Goal: Task Accomplishment & Management: Use online tool/utility

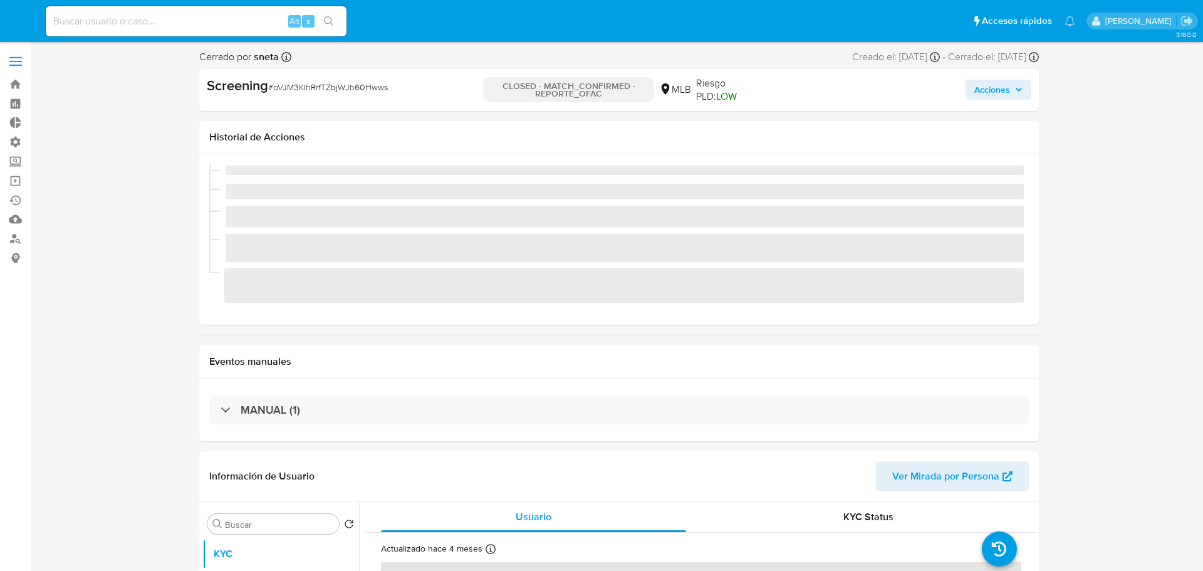
select select "10"
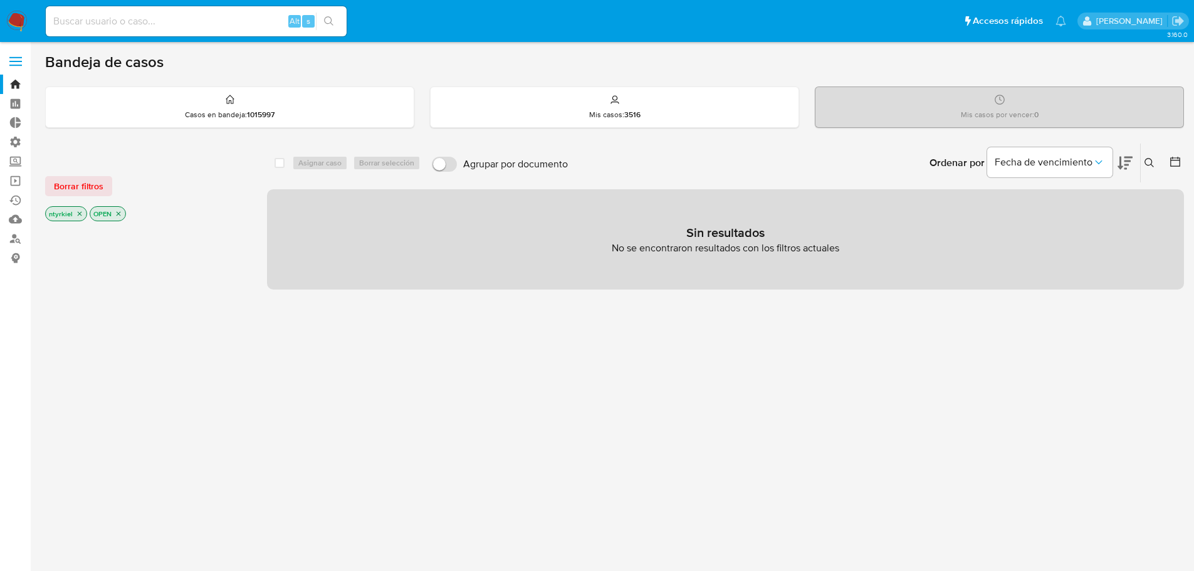
click at [13, 54] on label at bounding box center [15, 61] width 31 height 26
click at [0, 0] on input "checkbox" at bounding box center [0, 0] width 0 height 0
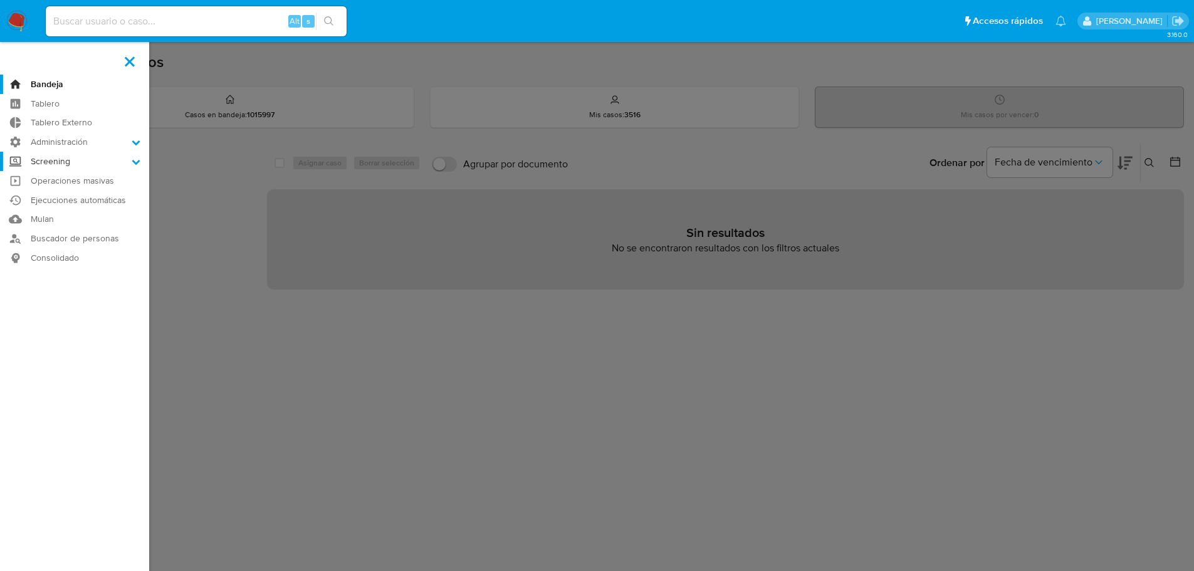
click at [71, 159] on label "Screening" at bounding box center [74, 161] width 149 height 19
click at [0, 0] on input "Screening" at bounding box center [0, 0] width 0 height 0
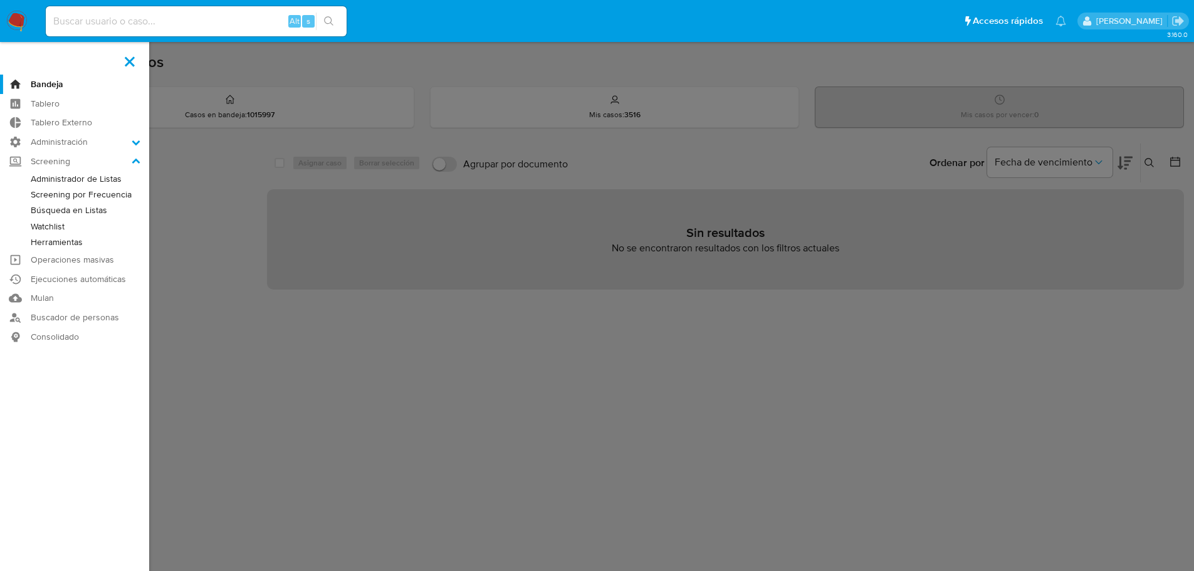
click at [77, 177] on link "Administrador de Listas" at bounding box center [74, 179] width 149 height 16
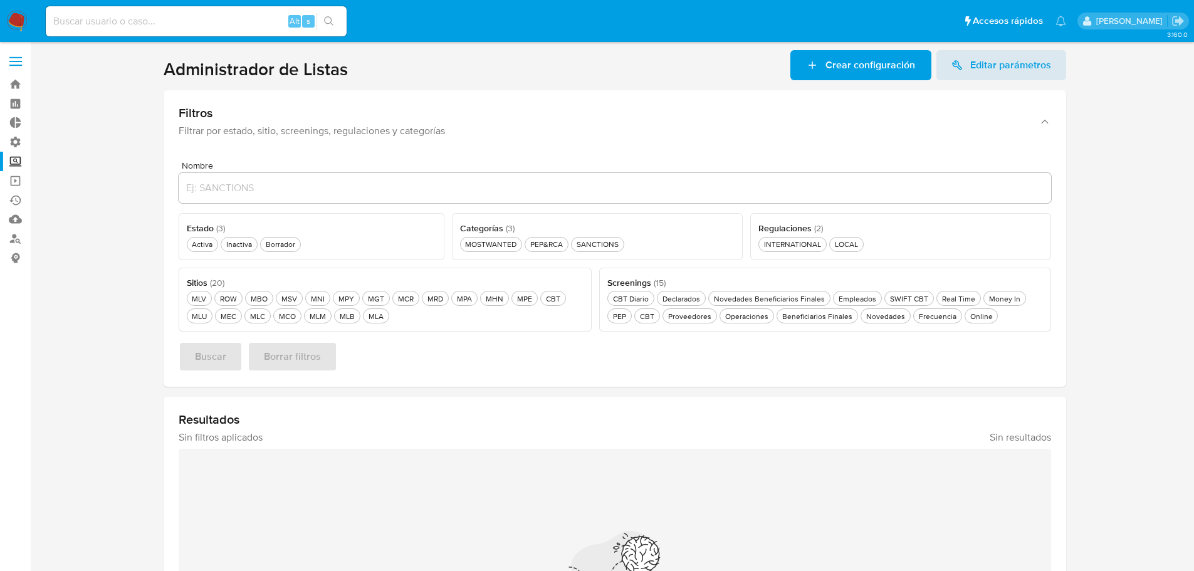
scroll to position [63, 0]
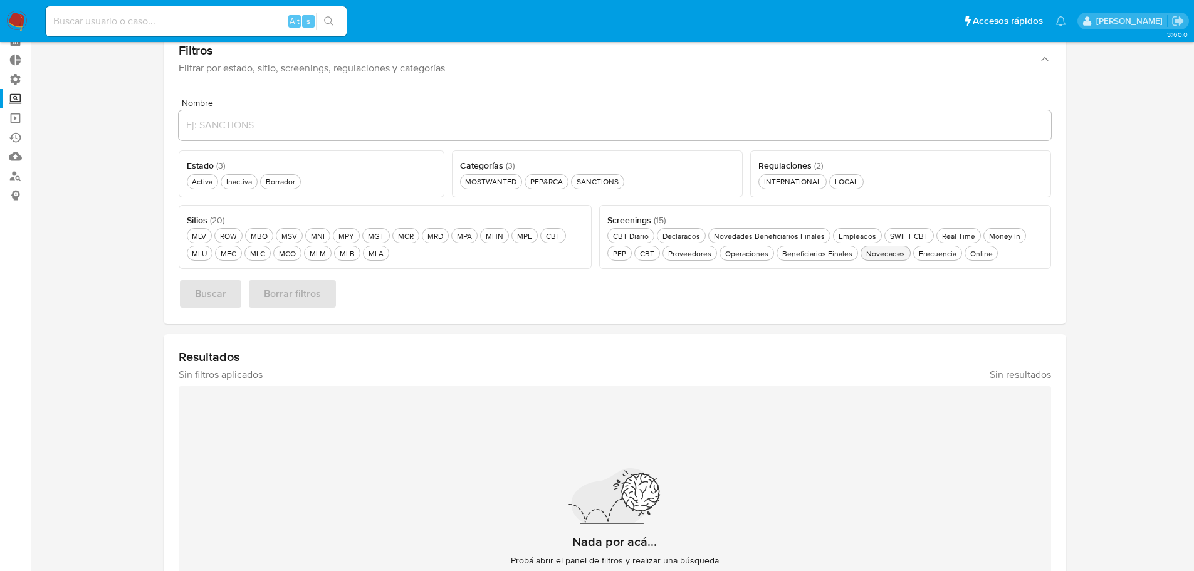
click at [894, 253] on div "Novedades Novedades" at bounding box center [885, 253] width 44 height 11
click at [497, 185] on div "MOSTWANTED MOSTWANTED" at bounding box center [490, 181] width 56 height 11
click at [560, 186] on div "PEP&RCA PEP&RCA" at bounding box center [553, 181] width 38 height 11
click at [196, 184] on div "Activa Activa" at bounding box center [202, 181] width 26 height 11
click at [206, 291] on span "Buscar" at bounding box center [210, 294] width 31 height 28
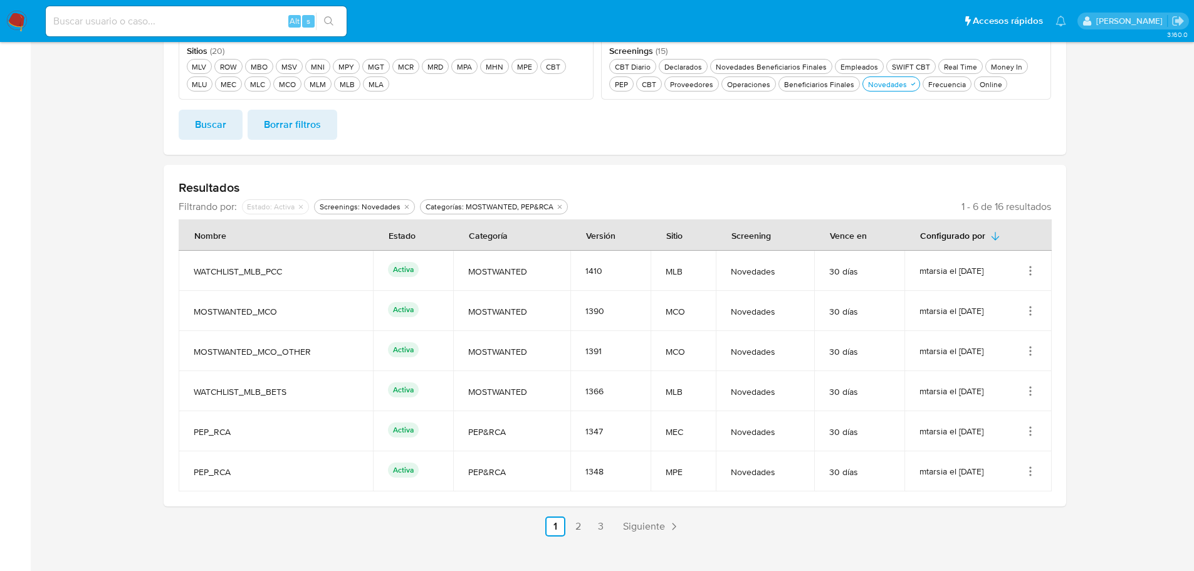
scroll to position [251, 0]
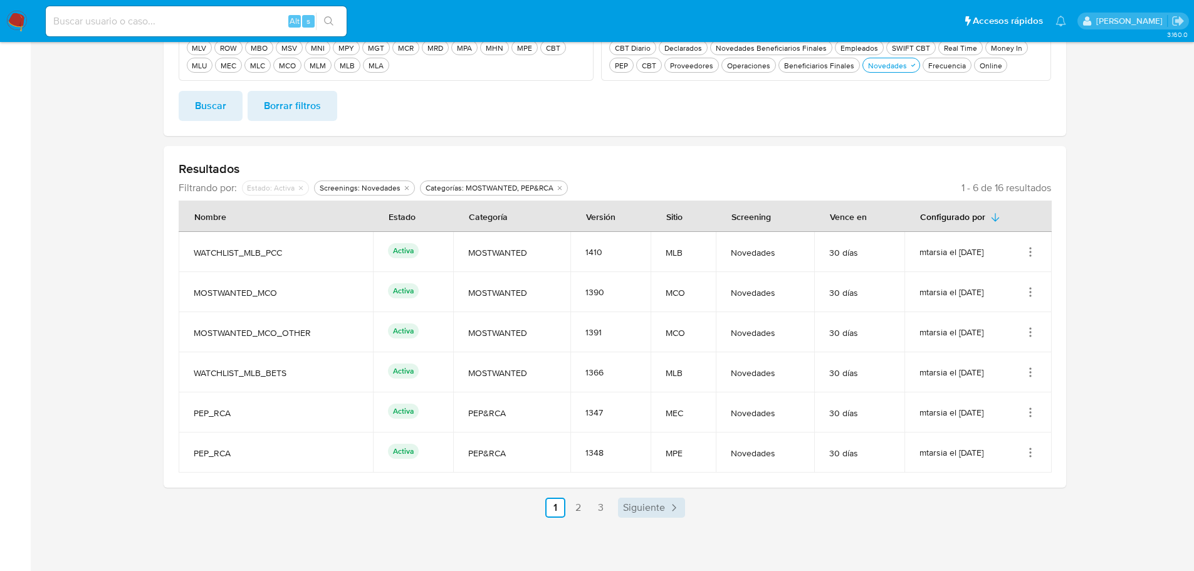
click at [644, 511] on span "Siguiente" at bounding box center [644, 508] width 42 height 10
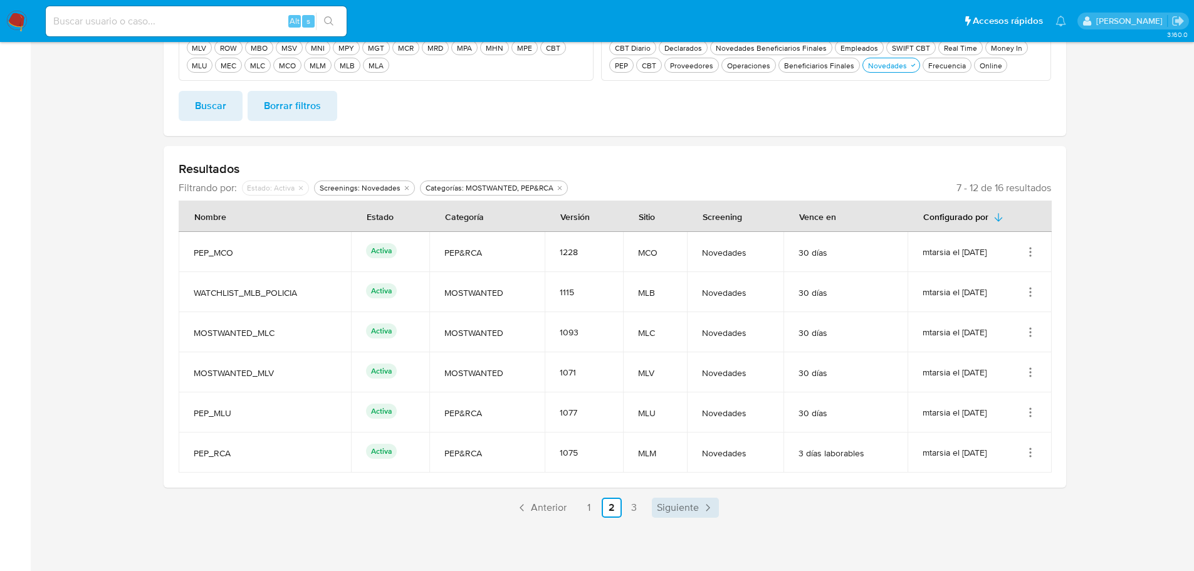
click at [679, 507] on span "Siguiente" at bounding box center [678, 508] width 42 height 10
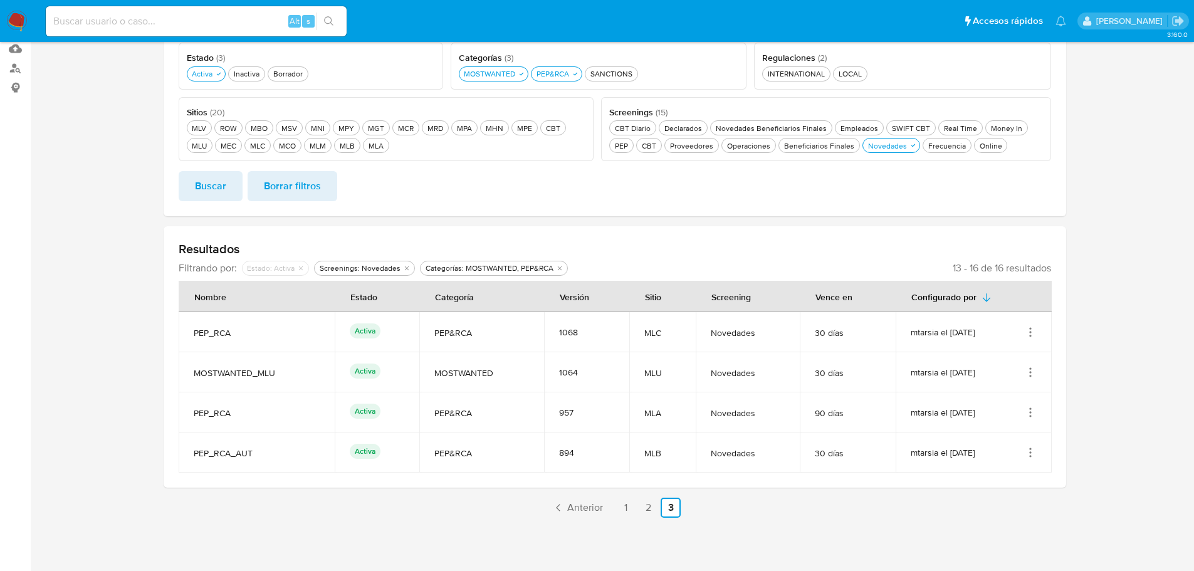
scroll to position [170, 0]
click at [630, 506] on link "1" at bounding box center [625, 508] width 20 height 20
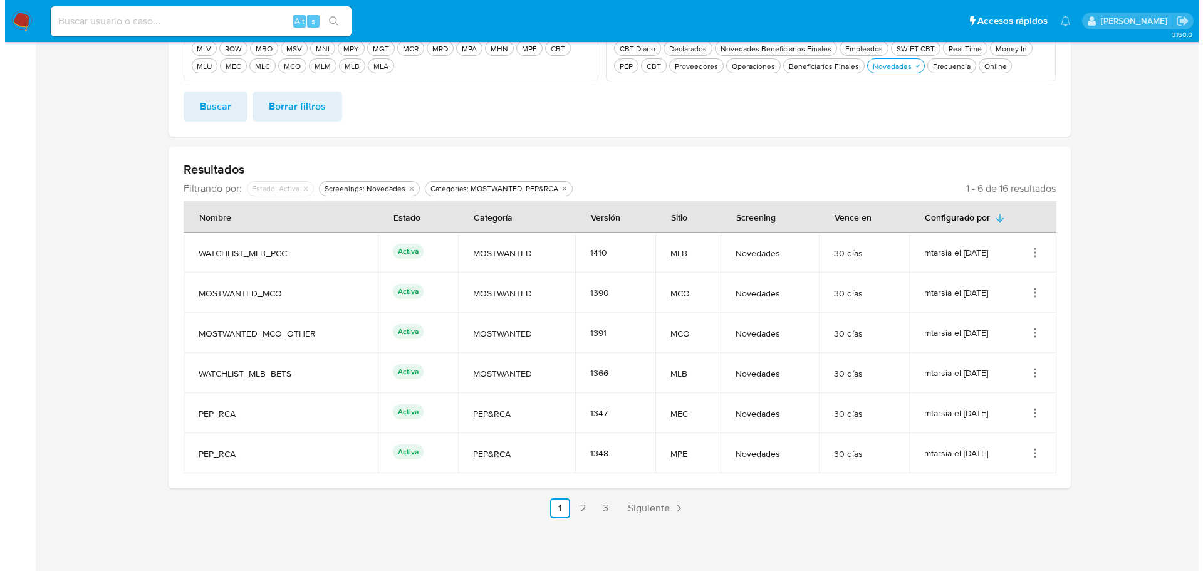
scroll to position [251, 0]
click at [1032, 249] on icon "Acciones" at bounding box center [1030, 252] width 13 height 13
click at [1017, 286] on button "Ver detalles" at bounding box center [980, 280] width 113 height 33
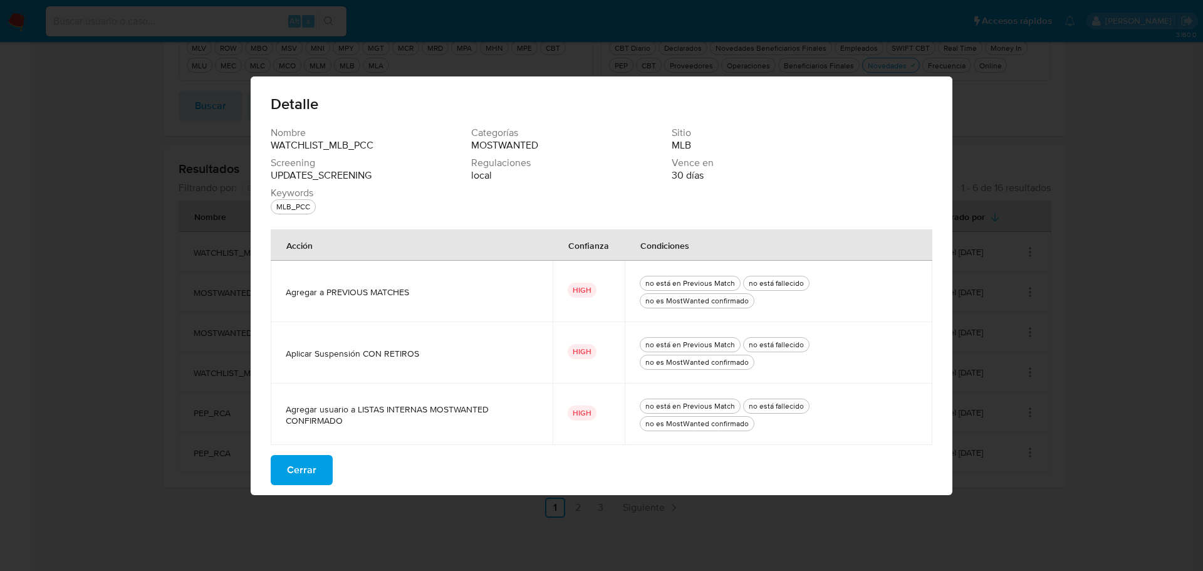
click at [295, 471] on span "Cerrar" at bounding box center [301, 470] width 29 height 28
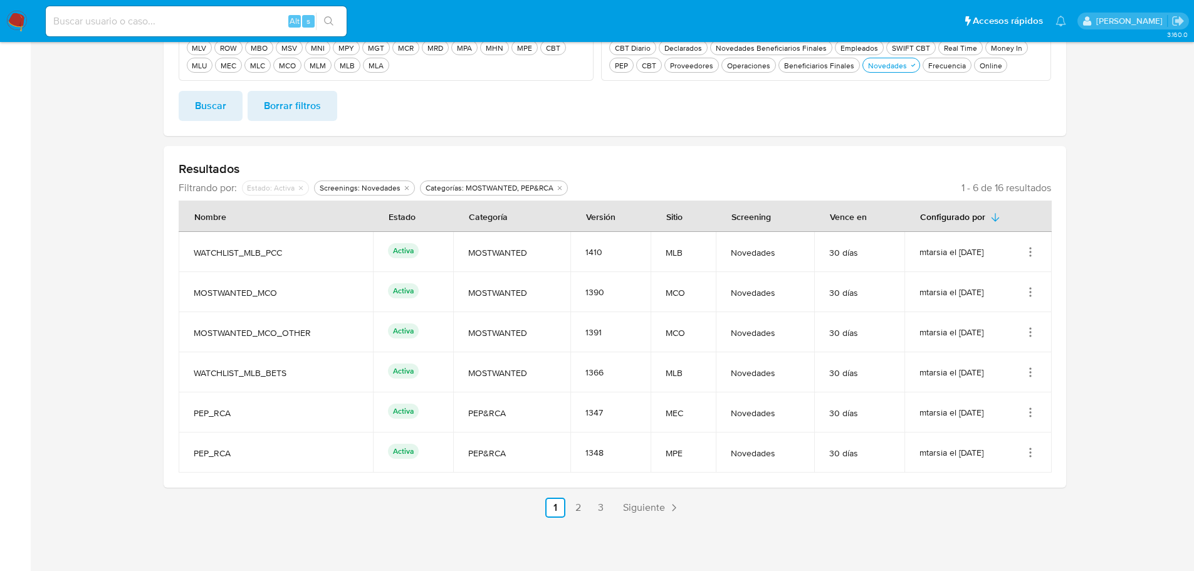
click at [1031, 291] on icon "Acciones" at bounding box center [1030, 292] width 13 height 13
click at [981, 322] on button "Ver detalles" at bounding box center [980, 321] width 113 height 33
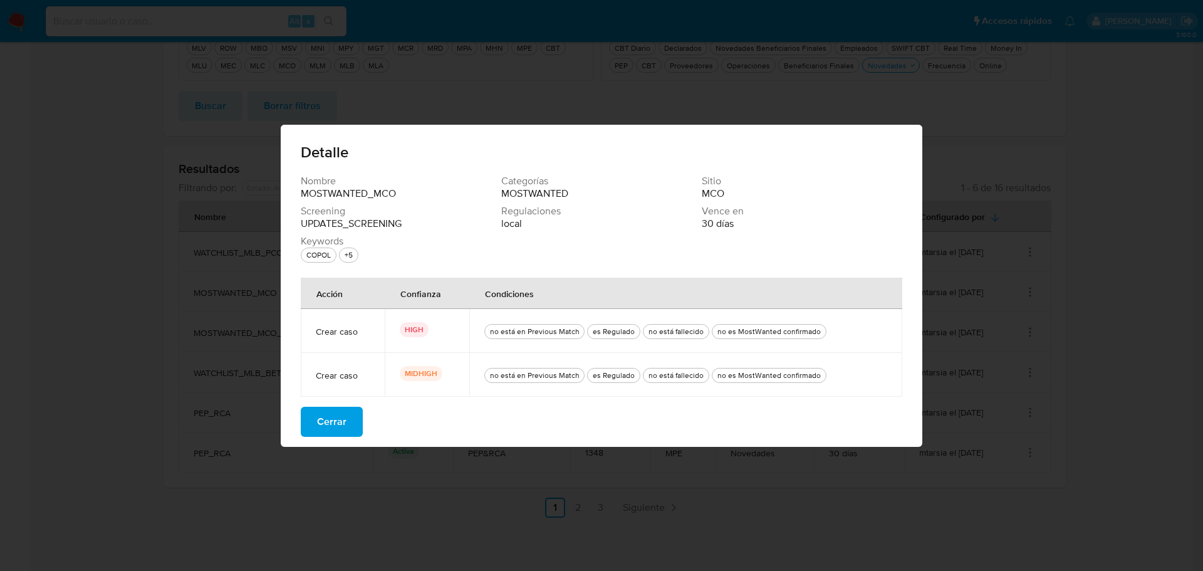
click at [338, 426] on span "Cerrar" at bounding box center [331, 422] width 29 height 28
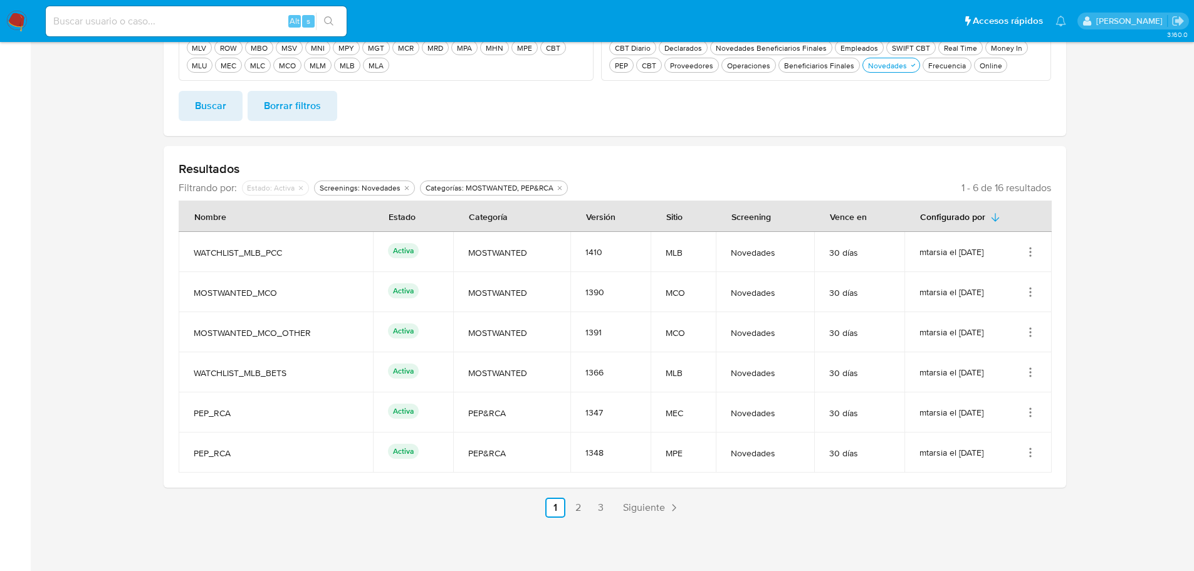
click at [1033, 293] on icon "Acciones" at bounding box center [1030, 292] width 13 height 13
click at [988, 357] on button "Editar" at bounding box center [980, 354] width 113 height 33
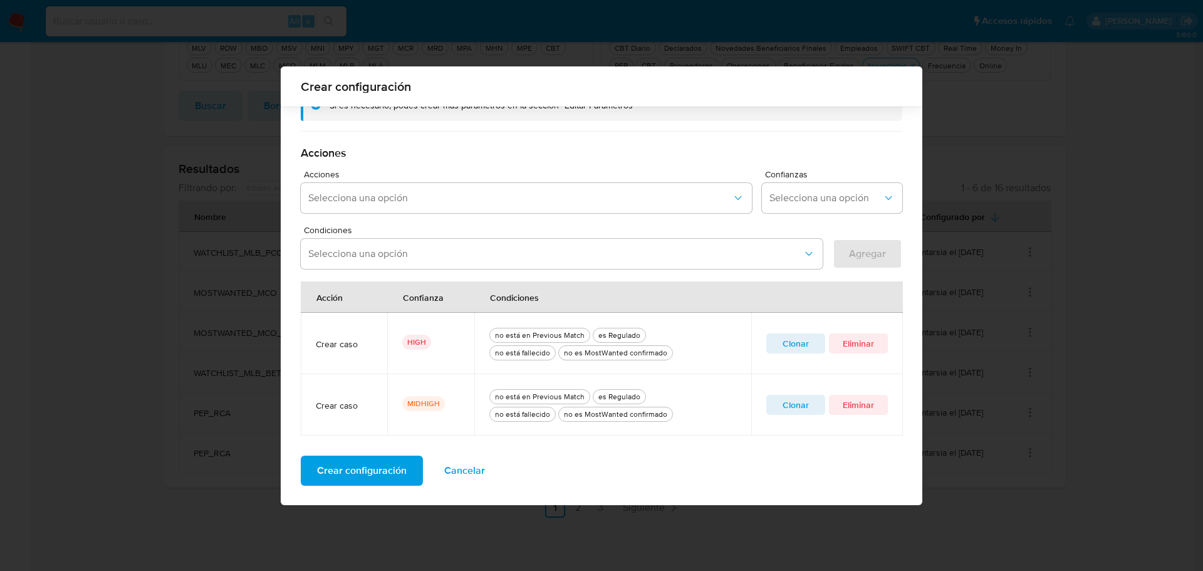
scroll to position [301, 0]
click at [809, 407] on span "Clonar" at bounding box center [795, 404] width 41 height 18
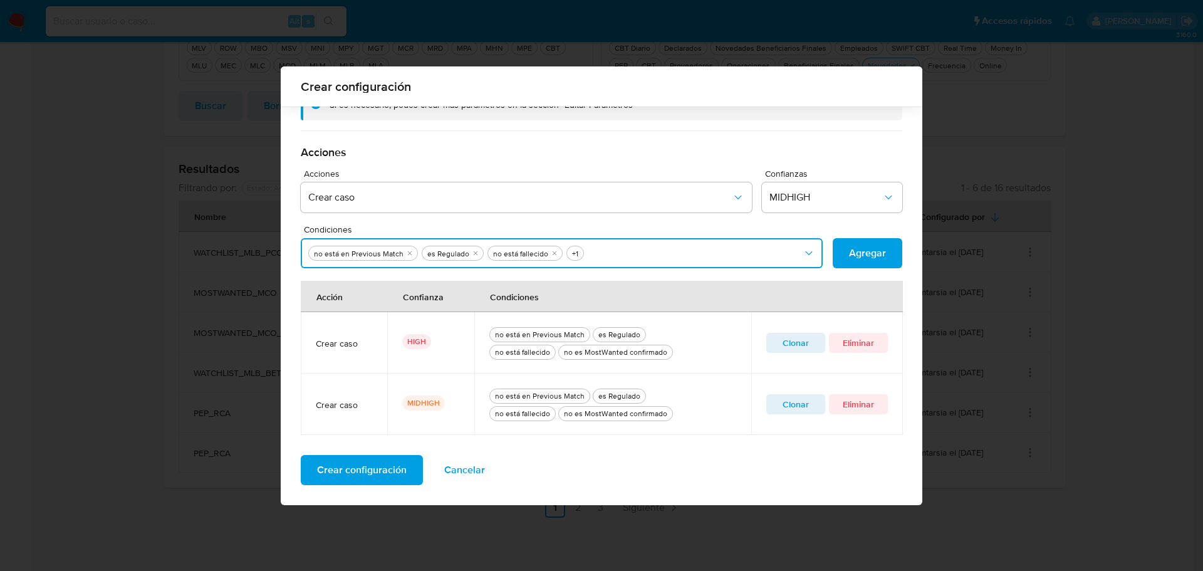
click at [803, 253] on icon "Condiciones" at bounding box center [809, 253] width 13 height 13
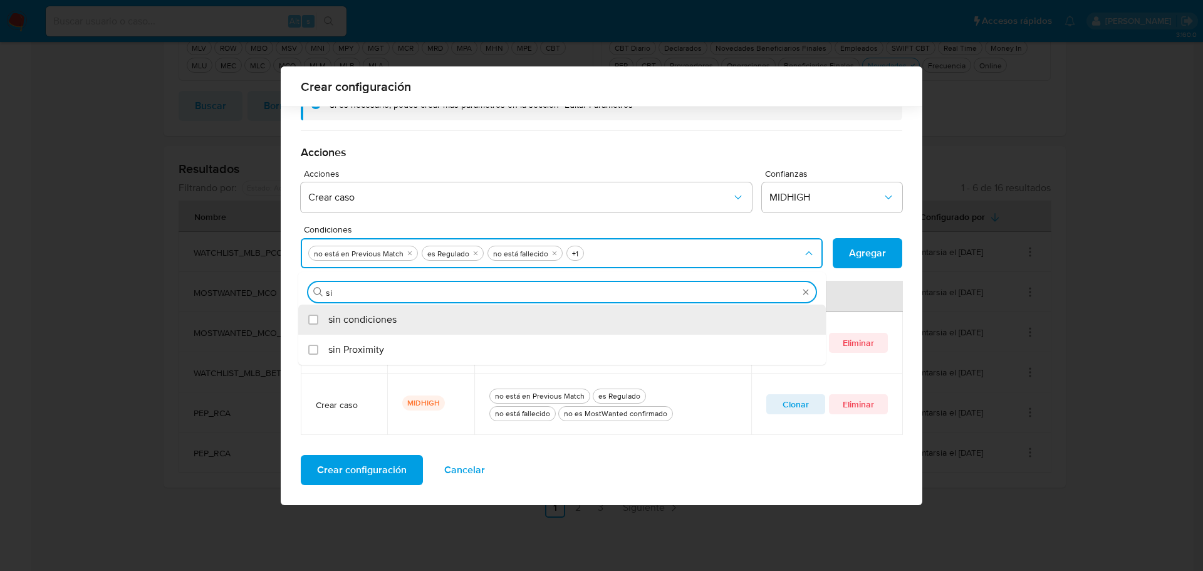
type input "sin"
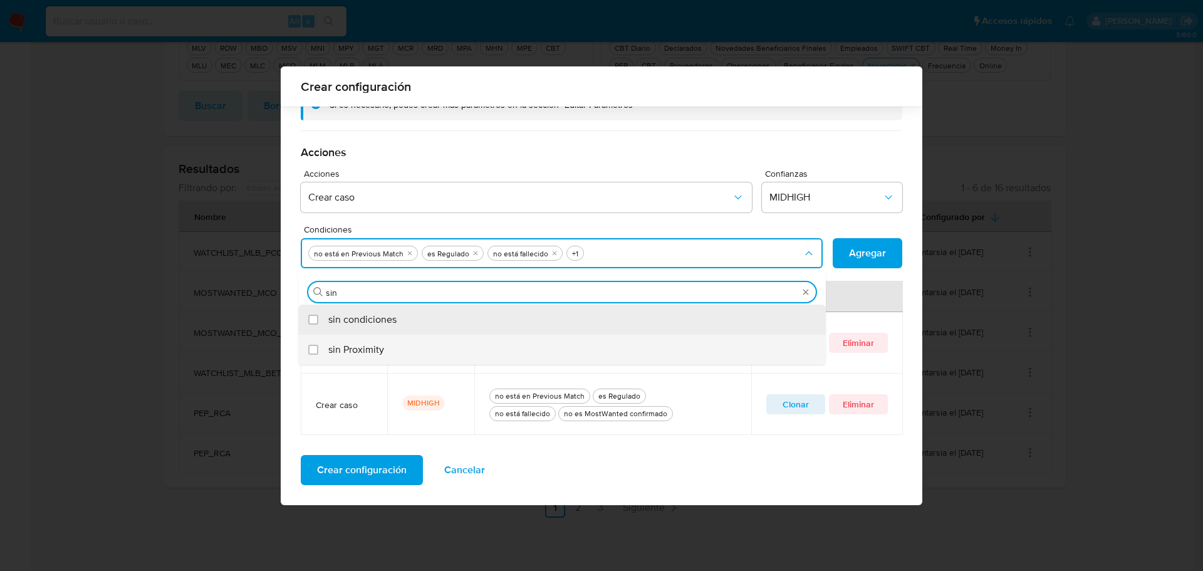
click at [358, 349] on span "sin Proximity" at bounding box center [356, 349] width 56 height 13
checkbox input "true"
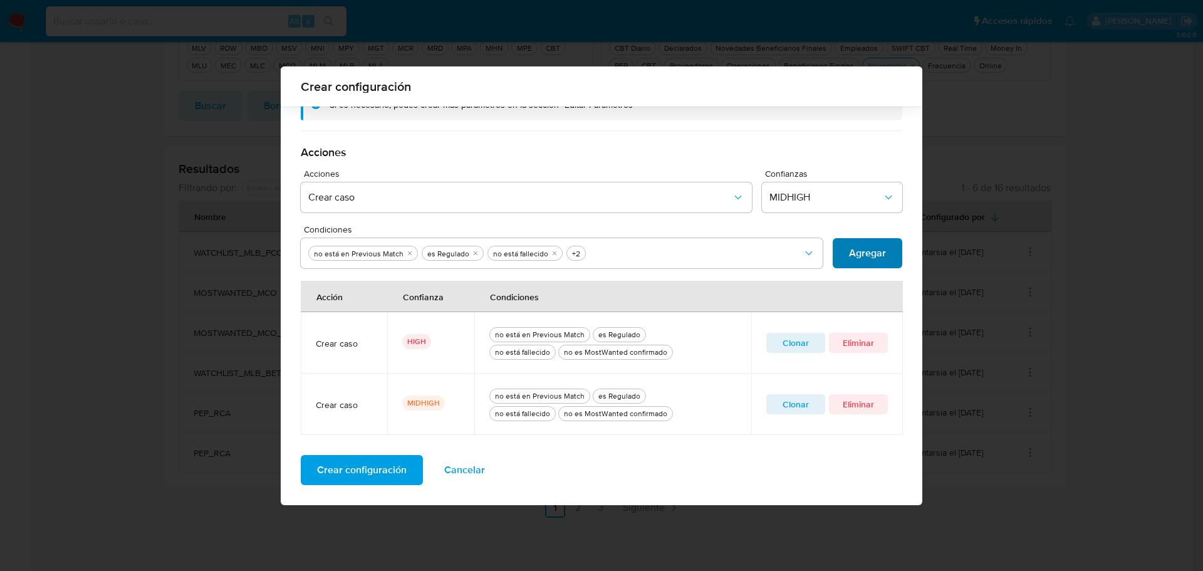
click at [874, 249] on span "Agregar" at bounding box center [867, 253] width 37 height 28
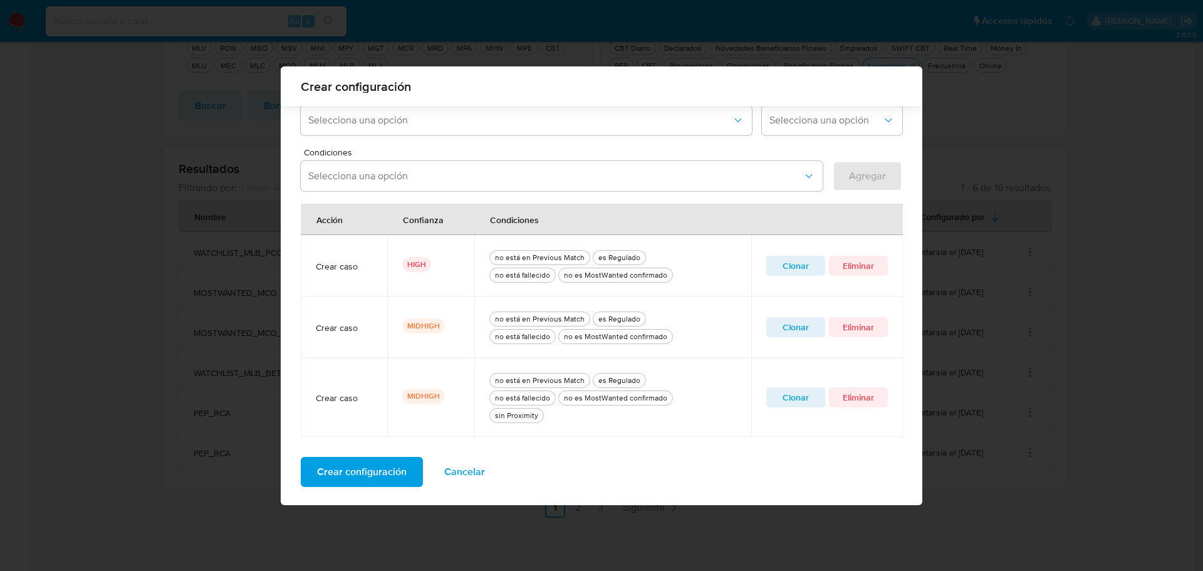
scroll to position [380, 0]
click at [848, 329] on span "Eliminar" at bounding box center [858, 325] width 41 height 18
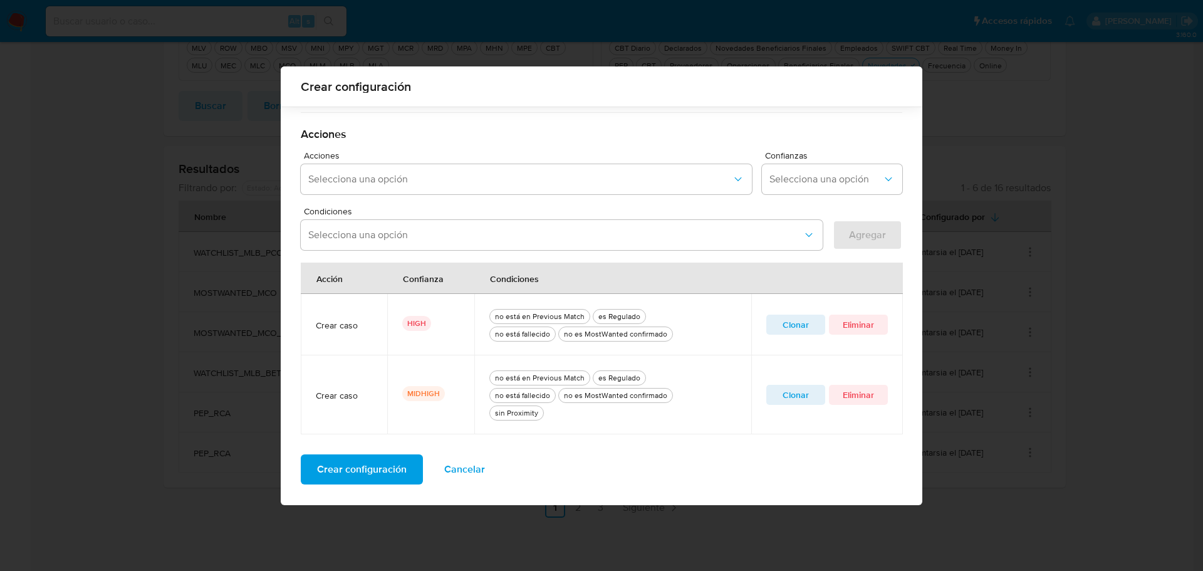
click at [378, 474] on span "Crear configuración" at bounding box center [362, 470] width 90 height 28
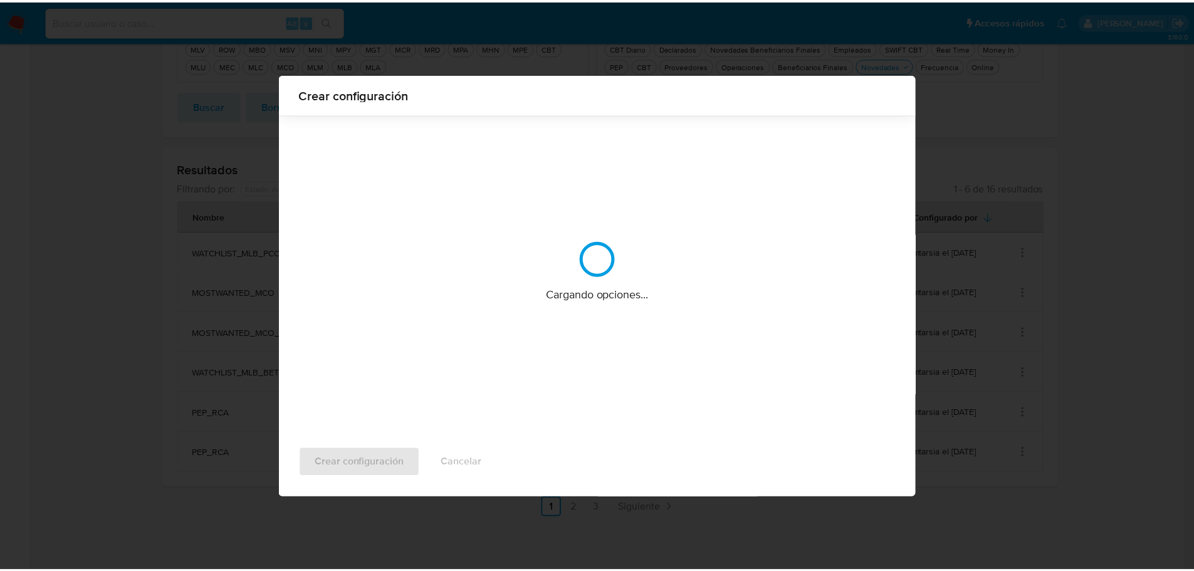
scroll to position [0, 0]
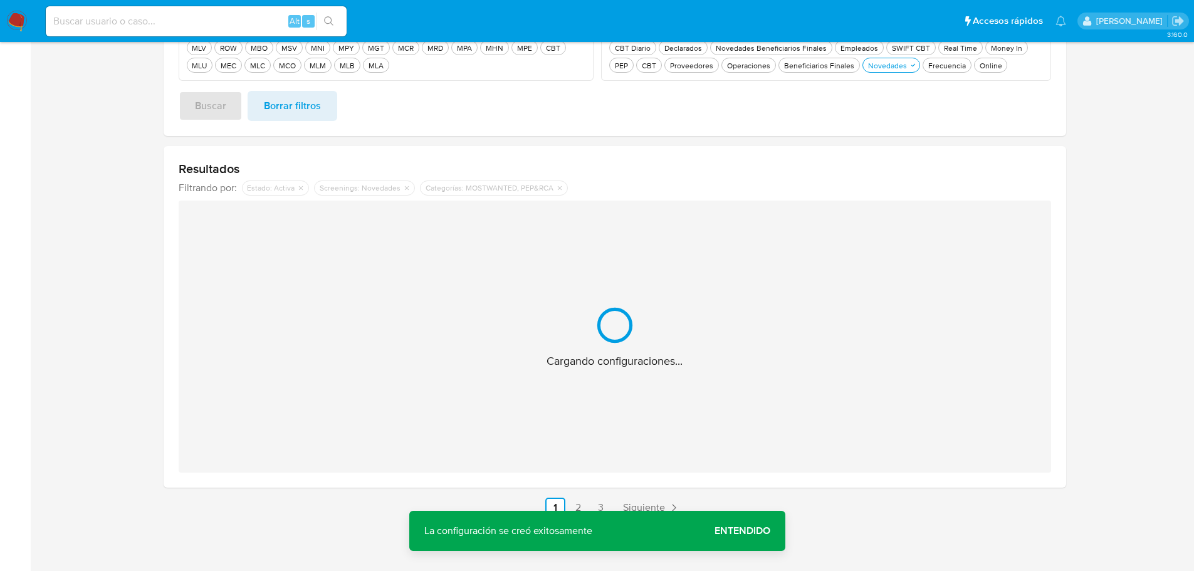
click at [738, 531] on span "Entendido" at bounding box center [742, 531] width 56 height 0
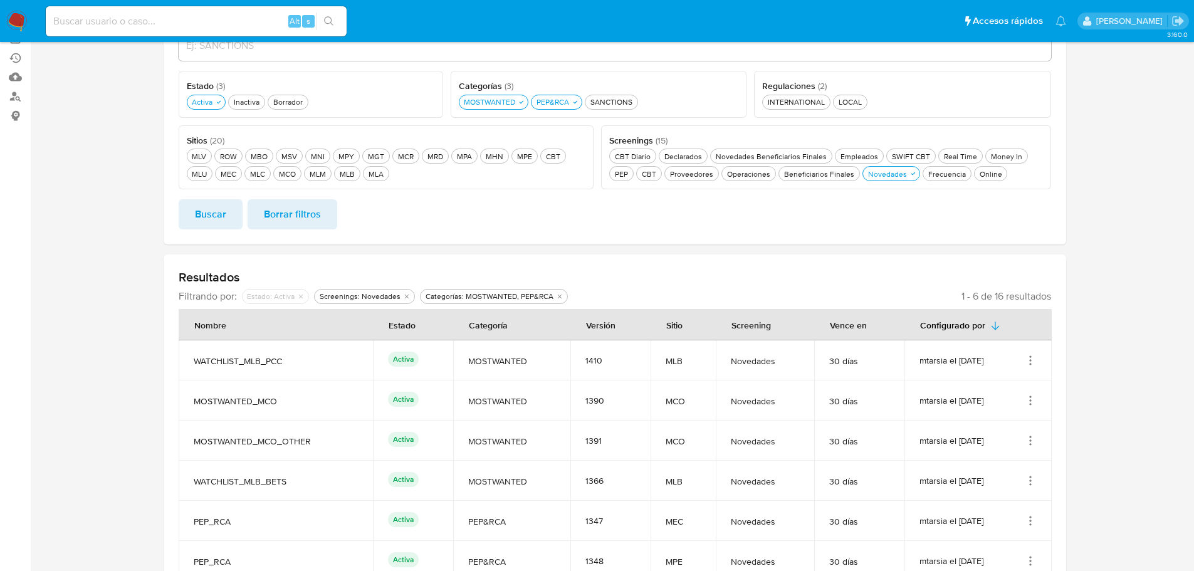
scroll to position [63, 0]
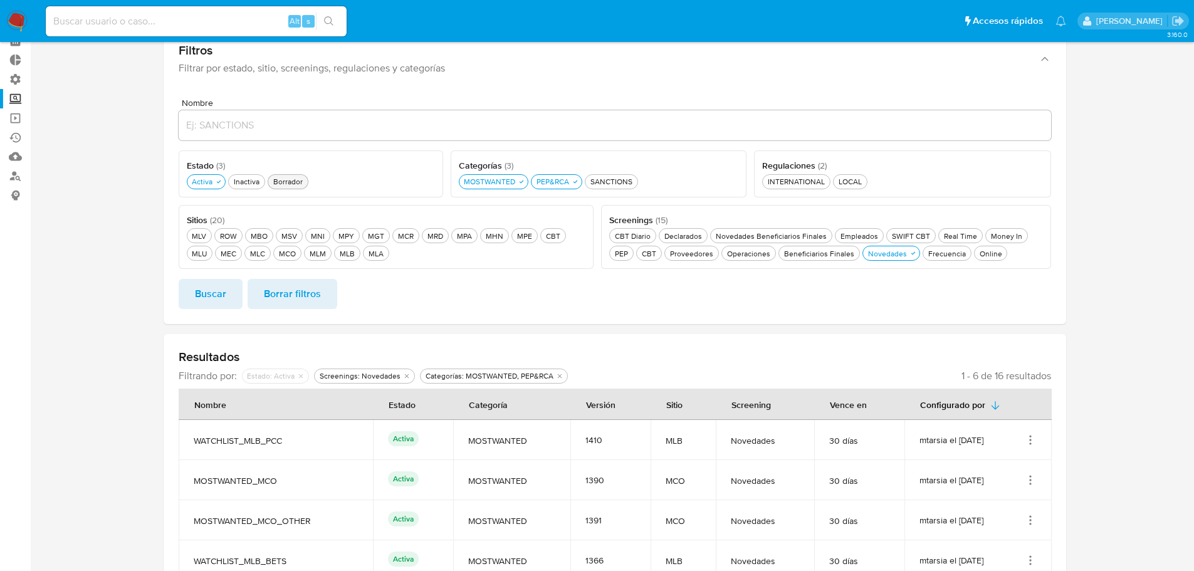
click at [288, 175] on button "Borrador Borrador" at bounding box center [288, 181] width 41 height 15
click at [219, 288] on span "Buscar" at bounding box center [210, 294] width 31 height 28
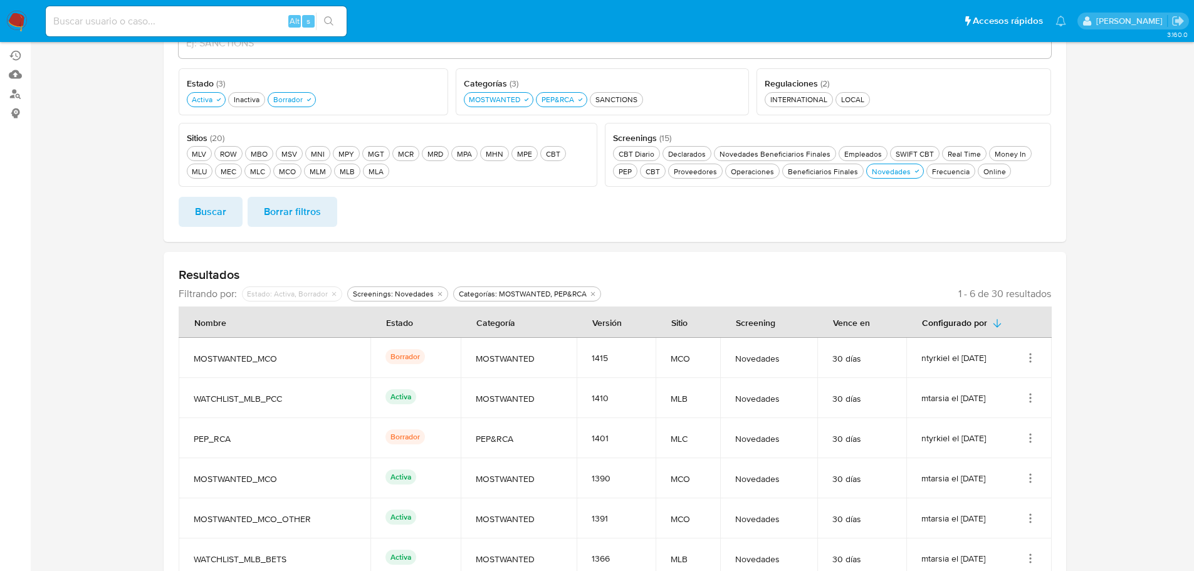
scroll to position [125, 0]
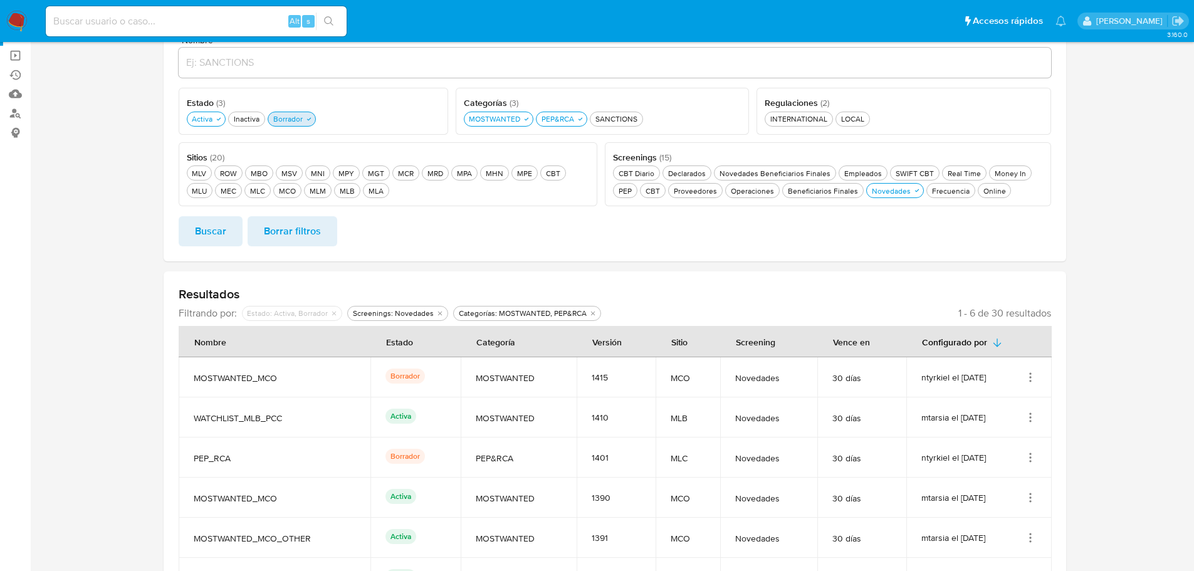
click at [279, 125] on button "Borrador Borrador" at bounding box center [292, 119] width 48 height 15
click at [211, 235] on span "Buscar" at bounding box center [210, 231] width 31 height 28
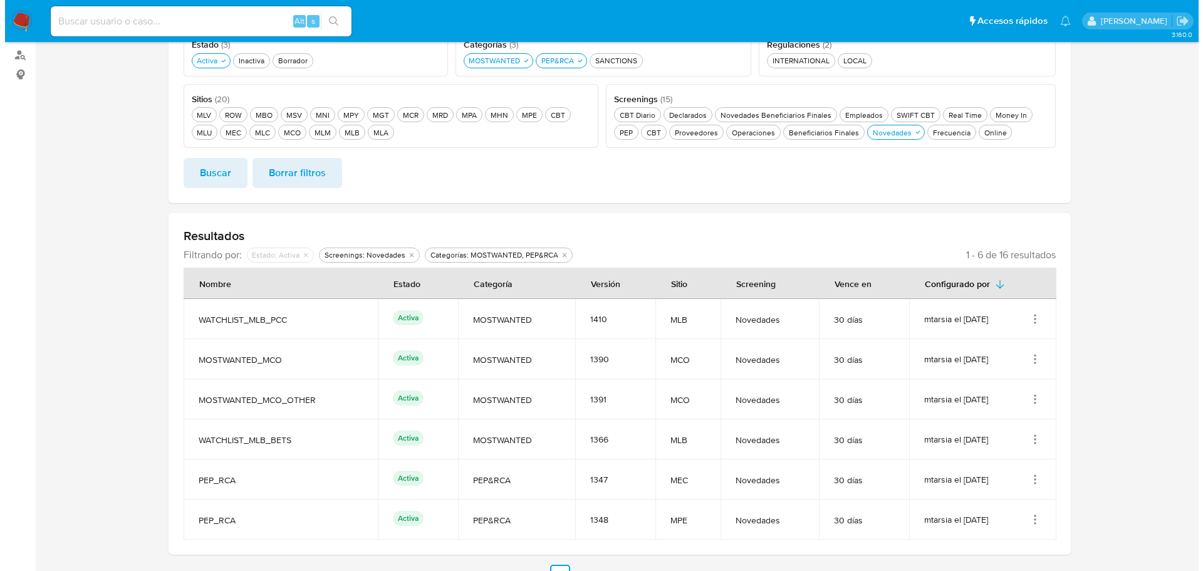
scroll to position [251, 0]
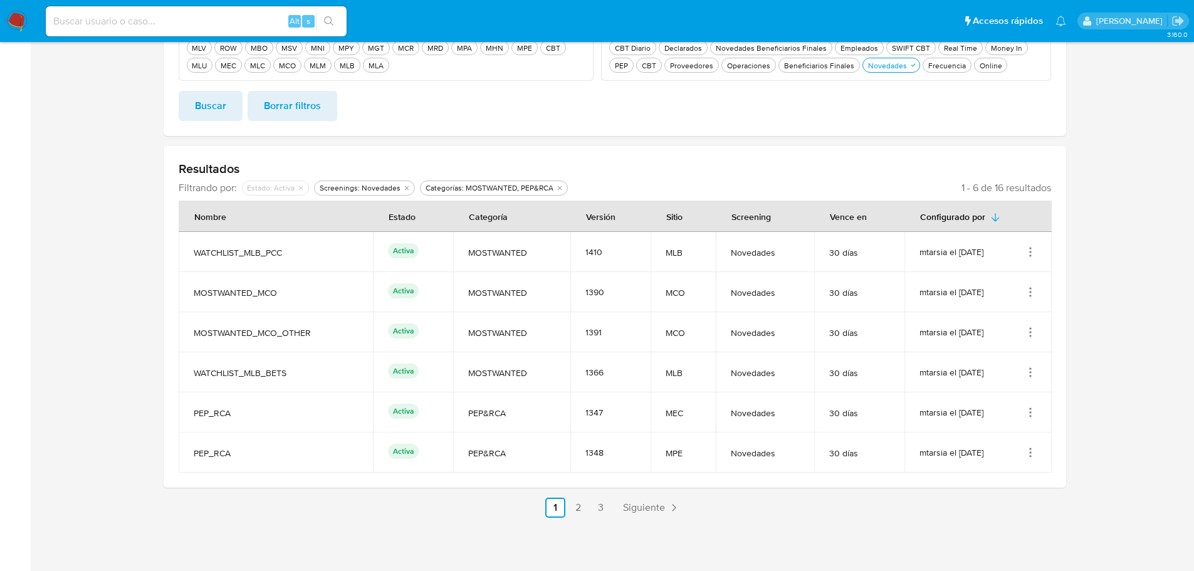
click at [1032, 334] on icon "Acciones" at bounding box center [1030, 332] width 13 height 13
click at [998, 400] on button "Editar" at bounding box center [980, 394] width 113 height 33
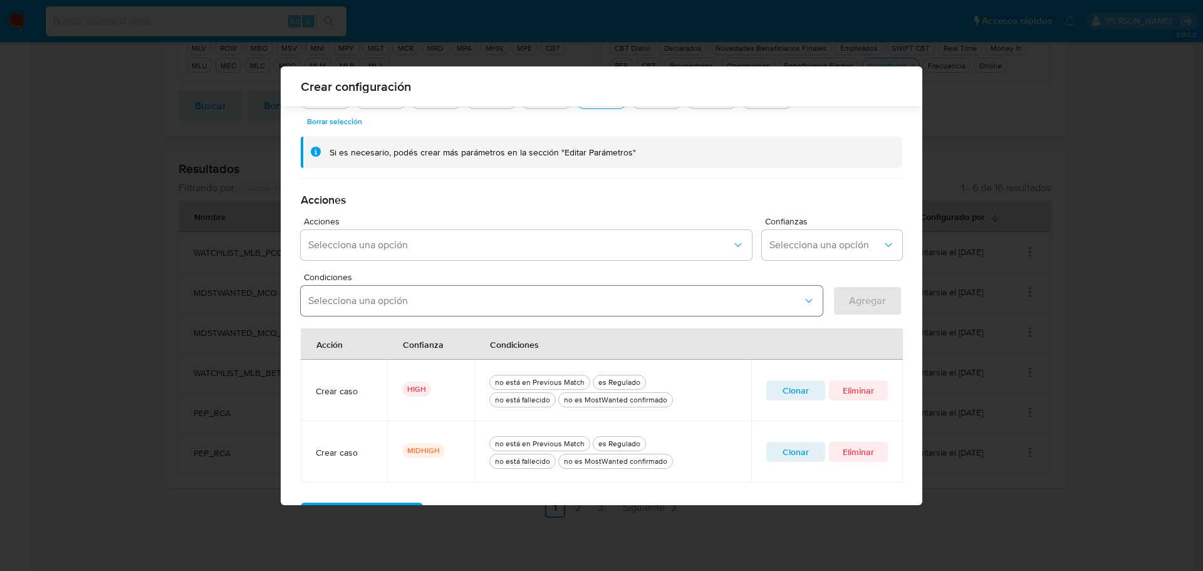
scroll to position [301, 0]
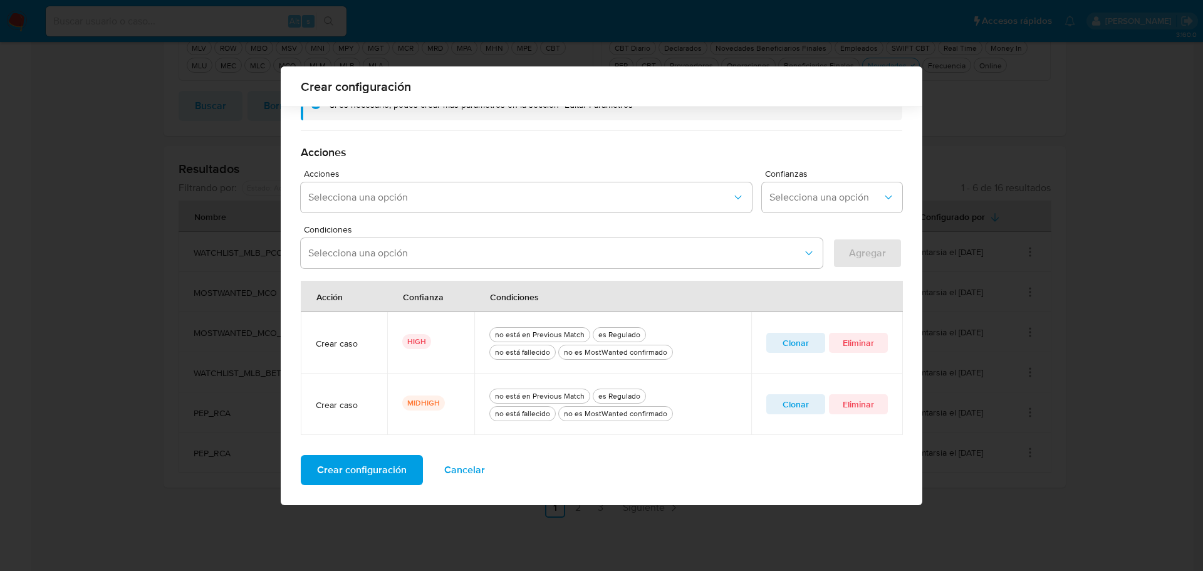
click at [803, 406] on span "Clonar" at bounding box center [795, 404] width 41 height 18
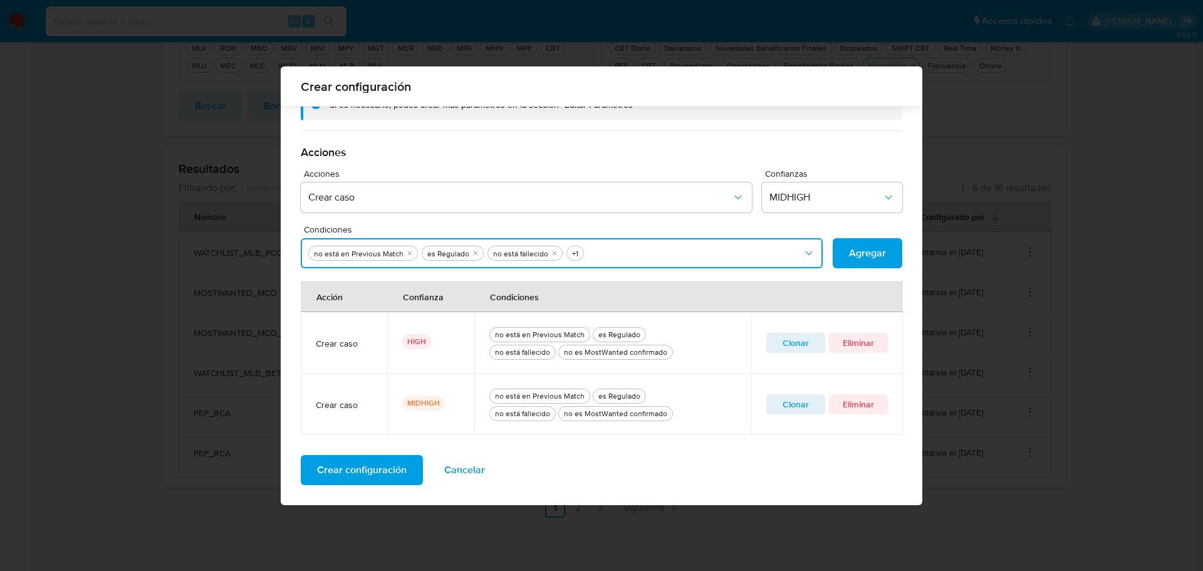
click at [805, 255] on icon "Condiciones" at bounding box center [809, 253] width 13 height 13
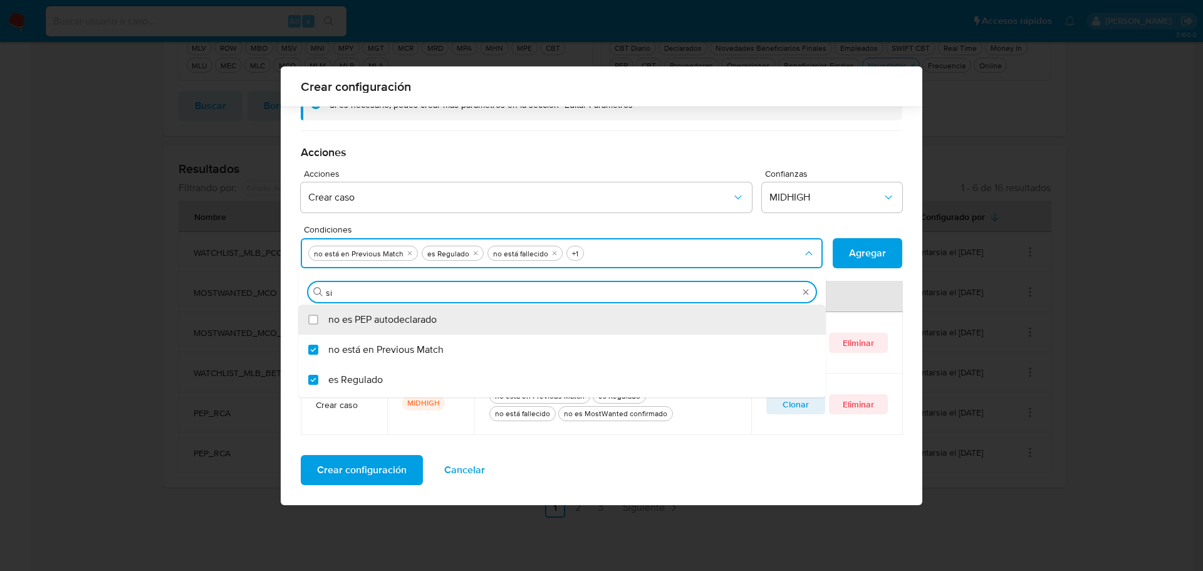
type input "sin"
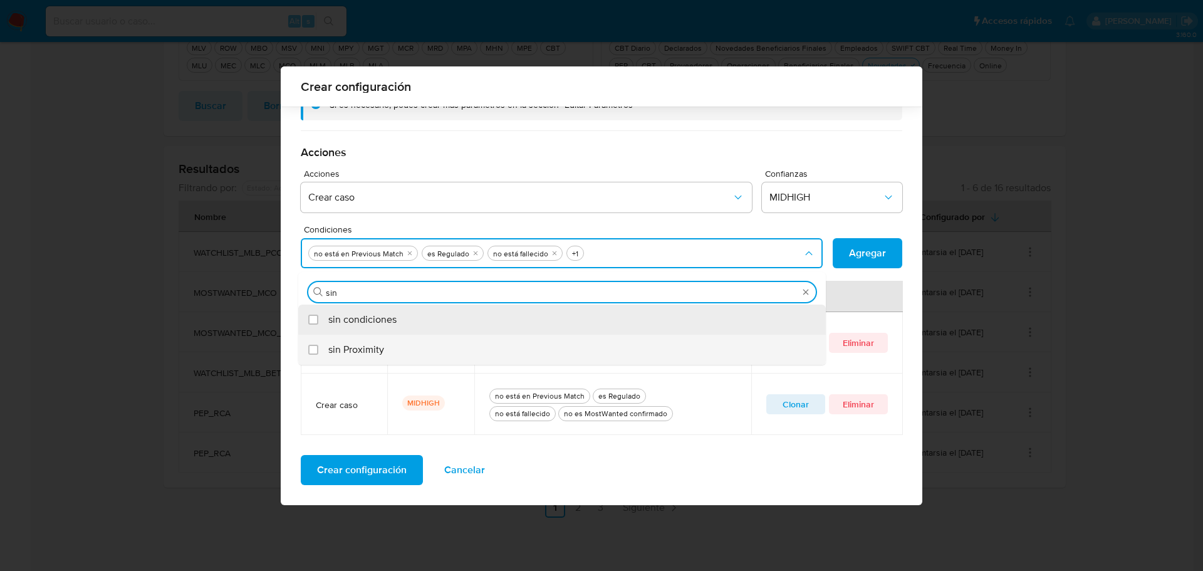
click at [351, 356] on span "sin Proximity" at bounding box center [356, 349] width 56 height 13
checkbox input "true"
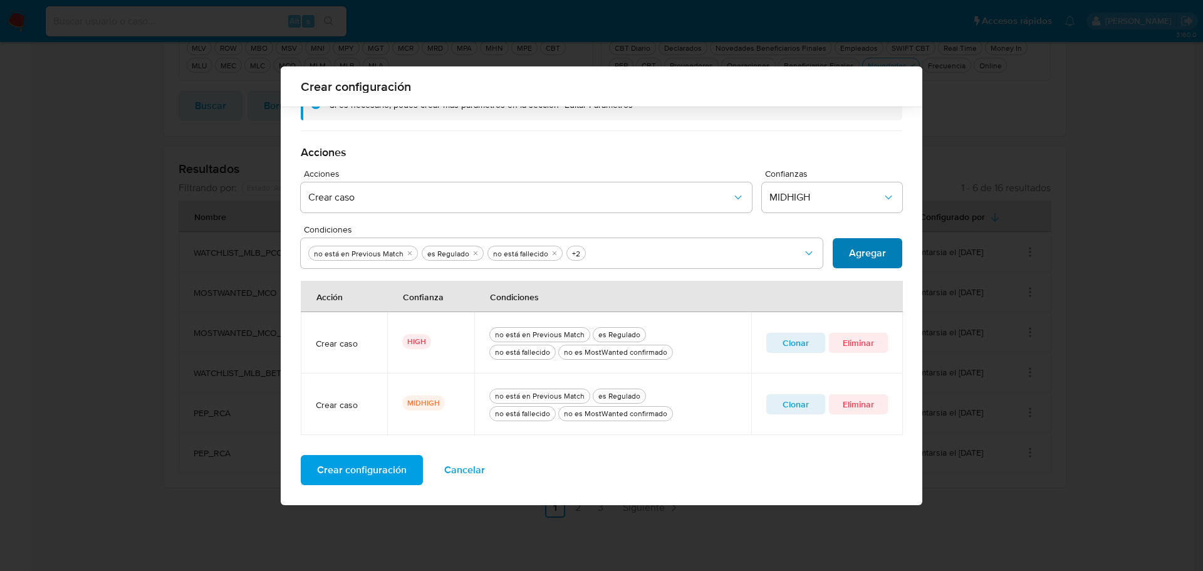
click at [877, 256] on span "Agregar" at bounding box center [867, 253] width 37 height 28
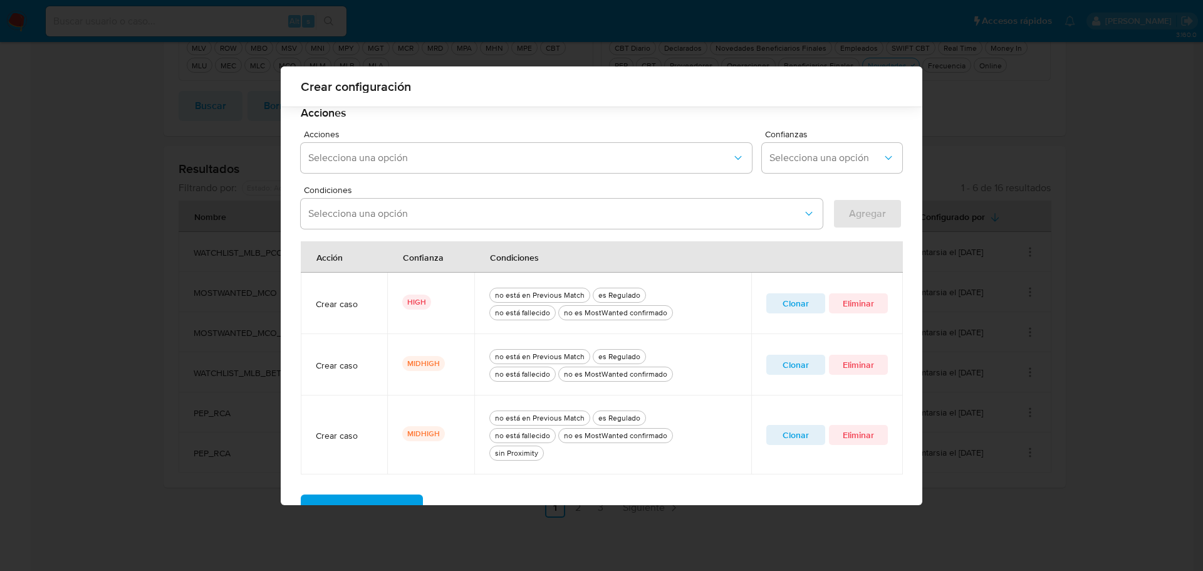
scroll to position [380, 0]
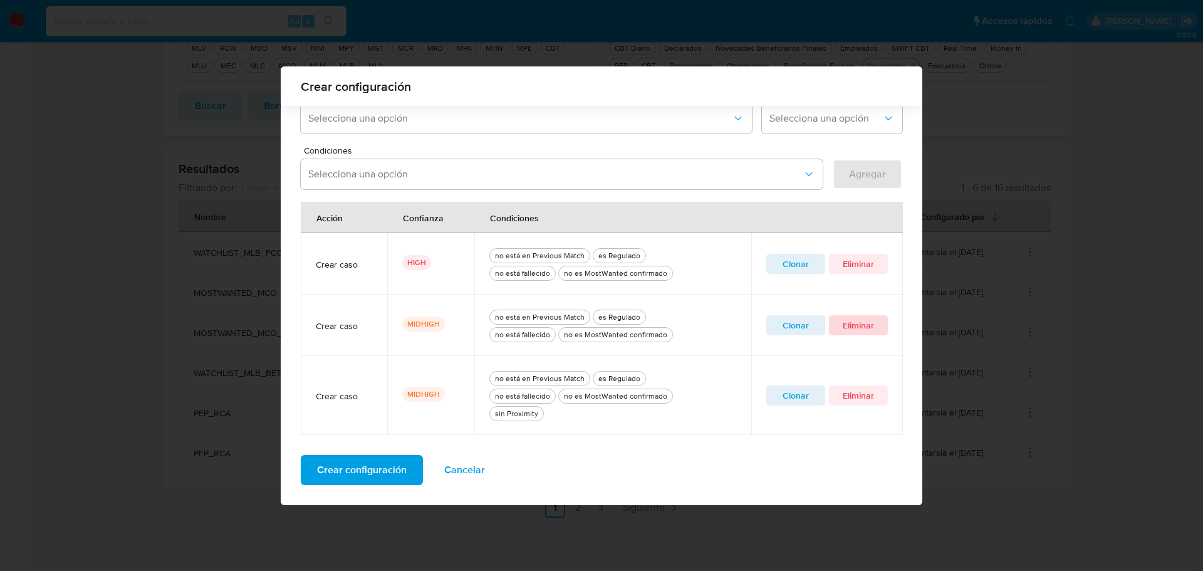
click at [860, 328] on span "Eliminar" at bounding box center [858, 325] width 41 height 18
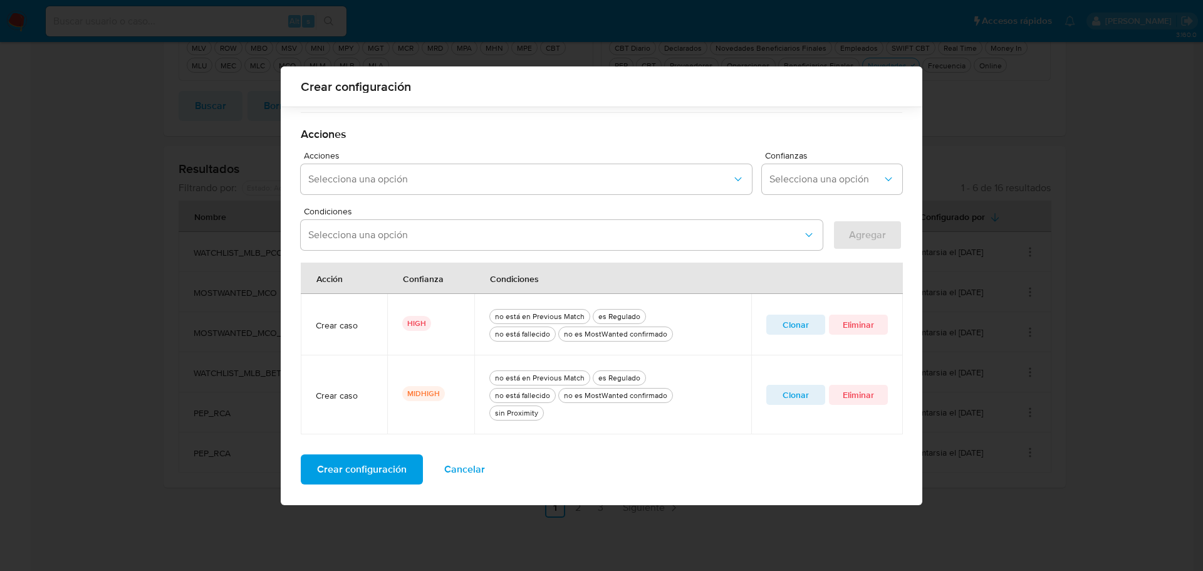
scroll to position [319, 0]
click at [367, 469] on span "Crear configuración" at bounding box center [362, 470] width 90 height 28
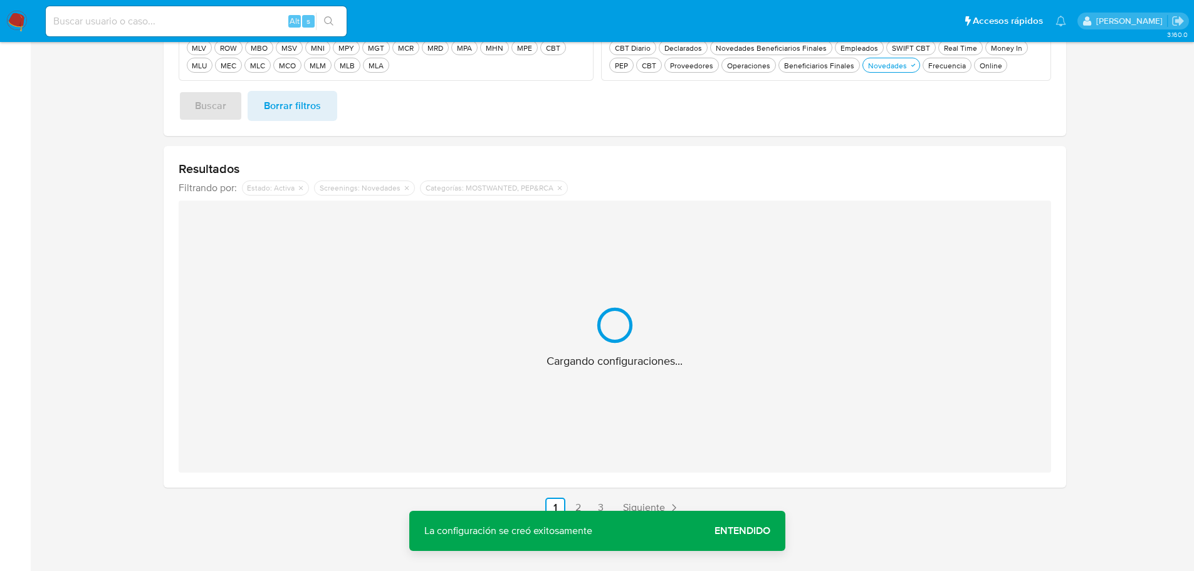
click at [749, 531] on span "Entendido" at bounding box center [742, 531] width 56 height 0
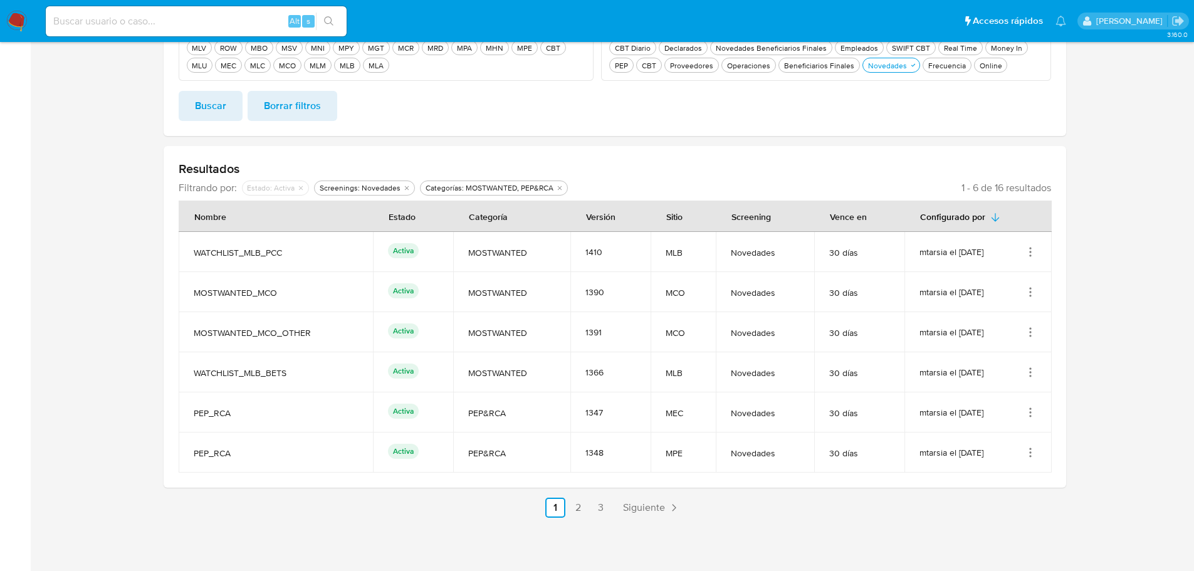
click at [1033, 372] on icon "Acciones" at bounding box center [1030, 372] width 13 height 13
click at [1022, 394] on button "Ver detalles" at bounding box center [980, 401] width 113 height 33
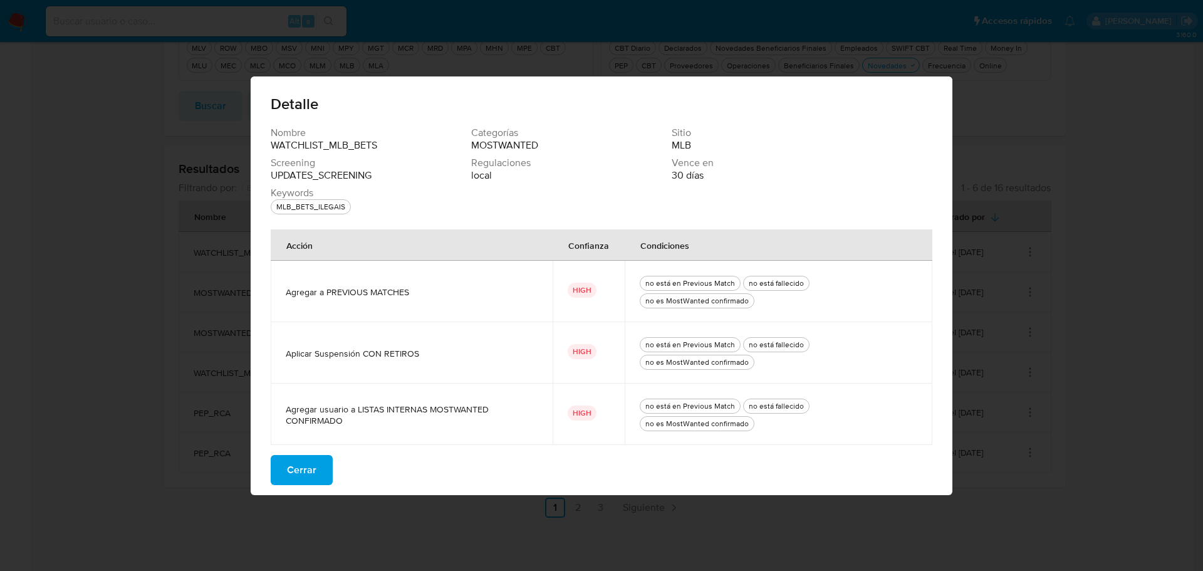
click at [311, 466] on span "Cerrar" at bounding box center [301, 470] width 29 height 28
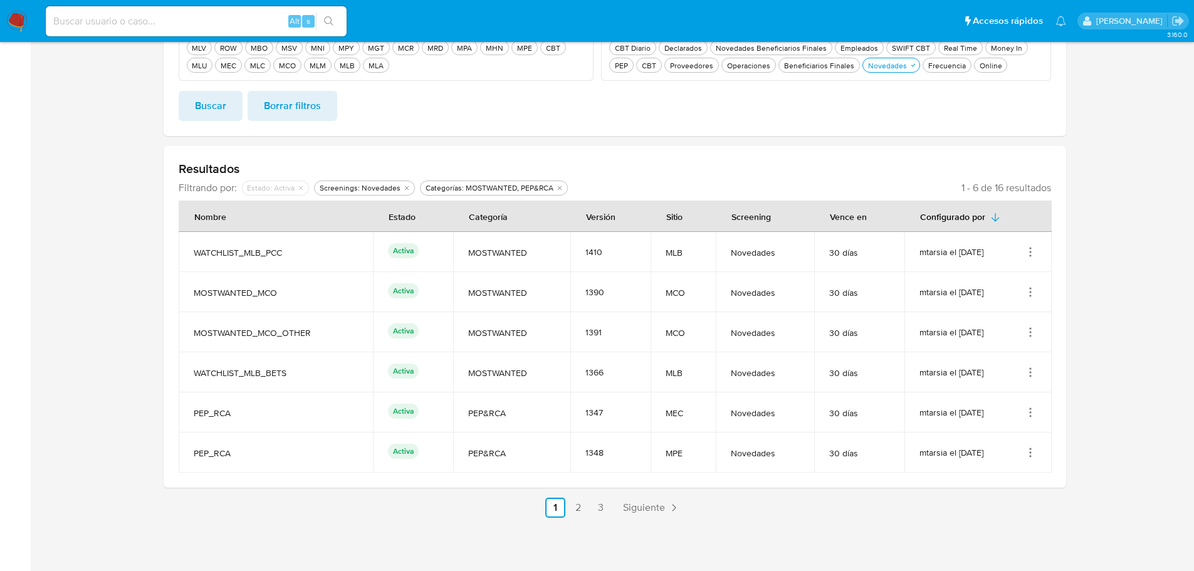
click at [1028, 415] on icon "Acciones" at bounding box center [1030, 412] width 13 height 13
click at [1003, 478] on button "Editar" at bounding box center [980, 474] width 113 height 33
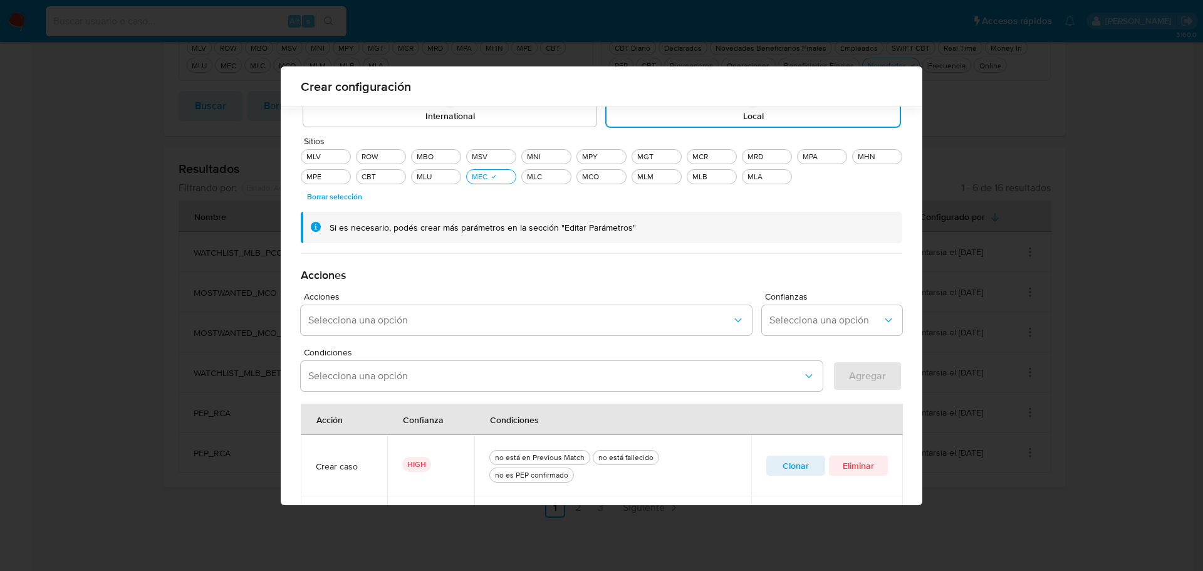
scroll to position [301, 0]
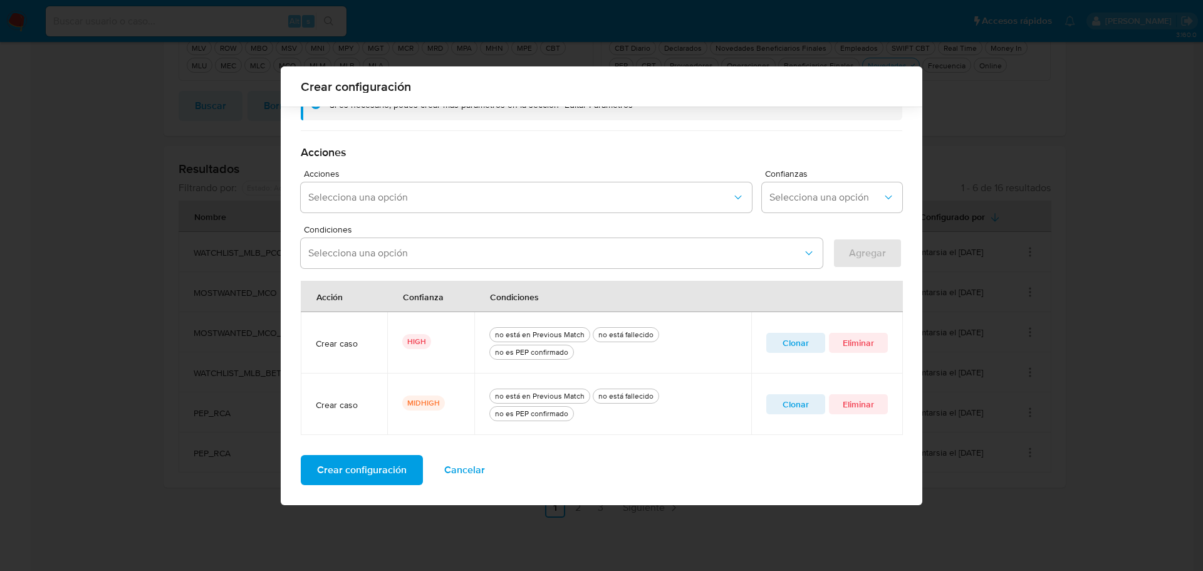
click at [783, 407] on span "Clonar" at bounding box center [795, 404] width 41 height 18
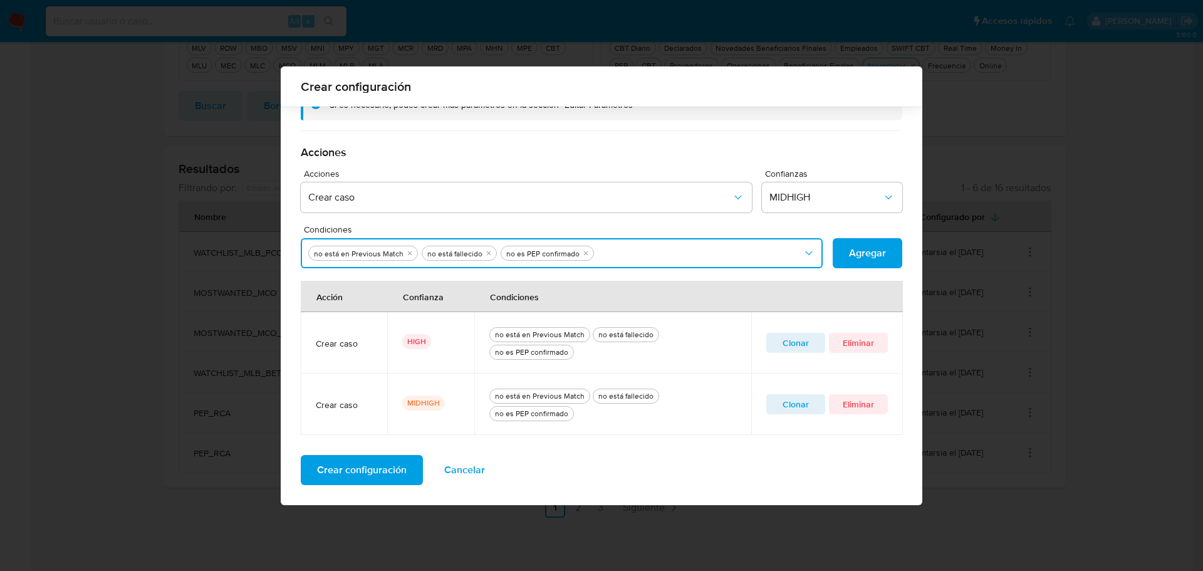
click at [625, 258] on button "Condiciones" at bounding box center [562, 253] width 522 height 30
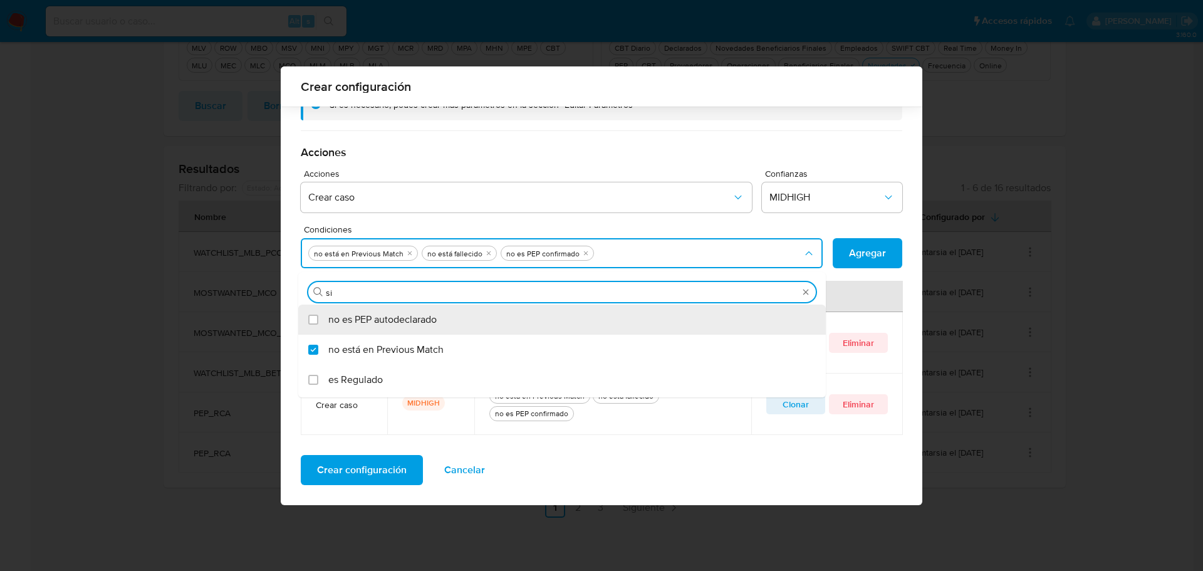
type input "sin"
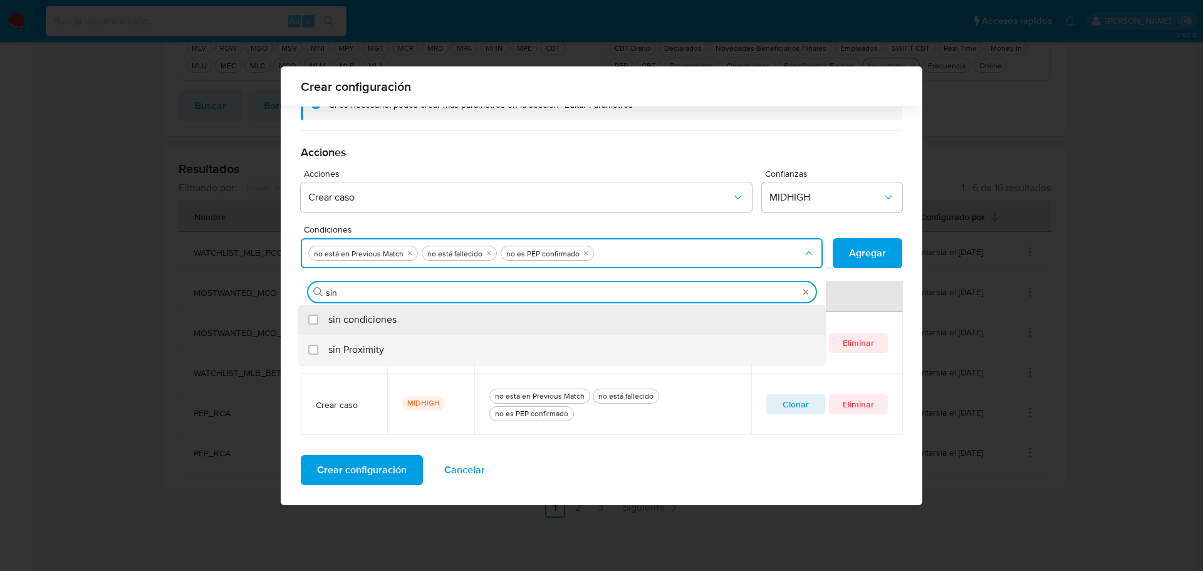
click at [387, 353] on div "sin Proximity" at bounding box center [568, 350] width 480 height 30
checkbox input "true"
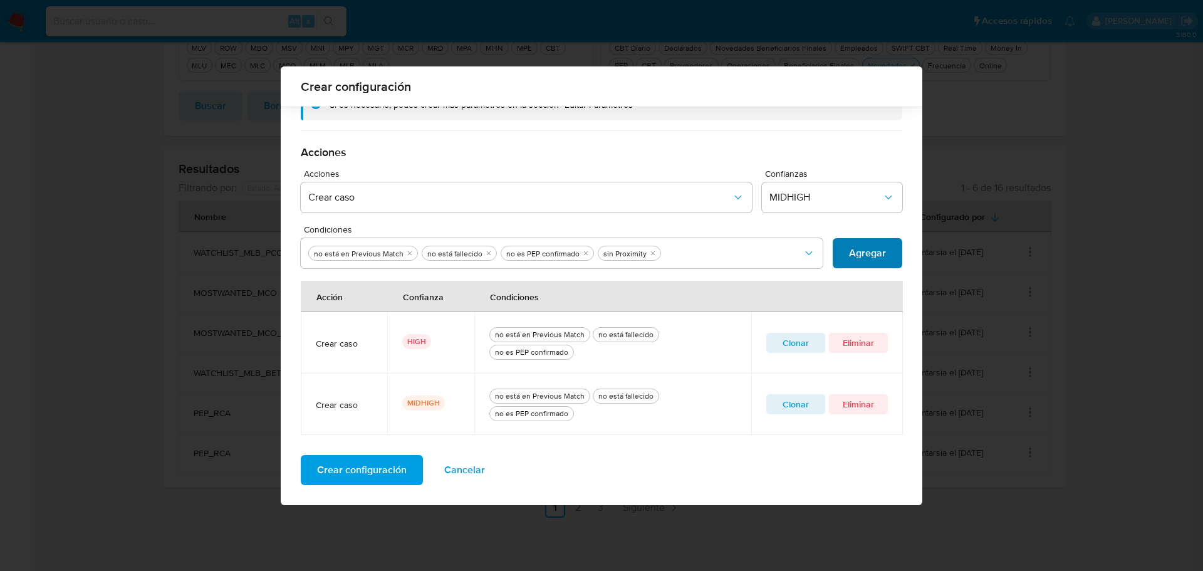
click at [865, 256] on span "Agregar" at bounding box center [867, 253] width 37 height 28
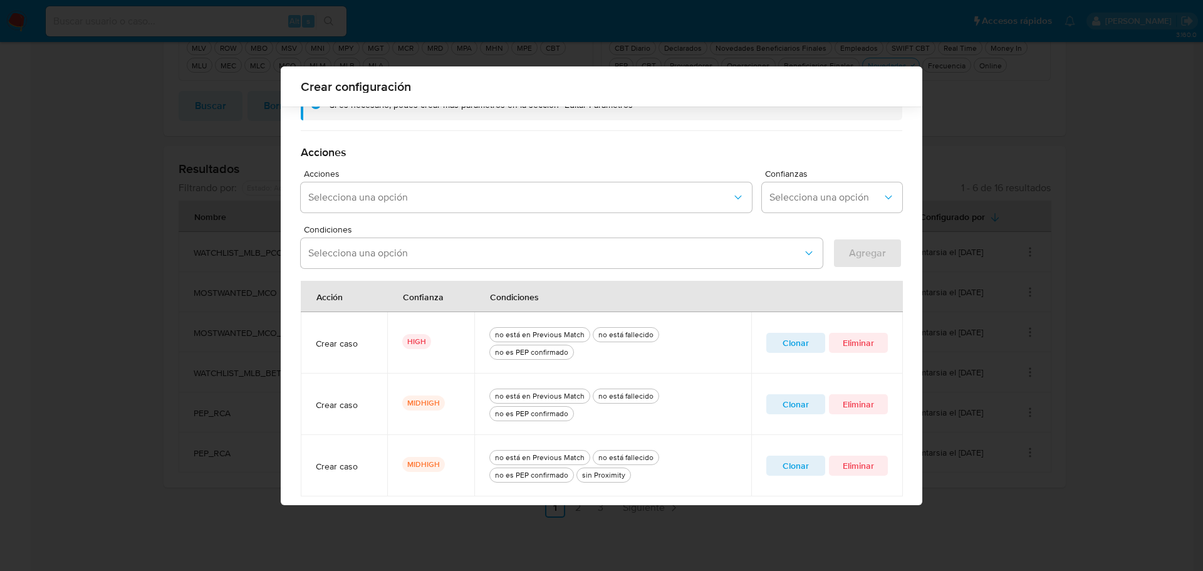
scroll to position [362, 0]
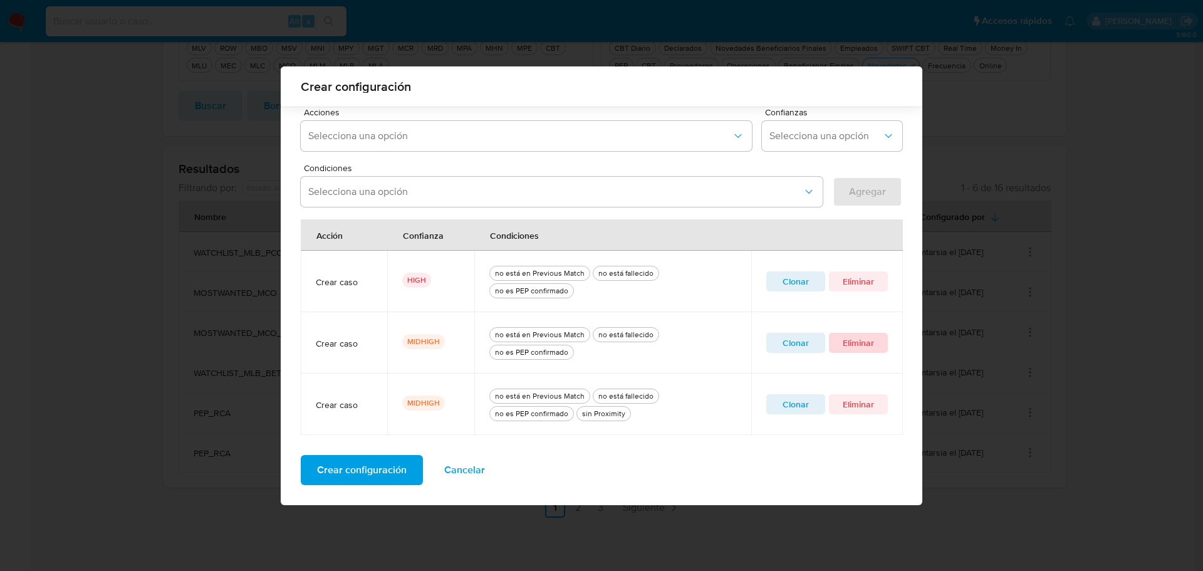
click at [856, 344] on span "Eliminar" at bounding box center [858, 343] width 41 height 18
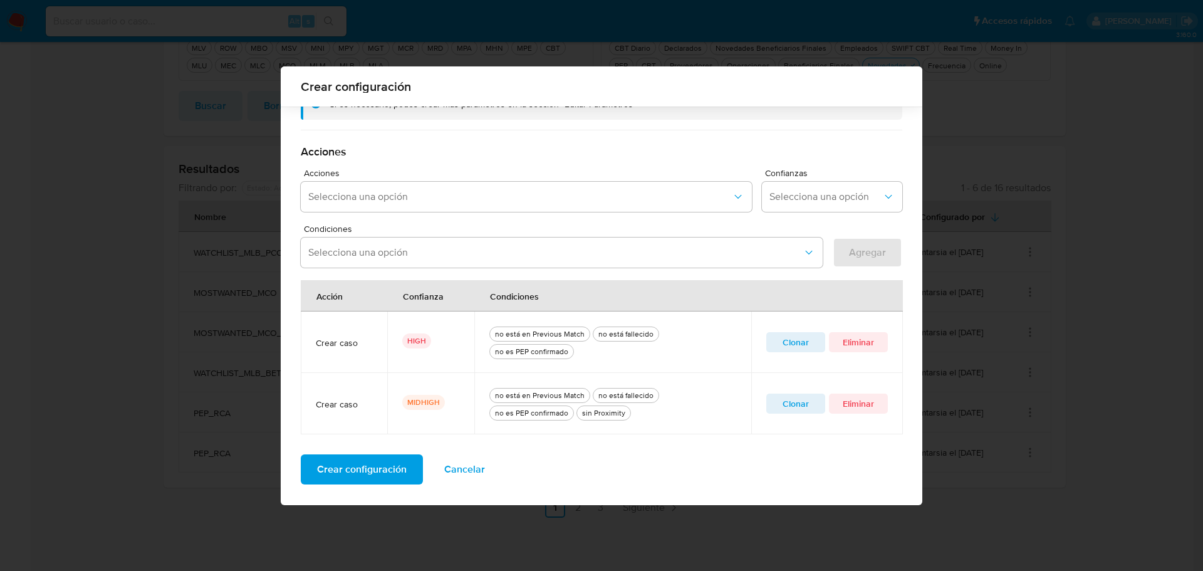
scroll to position [301, 0]
click at [367, 481] on span "Crear configuración" at bounding box center [362, 470] width 90 height 28
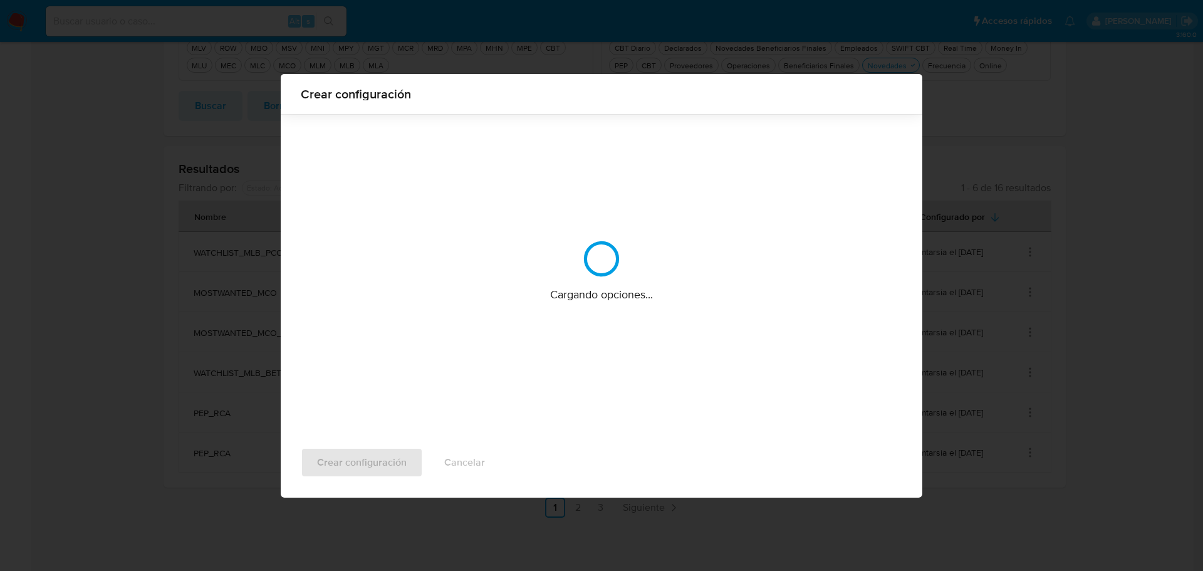
scroll to position [0, 0]
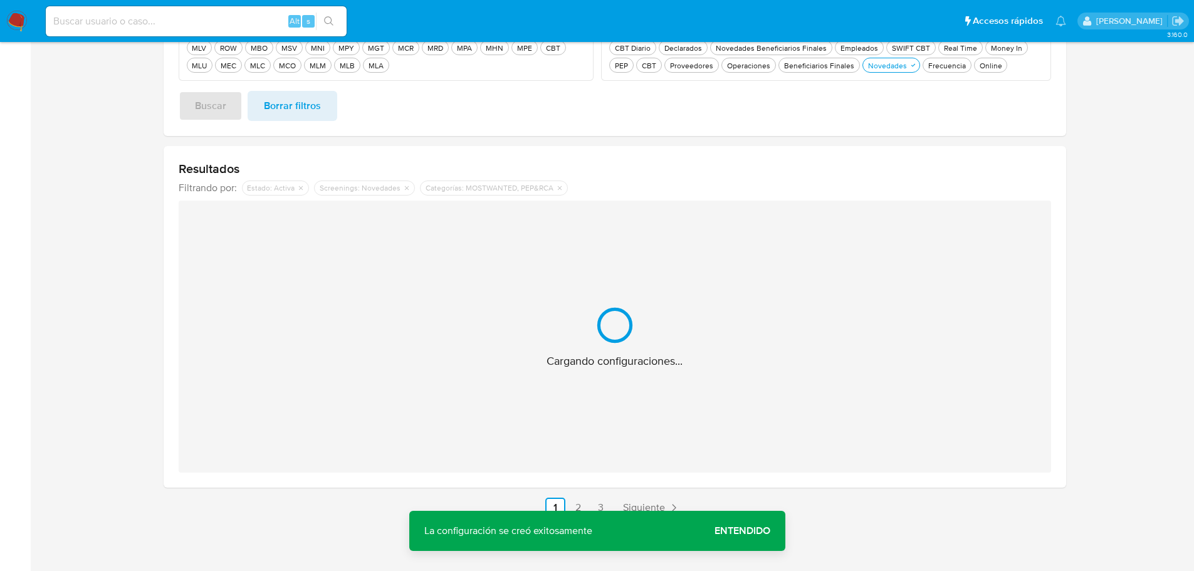
click at [744, 531] on span "Entendido" at bounding box center [742, 531] width 56 height 0
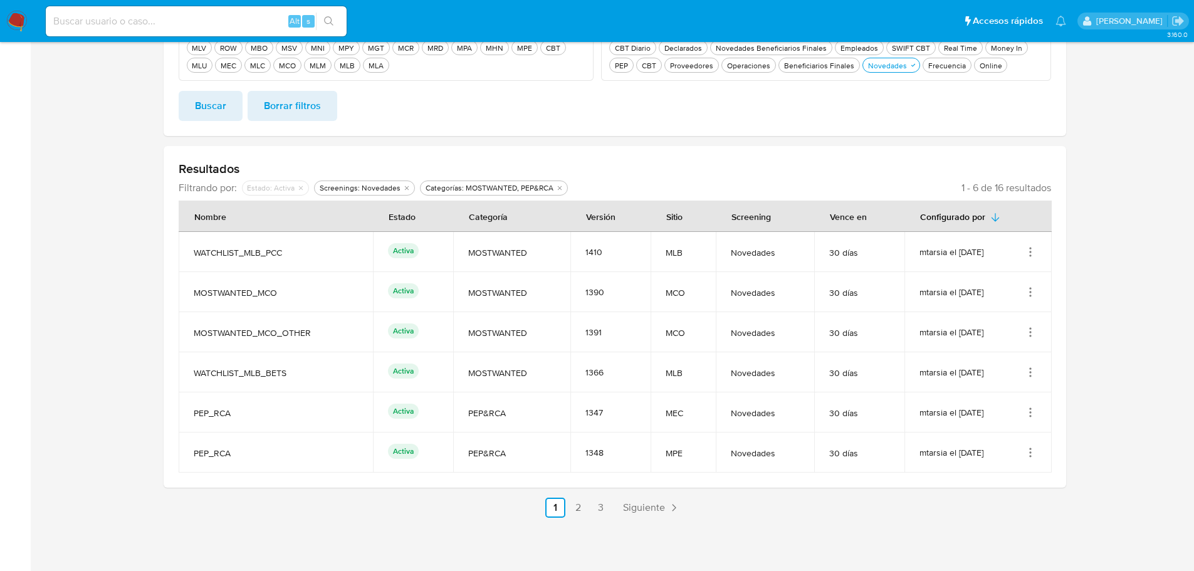
click at [1031, 454] on icon "Acciones" at bounding box center [1030, 452] width 13 height 13
click at [1002, 518] on button "Editar" at bounding box center [980, 514] width 113 height 33
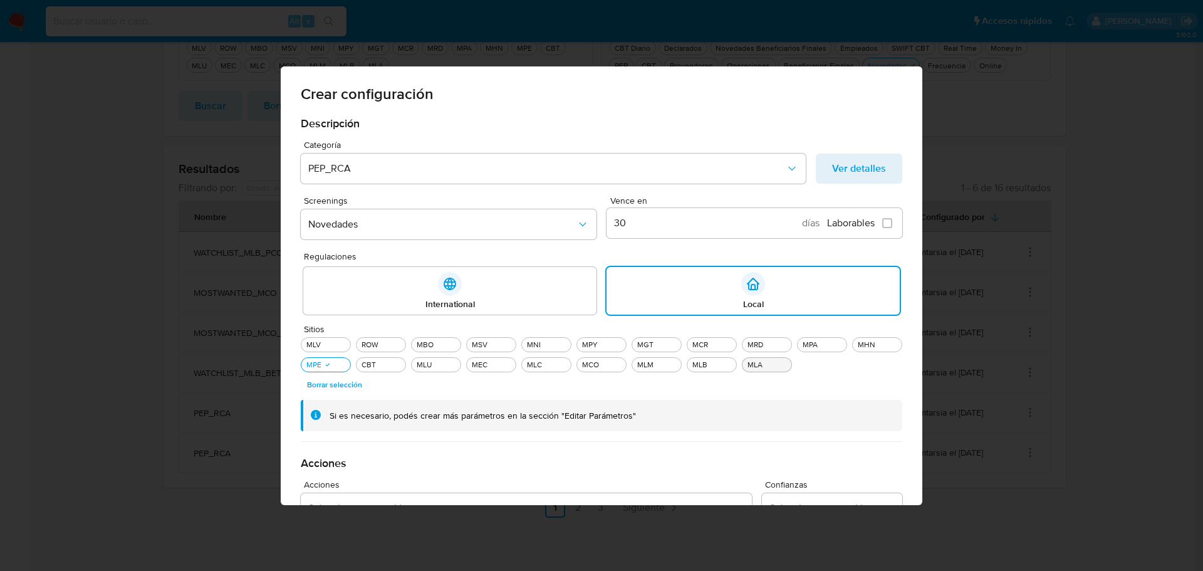
scroll to position [301, 0]
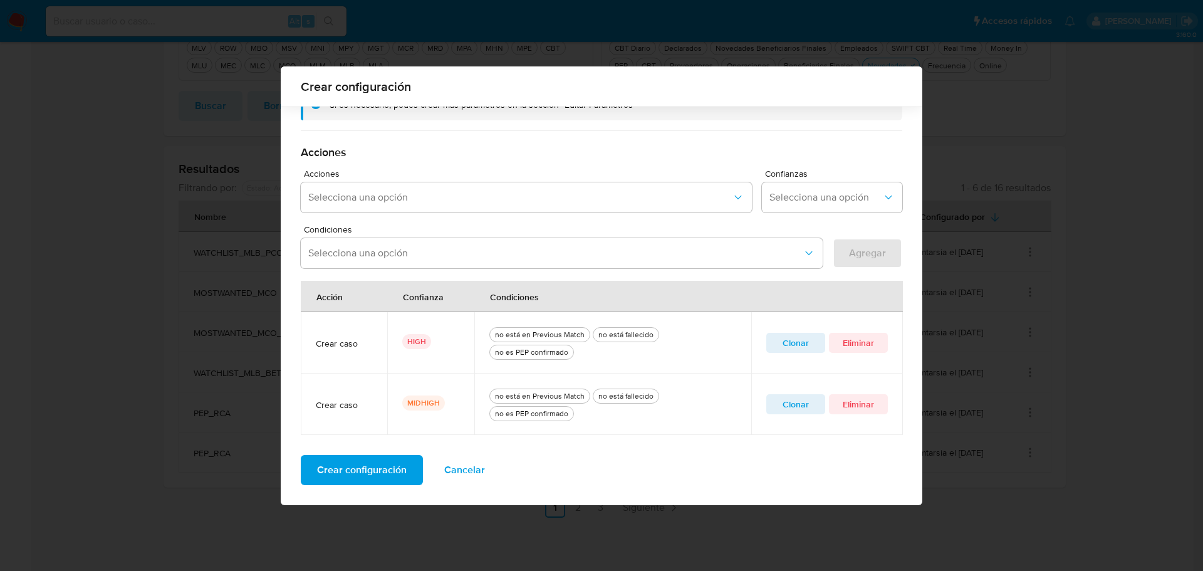
click at [804, 400] on span "Clonar" at bounding box center [795, 404] width 41 height 18
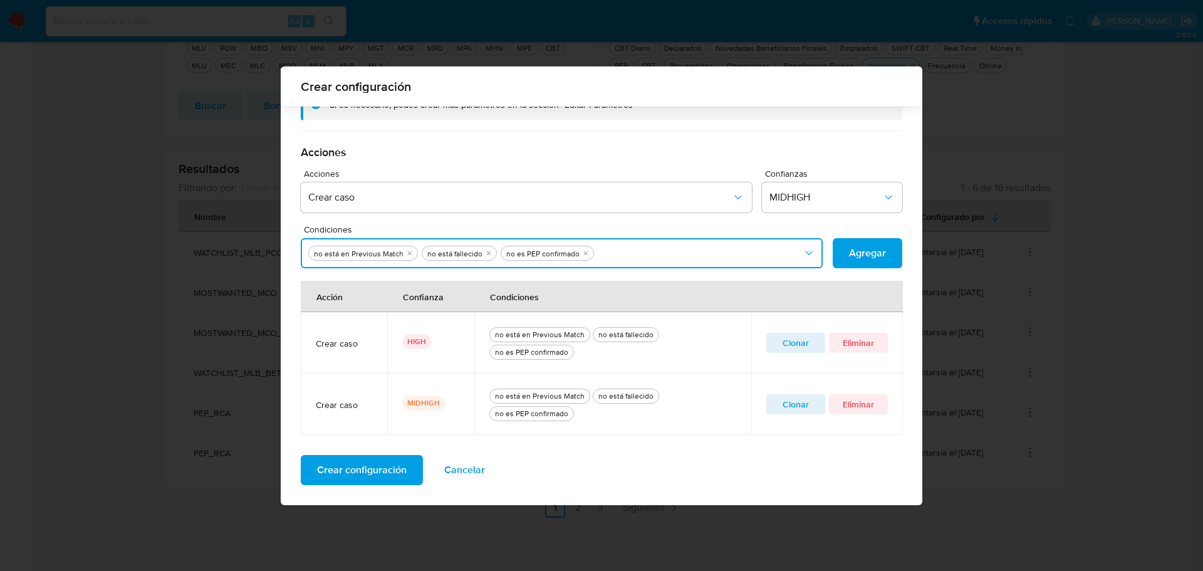
click at [657, 248] on button "Condiciones" at bounding box center [562, 253] width 522 height 30
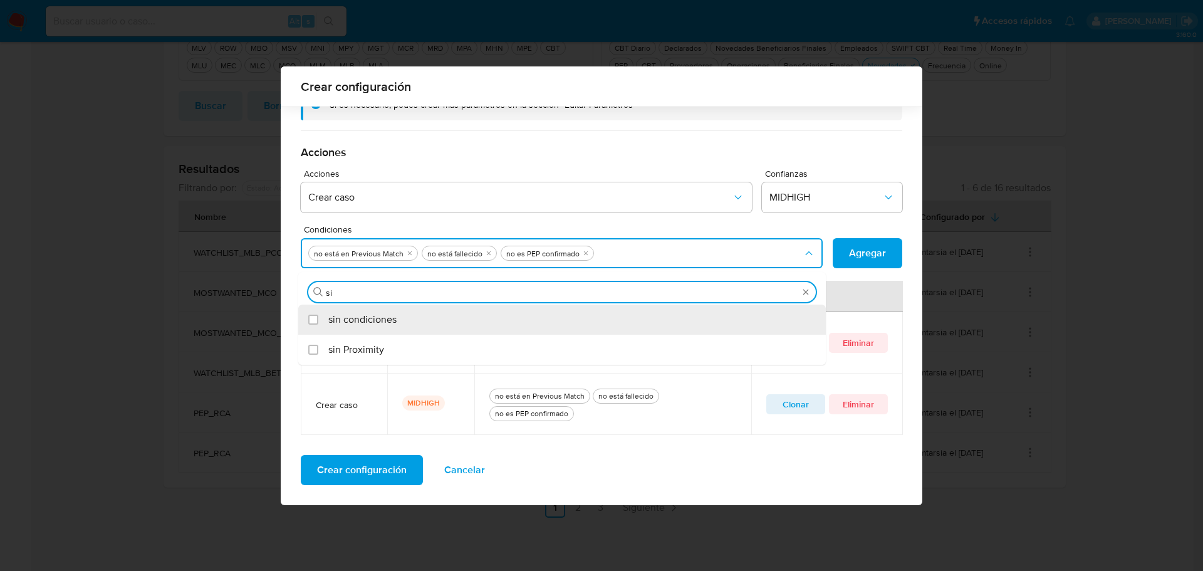
type input "sin"
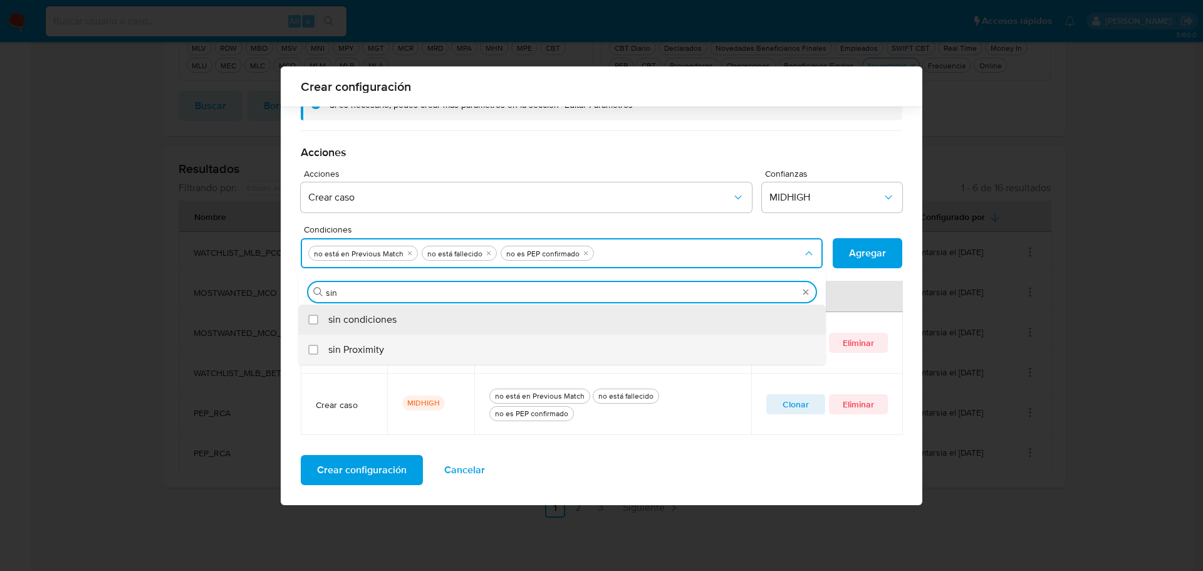
click at [308, 348] on div "Condiciones" at bounding box center [318, 350] width 20 height 30
checkbox input "true"
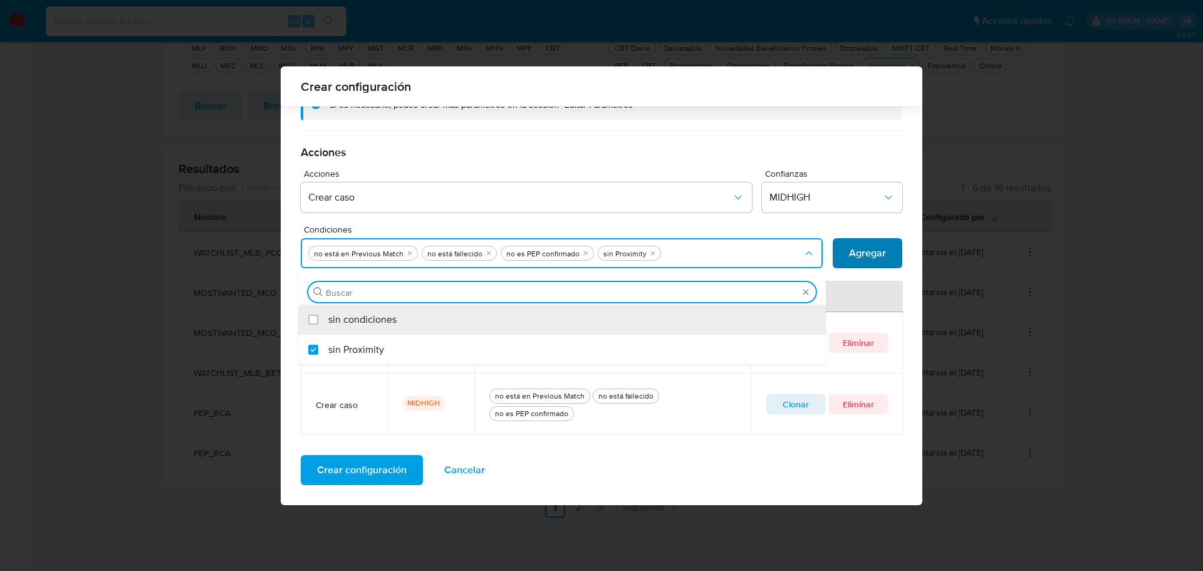
click at [854, 258] on span "Agregar" at bounding box center [867, 253] width 37 height 28
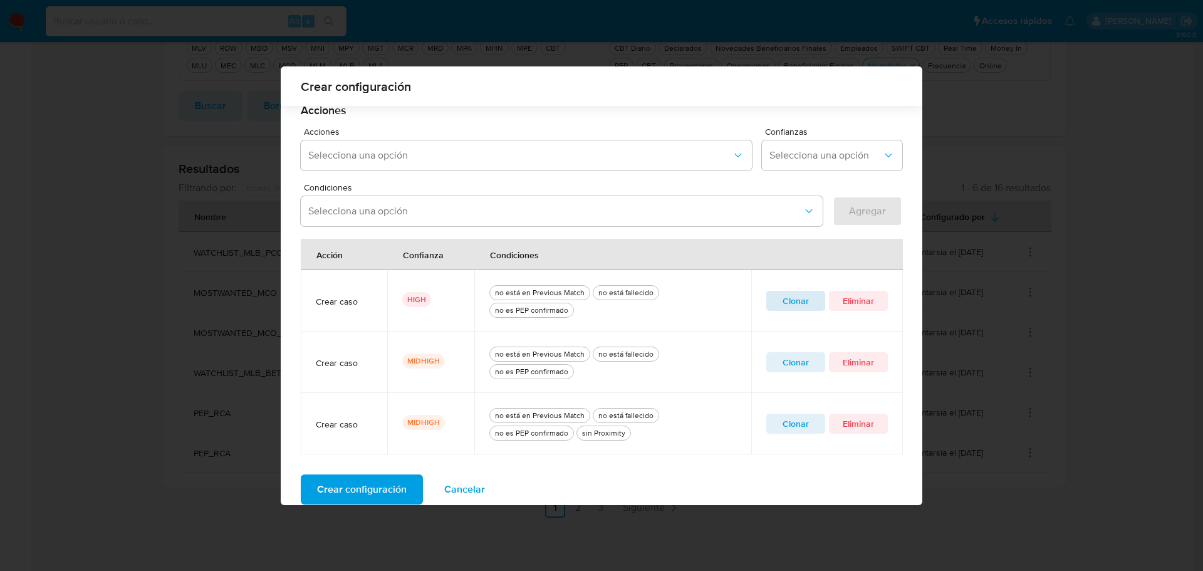
scroll to position [362, 0]
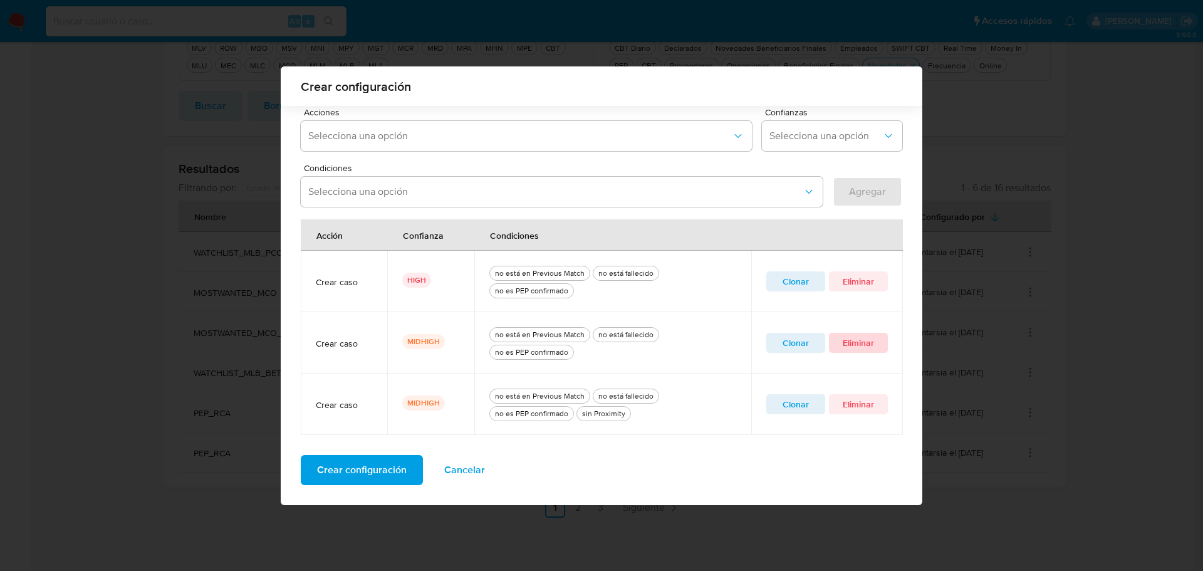
click at [859, 348] on span "Eliminar" at bounding box center [858, 343] width 41 height 18
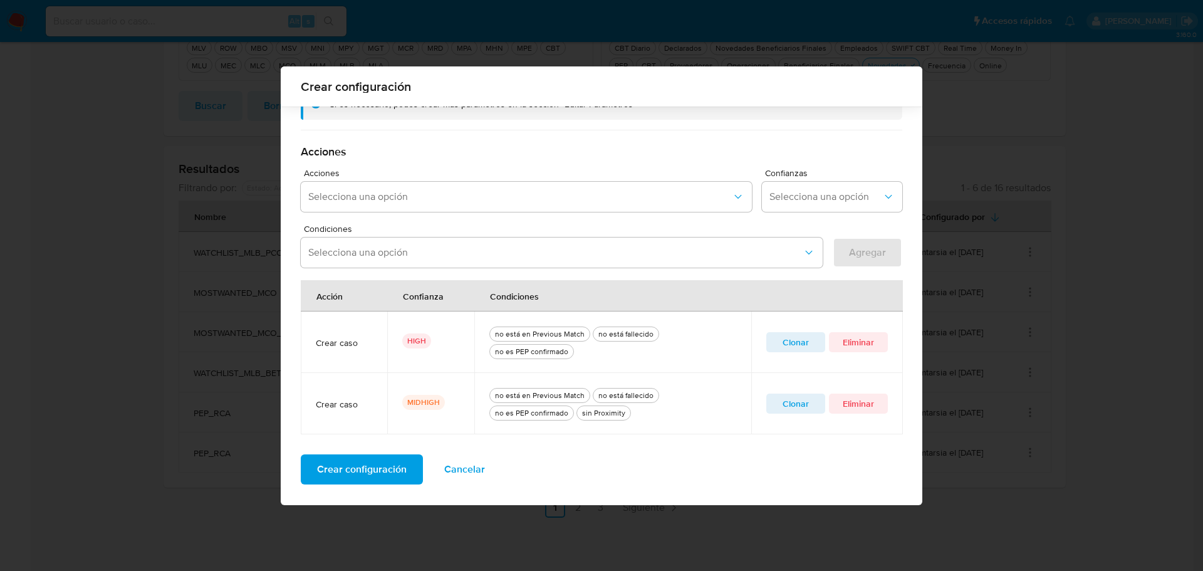
scroll to position [301, 0]
click at [367, 474] on span "Crear configuración" at bounding box center [362, 470] width 90 height 28
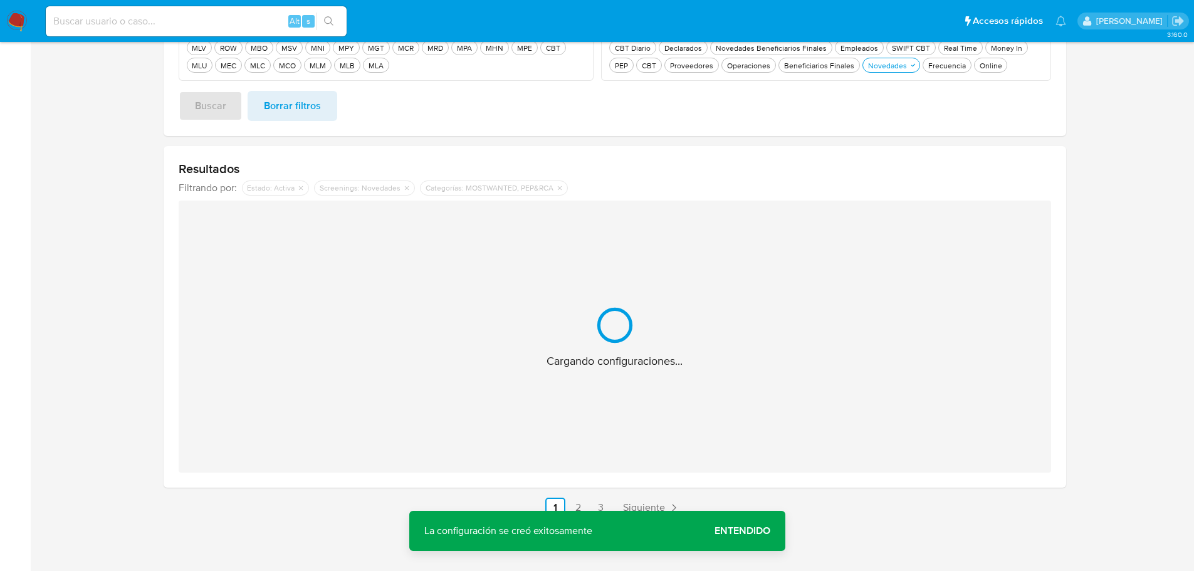
click at [738, 531] on span "Entendido" at bounding box center [742, 531] width 56 height 0
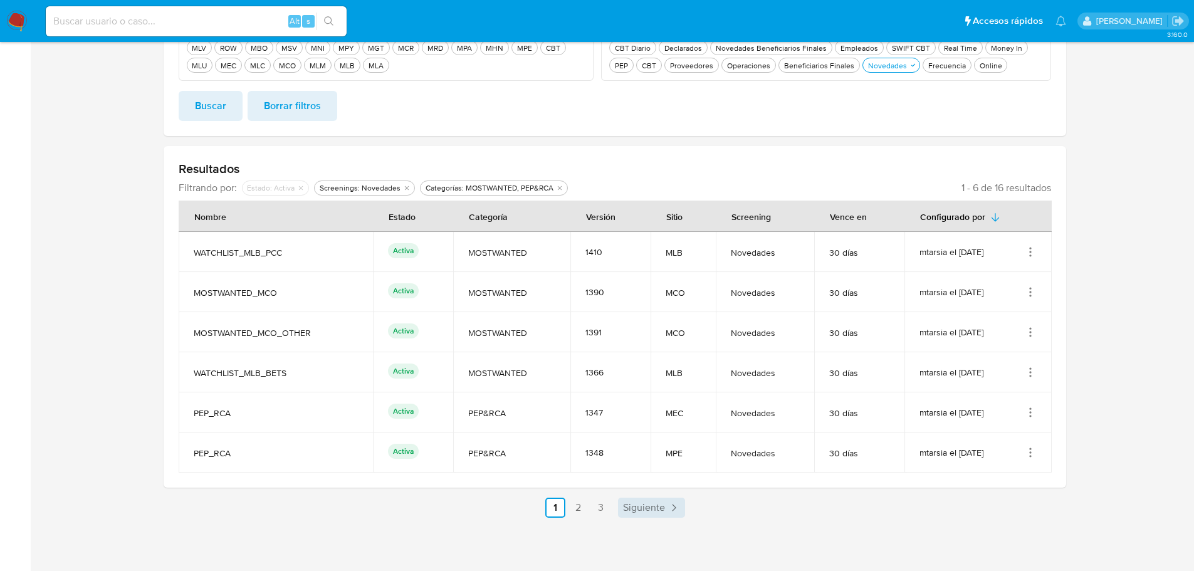
click at [655, 512] on span "Siguiente" at bounding box center [644, 508] width 42 height 10
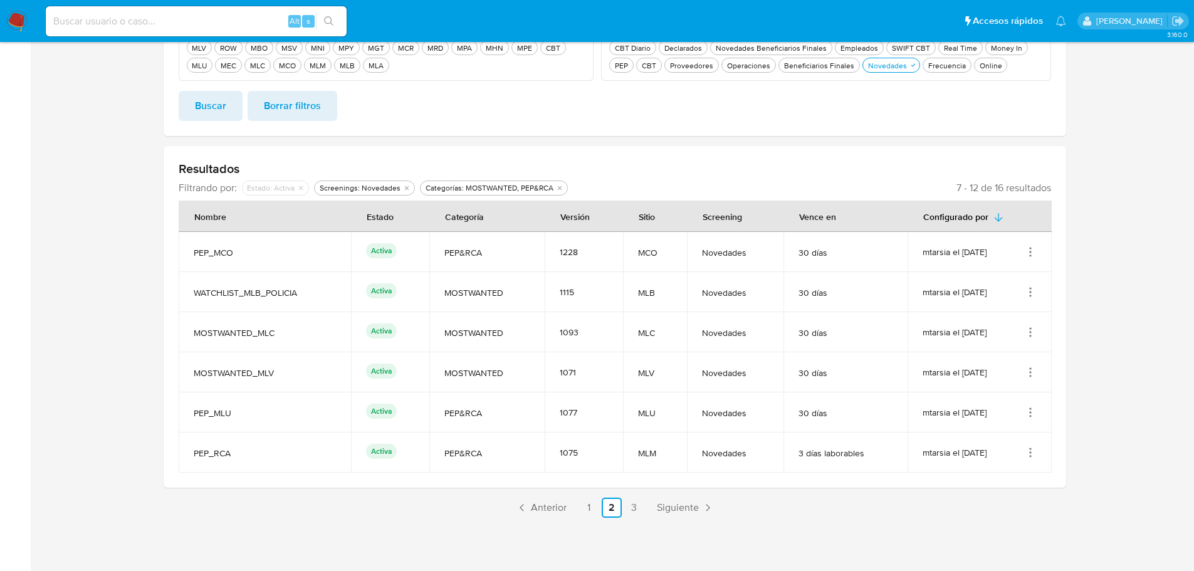
click at [1030, 253] on icon "Acciones" at bounding box center [1030, 252] width 13 height 13
click at [991, 315] on button "Editar" at bounding box center [980, 314] width 113 height 33
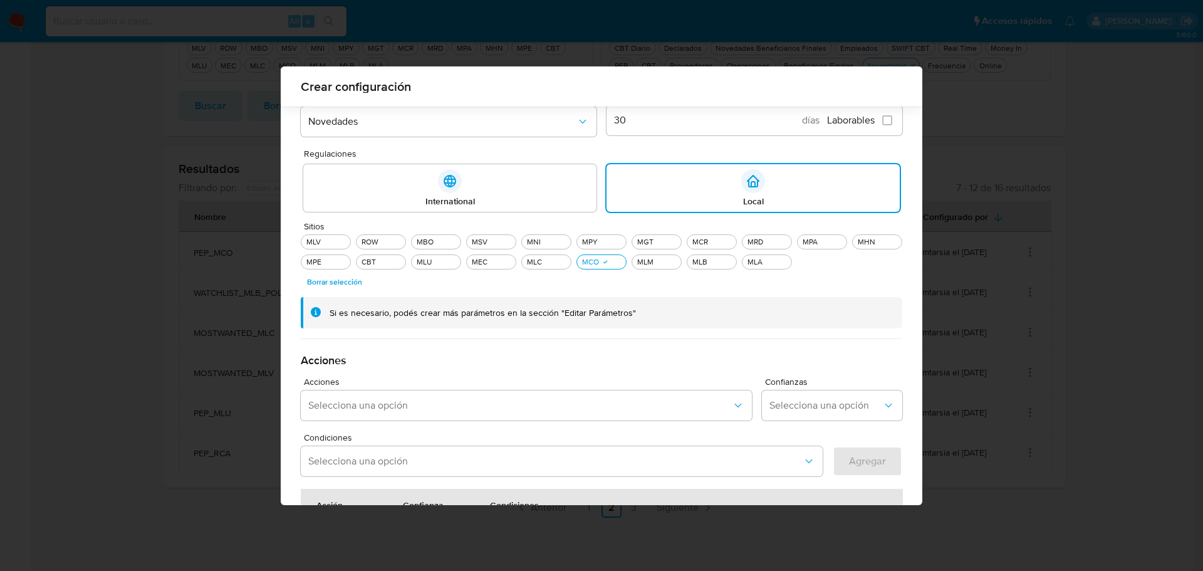
scroll to position [301, 0]
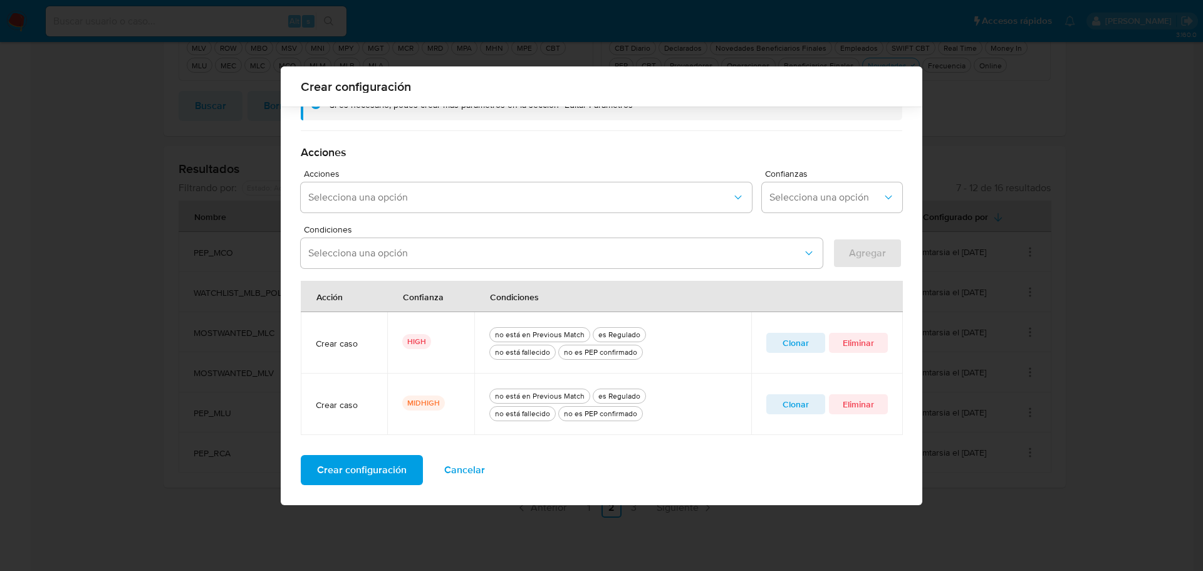
click at [802, 407] on span "Clonar" at bounding box center [795, 404] width 41 height 18
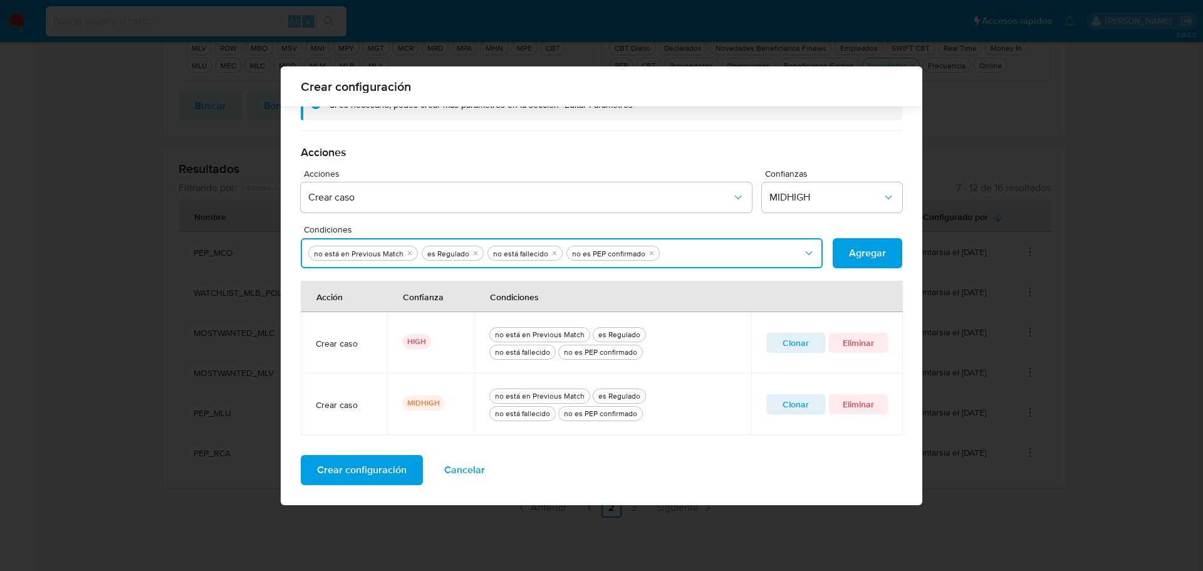
click at [721, 247] on button "Condiciones" at bounding box center [562, 253] width 522 height 30
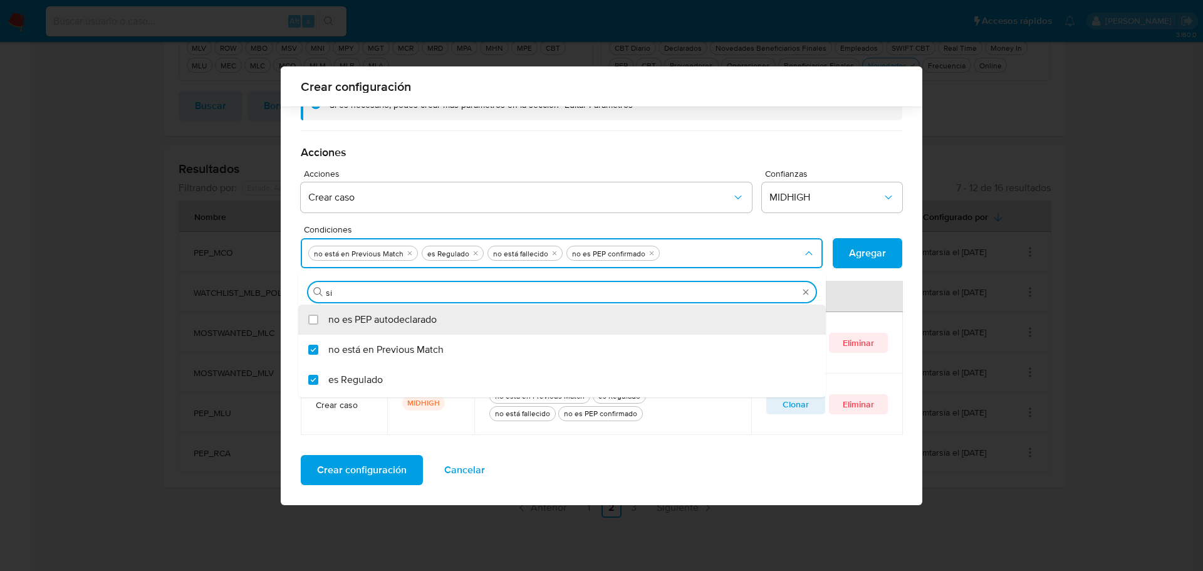
type input "sin"
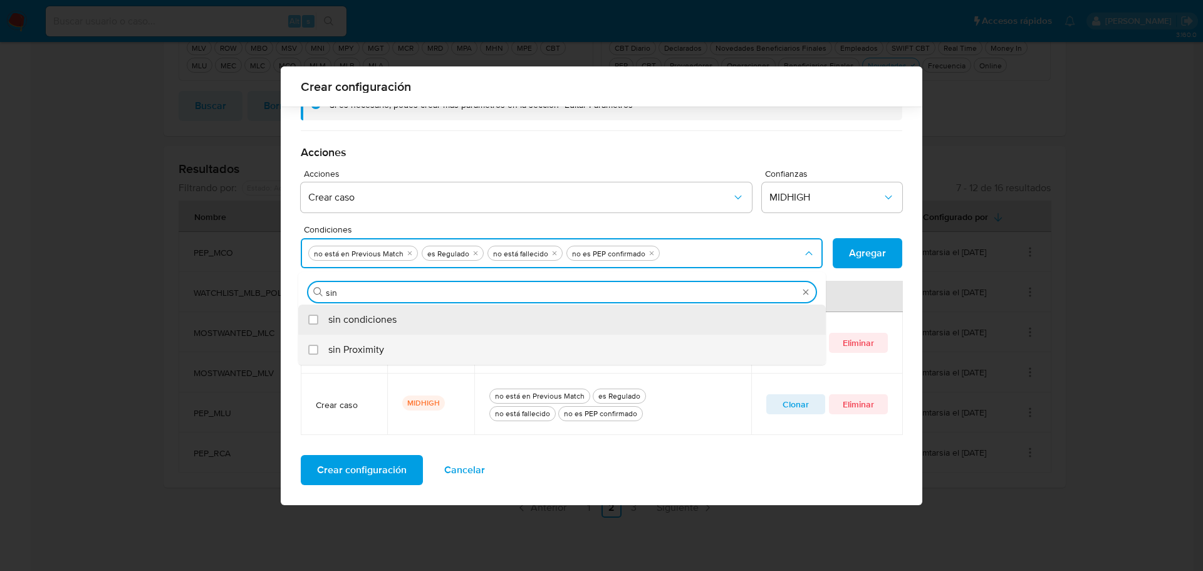
click at [365, 352] on span "sin Proximity" at bounding box center [356, 349] width 56 height 13
checkbox input "true"
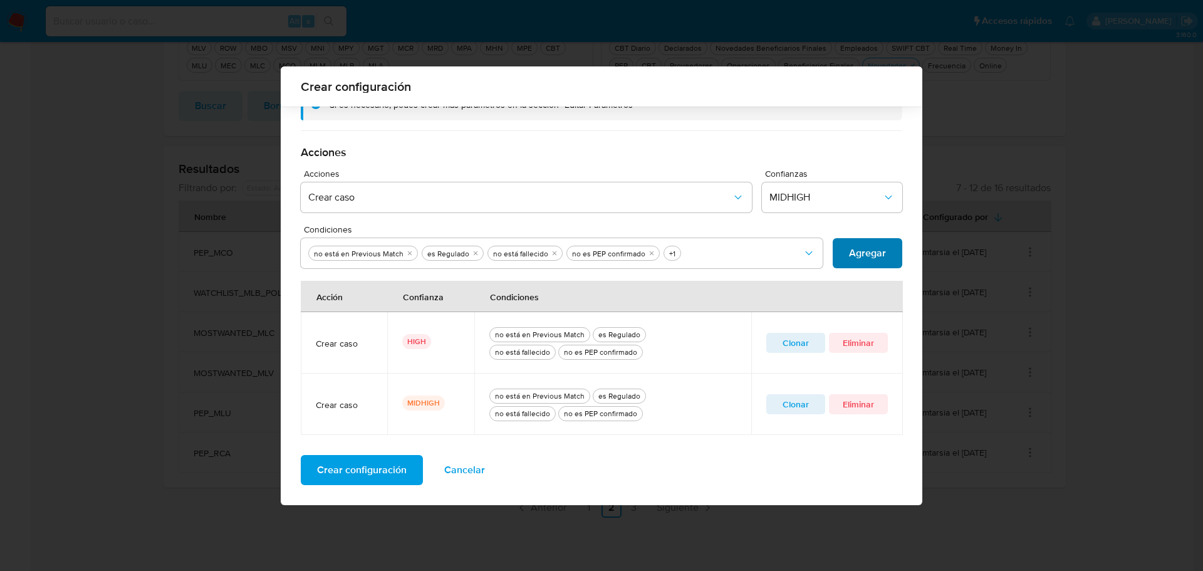
click at [864, 253] on span "Agregar" at bounding box center [867, 253] width 37 height 28
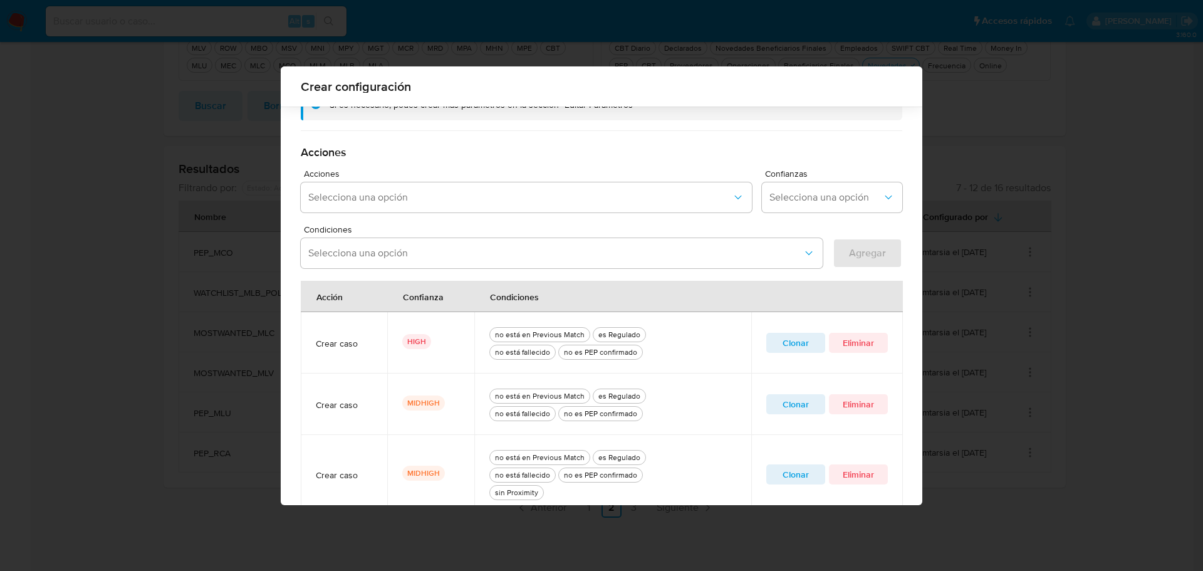
scroll to position [380, 0]
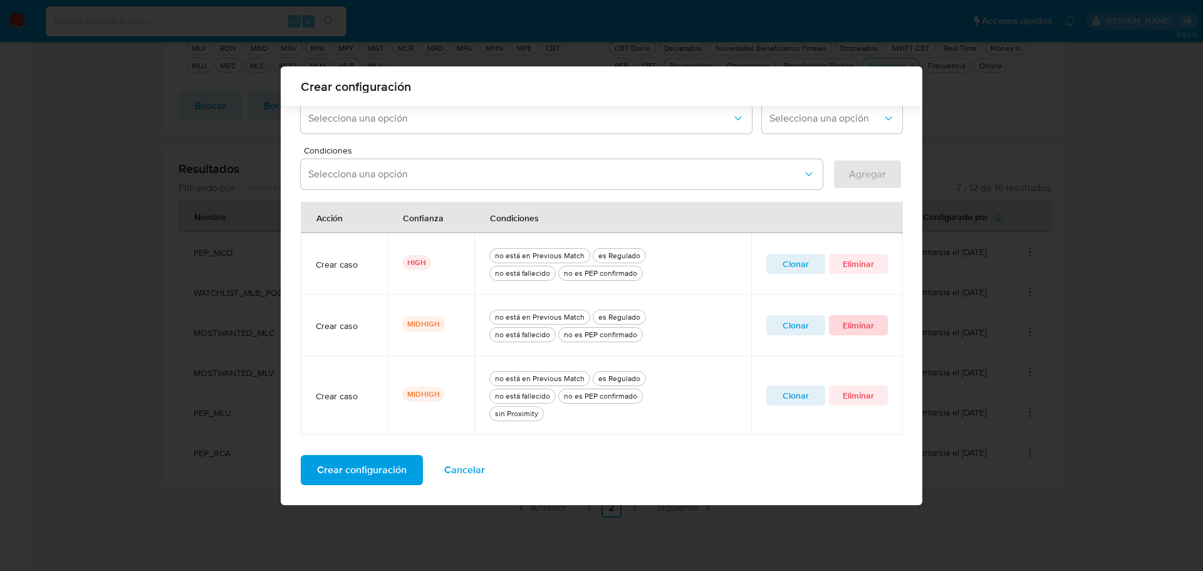
click at [849, 330] on span "Eliminar" at bounding box center [858, 325] width 41 height 18
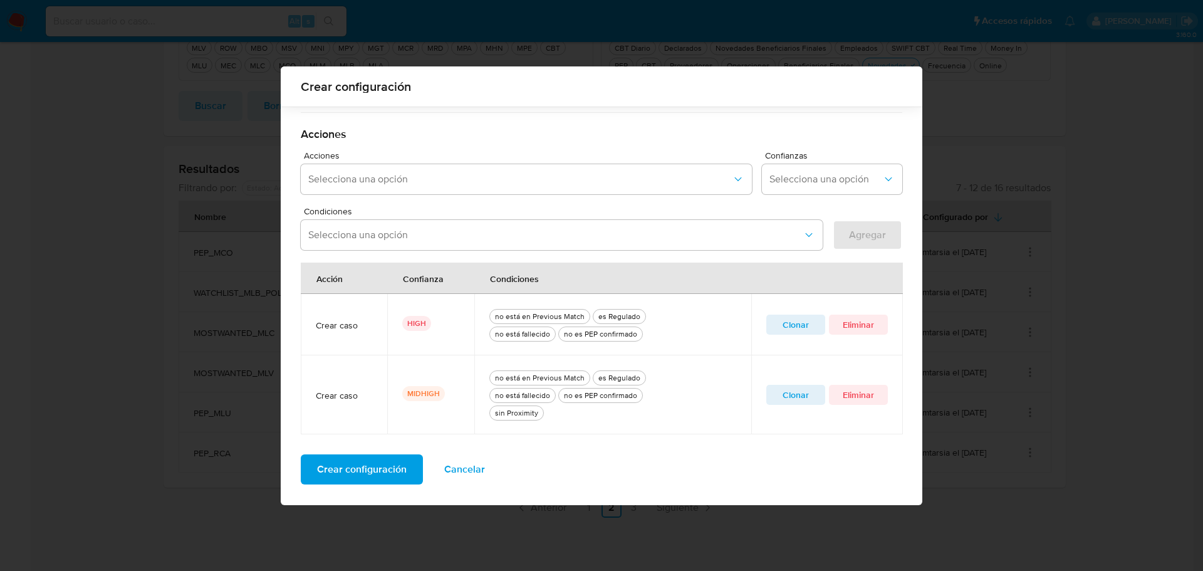
scroll to position [319, 0]
click at [374, 474] on span "Crear configuración" at bounding box center [362, 470] width 90 height 28
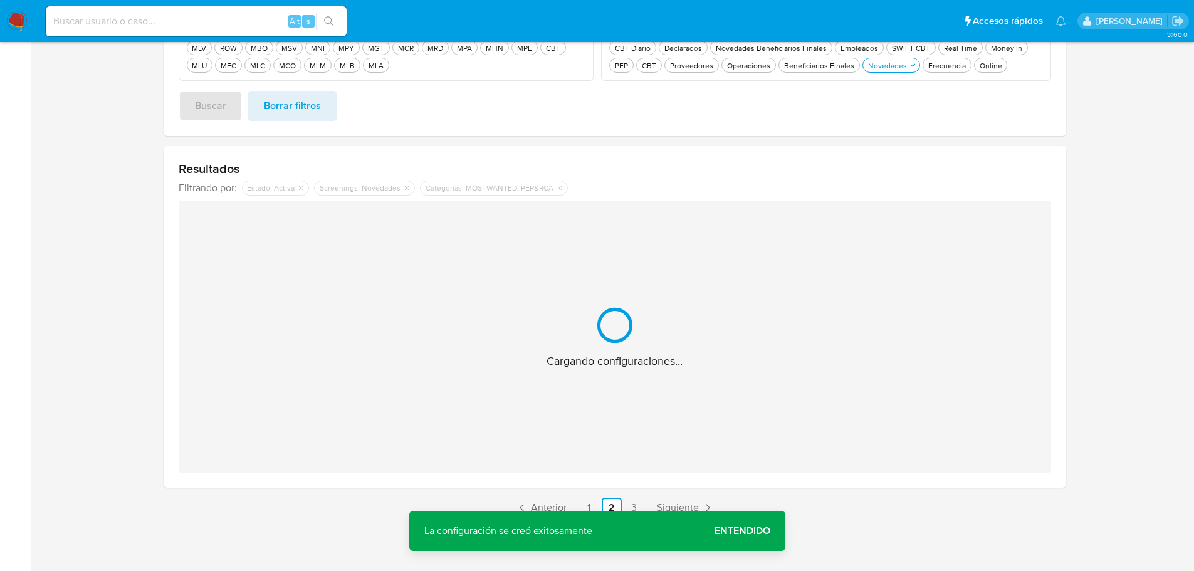
click at [735, 531] on span "Entendido" at bounding box center [742, 531] width 56 height 0
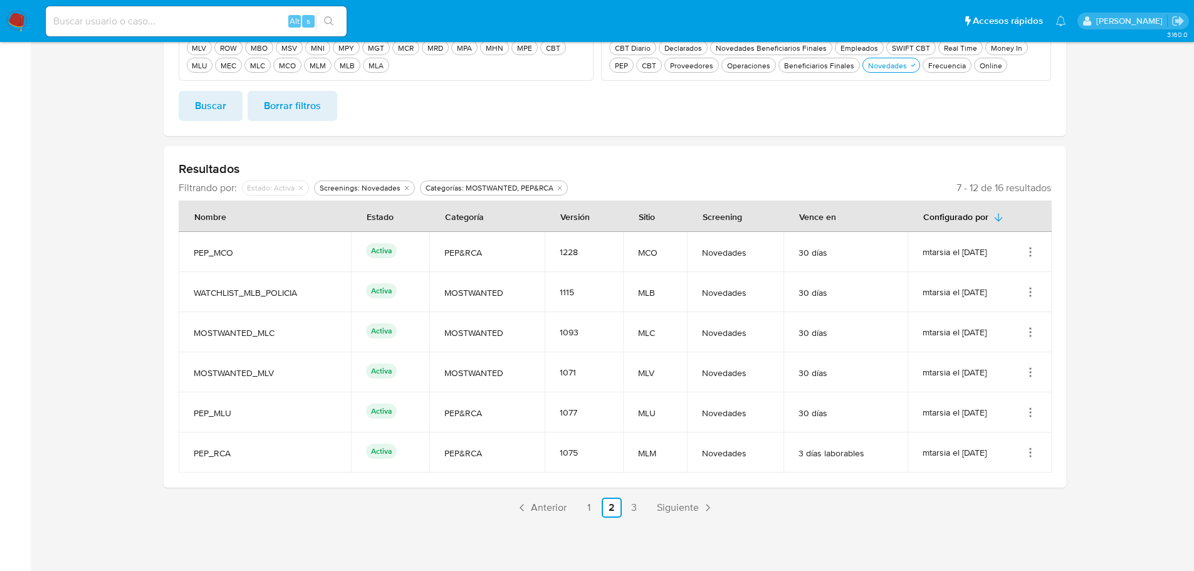
click at [1026, 294] on icon "Acciones" at bounding box center [1030, 292] width 13 height 13
click at [1021, 312] on button "Ver detalles" at bounding box center [980, 321] width 113 height 33
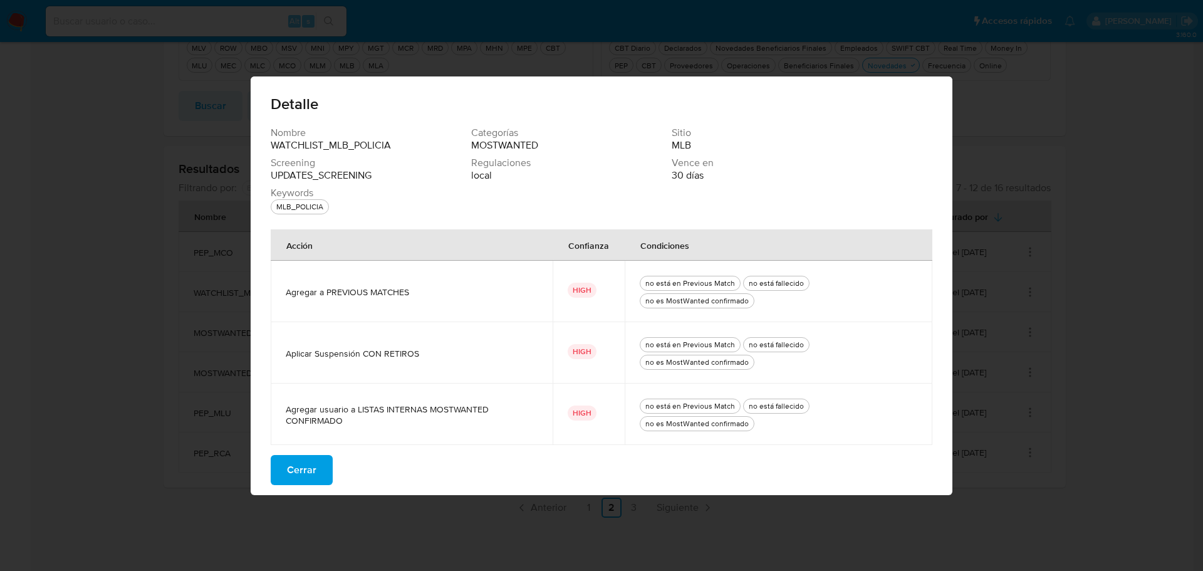
click at [311, 468] on span "Cerrar" at bounding box center [301, 470] width 29 height 28
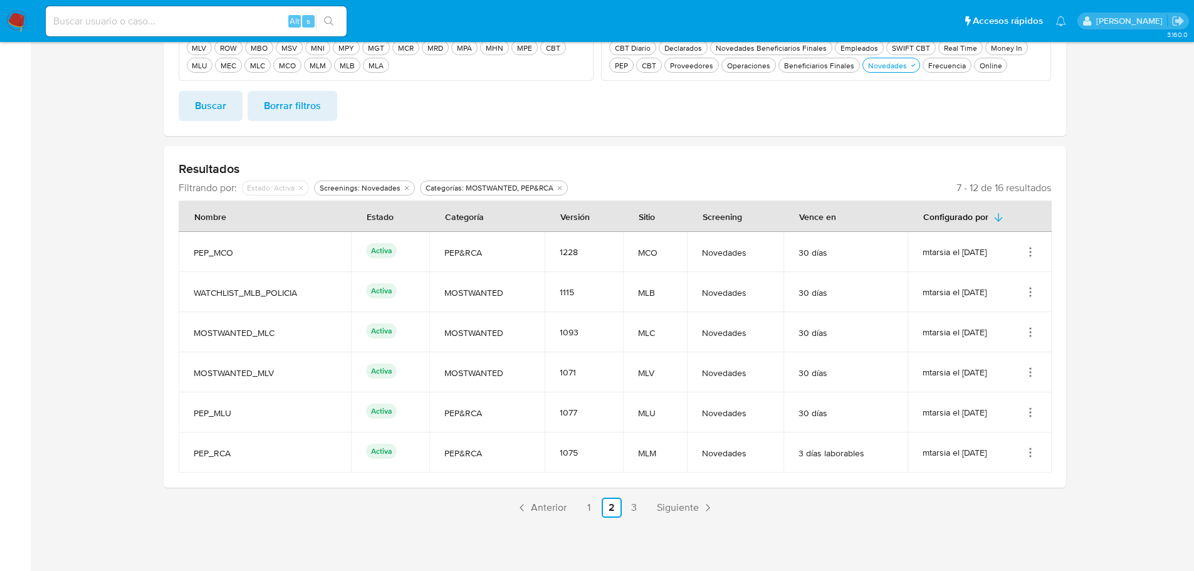
click at [1028, 328] on icon "Acciones" at bounding box center [1030, 332] width 13 height 13
click at [1004, 394] on button "Editar" at bounding box center [980, 394] width 113 height 33
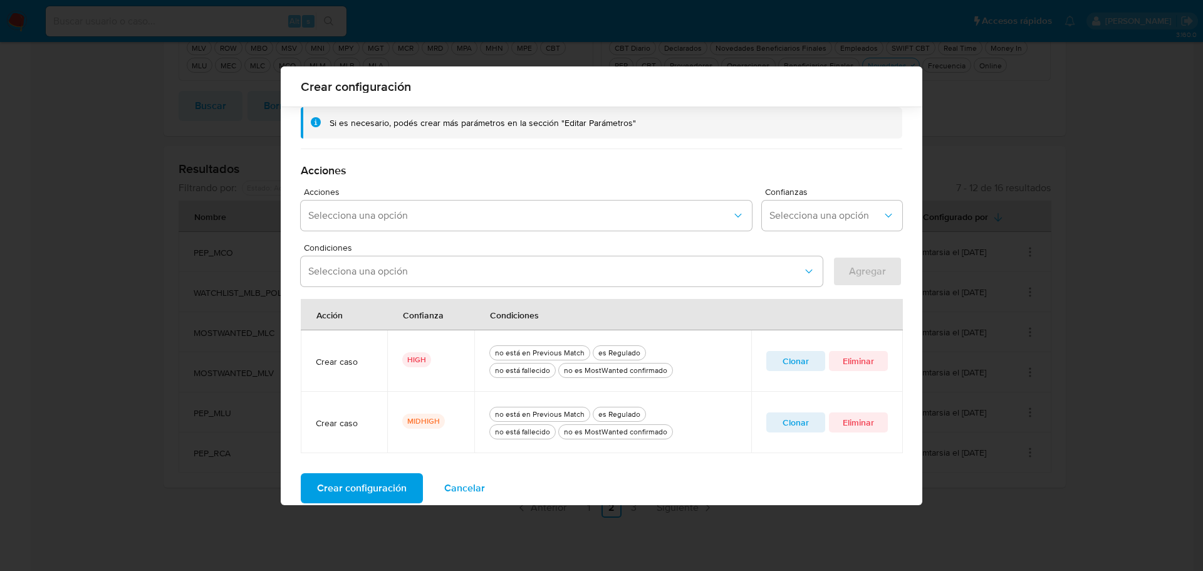
scroll to position [301, 0]
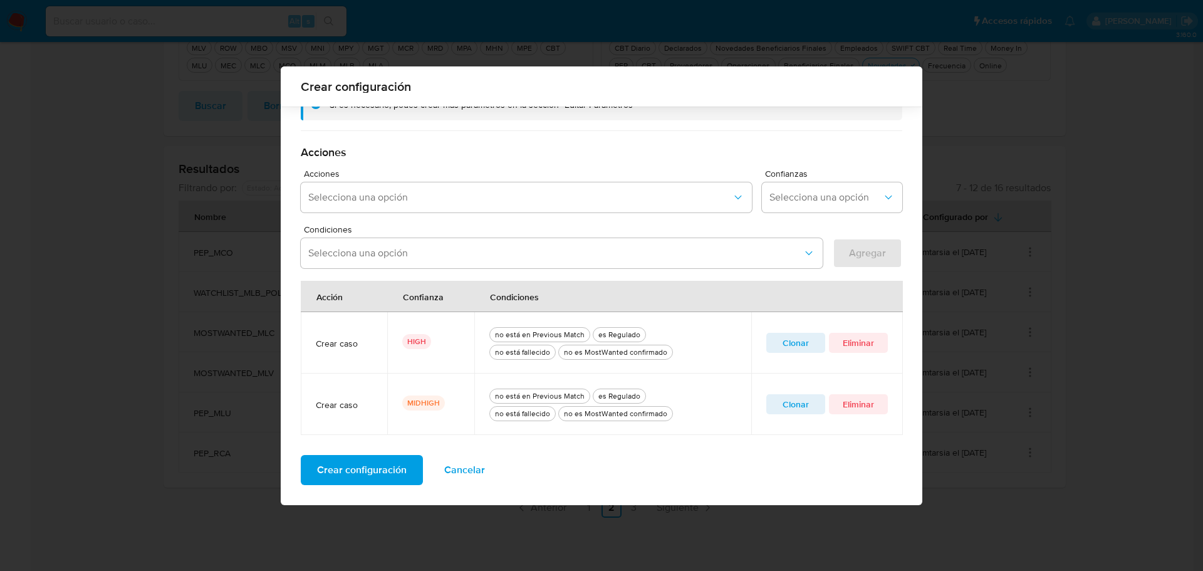
click at [798, 407] on span "Clonar" at bounding box center [795, 404] width 41 height 18
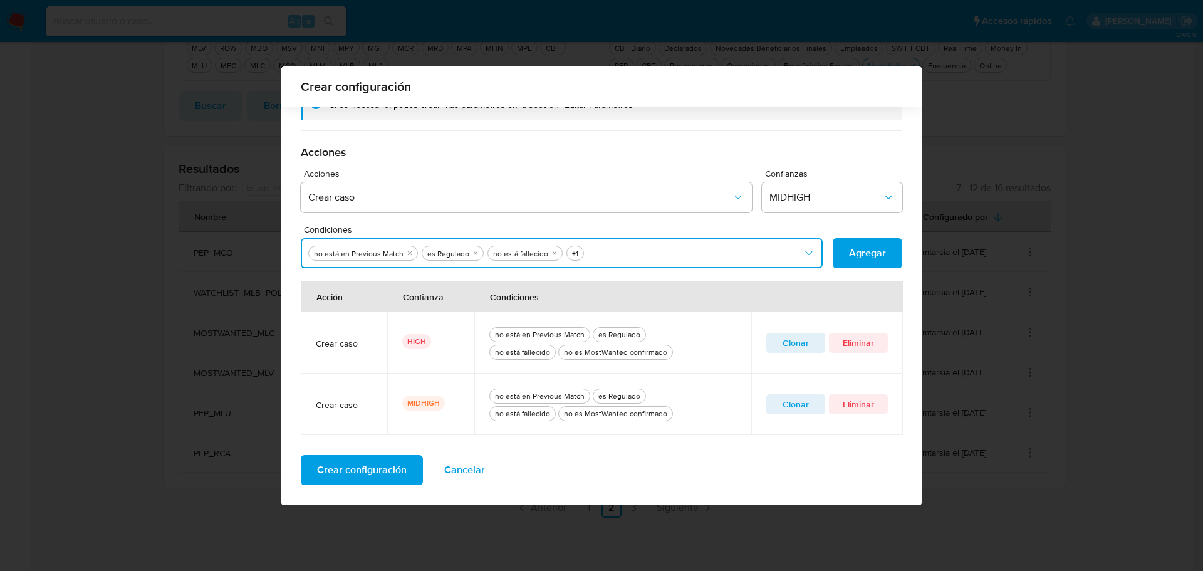
click at [692, 256] on button "Condiciones" at bounding box center [562, 253] width 522 height 30
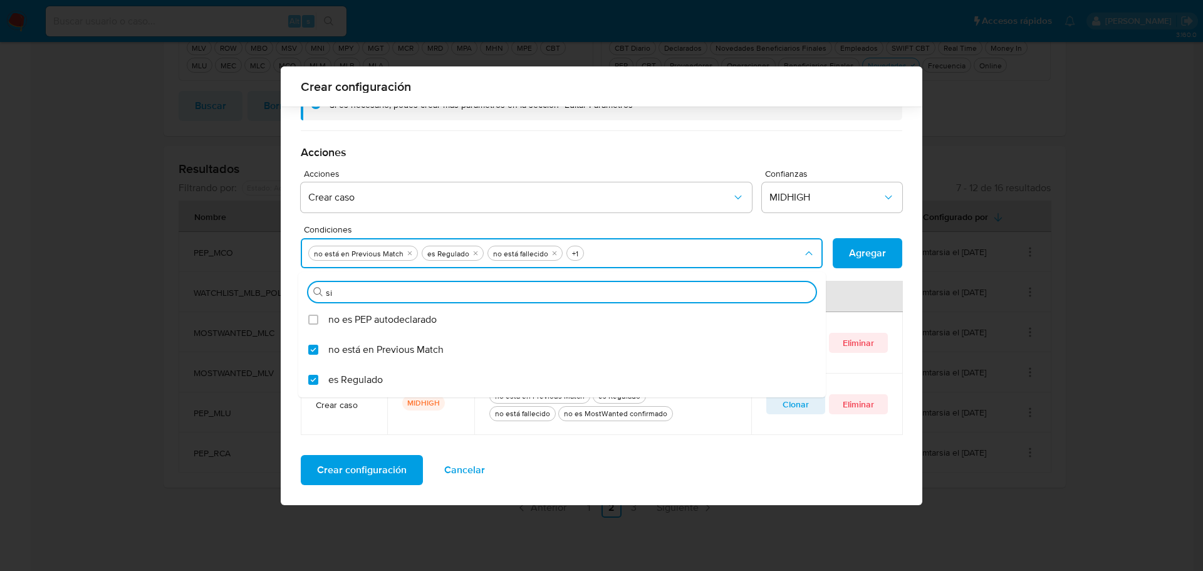
type input "sin"
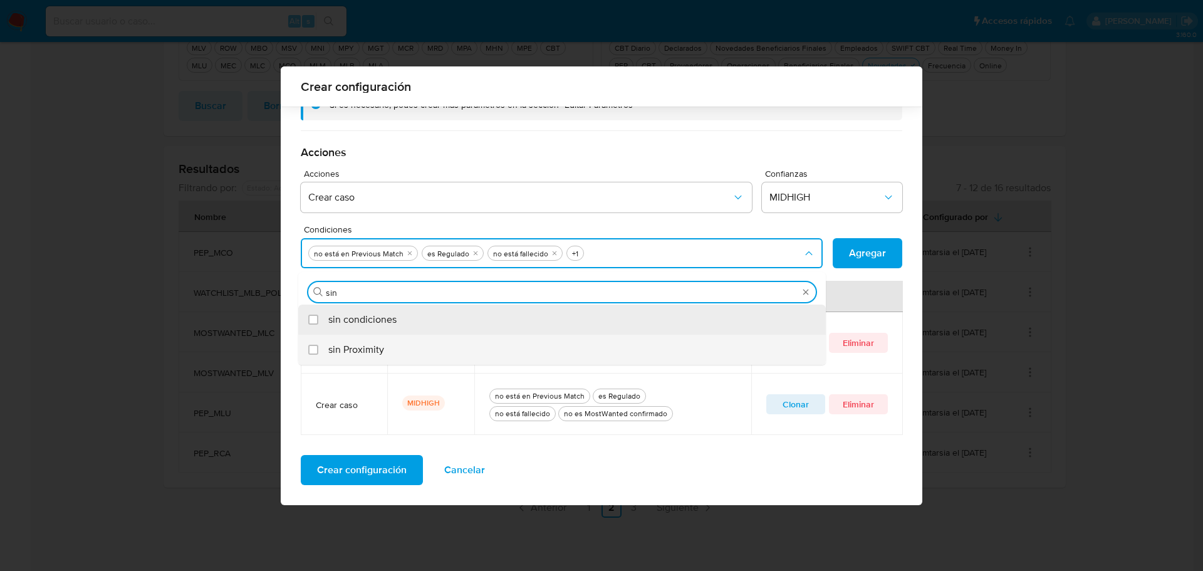
click at [474, 348] on div "sin Proximity" at bounding box center [568, 350] width 480 height 30
checkbox input "true"
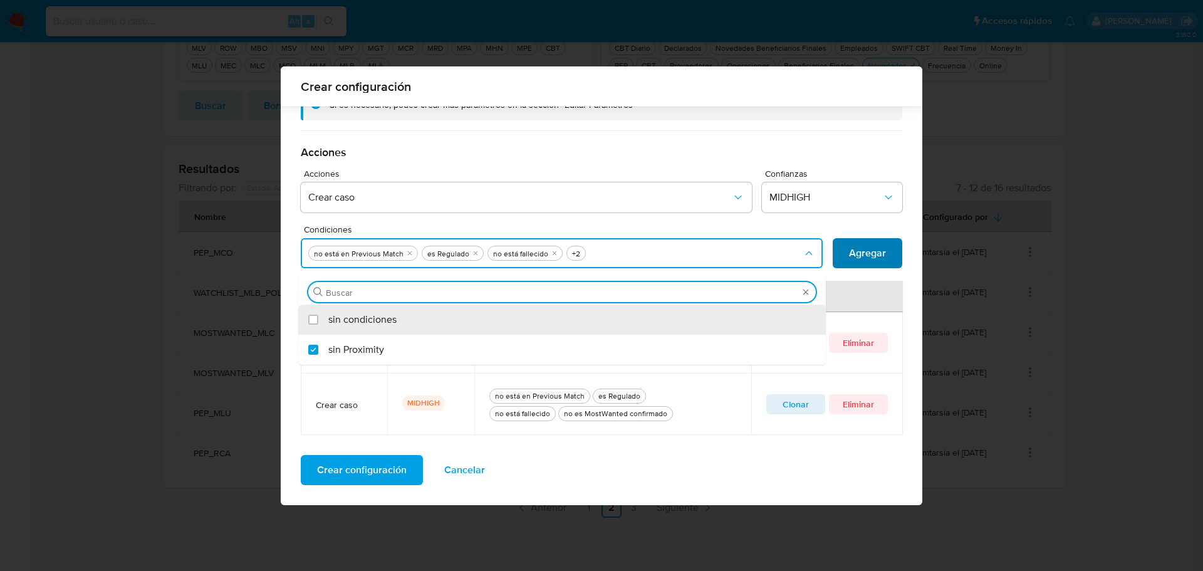
click at [875, 255] on span "Agregar" at bounding box center [867, 253] width 37 height 28
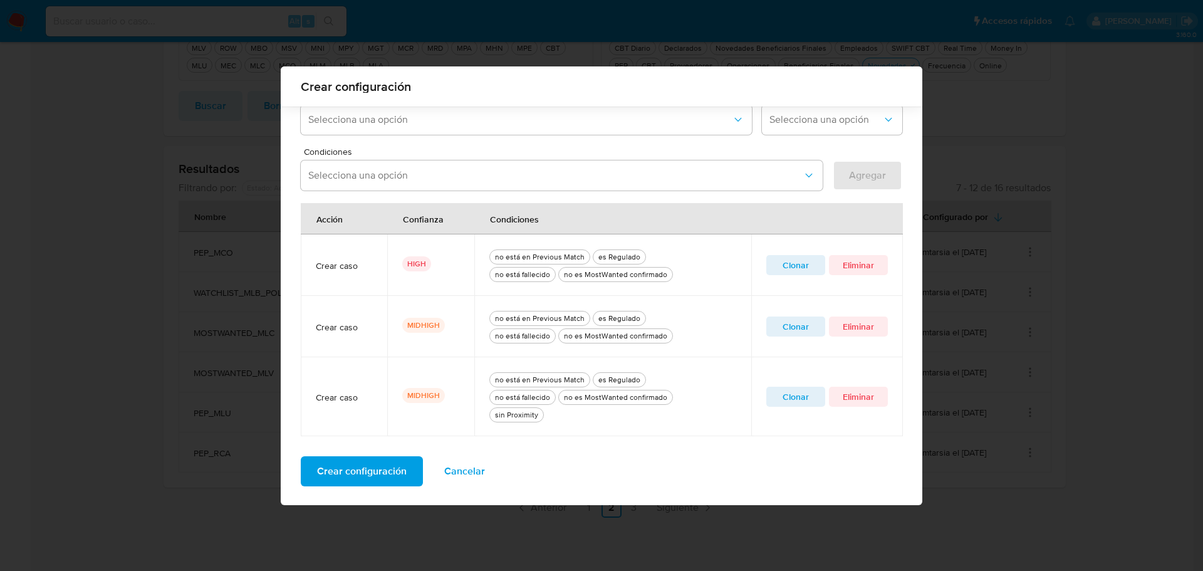
scroll to position [380, 0]
click at [871, 326] on span "Eliminar" at bounding box center [858, 325] width 41 height 18
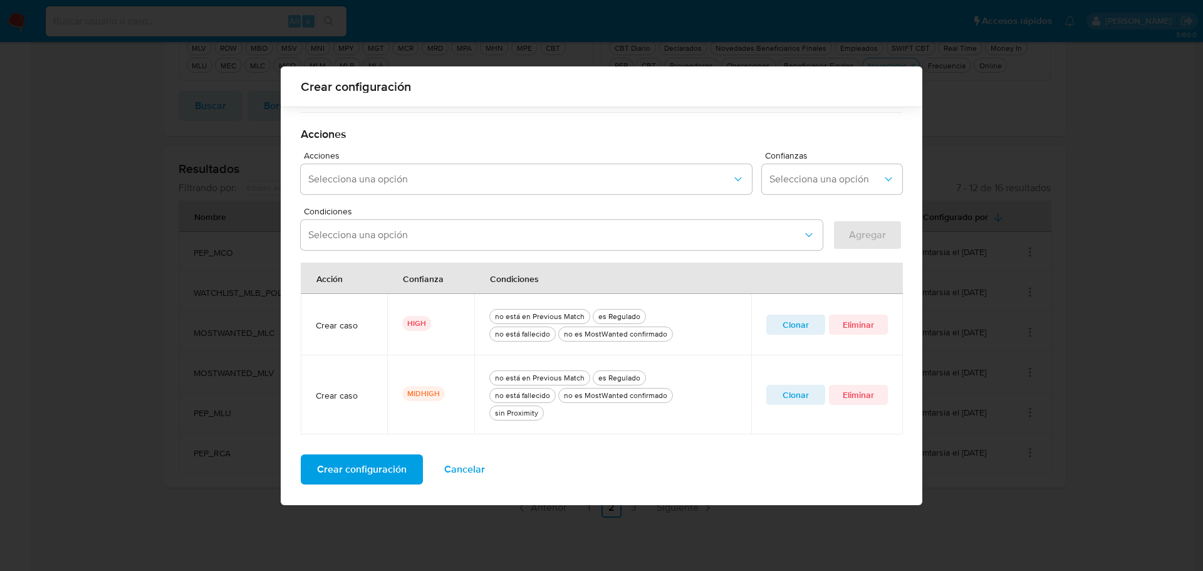
click at [348, 464] on span "Crear configuración" at bounding box center [362, 470] width 90 height 28
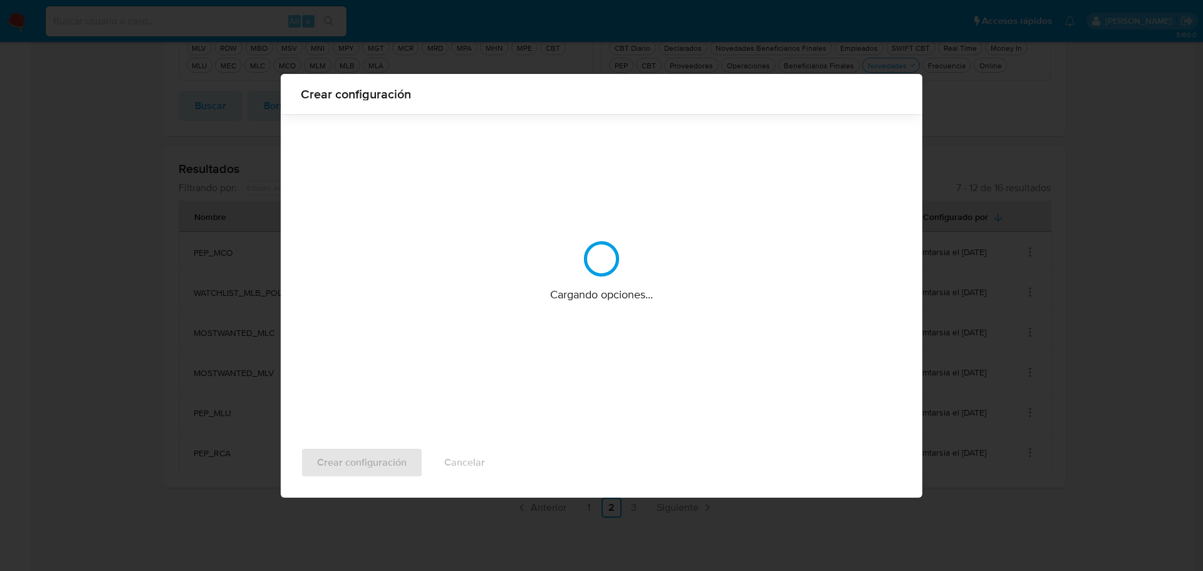
scroll to position [0, 0]
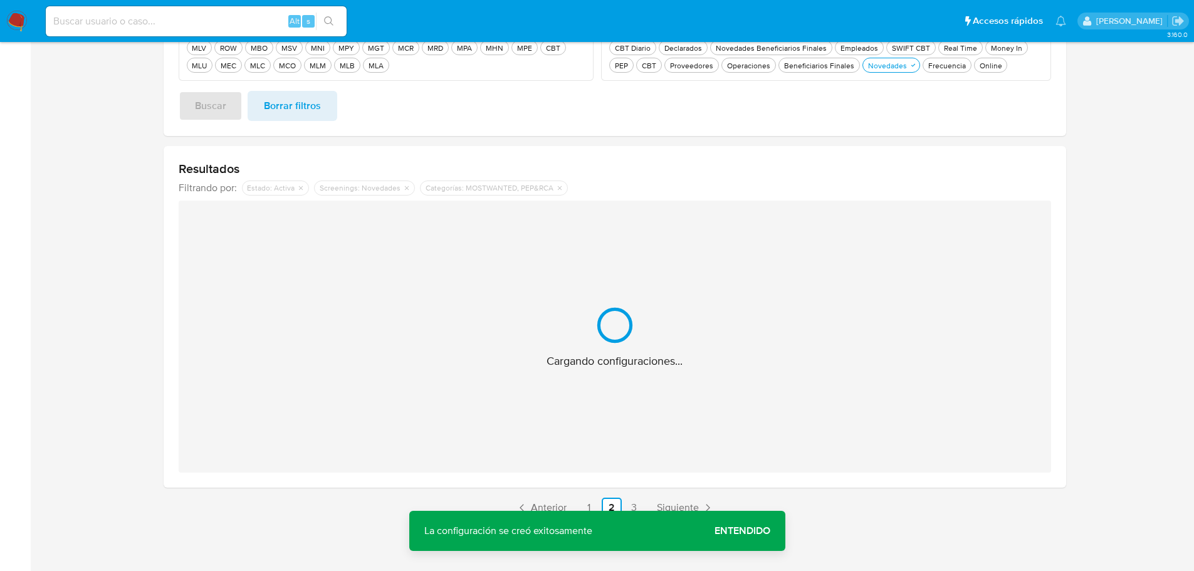
click at [734, 531] on span "Entendido" at bounding box center [742, 531] width 56 height 0
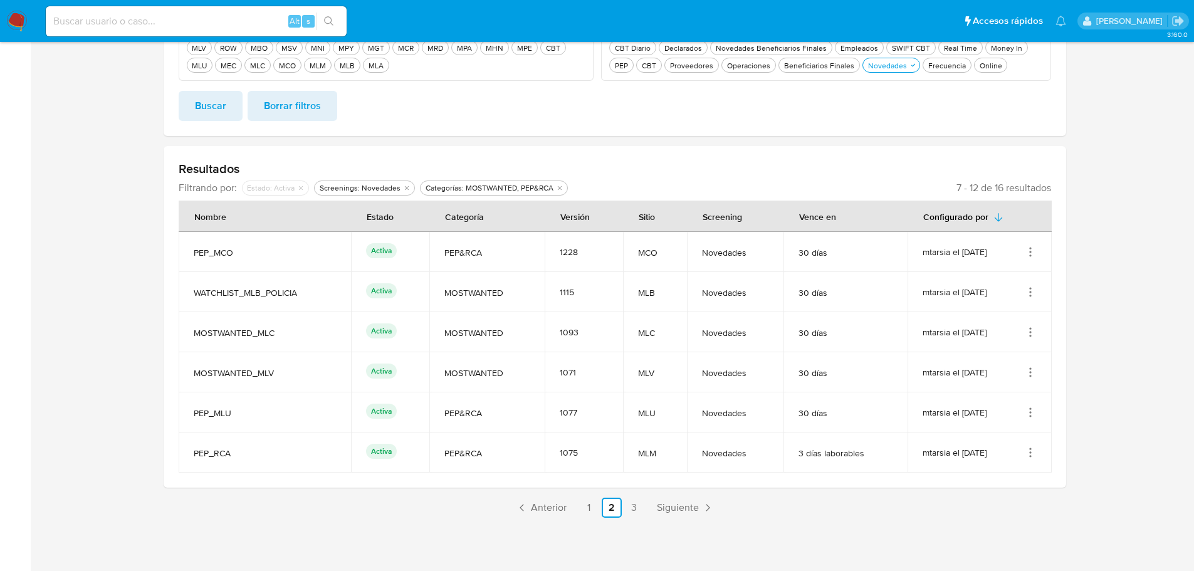
drag, startPoint x: 578, startPoint y: 334, endPoint x: 558, endPoint y: 332, distance: 20.1
click at [560, 332] on div "1093" at bounding box center [584, 331] width 48 height 11
click at [1032, 376] on icon "Acciones" at bounding box center [1030, 372] width 13 height 13
click at [981, 432] on button "Editar" at bounding box center [980, 434] width 113 height 33
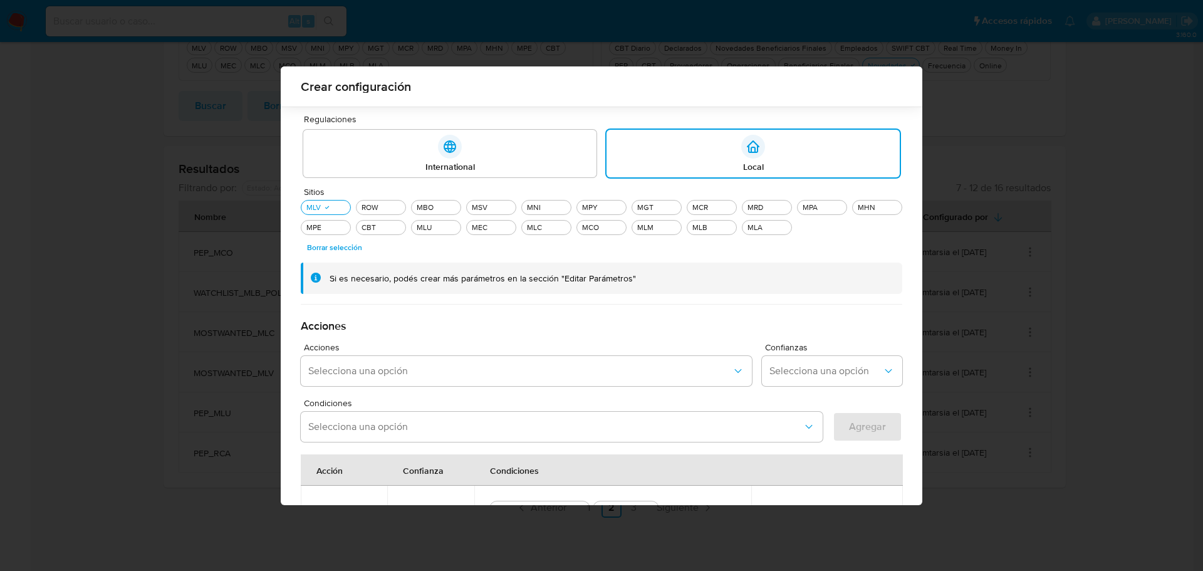
scroll to position [301, 0]
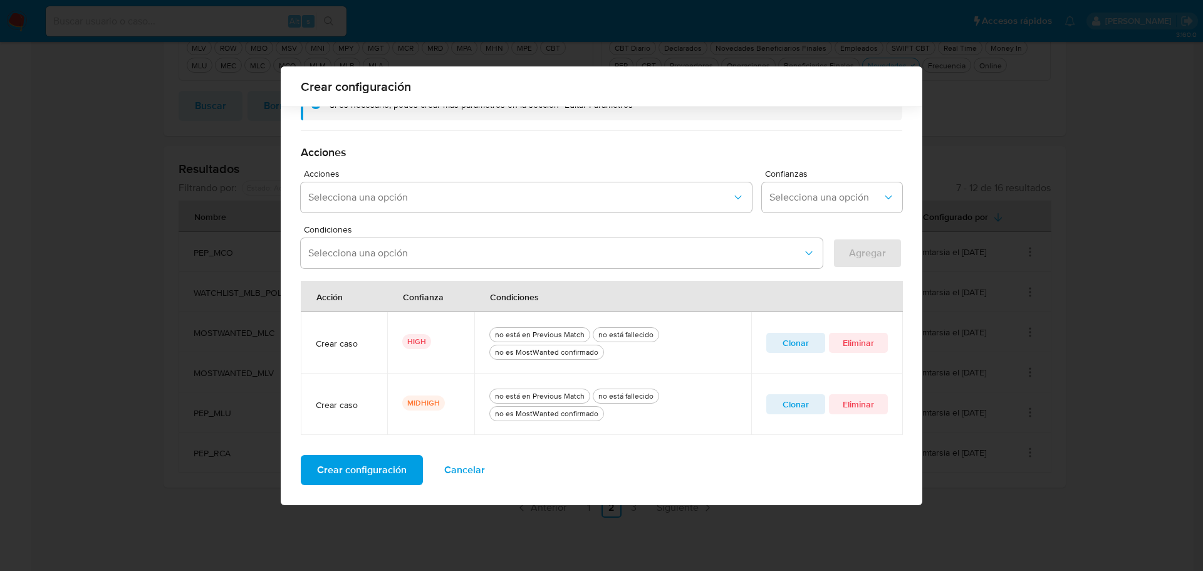
click at [805, 405] on span "Clonar" at bounding box center [795, 404] width 41 height 18
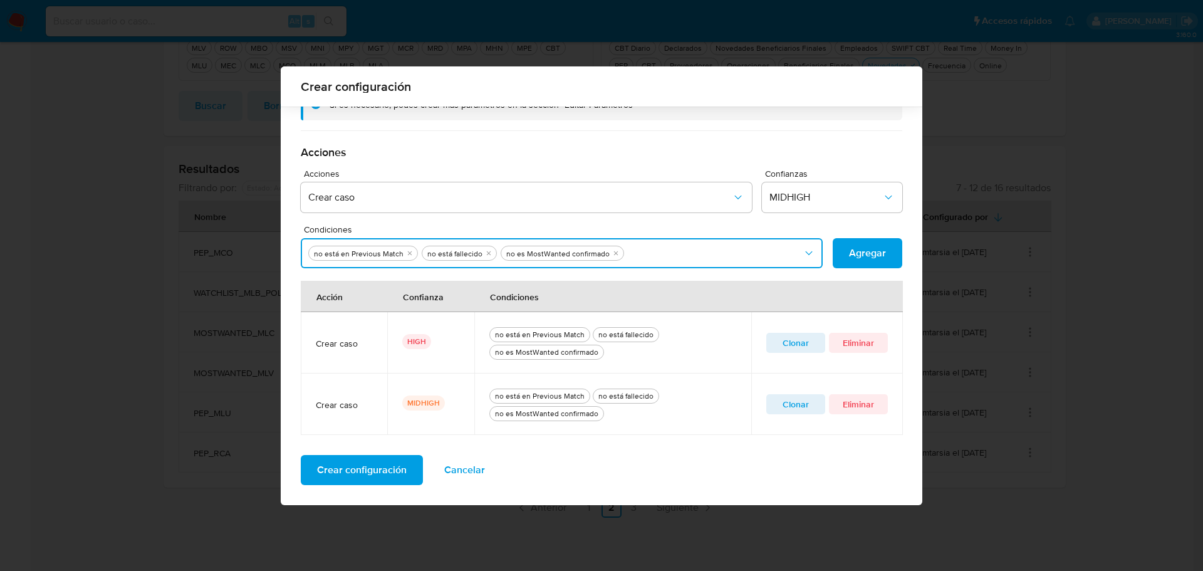
click at [788, 250] on button "Condiciones" at bounding box center [562, 253] width 522 height 30
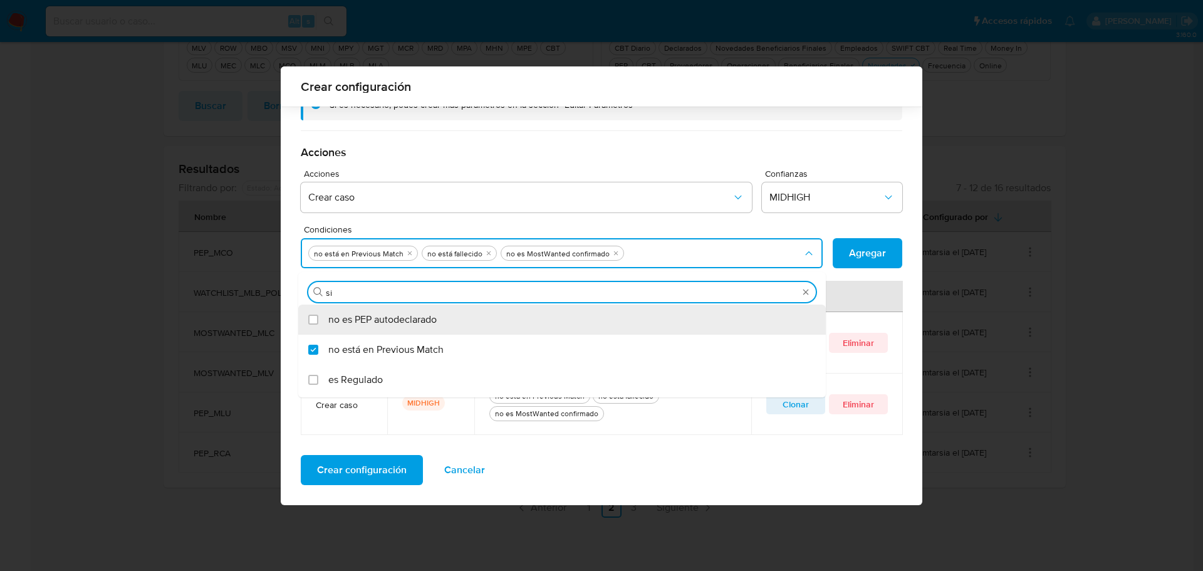
type input "sin"
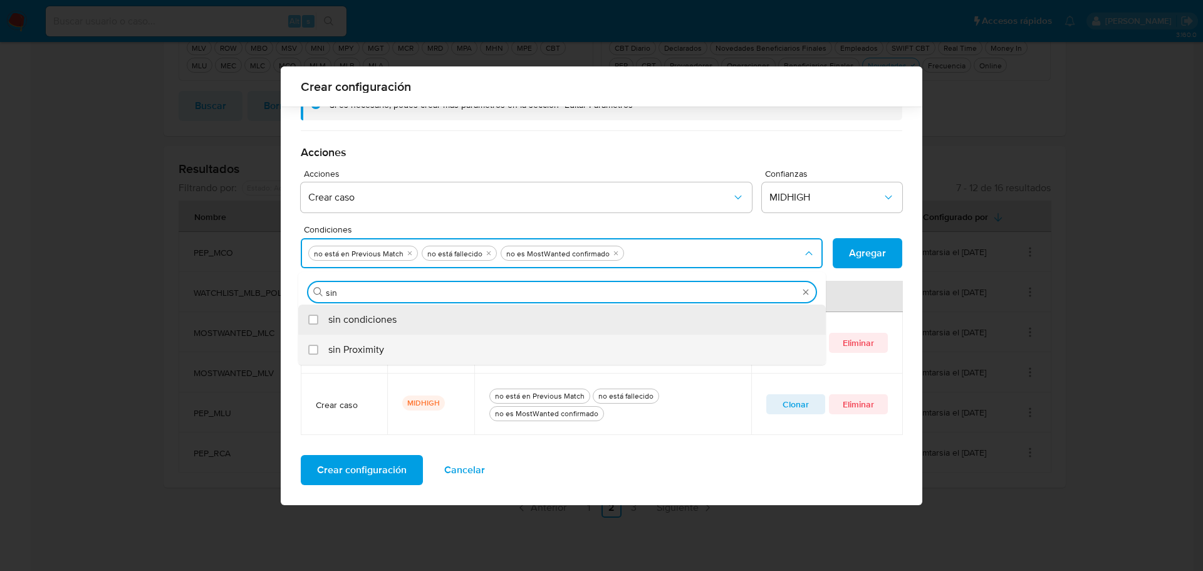
click at [308, 350] on div "Condiciones" at bounding box center [318, 350] width 20 height 30
checkbox input "true"
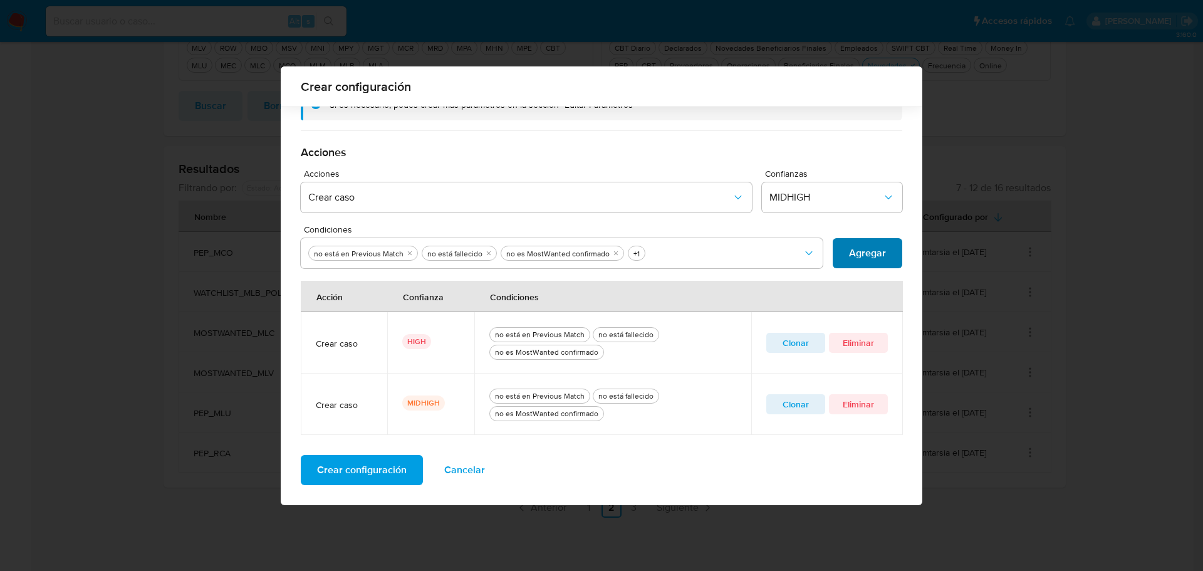
click at [876, 248] on span "Agregar" at bounding box center [867, 253] width 37 height 28
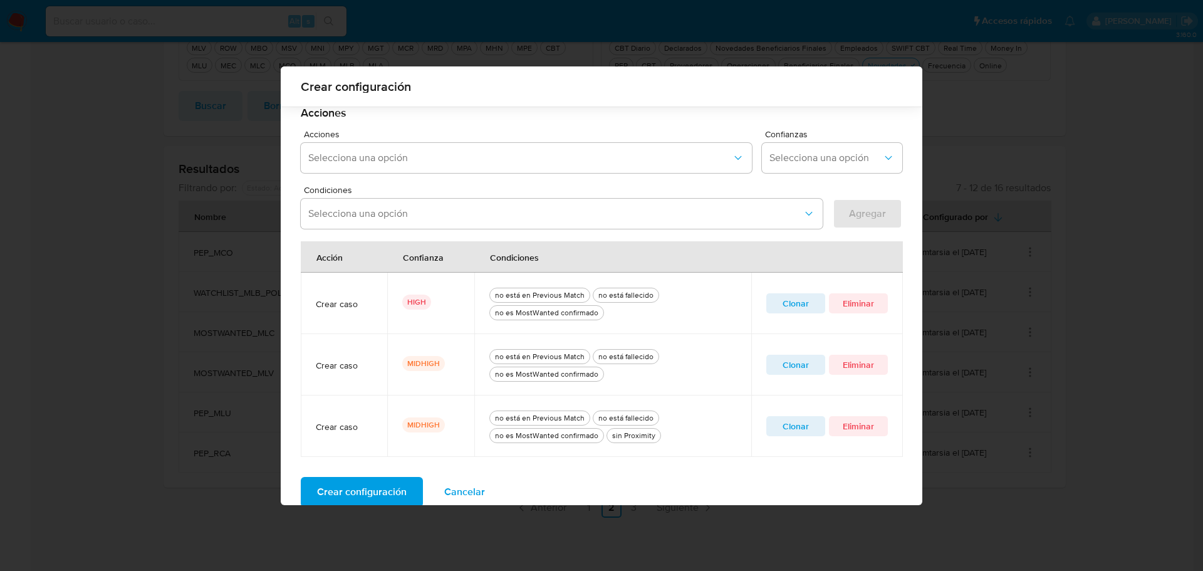
scroll to position [362, 0]
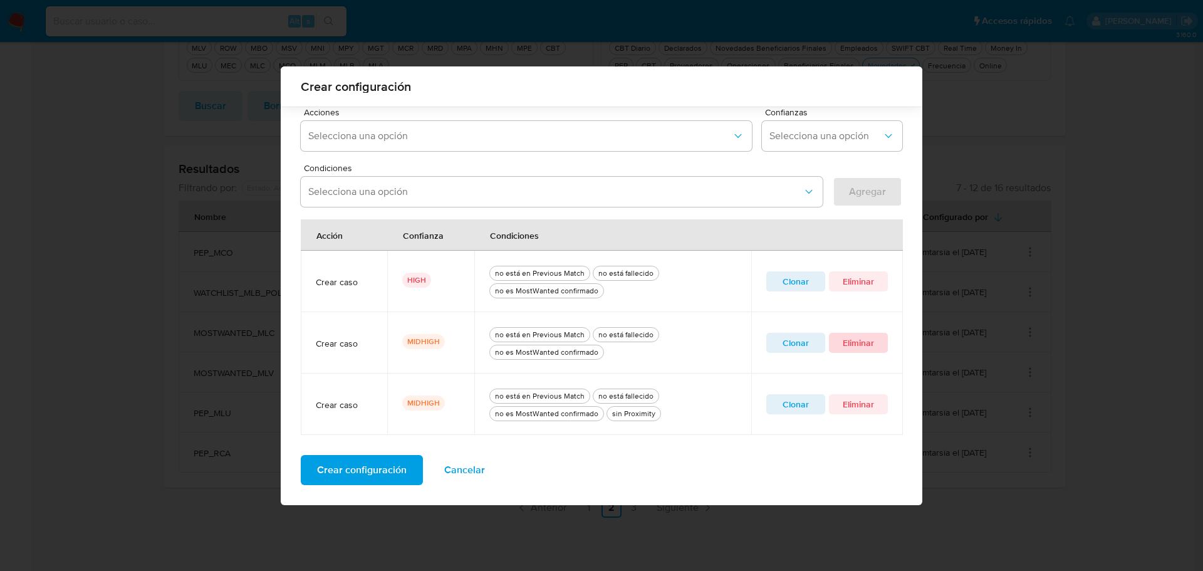
click at [870, 345] on span "Eliminar" at bounding box center [858, 343] width 41 height 18
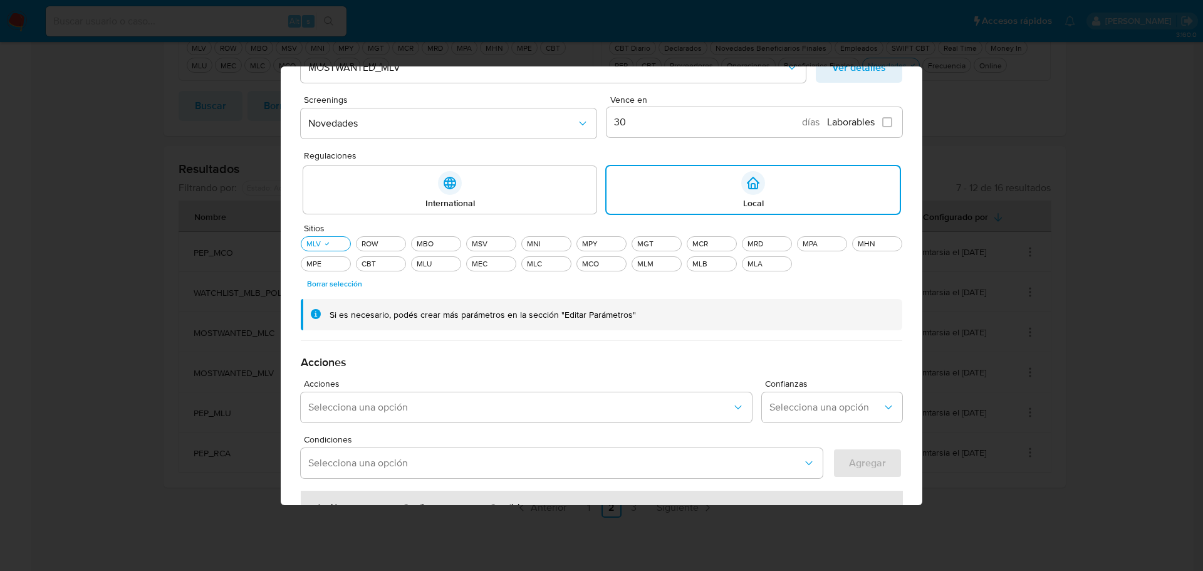
scroll to position [301, 0]
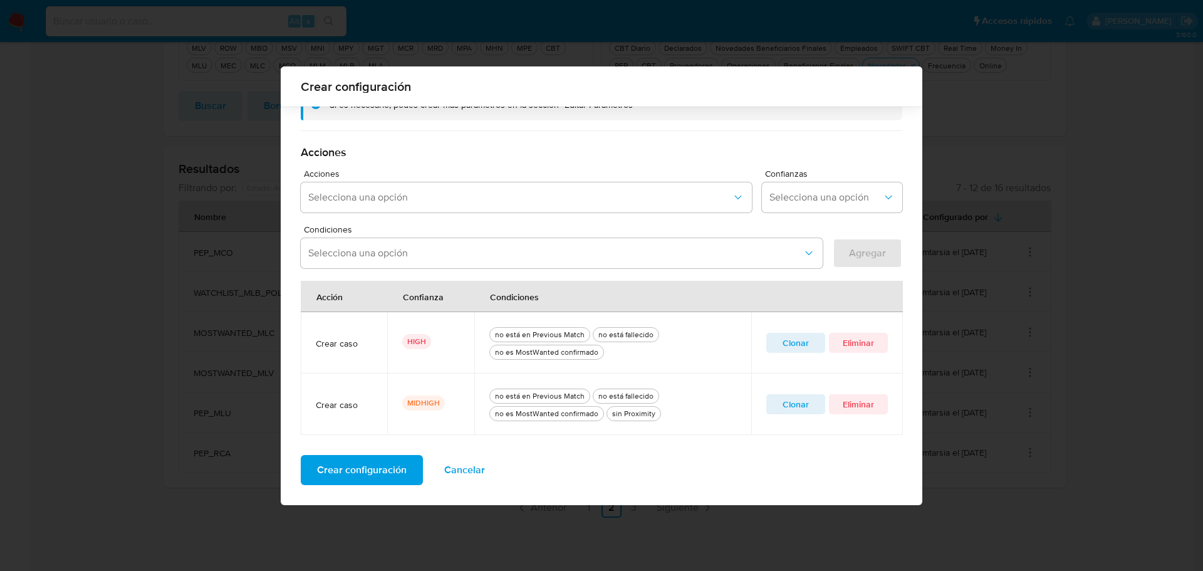
click at [394, 467] on span "Crear configuración" at bounding box center [362, 470] width 90 height 28
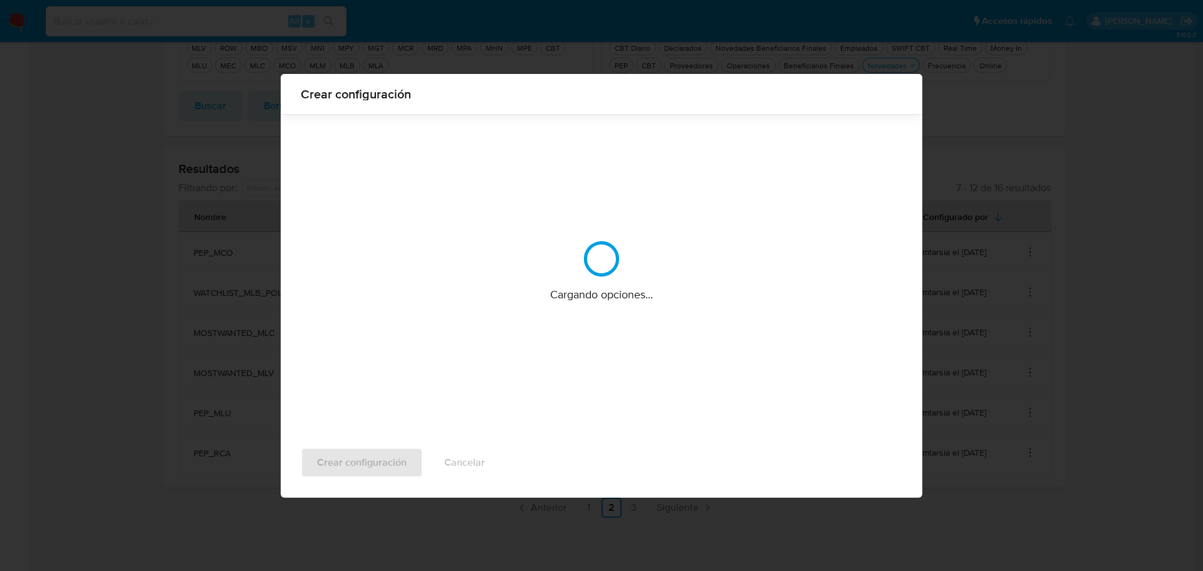
scroll to position [0, 0]
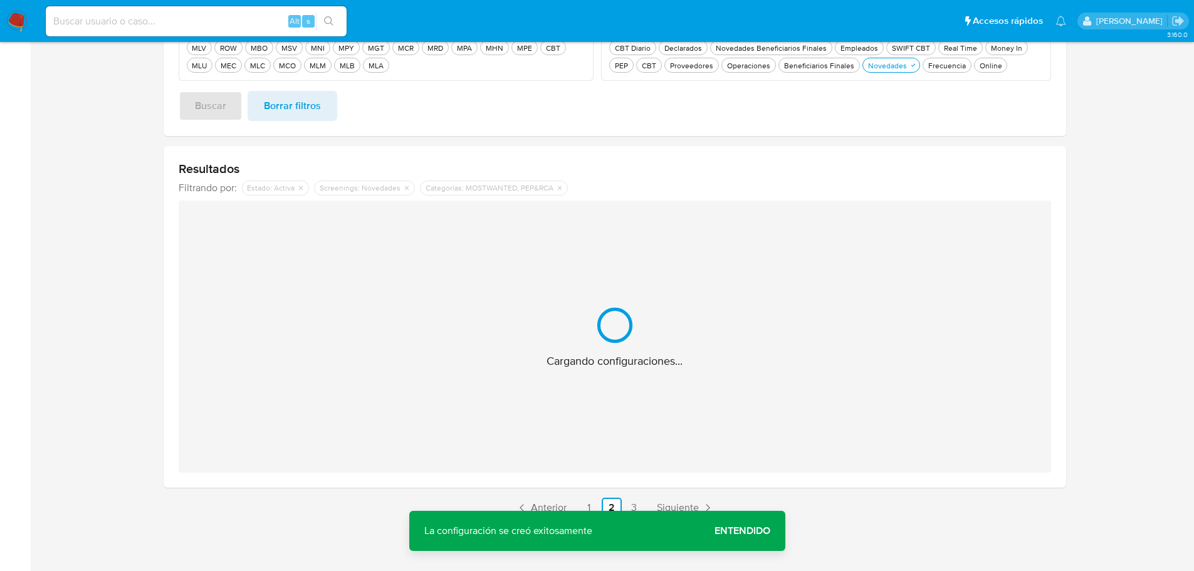
click at [749, 531] on span "Entendido" at bounding box center [742, 531] width 56 height 0
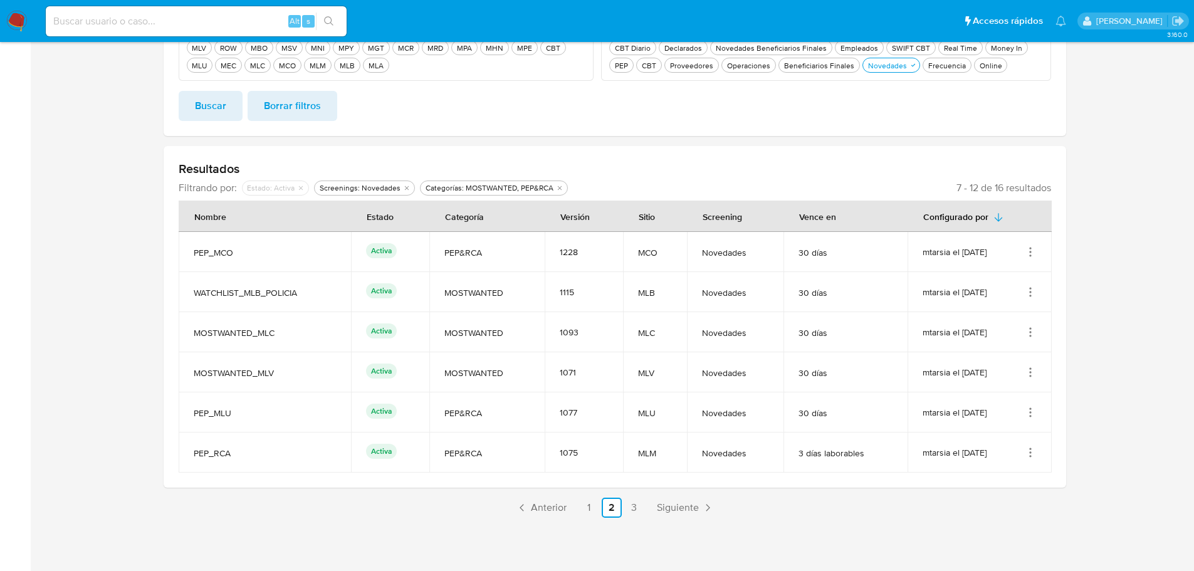
click at [1033, 414] on icon "Acciones" at bounding box center [1030, 412] width 13 height 13
click at [989, 475] on button "Editar" at bounding box center [980, 474] width 113 height 33
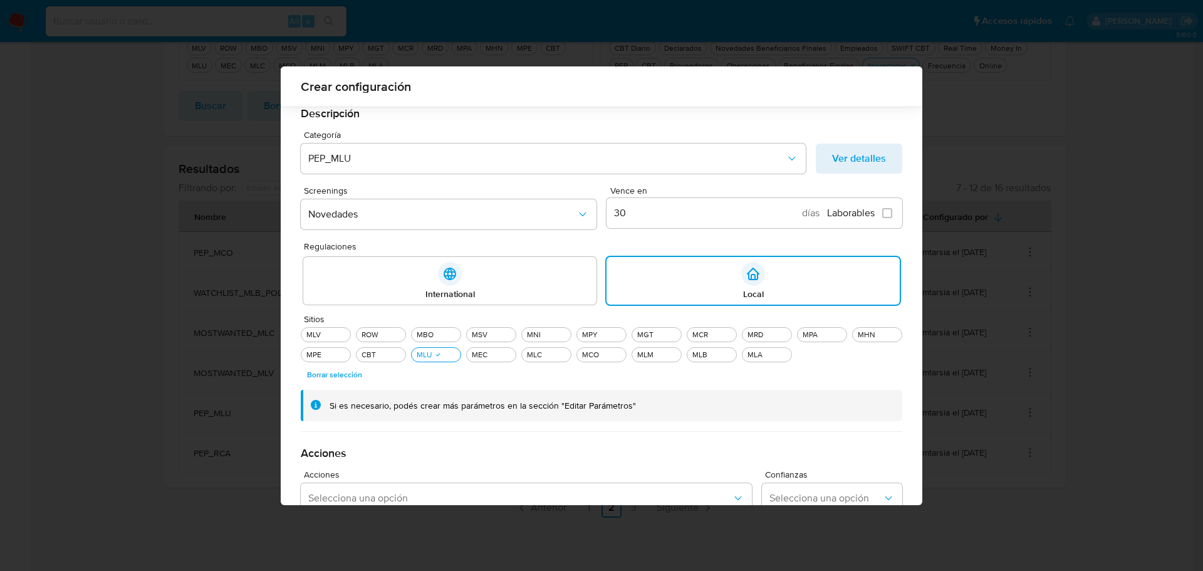
scroll to position [301, 0]
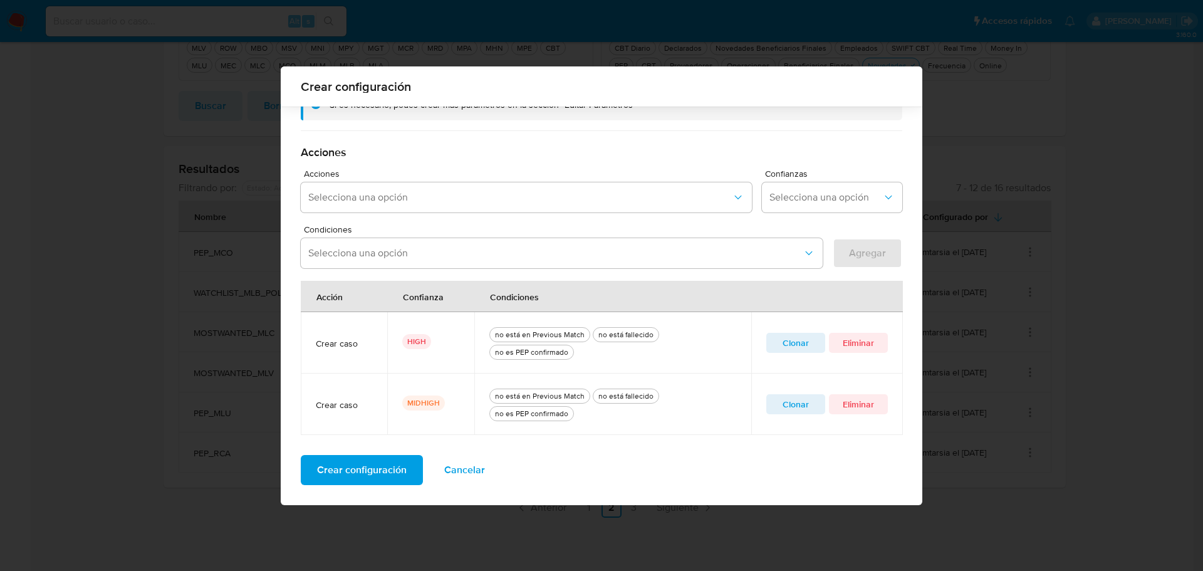
click at [795, 404] on span "Clonar" at bounding box center [795, 404] width 41 height 18
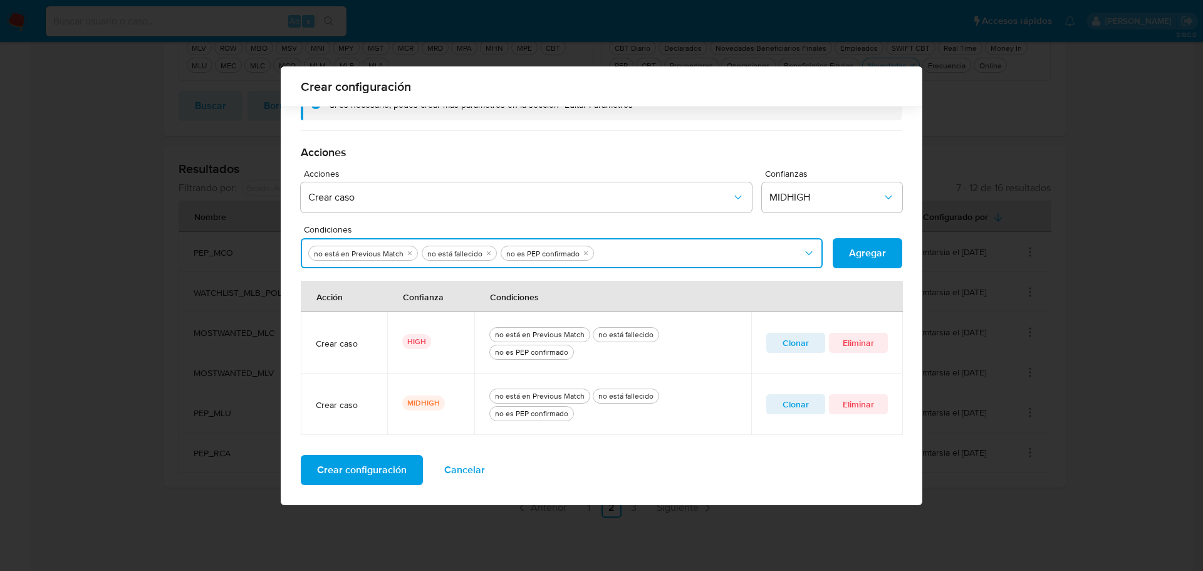
click at [686, 251] on button "Condiciones" at bounding box center [562, 253] width 522 height 30
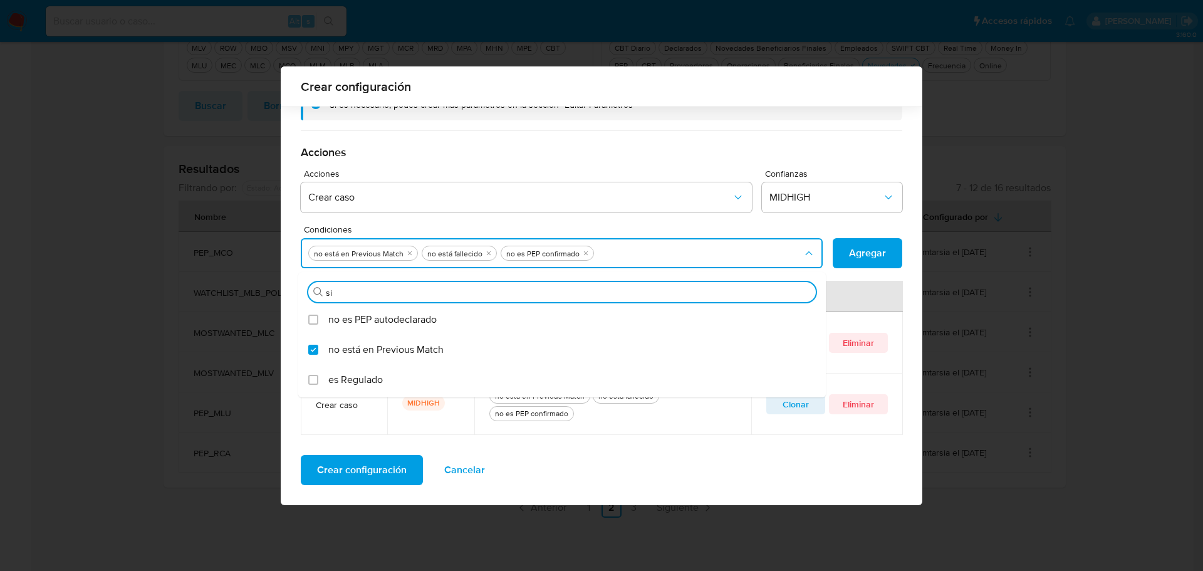
type input "sin"
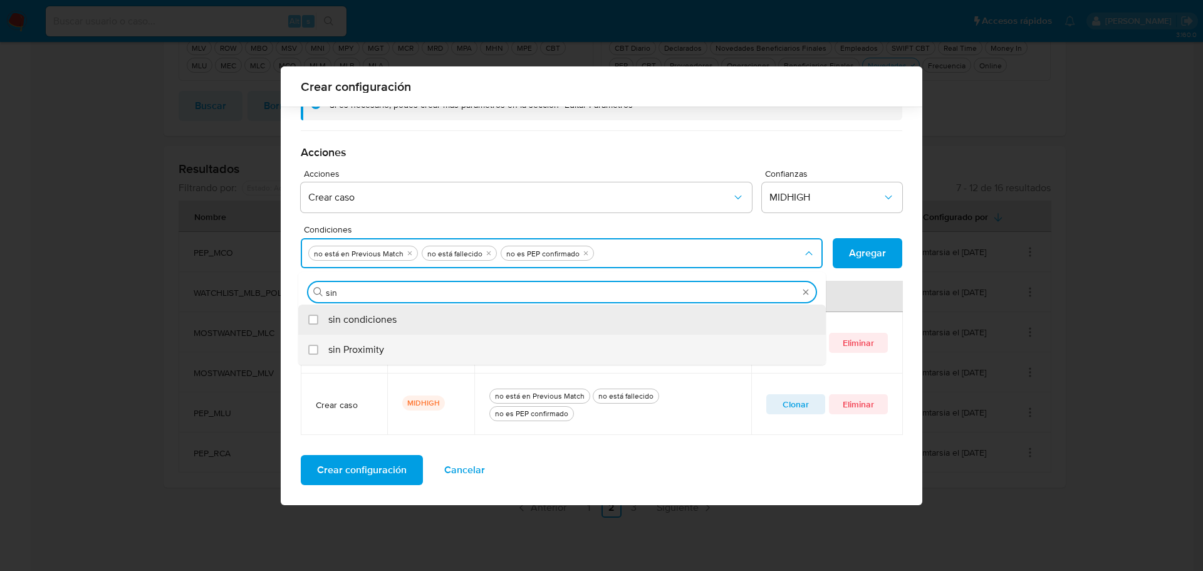
click at [417, 349] on div "sin Proximity" at bounding box center [568, 350] width 480 height 30
checkbox input "true"
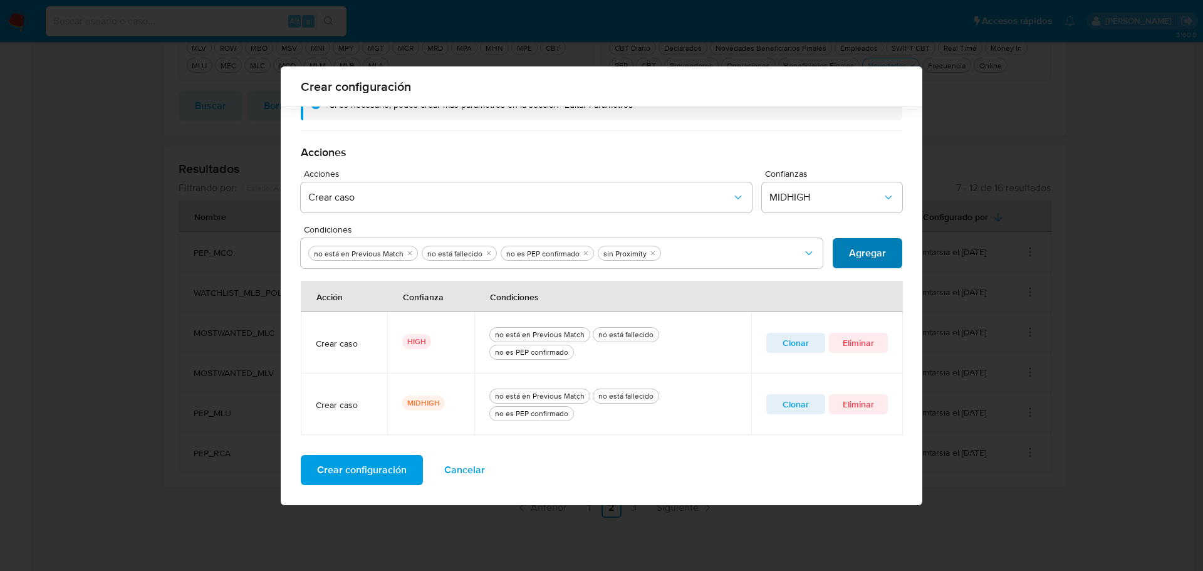
click at [858, 256] on span "Agregar" at bounding box center [867, 253] width 37 height 28
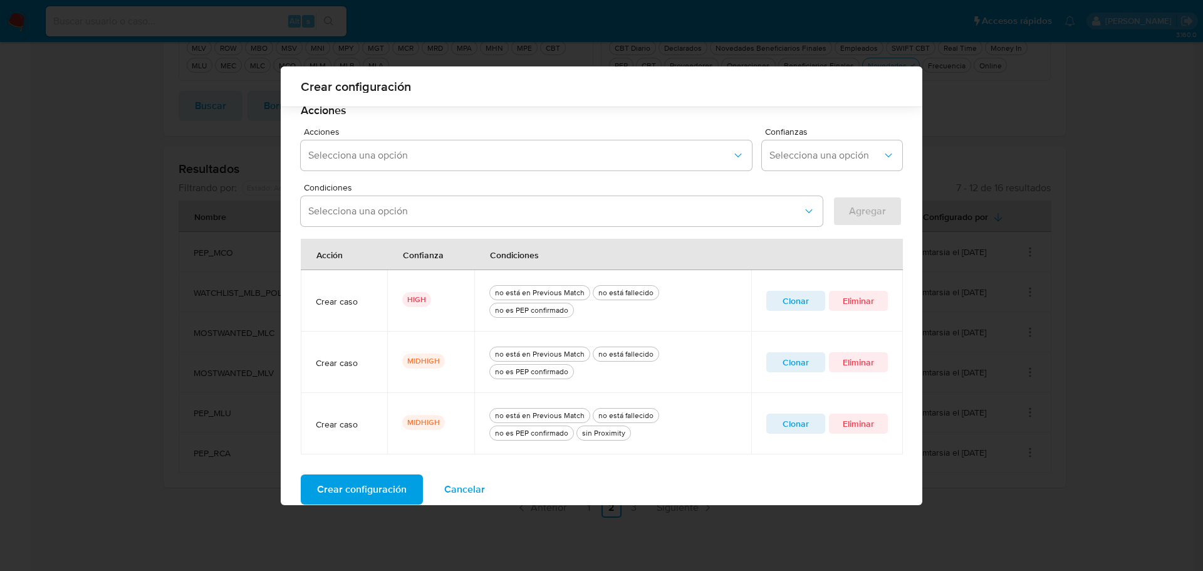
scroll to position [362, 0]
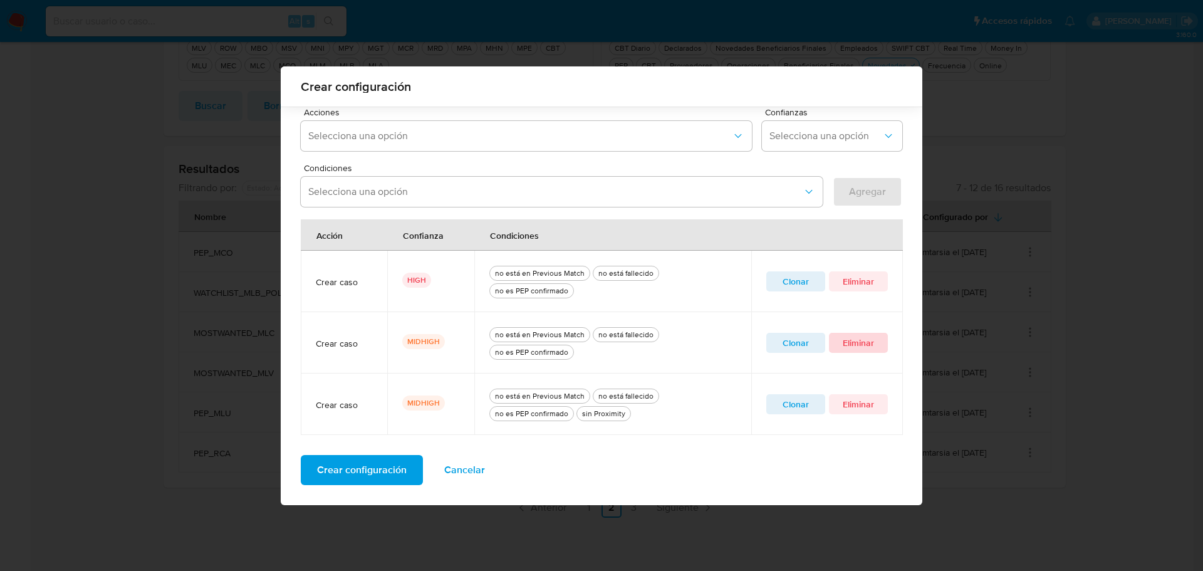
click at [875, 342] on button "Eliminar" at bounding box center [858, 343] width 59 height 20
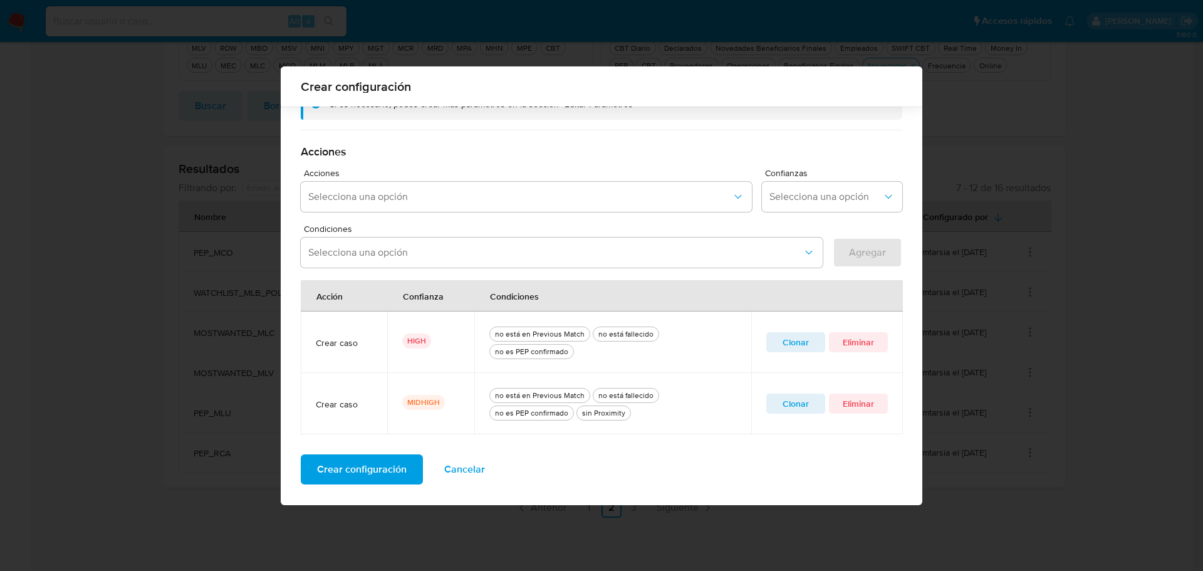
scroll to position [301, 0]
click at [366, 476] on span "Crear configuración" at bounding box center [362, 470] width 90 height 28
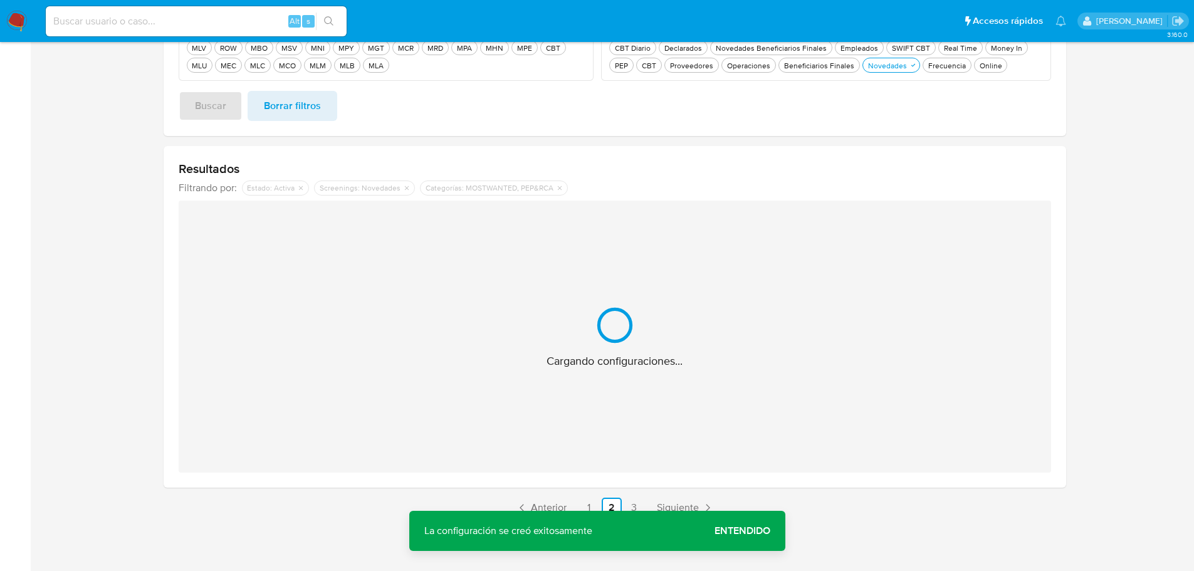
click at [728, 531] on span "Entendido" at bounding box center [742, 531] width 56 height 0
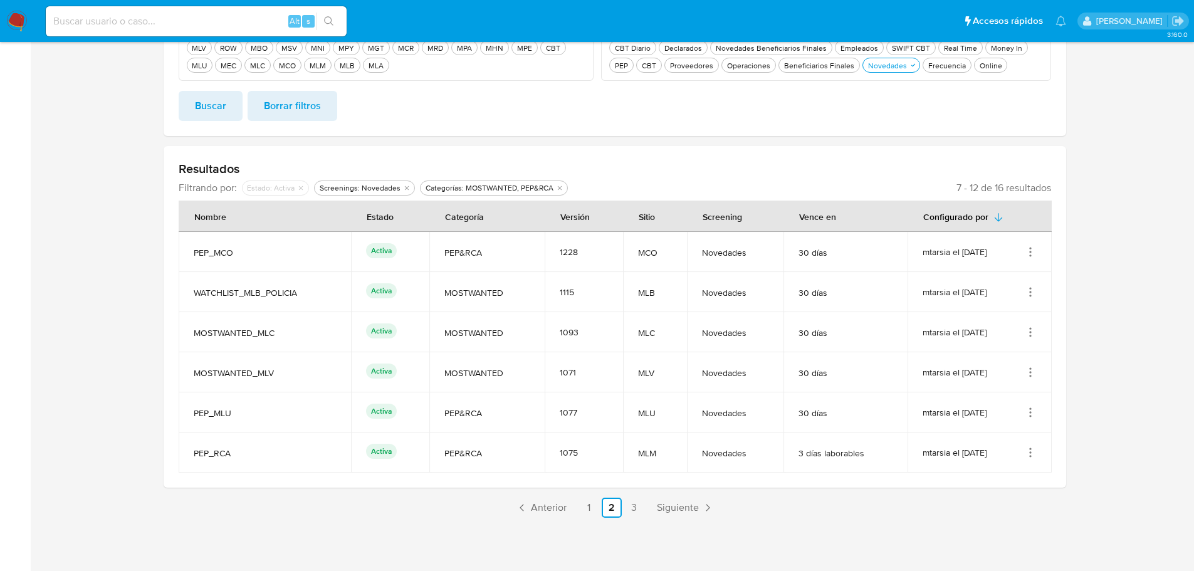
click at [1030, 454] on icon "Acciones" at bounding box center [1030, 452] width 13 height 13
click at [983, 516] on button "Editar" at bounding box center [980, 514] width 113 height 33
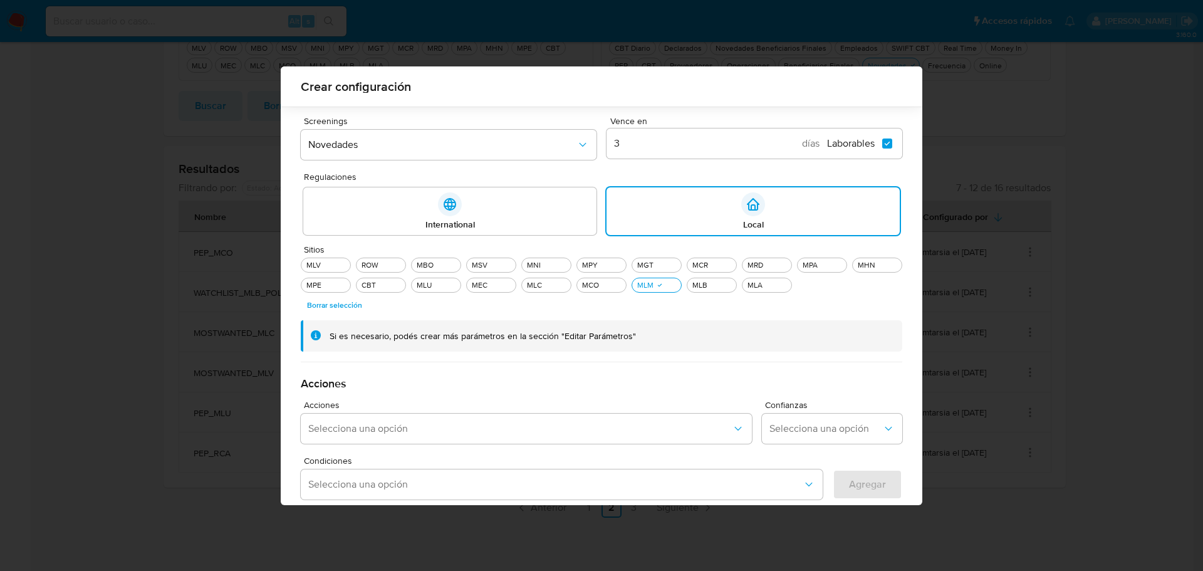
scroll to position [301, 0]
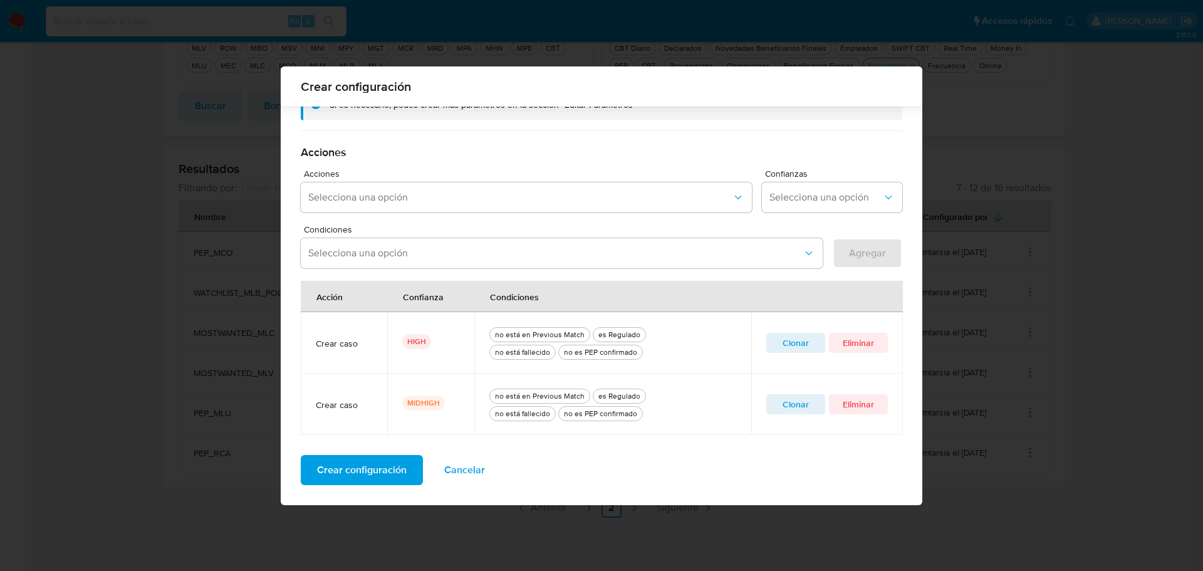
click at [803, 410] on span "Clonar" at bounding box center [795, 404] width 41 height 18
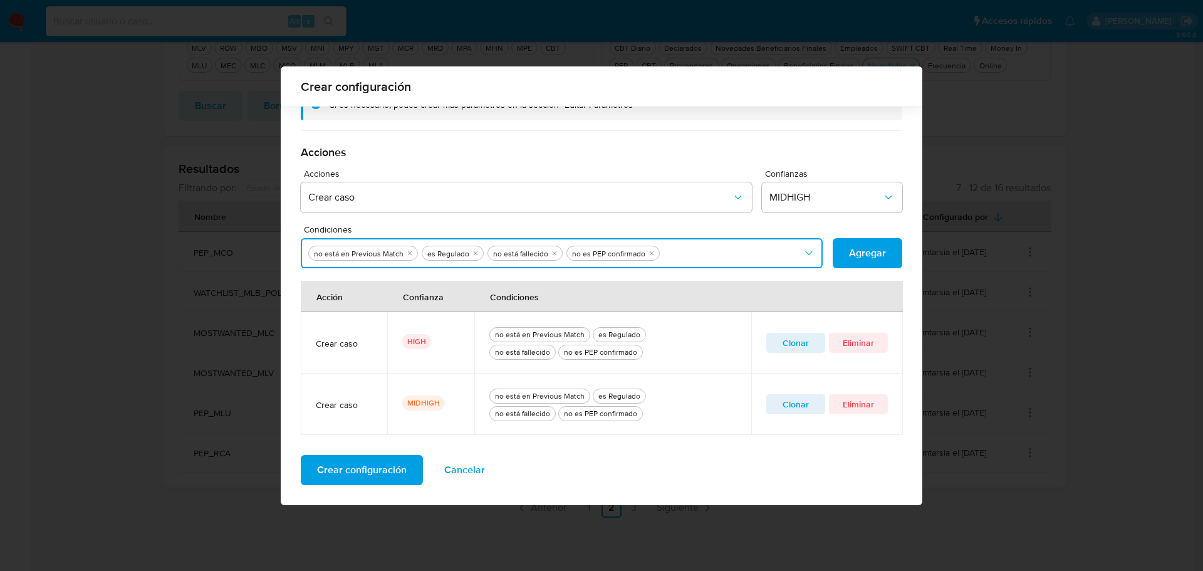
click at [748, 248] on button "Condiciones" at bounding box center [562, 253] width 522 height 30
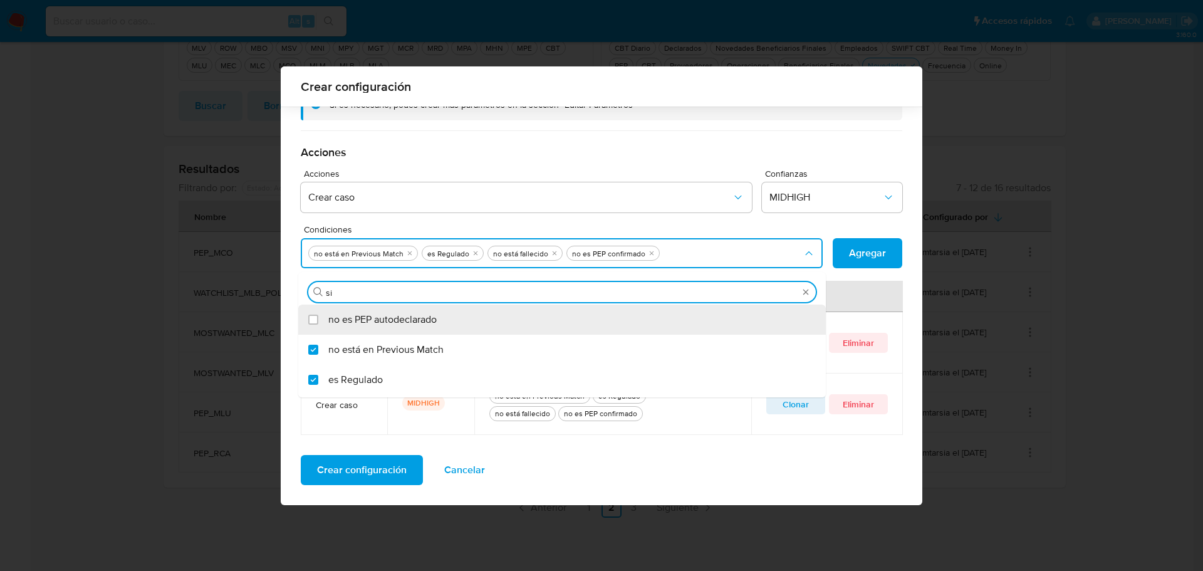
type input "sin"
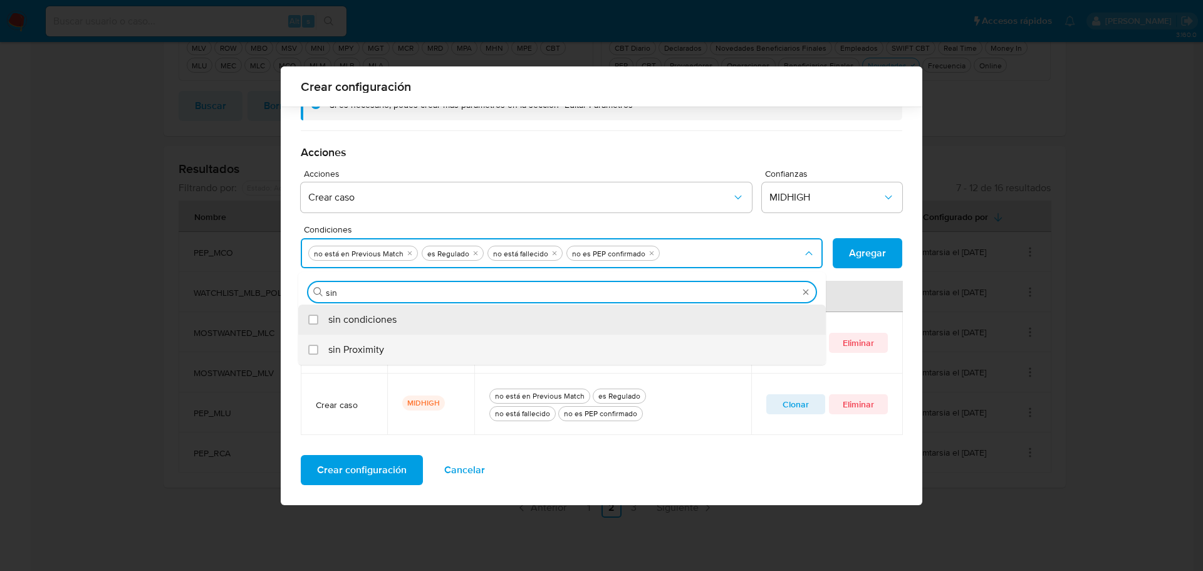
click at [364, 345] on span "sin Proximity" at bounding box center [356, 349] width 56 height 13
checkbox input "true"
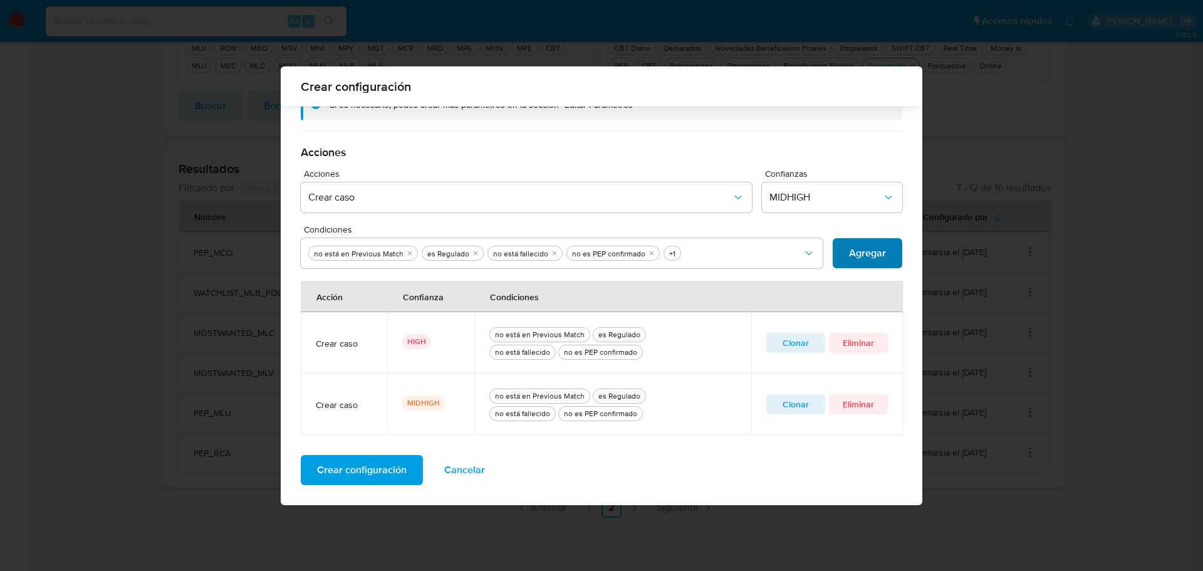
click at [849, 249] on span "Agregar" at bounding box center [867, 253] width 37 height 28
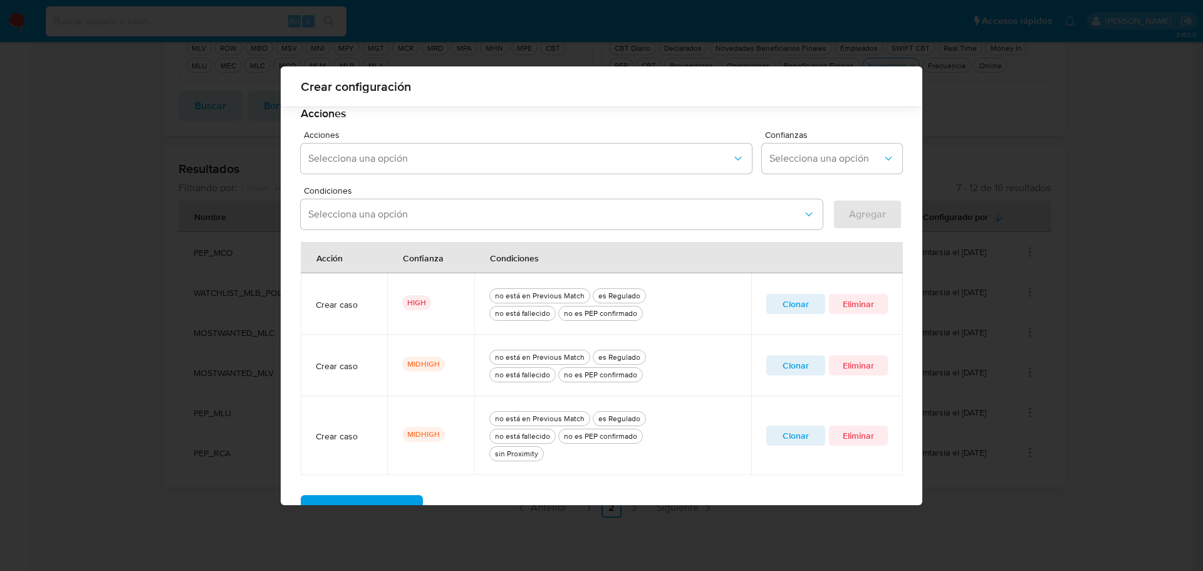
scroll to position [380, 0]
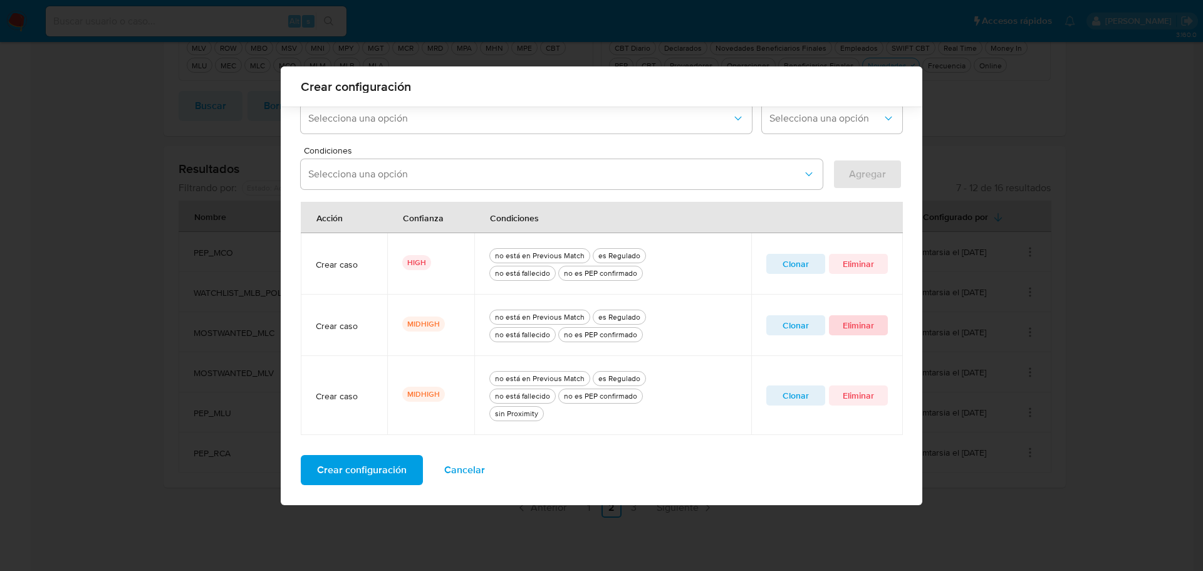
click at [873, 325] on span "Eliminar" at bounding box center [858, 325] width 41 height 18
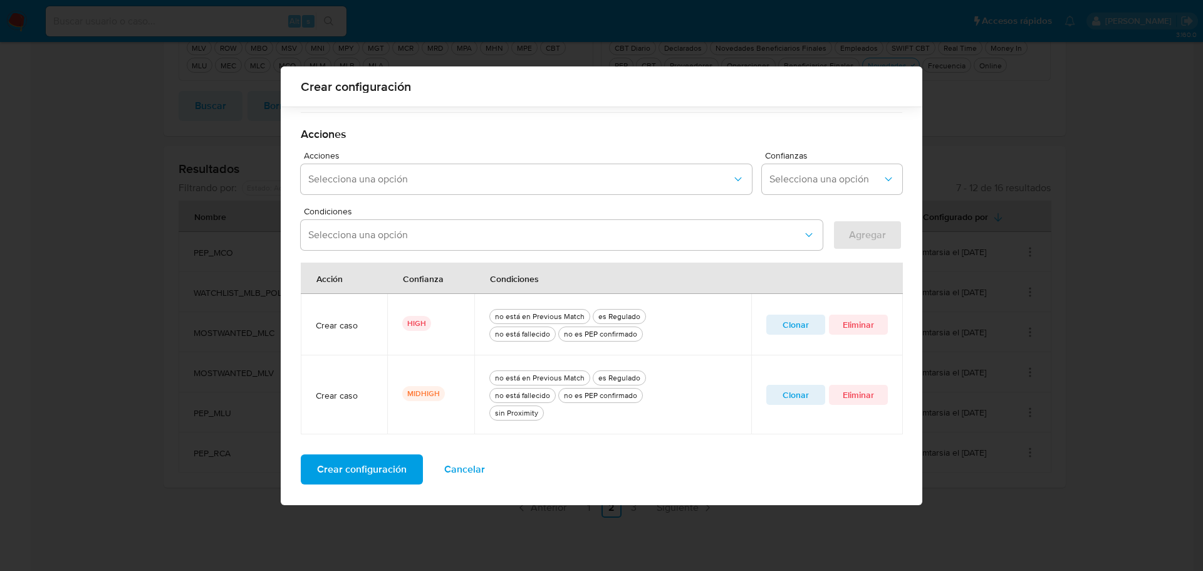
scroll to position [319, 0]
click at [365, 469] on span "Crear configuración" at bounding box center [362, 470] width 90 height 28
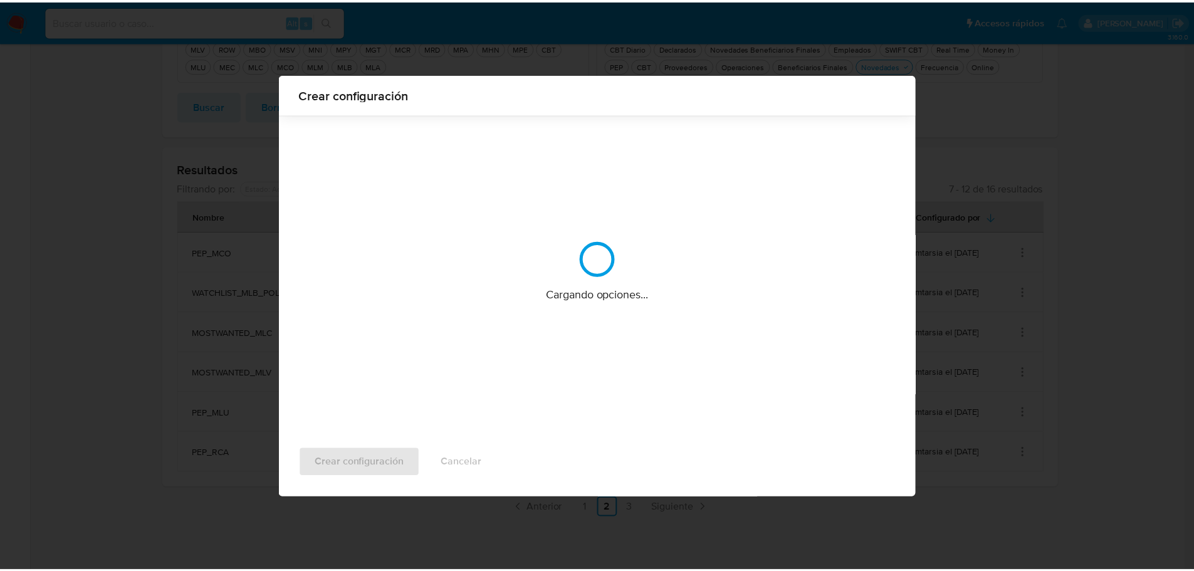
scroll to position [0, 0]
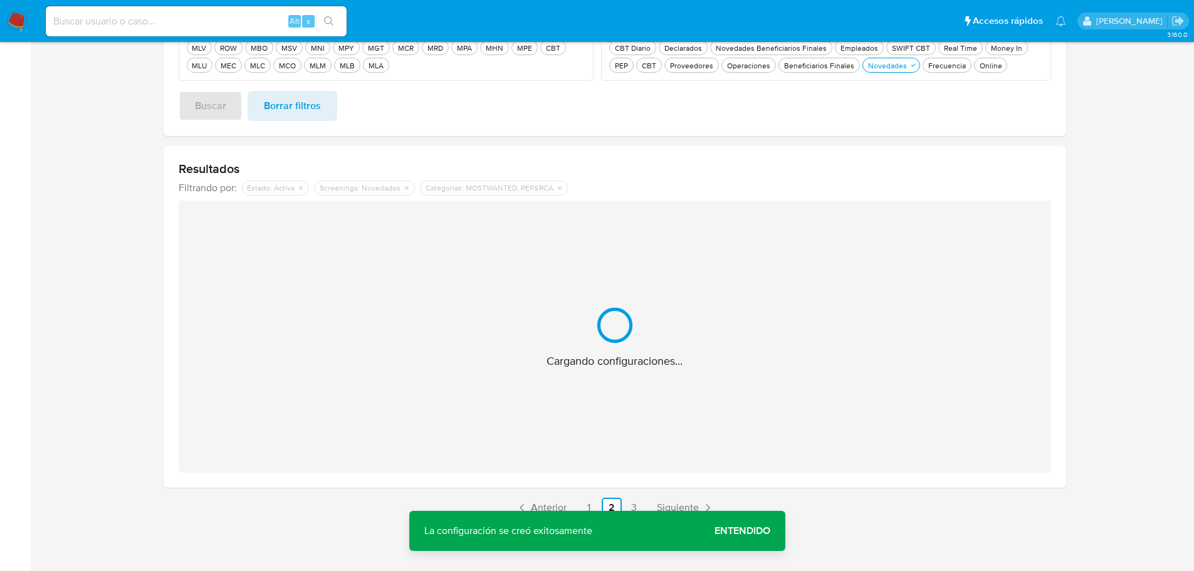
click at [743, 531] on span "Entendido" at bounding box center [742, 531] width 56 height 0
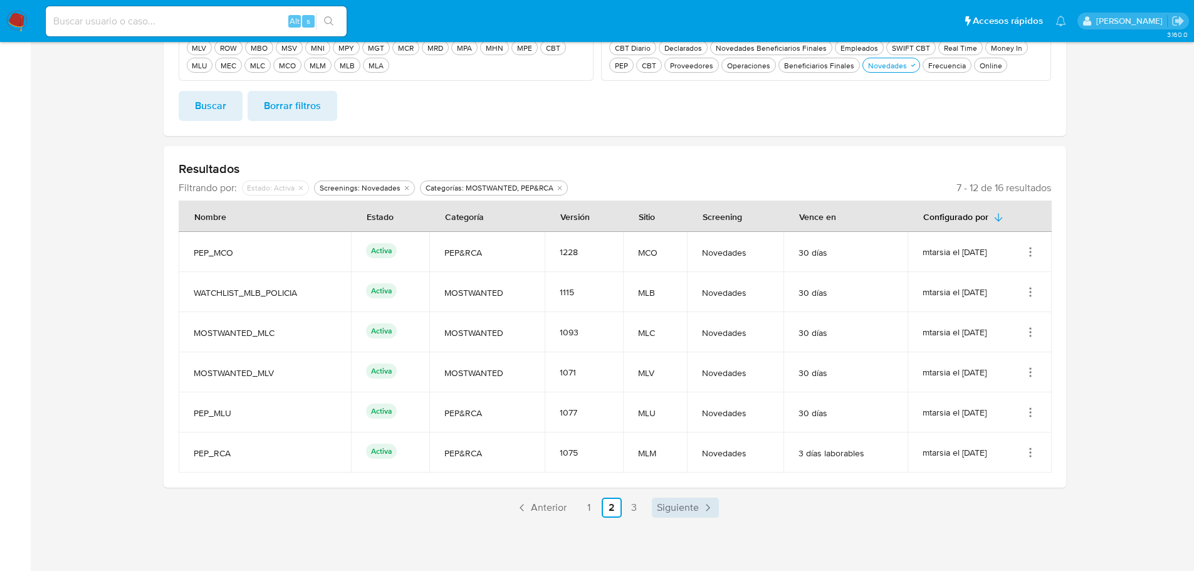
click at [682, 514] on link "Siguiente" at bounding box center [685, 508] width 67 height 20
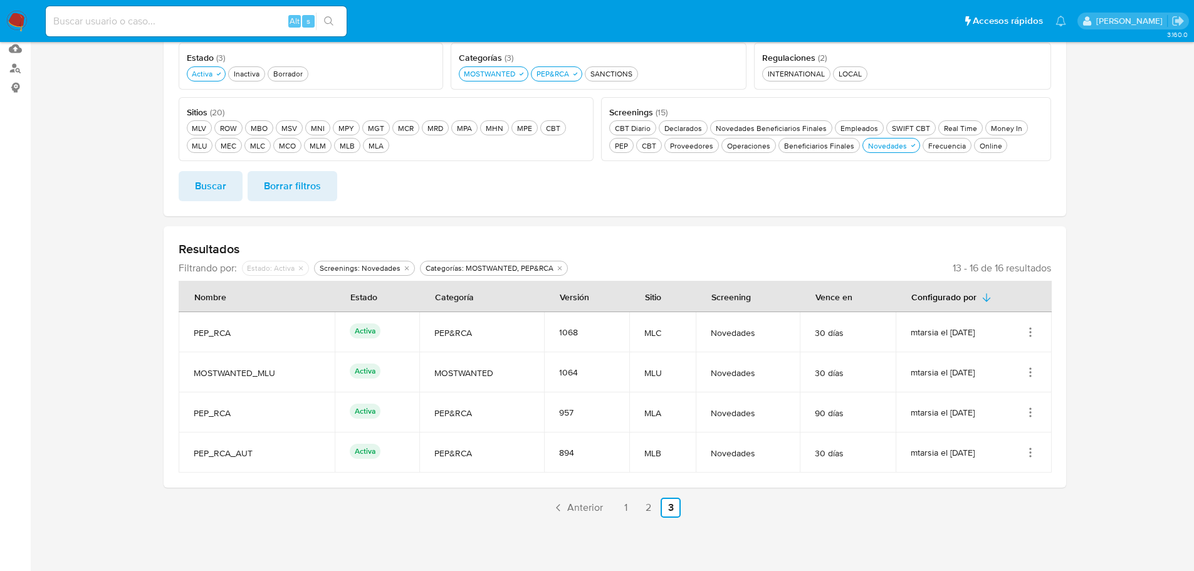
click at [1028, 332] on icon "Acciones" at bounding box center [1030, 332] width 13 height 13
click at [964, 399] on button "Editar" at bounding box center [980, 394] width 113 height 33
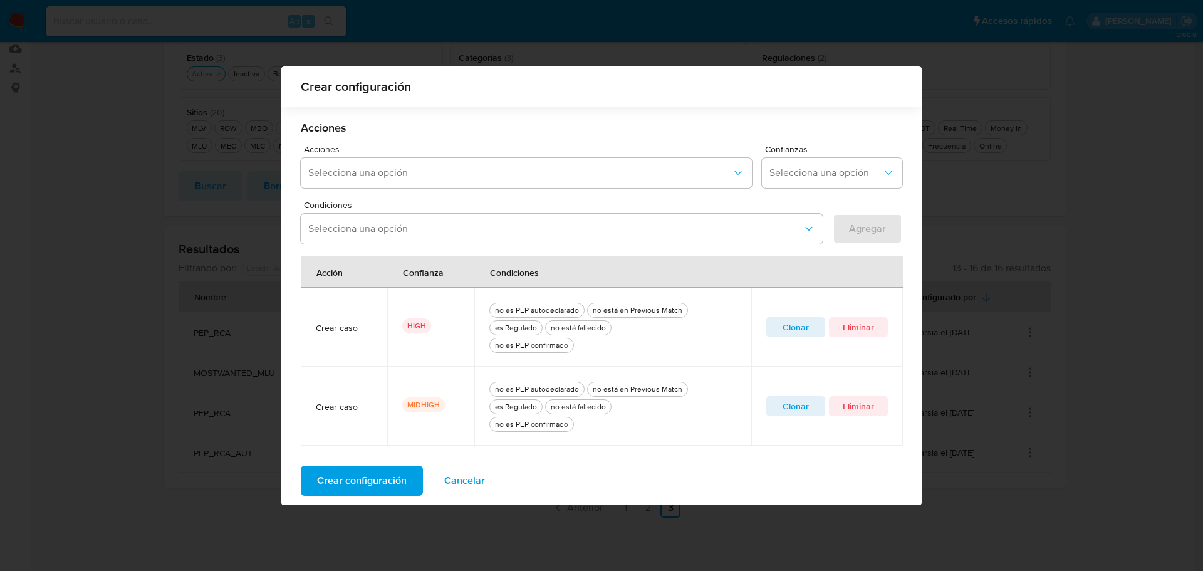
scroll to position [336, 0]
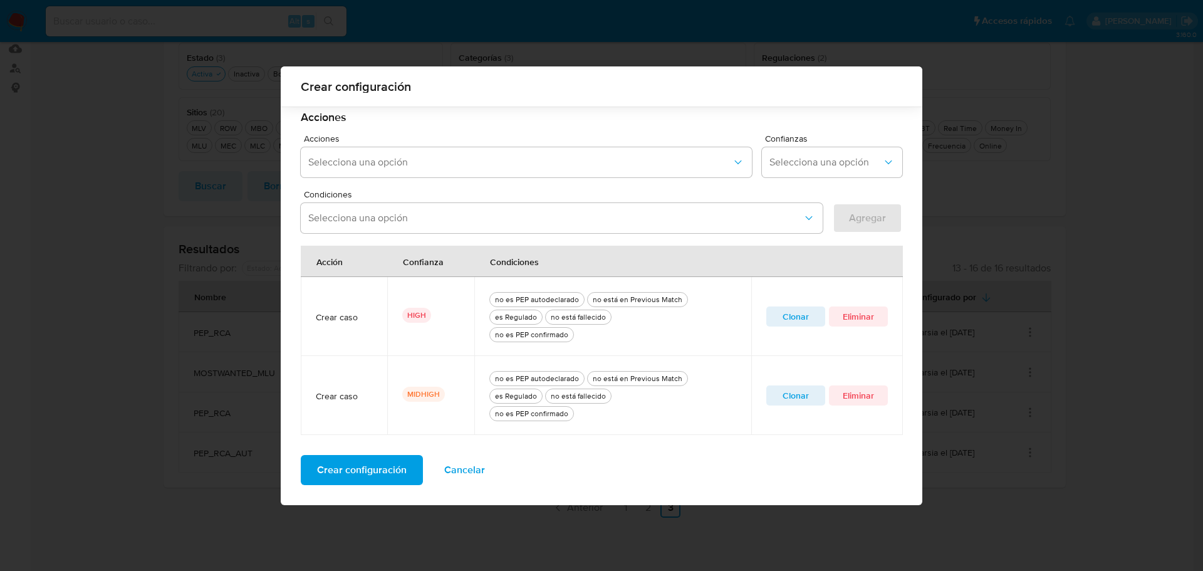
click at [801, 398] on span "Clonar" at bounding box center [795, 396] width 41 height 18
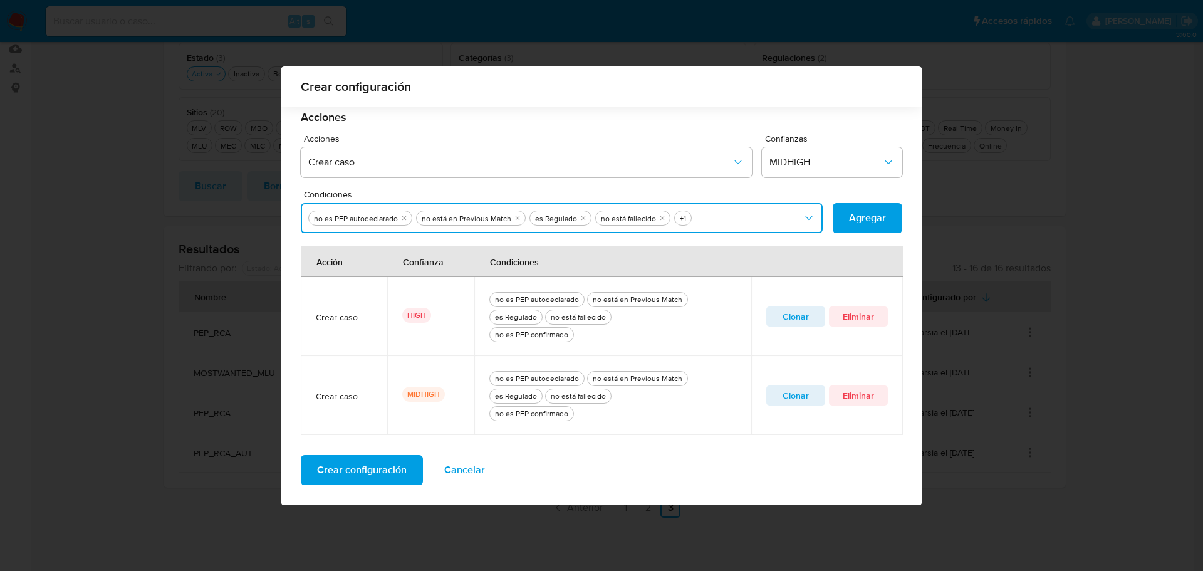
click at [805, 219] on icon "Condiciones" at bounding box center [808, 218] width 7 height 4
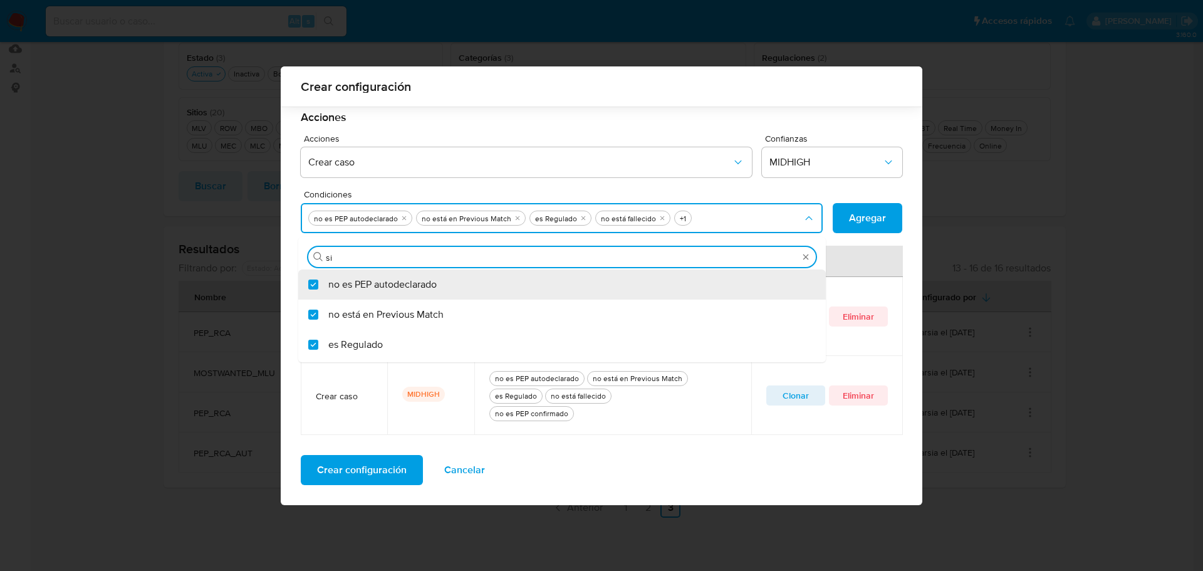
type input "sin"
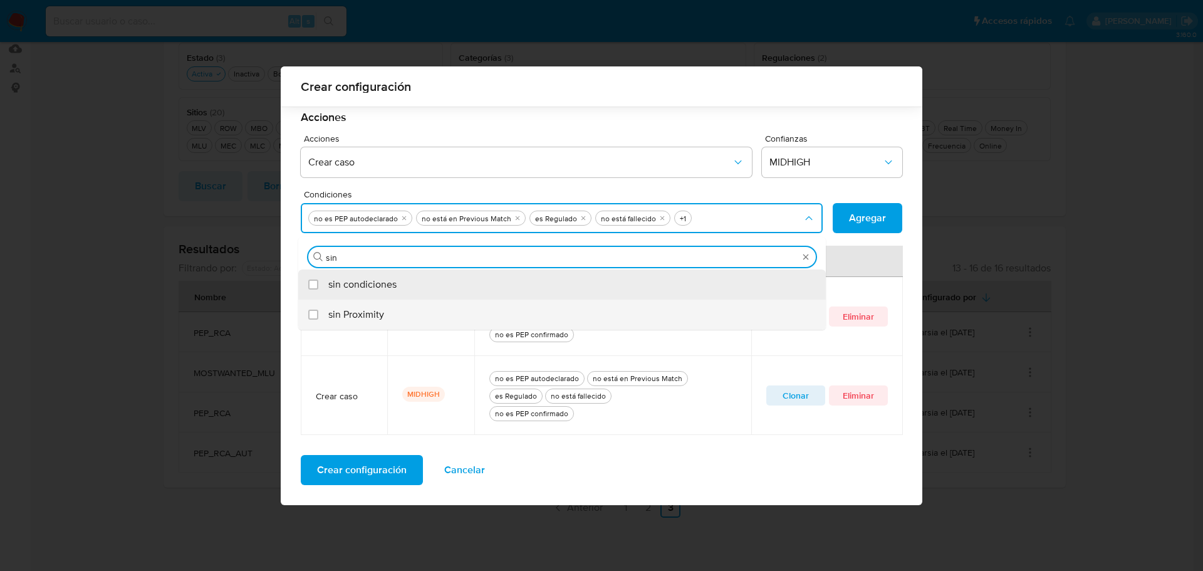
click at [368, 318] on span "sin Proximity" at bounding box center [356, 314] width 56 height 13
checkbox input "true"
click at [854, 219] on span "Agregar" at bounding box center [867, 218] width 37 height 28
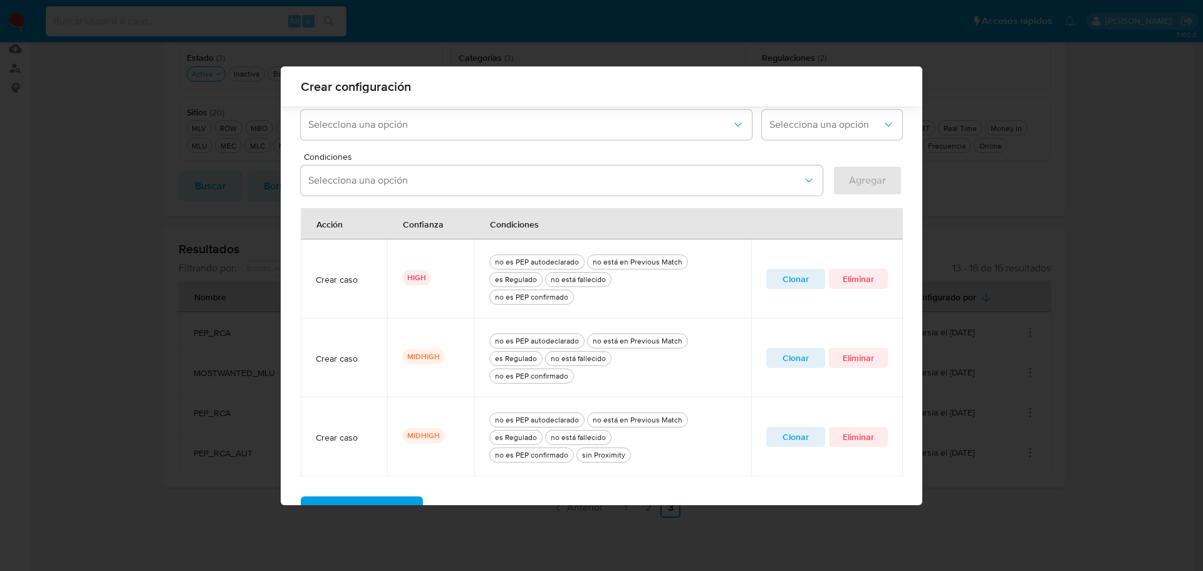
scroll to position [415, 0]
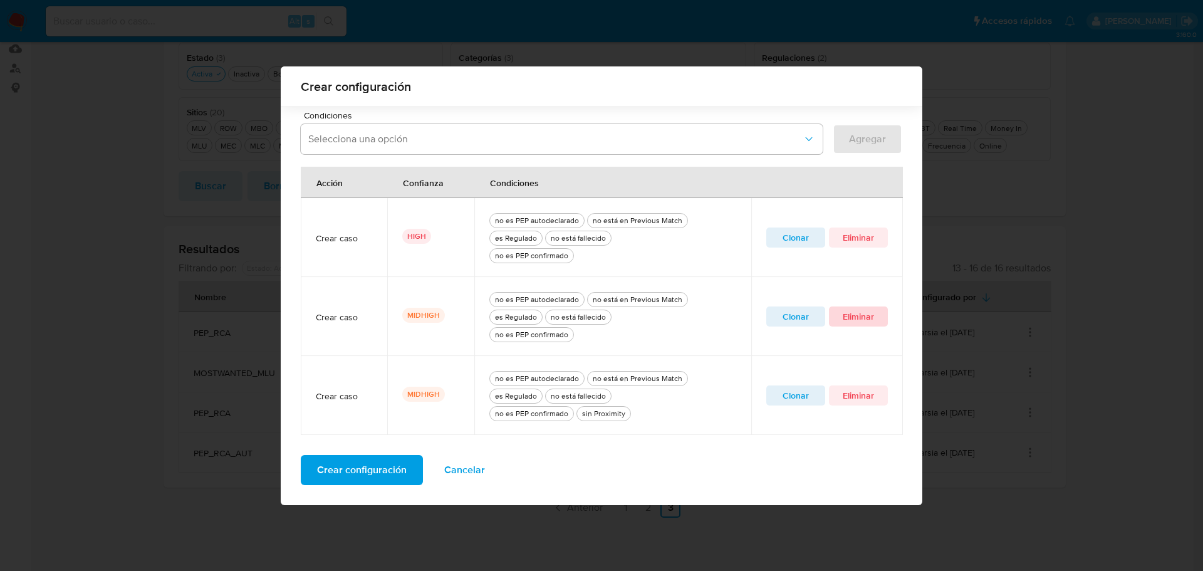
click at [857, 318] on span "Eliminar" at bounding box center [858, 317] width 41 height 18
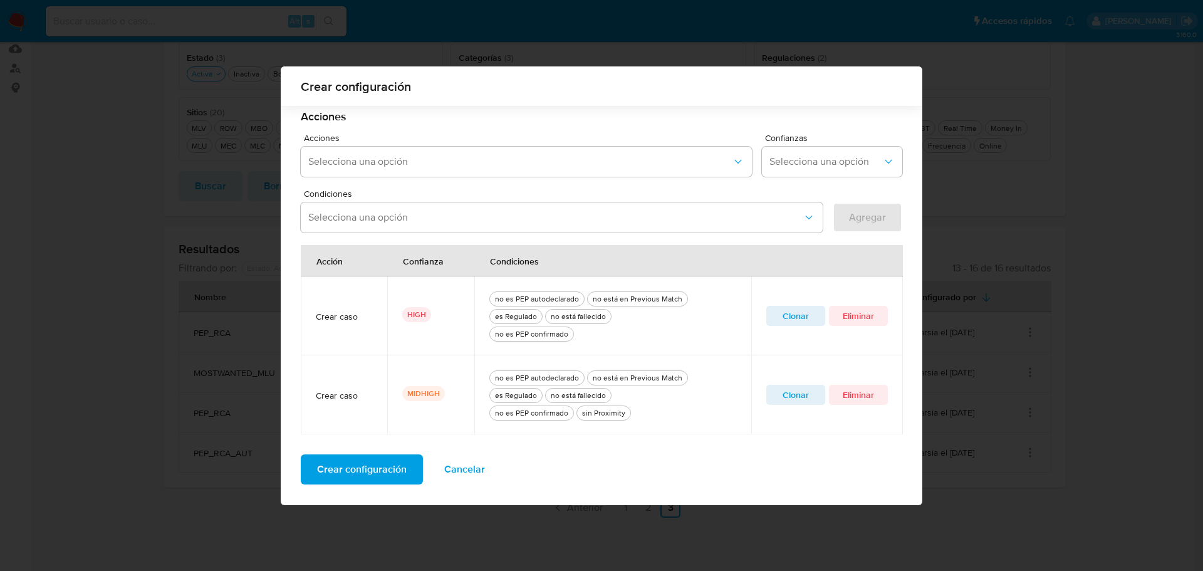
scroll to position [337, 0]
click at [350, 476] on span "Crear configuración" at bounding box center [362, 470] width 90 height 28
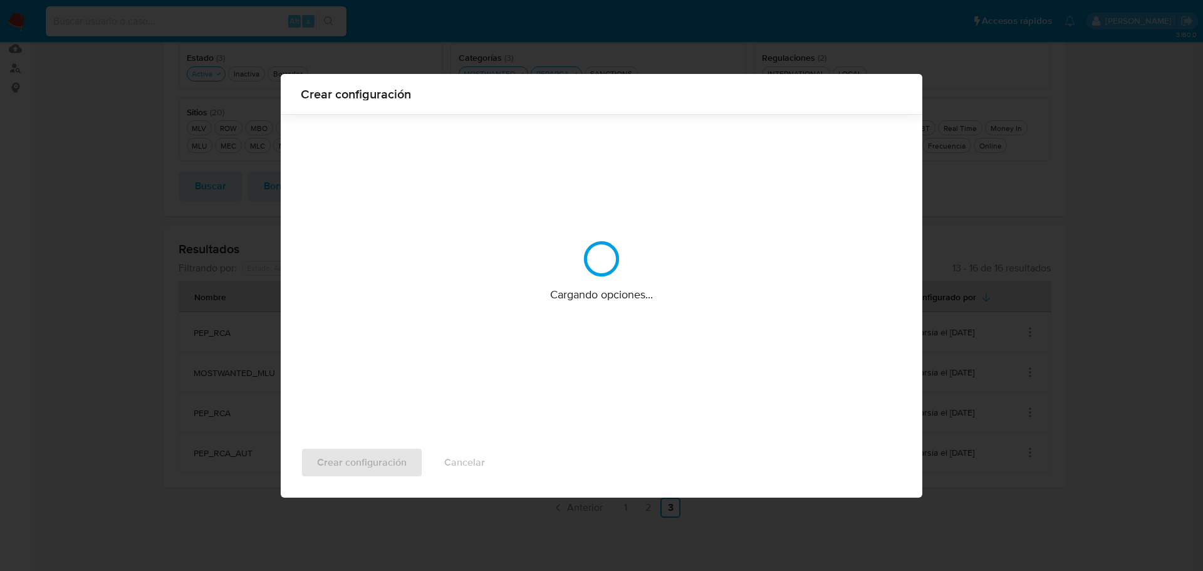
scroll to position [0, 0]
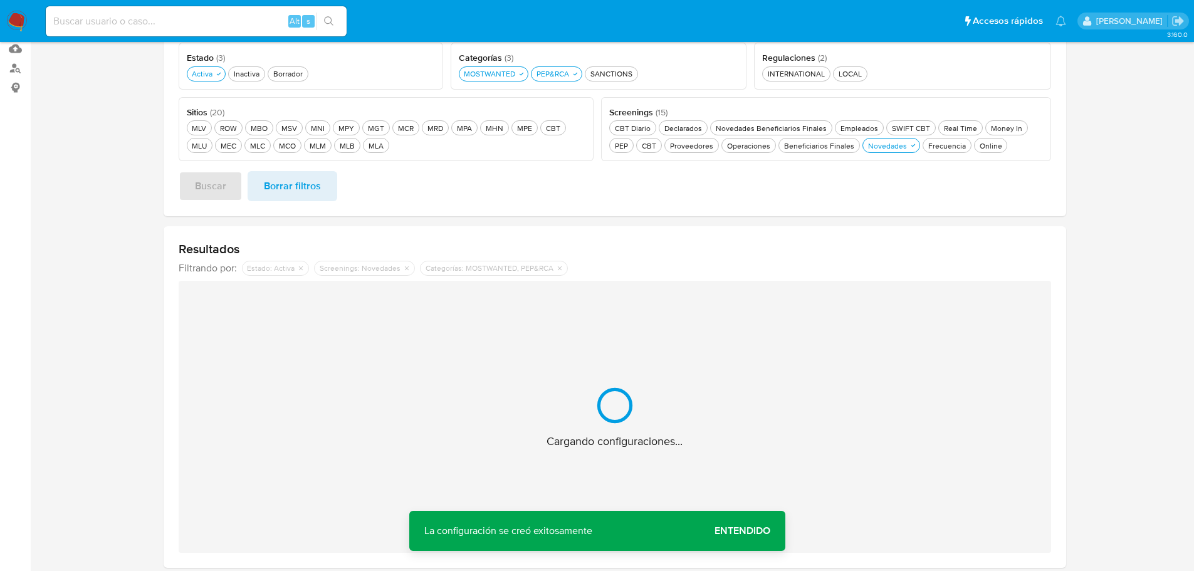
click at [729, 531] on span "Entendido" at bounding box center [742, 531] width 56 height 0
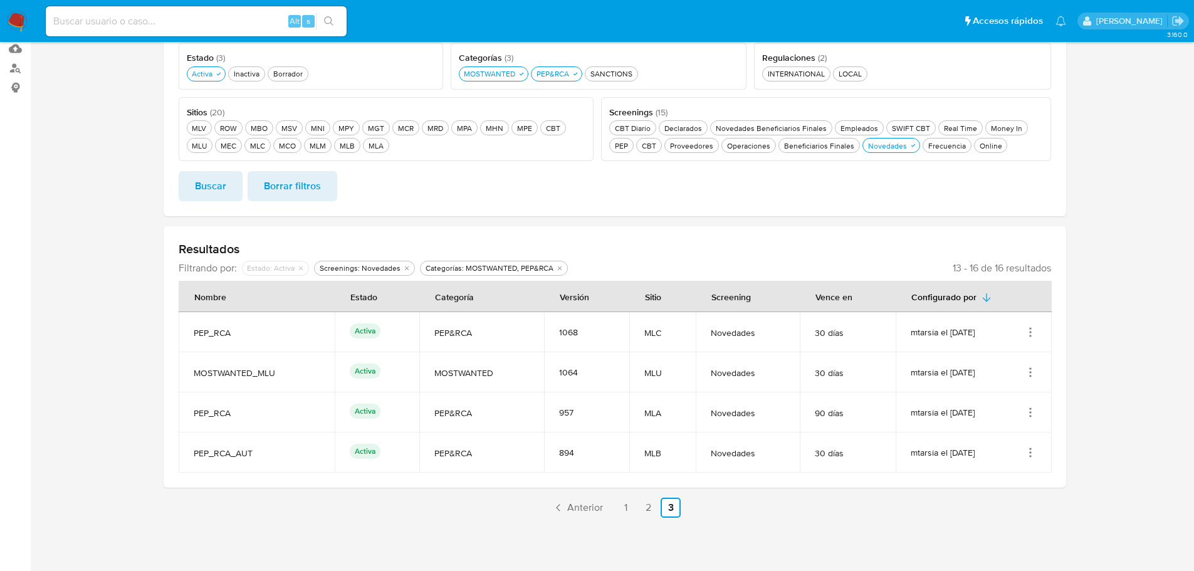
click at [1033, 375] on icon "Acciones" at bounding box center [1030, 372] width 13 height 13
click at [966, 439] on button "Editar" at bounding box center [980, 434] width 113 height 33
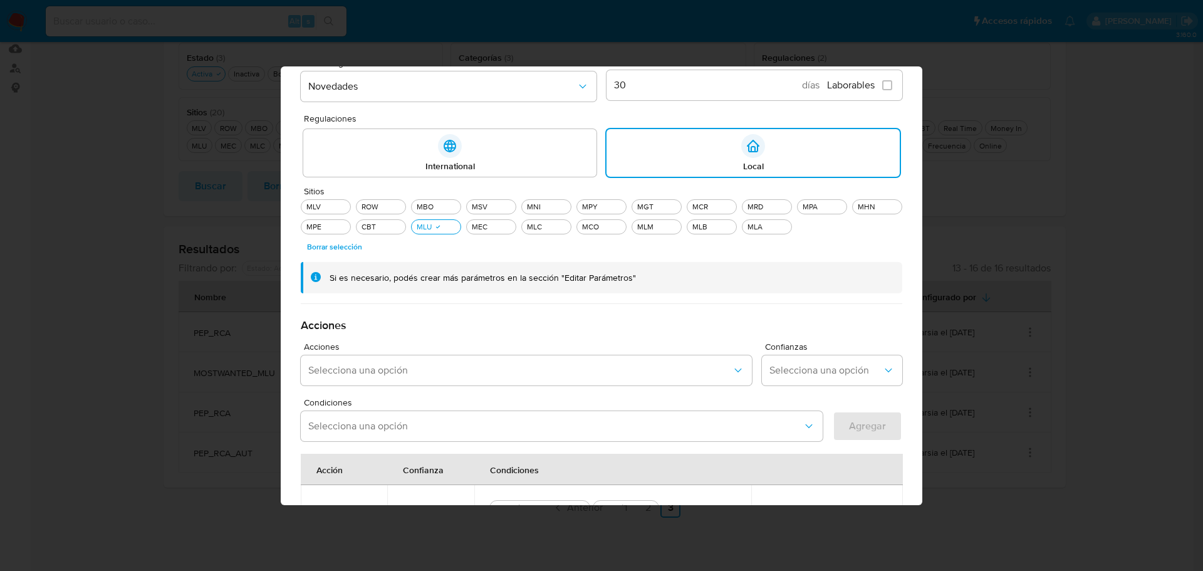
scroll to position [301, 0]
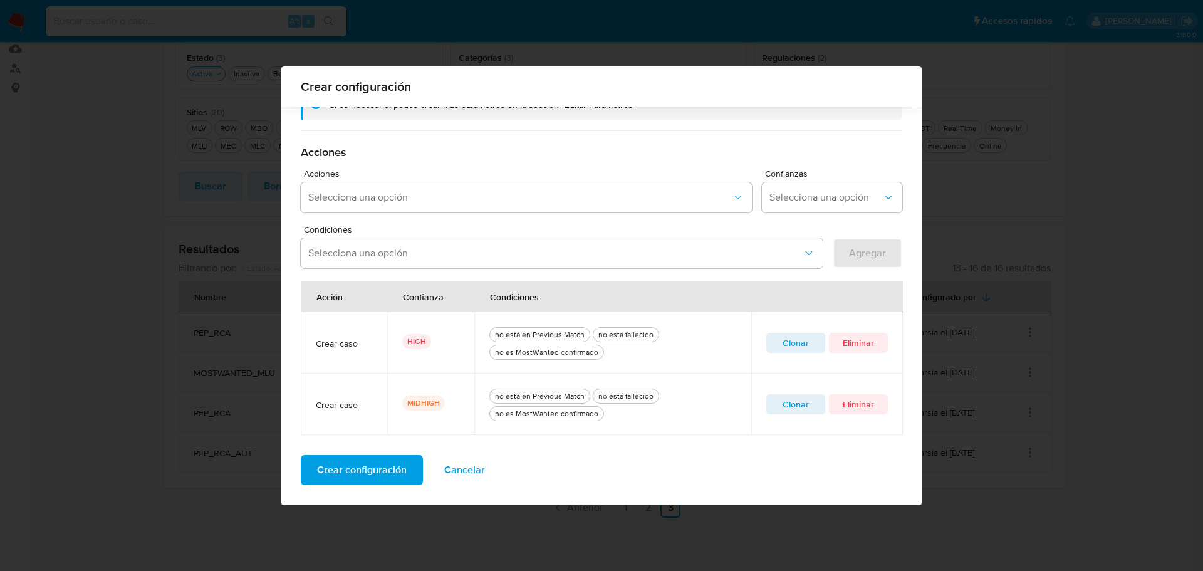
click at [810, 410] on span "Clonar" at bounding box center [795, 404] width 41 height 18
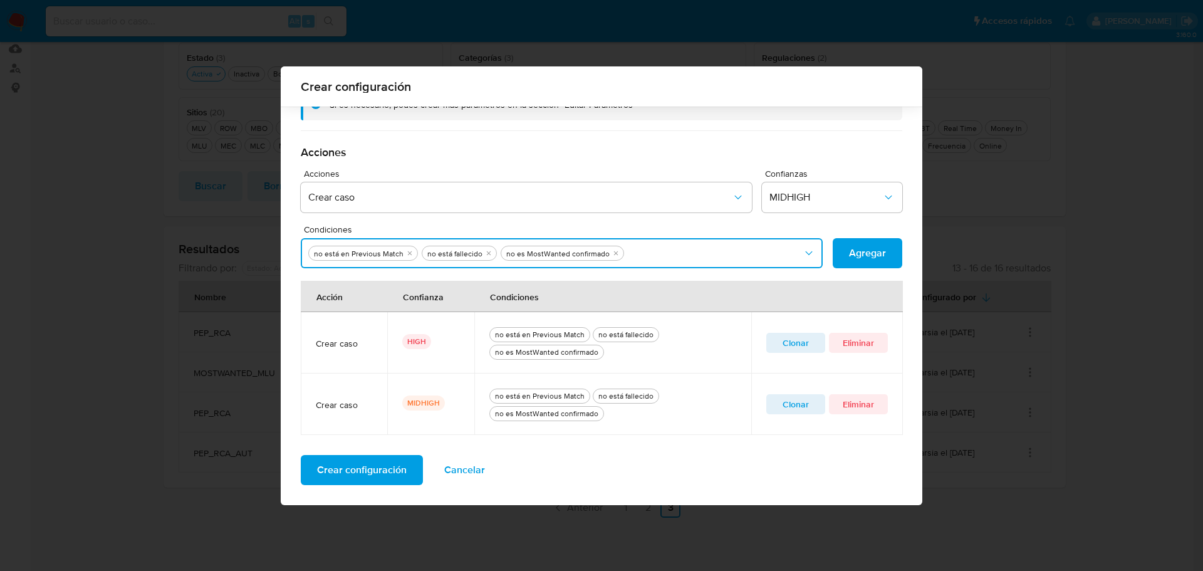
click at [766, 253] on button "Condiciones" at bounding box center [562, 253] width 522 height 30
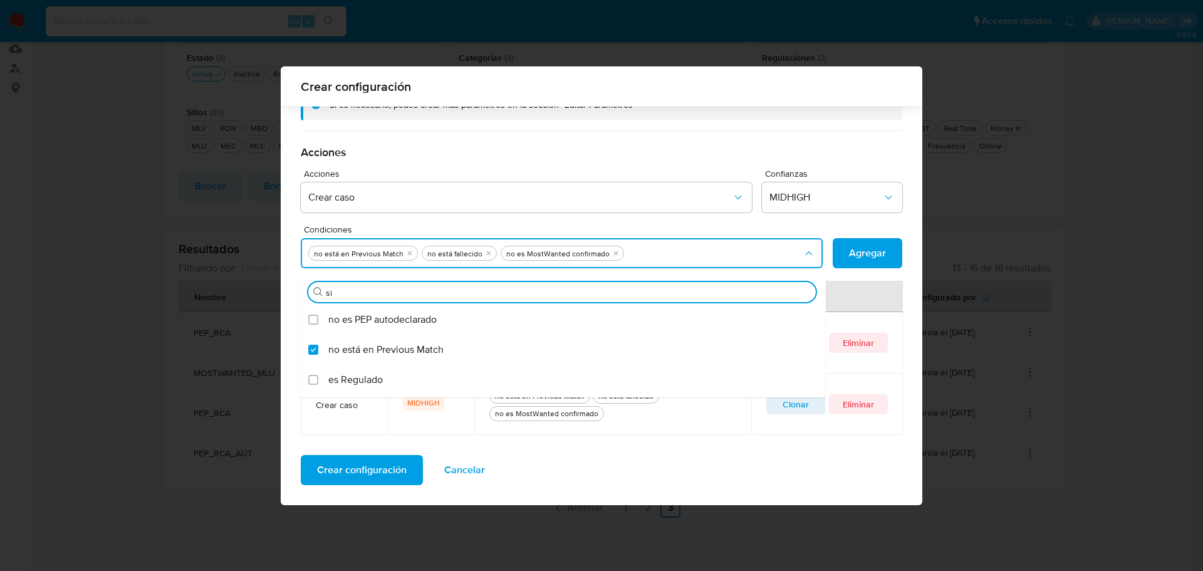
type input "sin"
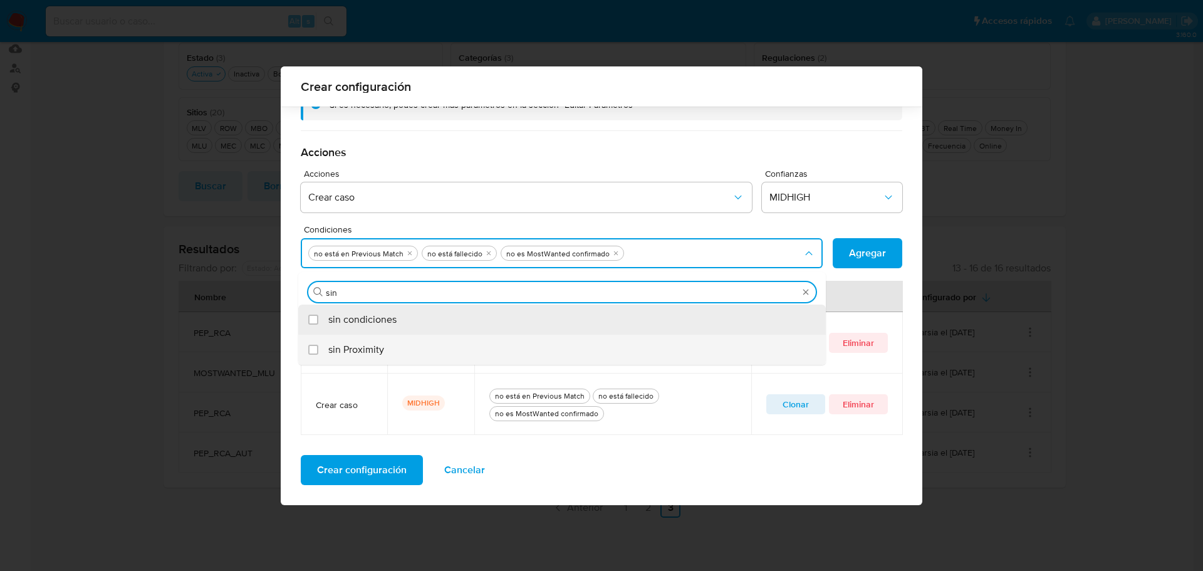
click at [360, 353] on span "sin Proximity" at bounding box center [356, 349] width 56 height 13
checkbox input "true"
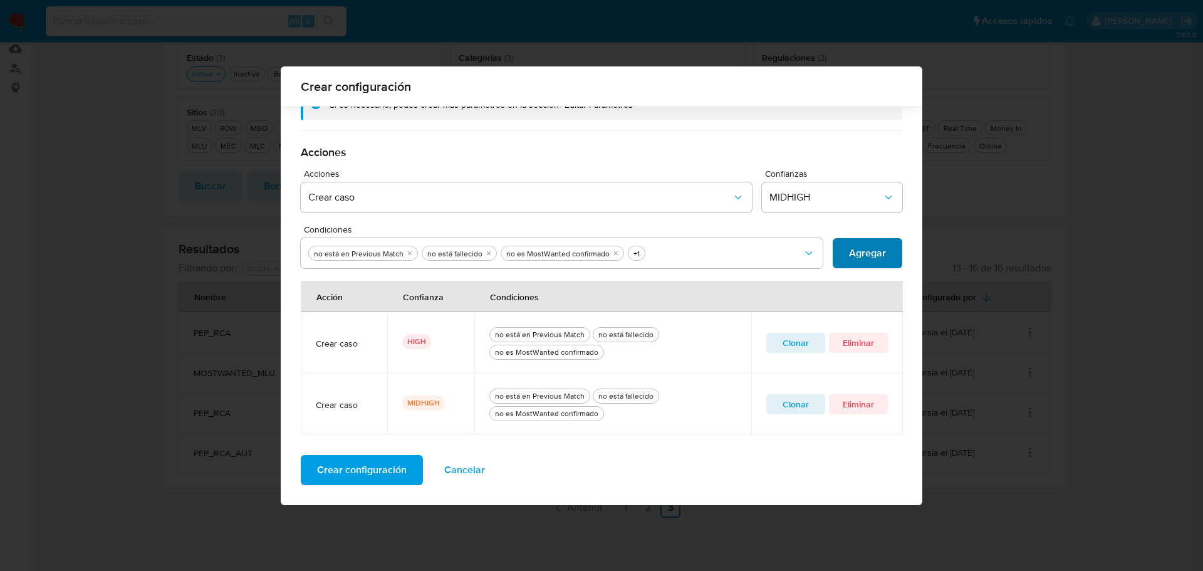
click at [870, 263] on span "Agregar" at bounding box center [867, 253] width 37 height 28
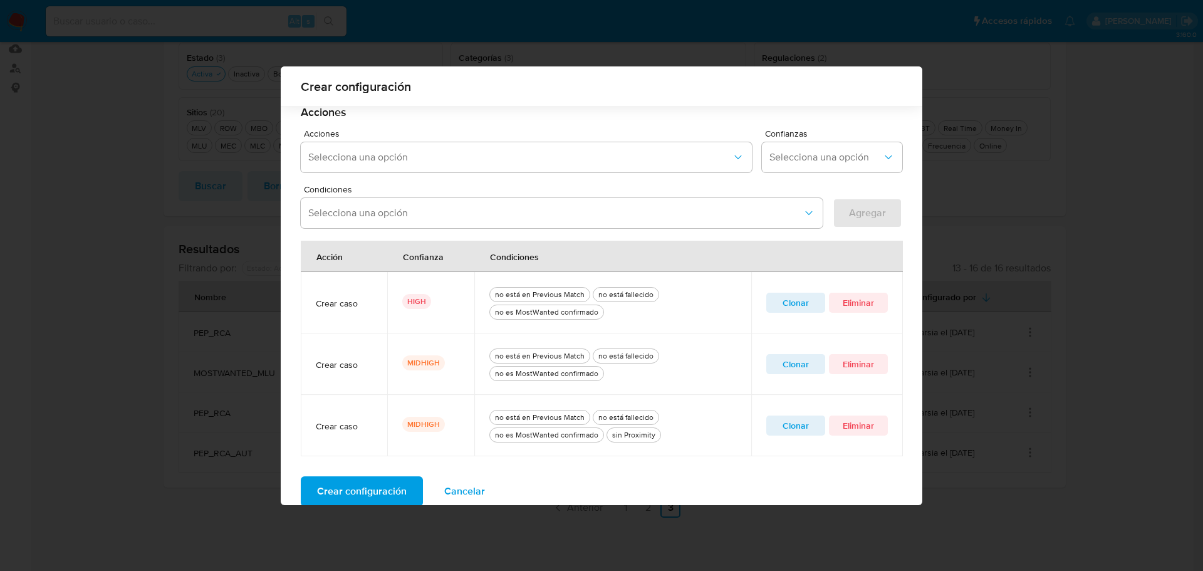
scroll to position [362, 0]
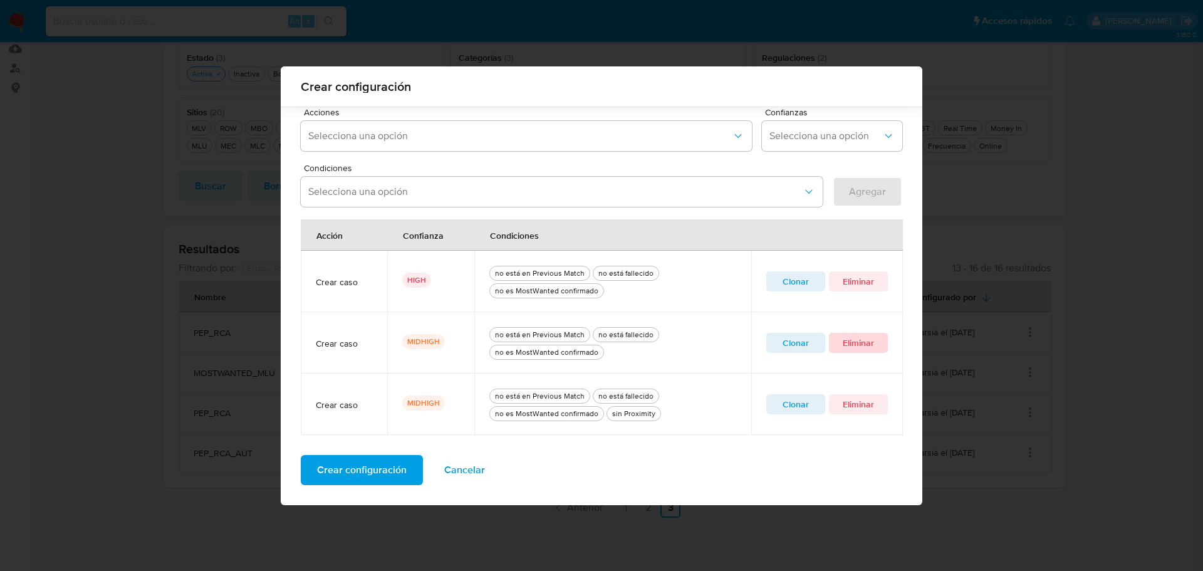
click at [856, 338] on span "Eliminar" at bounding box center [858, 343] width 41 height 18
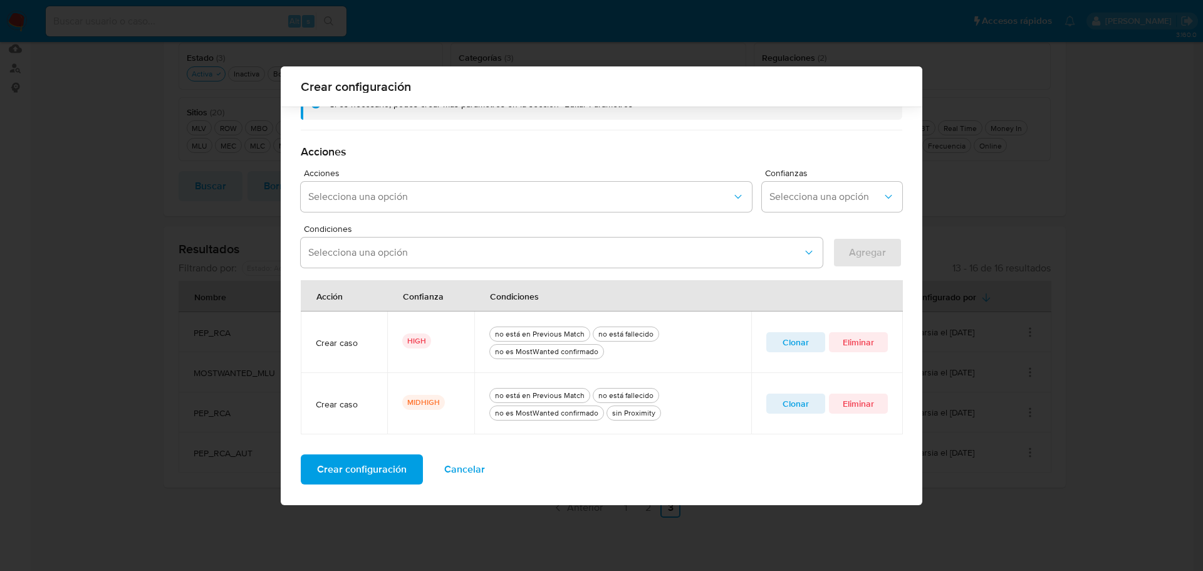
scroll to position [301, 0]
click at [371, 472] on span "Crear configuración" at bounding box center [362, 470] width 90 height 28
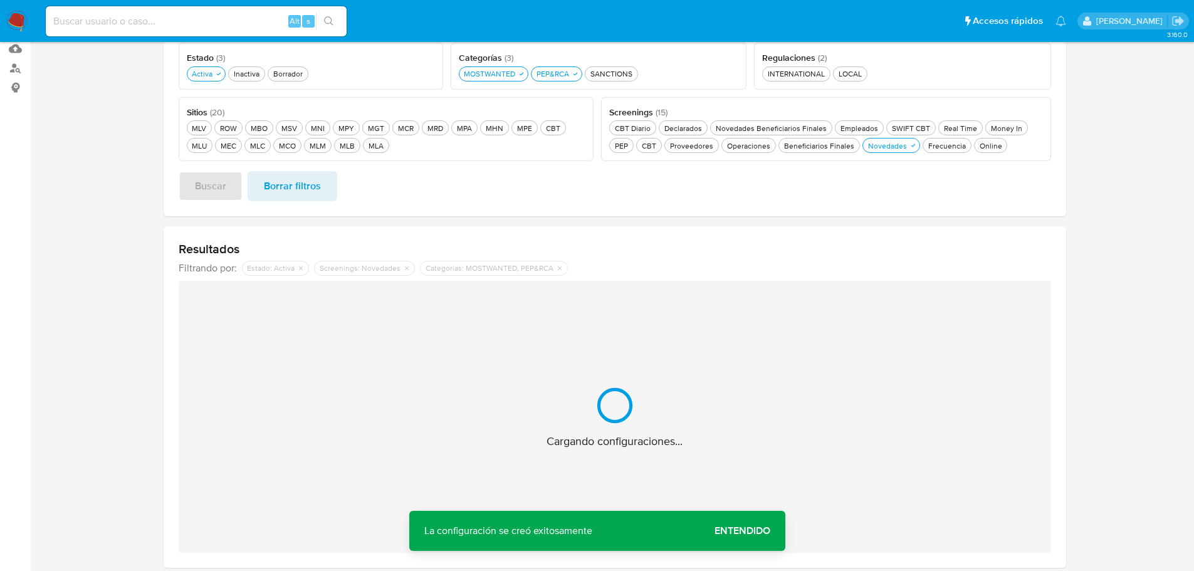
click at [723, 531] on span "Entendido" at bounding box center [742, 531] width 56 height 0
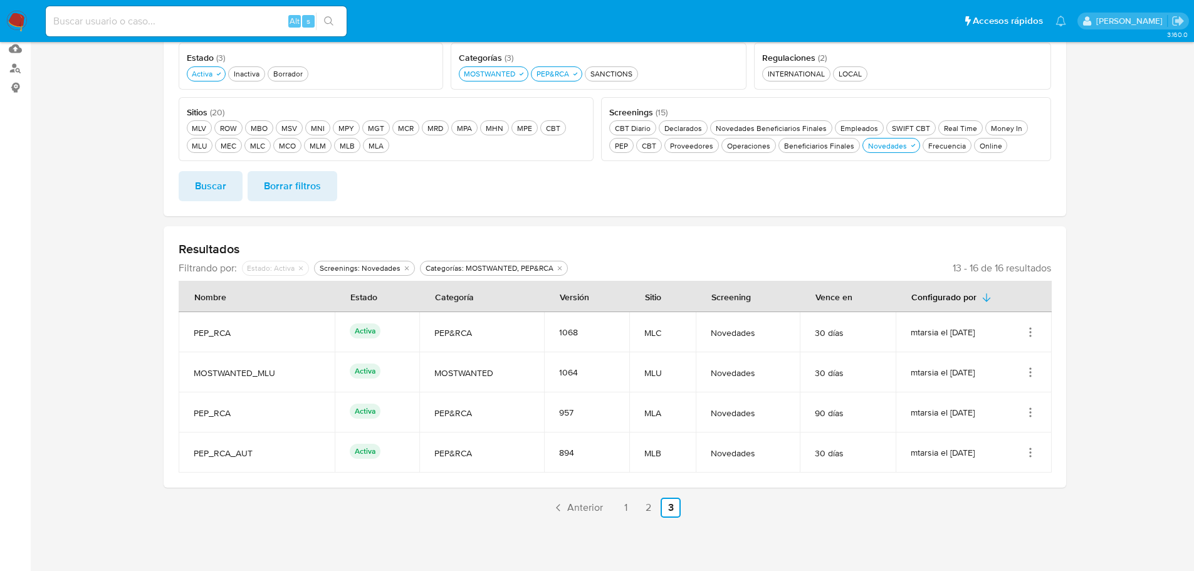
click at [1026, 414] on icon "Acciones" at bounding box center [1030, 412] width 13 height 13
click at [992, 481] on button "Editar" at bounding box center [980, 474] width 113 height 33
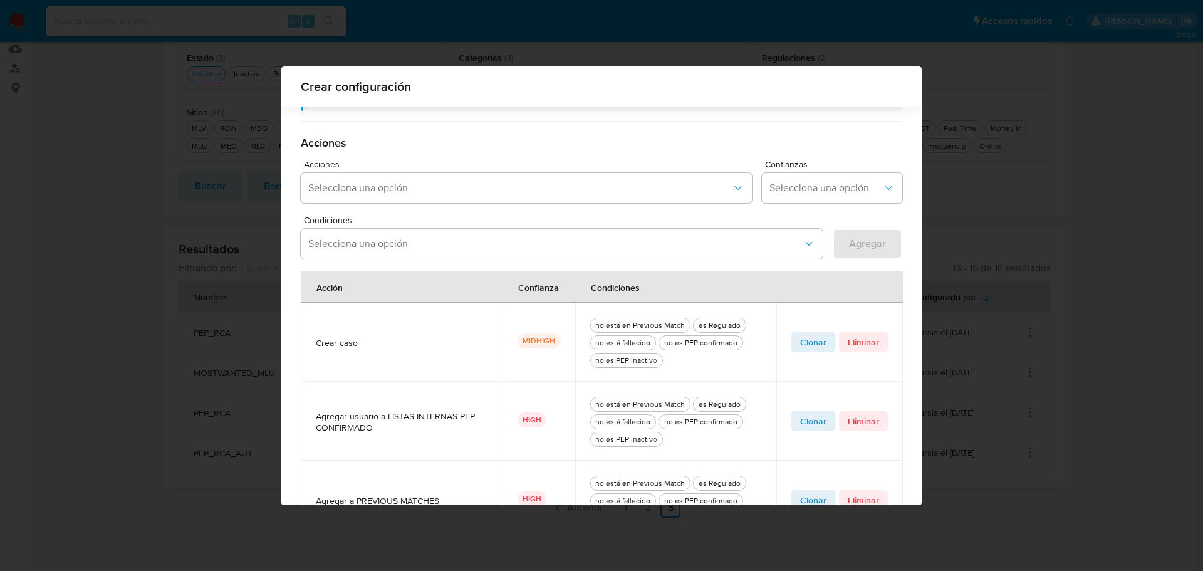
scroll to position [415, 0]
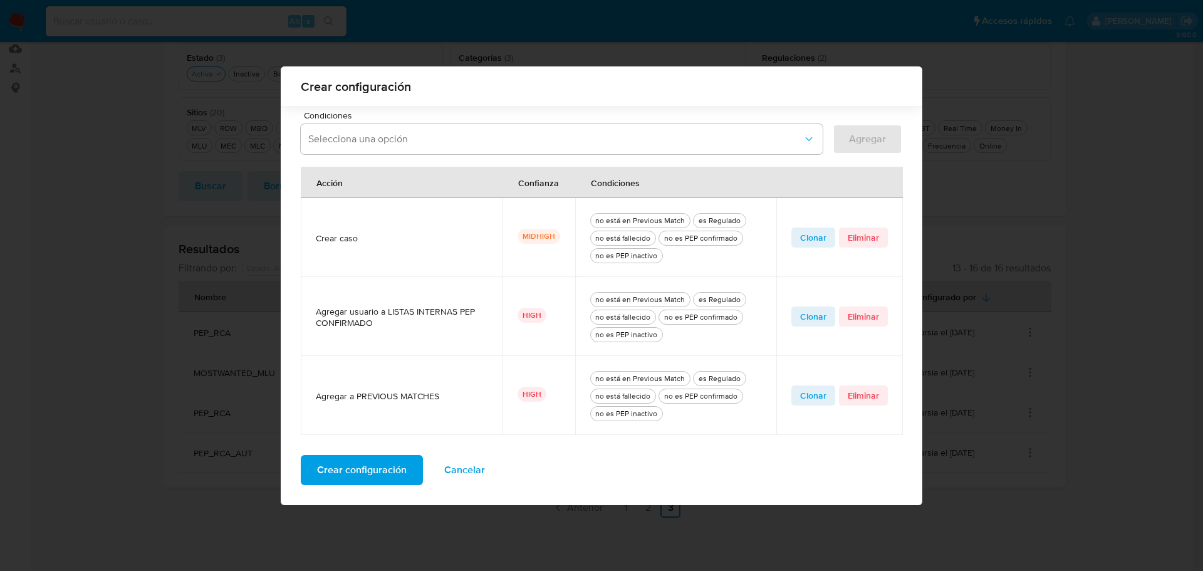
click at [810, 239] on span "Clonar" at bounding box center [813, 238] width 26 height 18
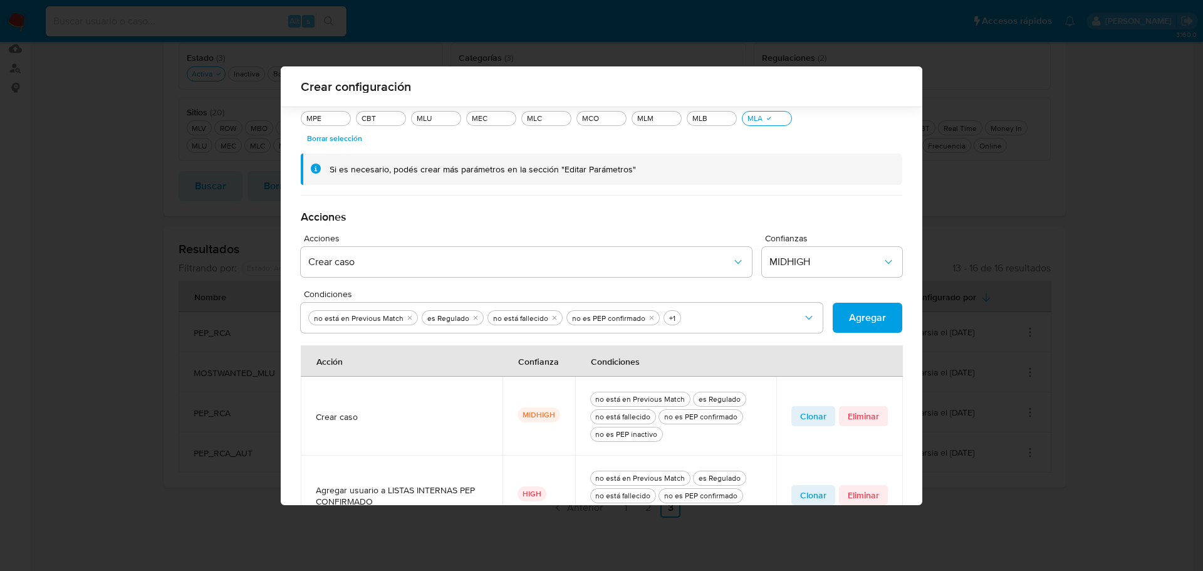
scroll to position [227, 0]
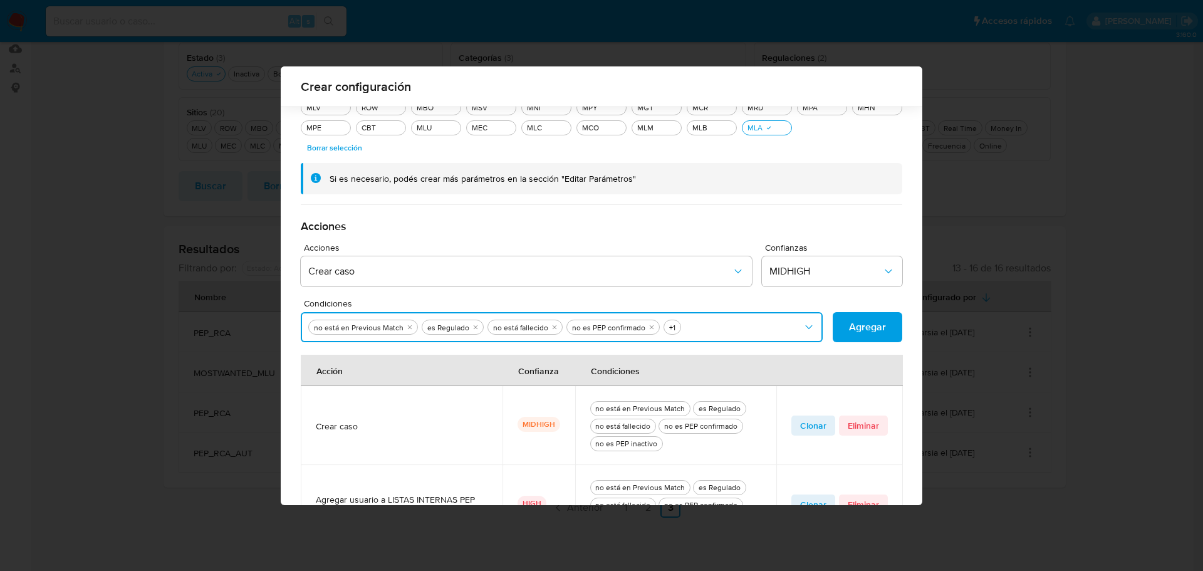
click at [709, 325] on button "Condiciones" at bounding box center [562, 327] width 522 height 30
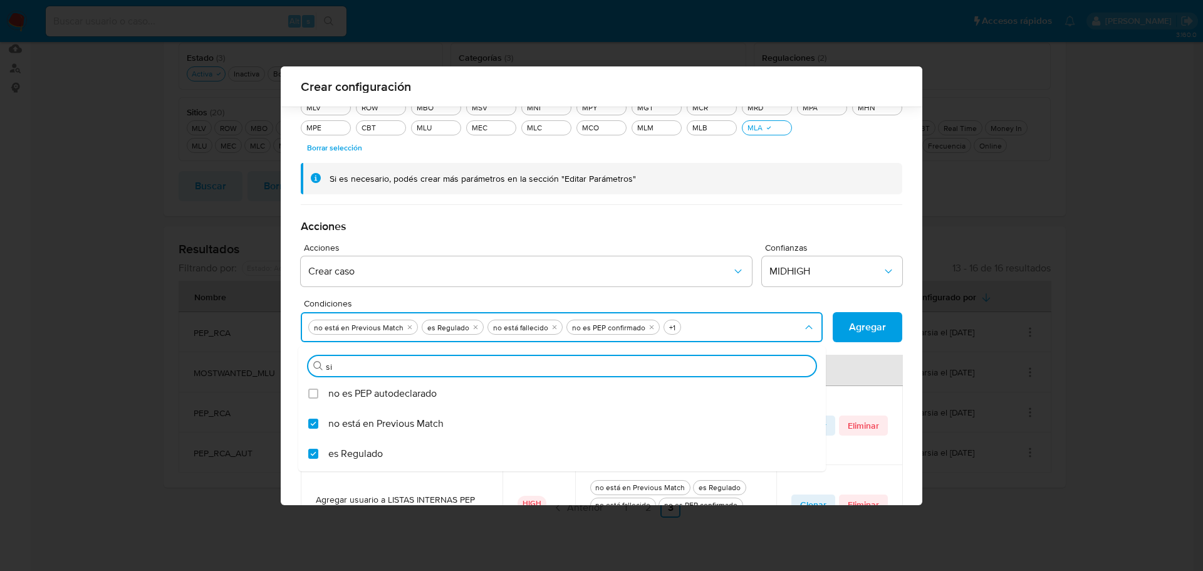
type input "sin"
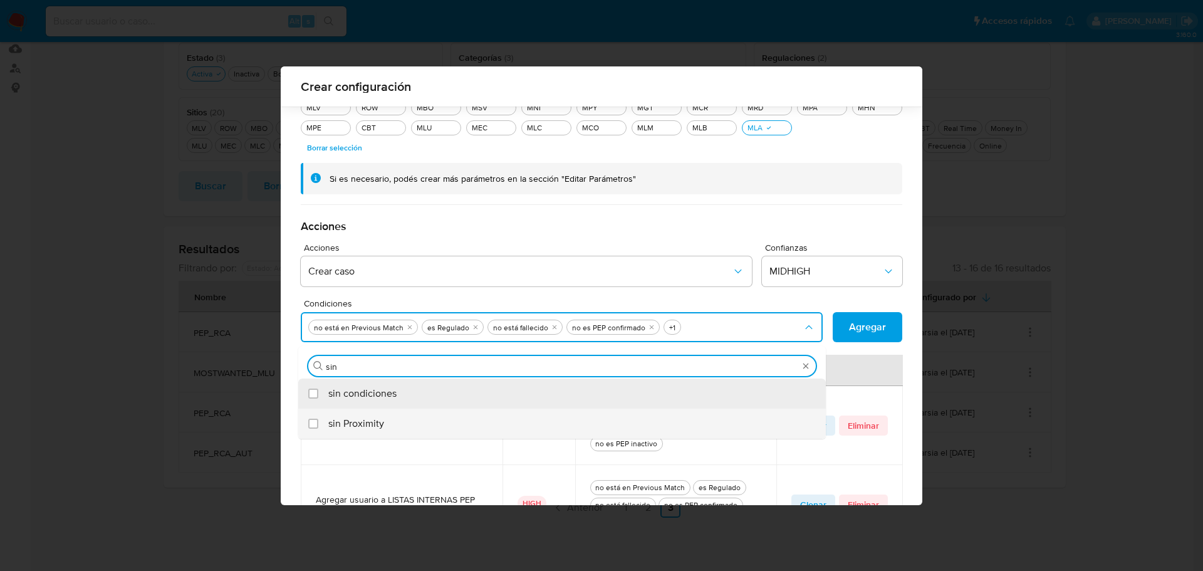
click at [331, 429] on span "sin Proximity" at bounding box center [356, 423] width 56 height 13
checkbox input "true"
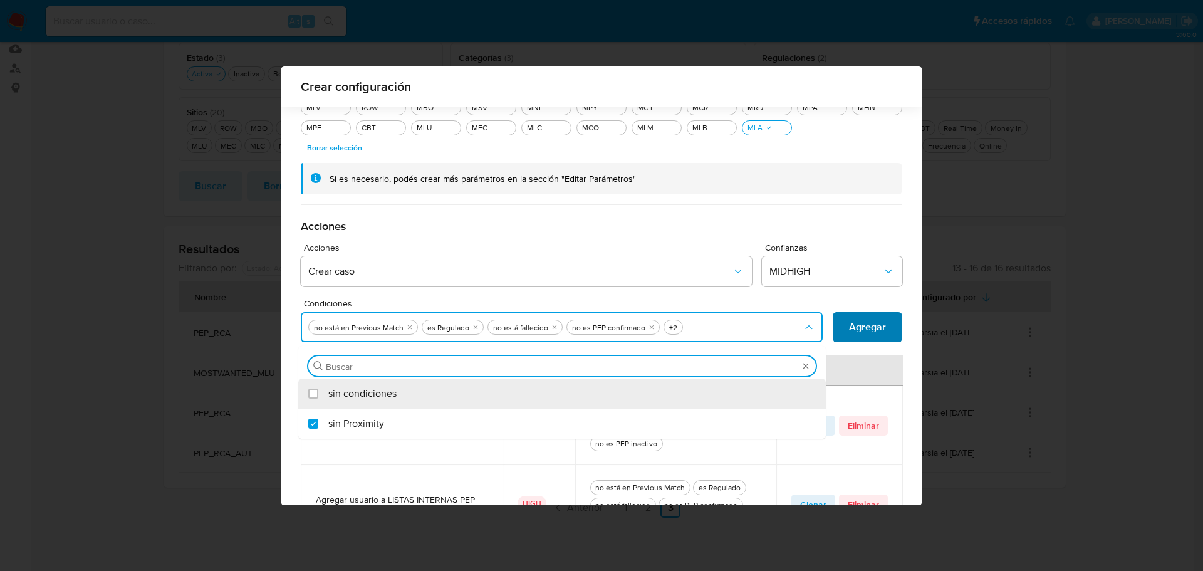
click at [884, 320] on button "Agregar" at bounding box center [868, 327] width 70 height 30
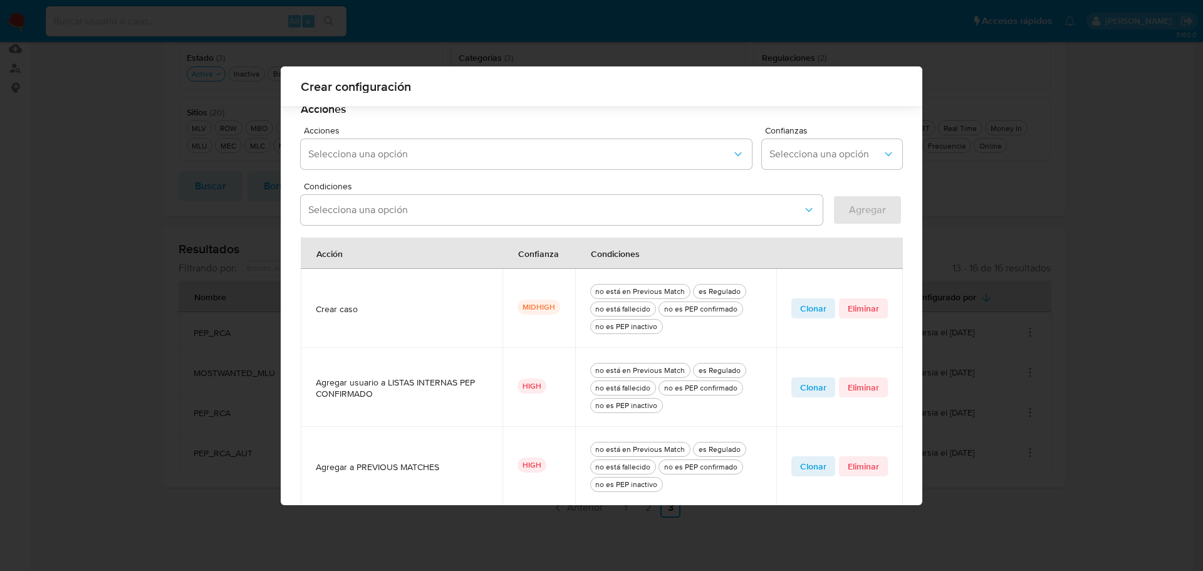
scroll to position [477, 0]
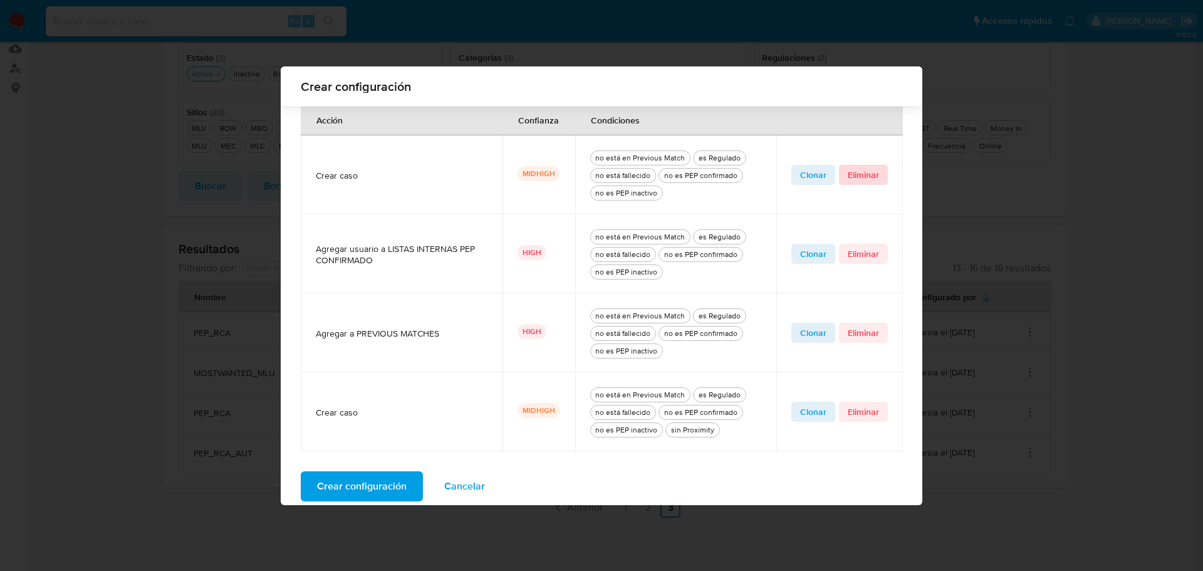
click at [863, 172] on span "Eliminar" at bounding box center [863, 175] width 31 height 18
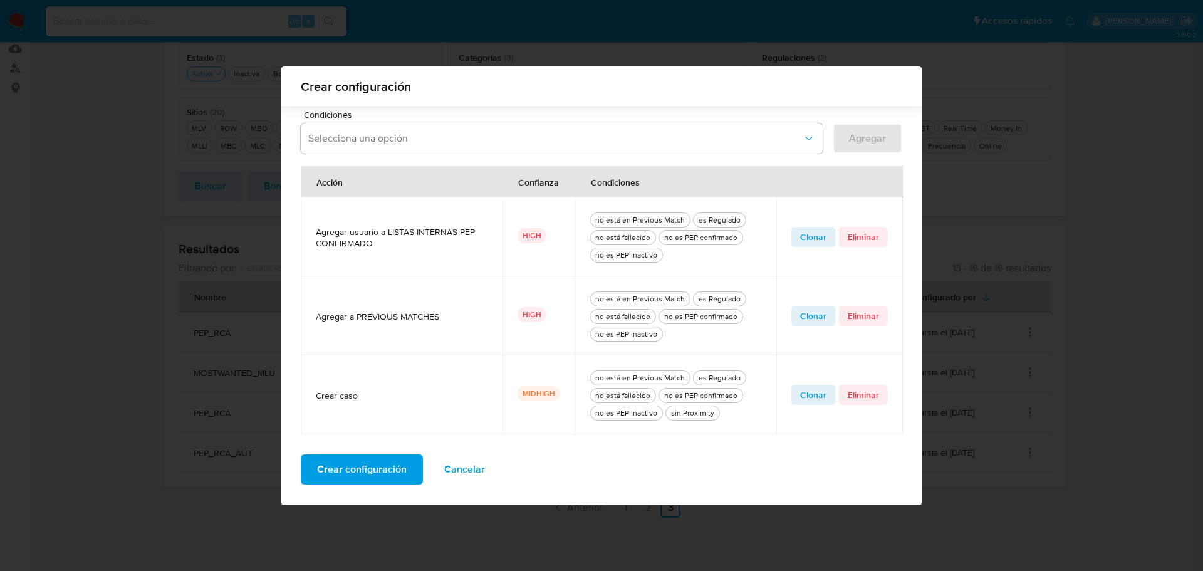
click at [343, 472] on span "Crear configuración" at bounding box center [362, 470] width 90 height 28
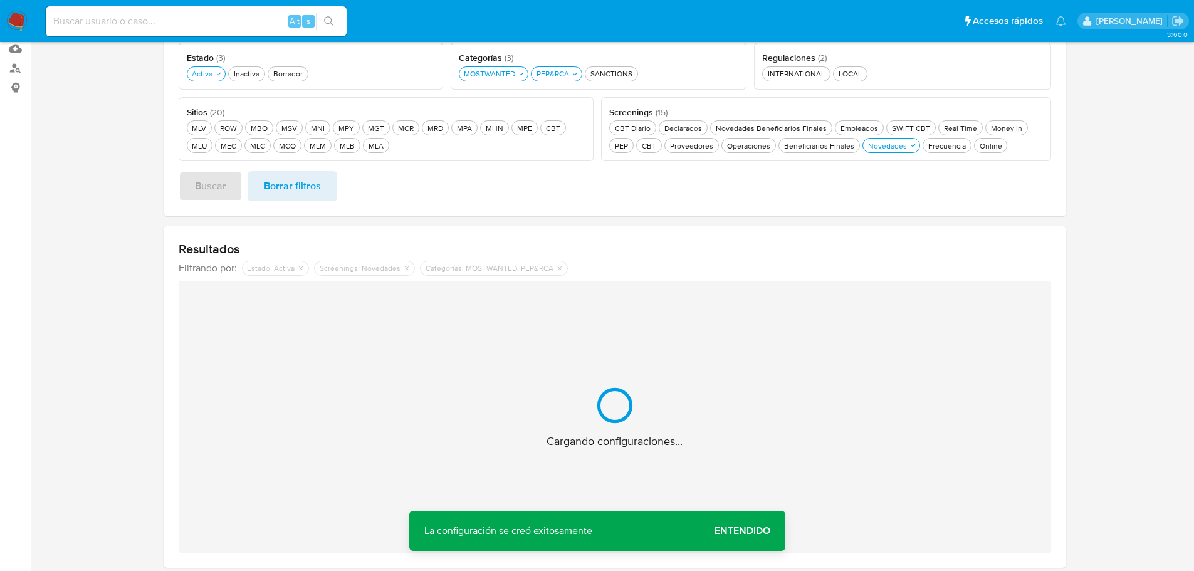
click at [730, 531] on span "Entendido" at bounding box center [742, 531] width 56 height 0
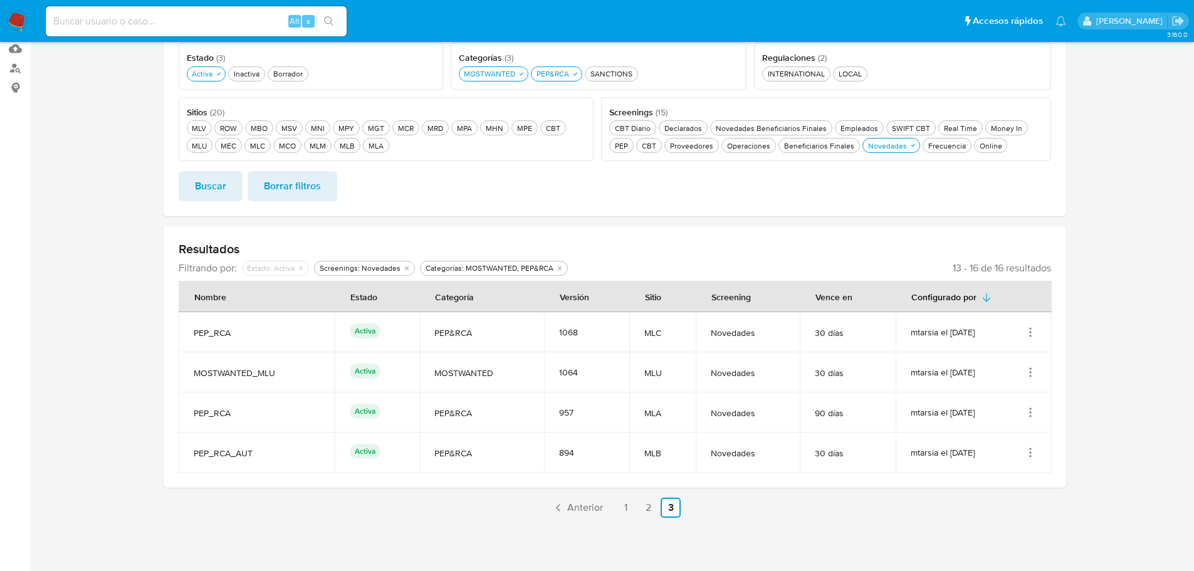
click at [1030, 452] on icon "Acciones" at bounding box center [1030, 452] width 1 height 1
click at [979, 511] on button "Editar" at bounding box center [980, 514] width 113 height 33
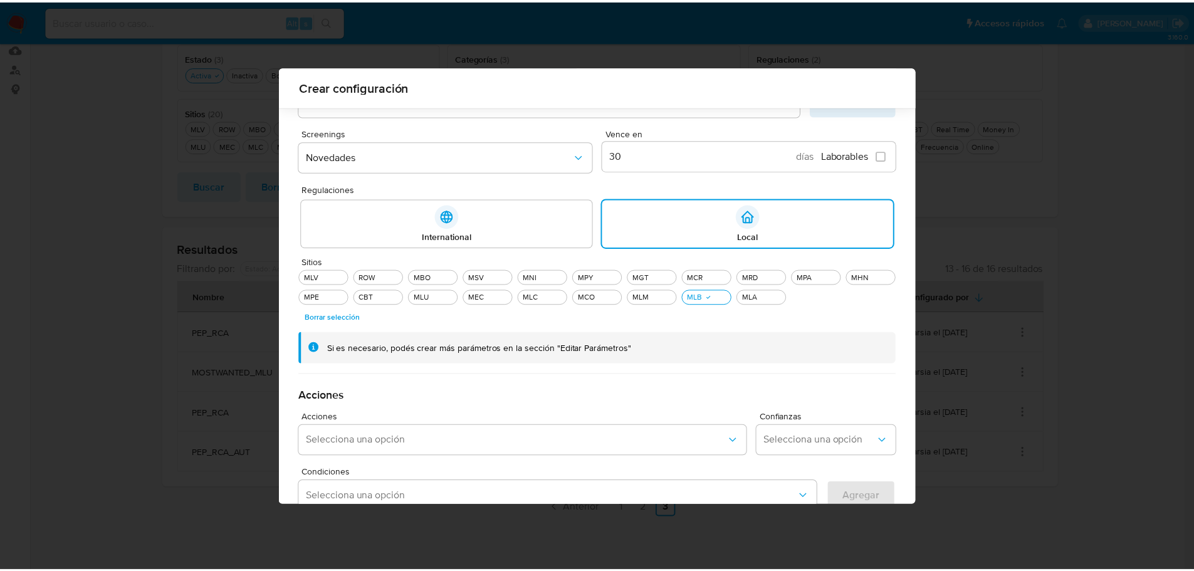
scroll to position [301, 0]
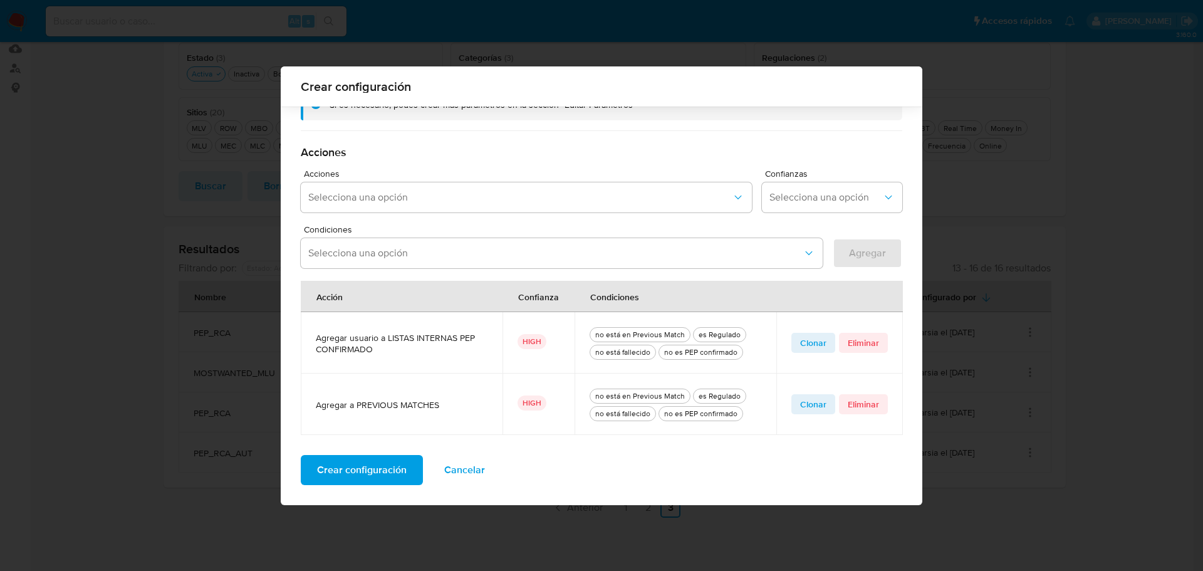
click at [461, 471] on span "Cancelar" at bounding box center [464, 470] width 41 height 28
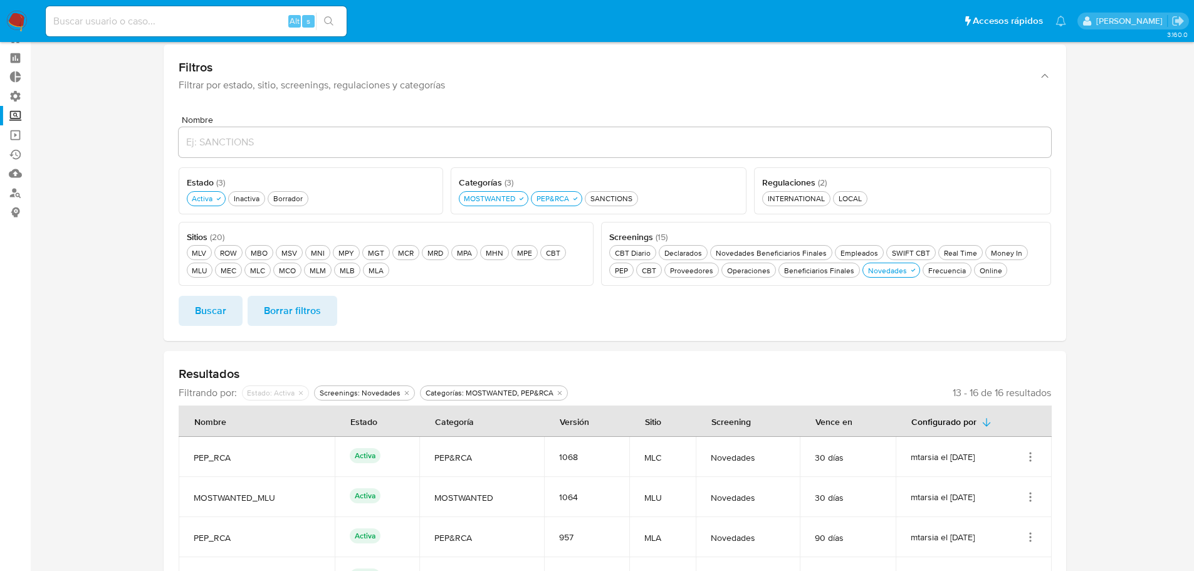
scroll to position [45, 0]
click at [289, 204] on div "Borrador Borrador" at bounding box center [288, 199] width 34 height 11
click at [259, 272] on div "MLC MLC" at bounding box center [258, 271] width 20 height 11
click at [196, 319] on span "Buscar" at bounding box center [210, 312] width 31 height 28
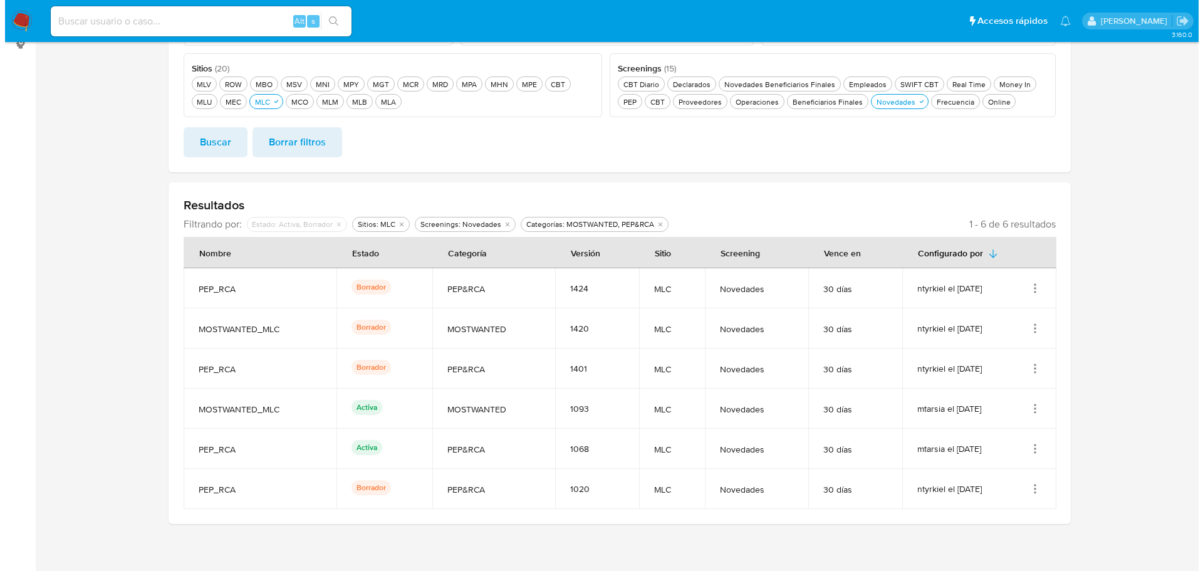
scroll to position [221, 0]
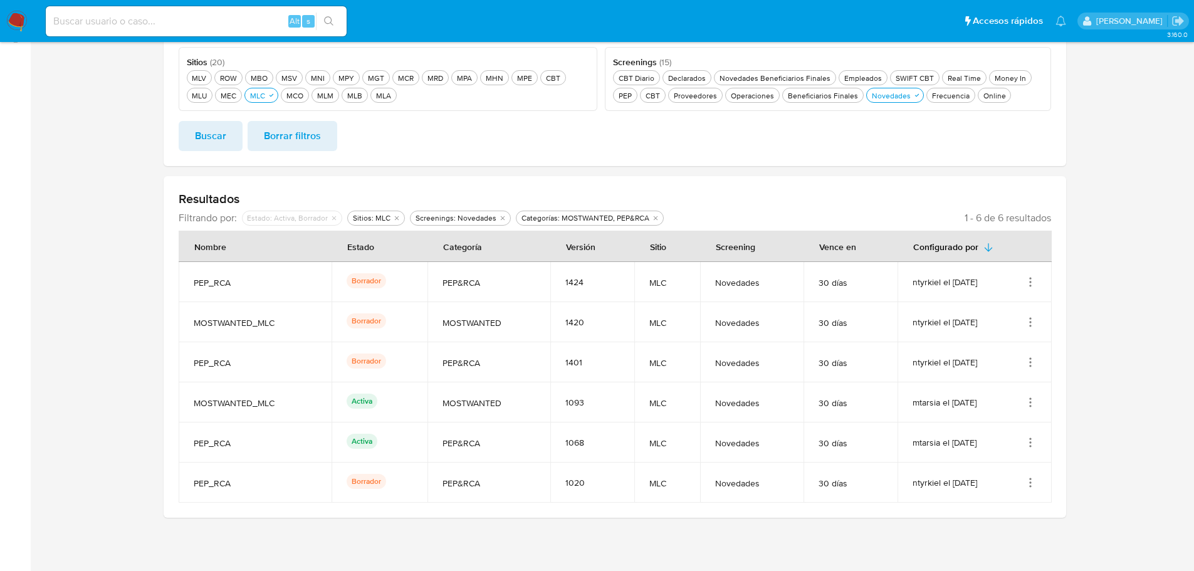
click at [1031, 283] on icon "Acciones" at bounding box center [1030, 282] width 13 height 13
click at [1034, 365] on icon "Acciones" at bounding box center [1030, 362] width 13 height 13
click at [1020, 387] on button "Ver detalles" at bounding box center [980, 391] width 113 height 33
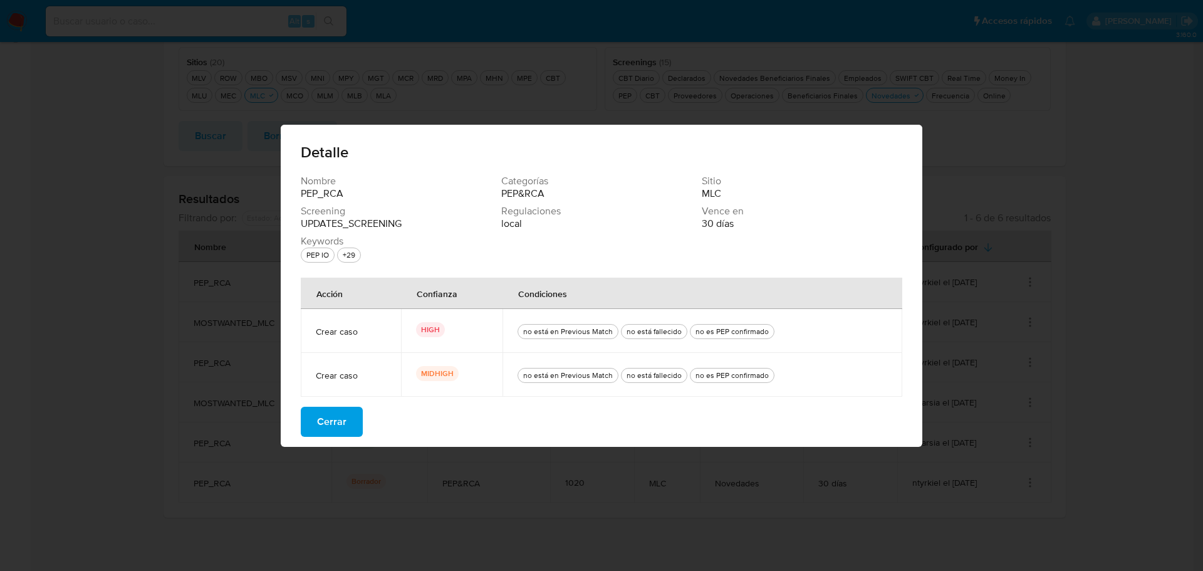
click at [352, 425] on button "Cerrar" at bounding box center [332, 422] width 62 height 30
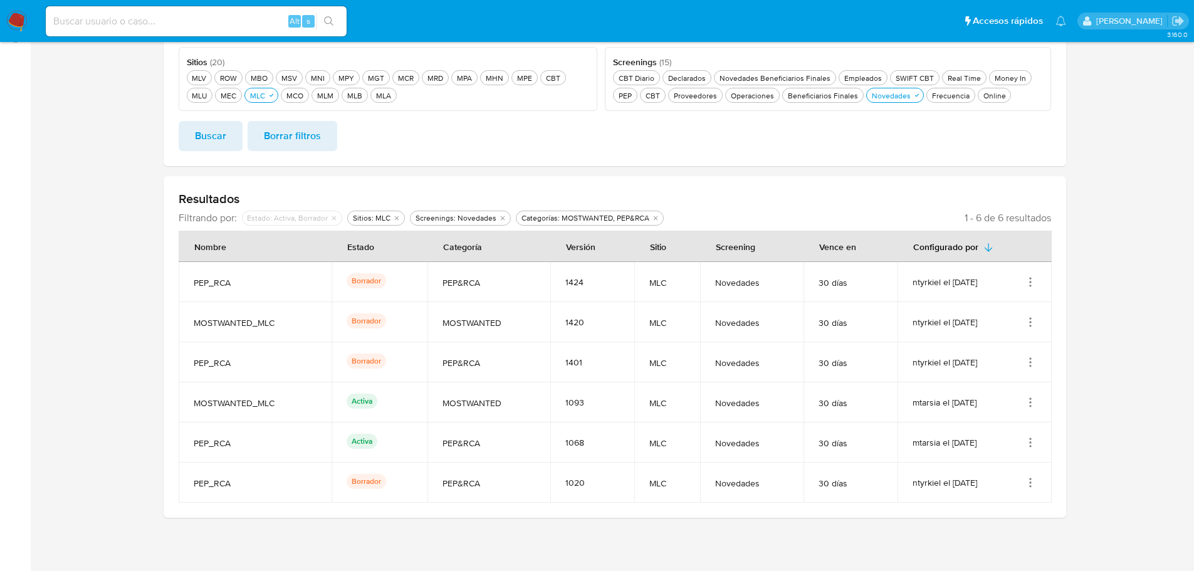
drag, startPoint x: 440, startPoint y: 363, endPoint x: 682, endPoint y: 360, distance: 242.5
click at [682, 360] on tr "PEP_RCA Borrador PEP&RCA 1401 MLC Novedades 30 días ntyrkiel el 04/09/2025" at bounding box center [615, 362] width 873 height 40
click at [600, 360] on div "1401" at bounding box center [592, 362] width 54 height 11
click at [1031, 365] on icon "Acciones" at bounding box center [1030, 362] width 13 height 13
click at [973, 429] on button "Editar" at bounding box center [980, 424] width 113 height 33
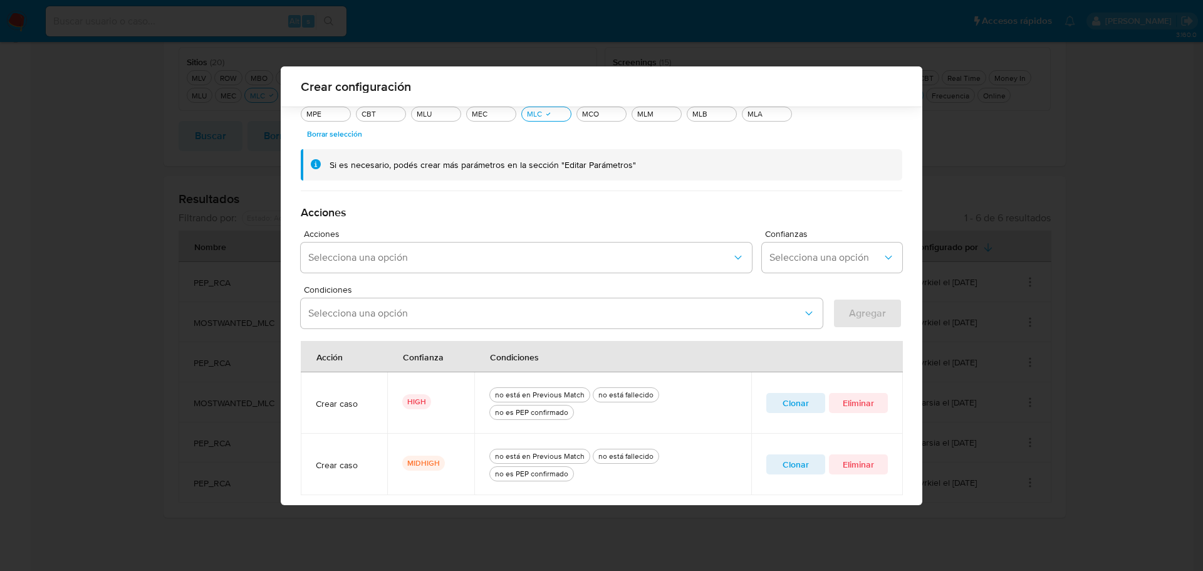
scroll to position [301, 0]
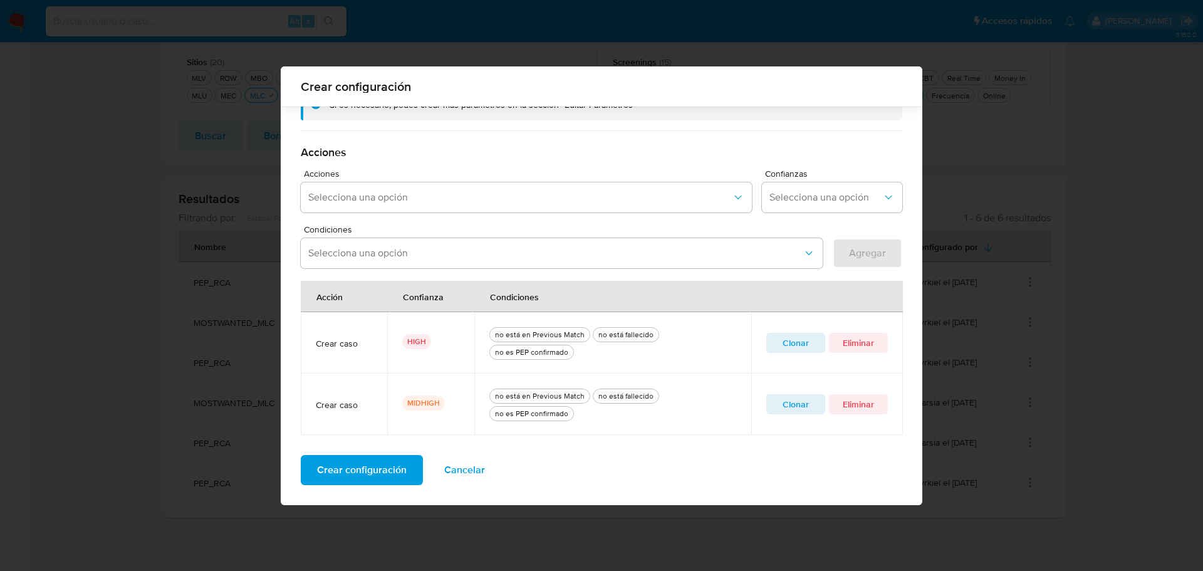
click at [795, 406] on span "Clonar" at bounding box center [795, 404] width 41 height 18
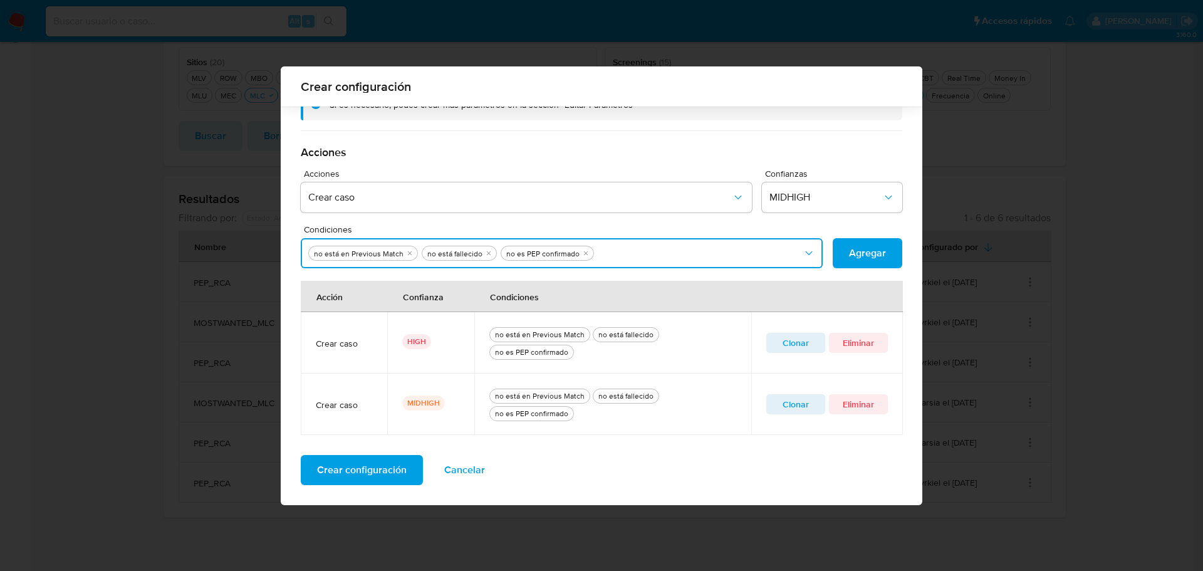
click at [620, 252] on button "Condiciones" at bounding box center [562, 253] width 522 height 30
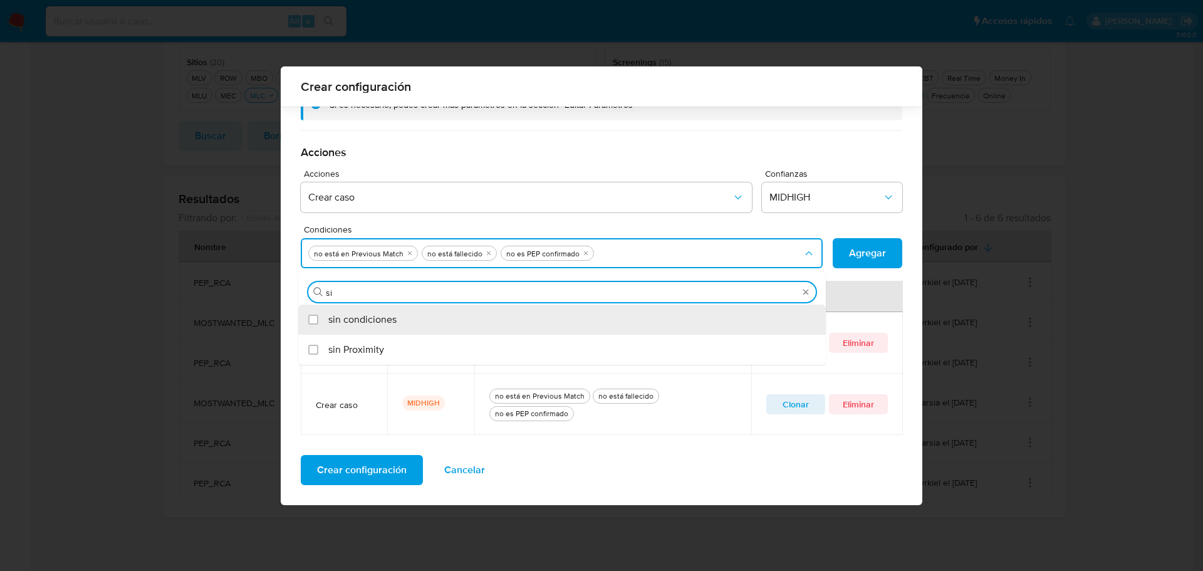
type input "sin"
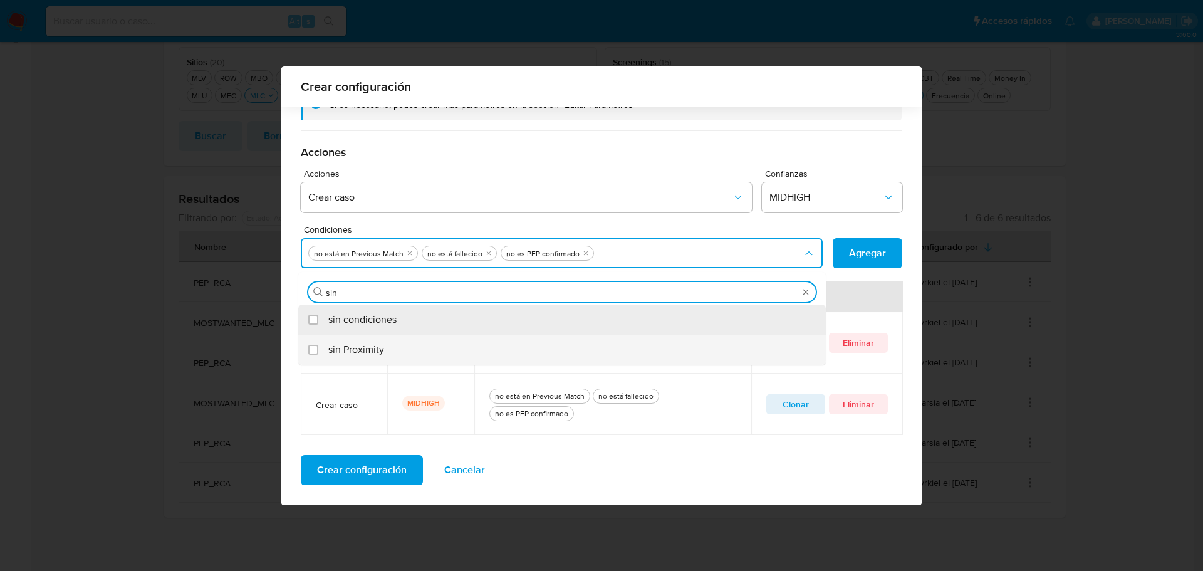
click at [399, 351] on div "sin Proximity" at bounding box center [568, 350] width 480 height 30
checkbox input "true"
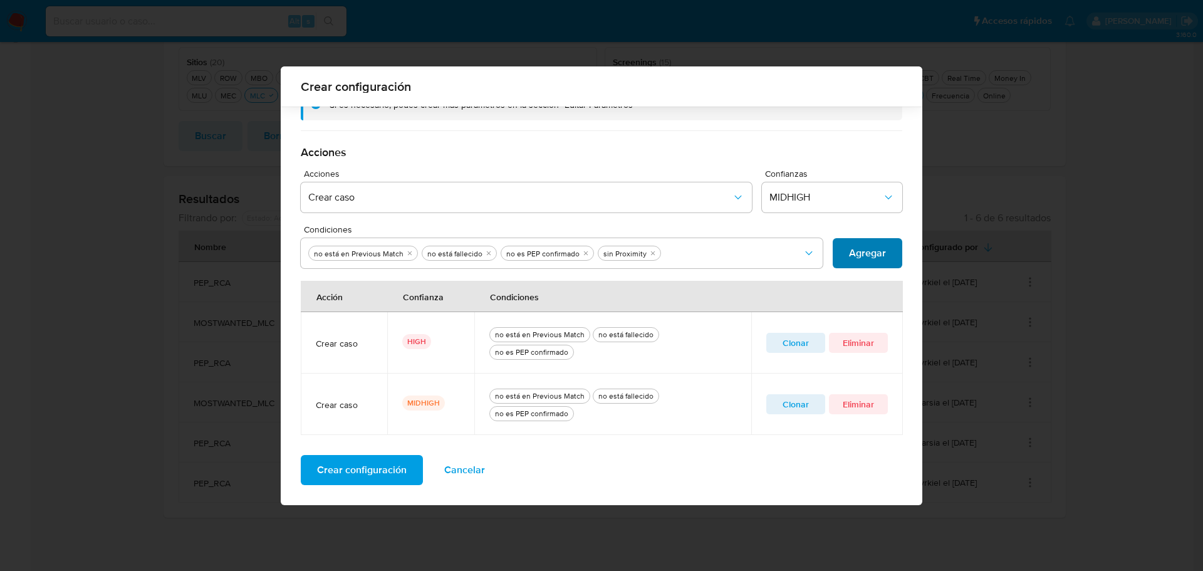
click at [849, 251] on span "Agregar" at bounding box center [867, 253] width 37 height 28
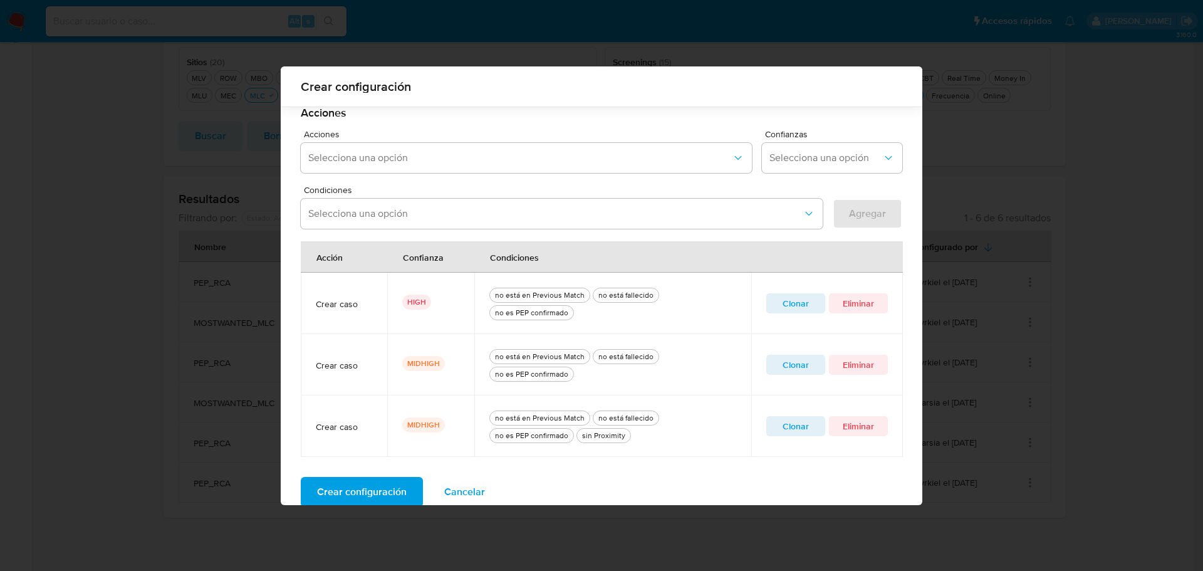
scroll to position [362, 0]
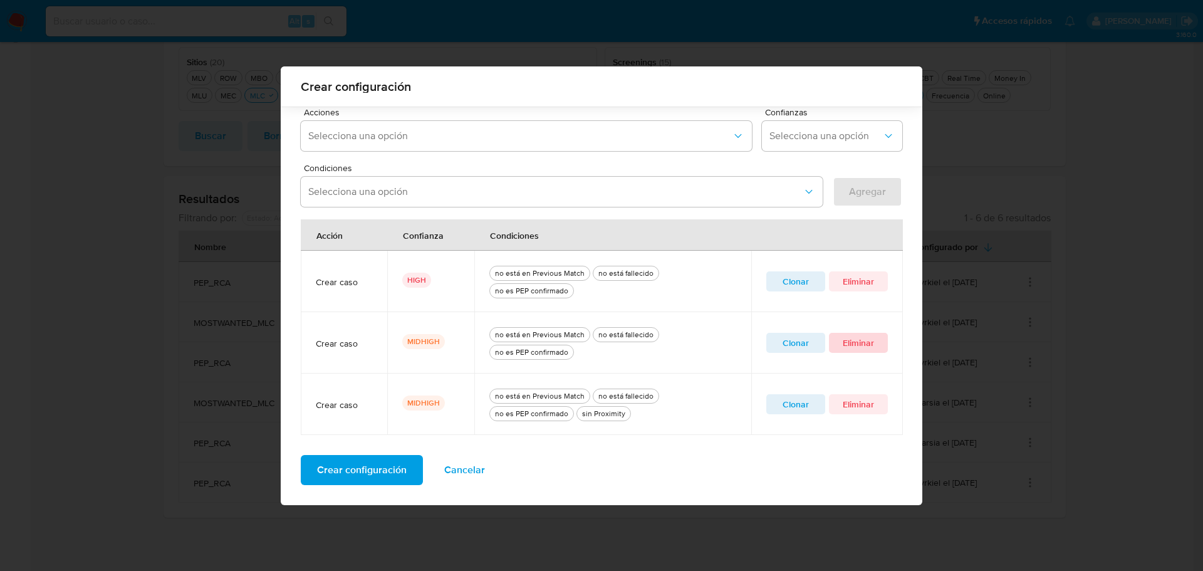
click at [855, 344] on span "Eliminar" at bounding box center [858, 343] width 41 height 18
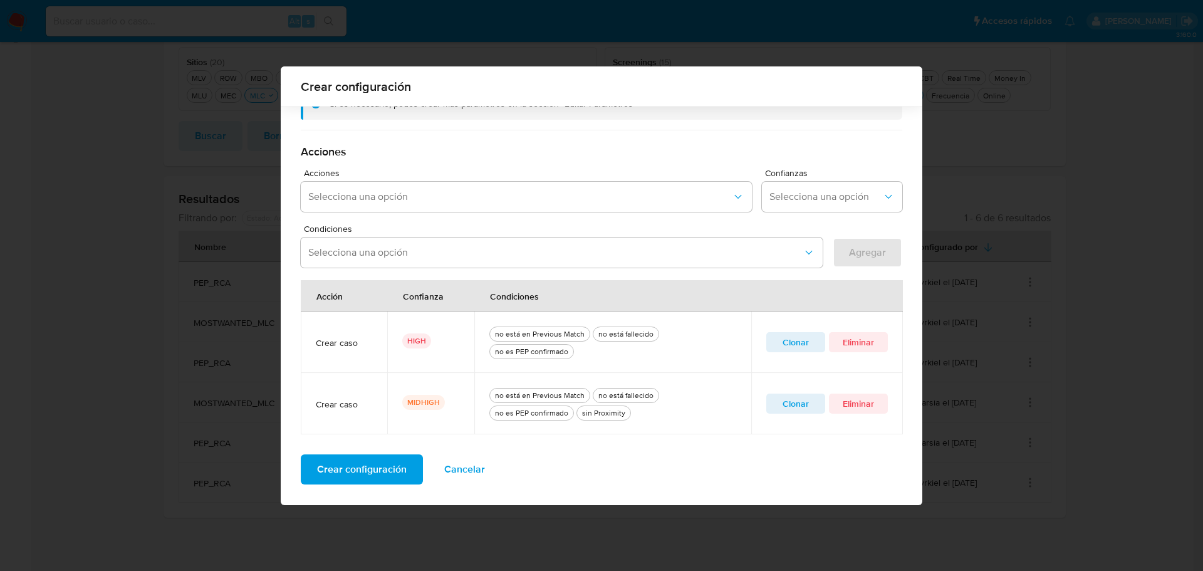
scroll to position [301, 0]
click at [355, 469] on span "Crear configuración" at bounding box center [362, 470] width 90 height 28
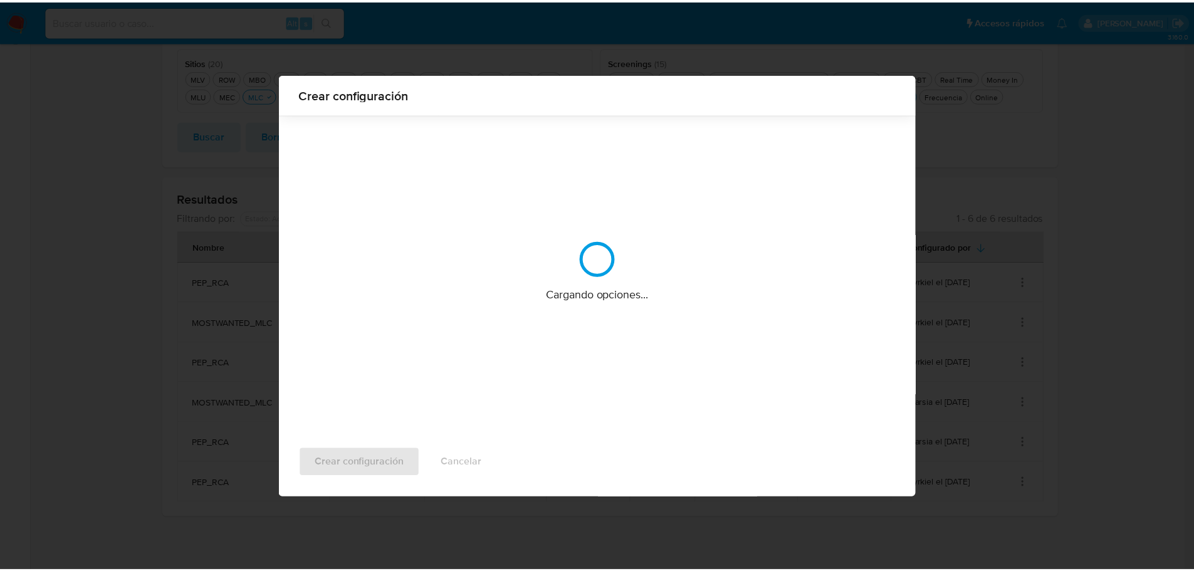
scroll to position [0, 0]
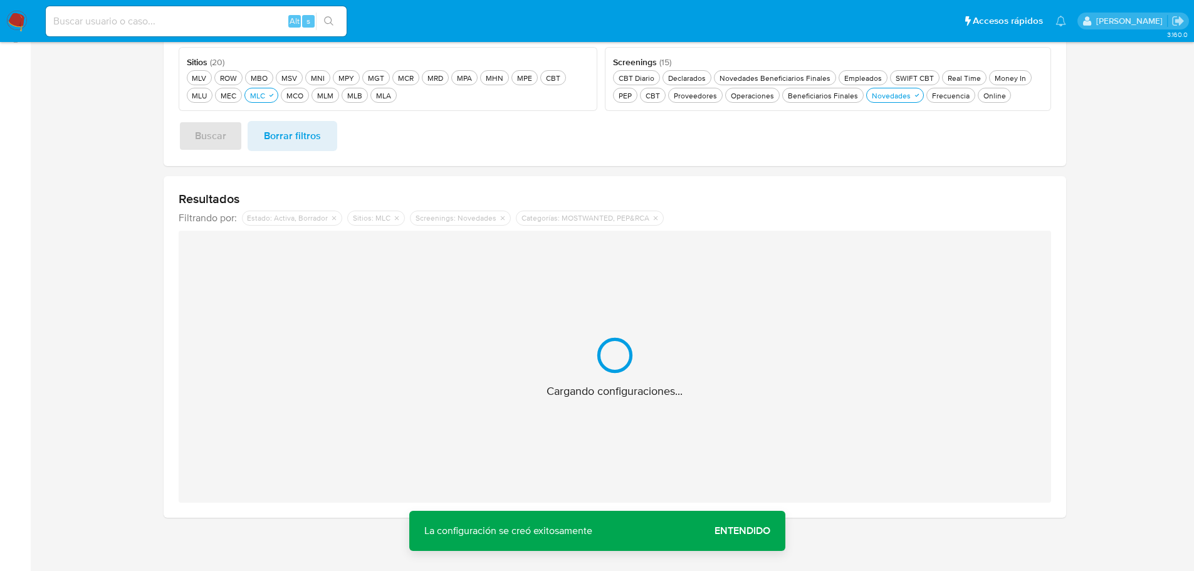
click at [753, 531] on span "Entendido" at bounding box center [742, 531] width 56 height 0
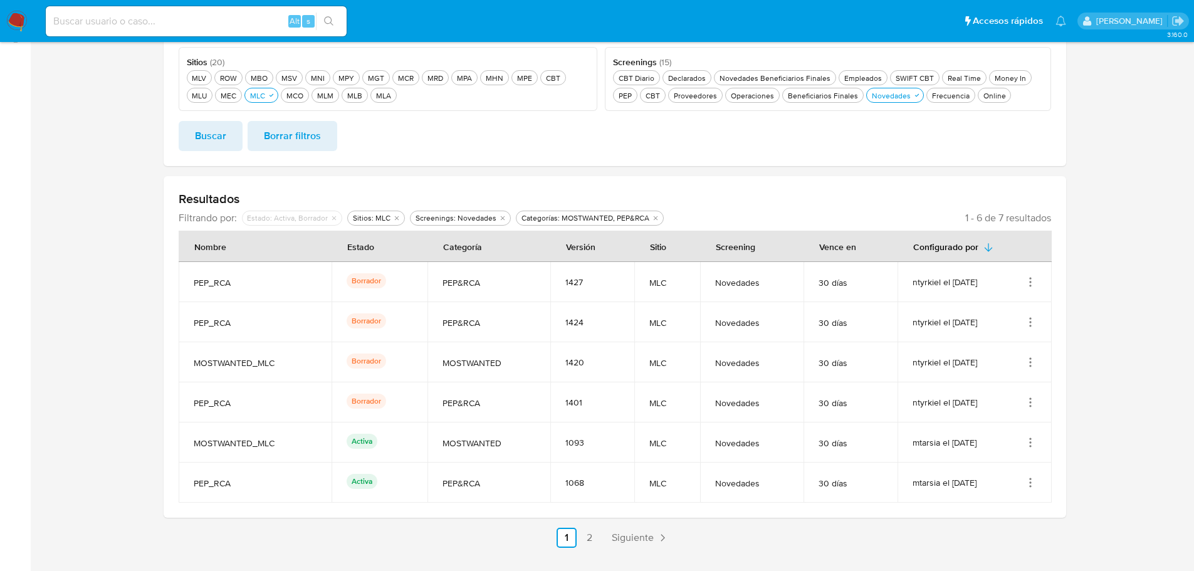
click at [1028, 321] on icon "Acciones" at bounding box center [1030, 322] width 13 height 13
click at [1013, 351] on button "Ver detalles" at bounding box center [980, 351] width 113 height 33
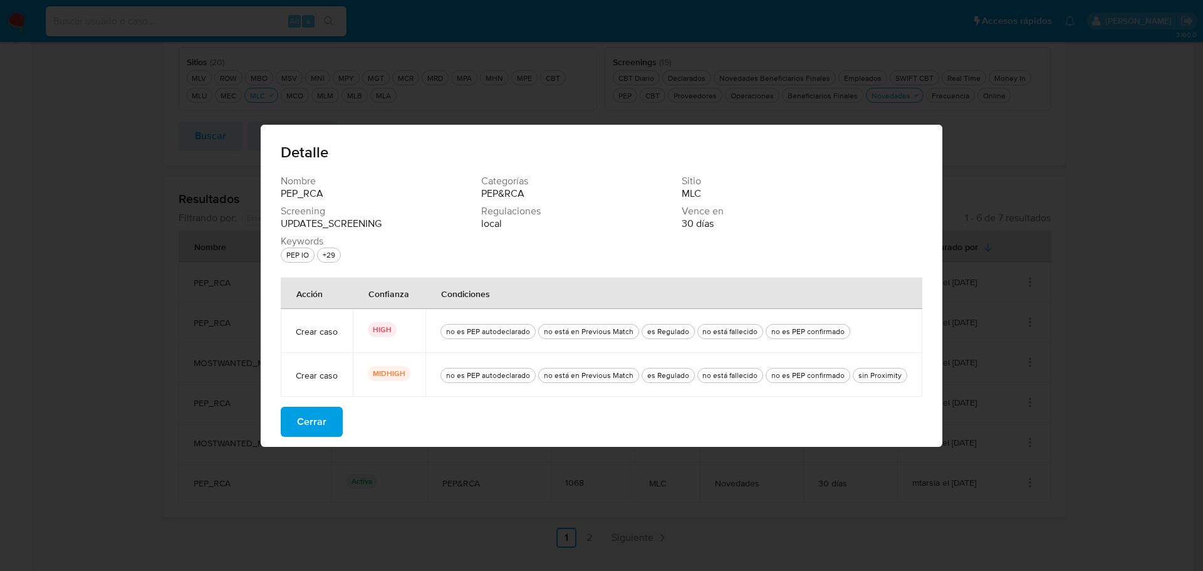
click at [302, 420] on span "Cerrar" at bounding box center [311, 422] width 29 height 28
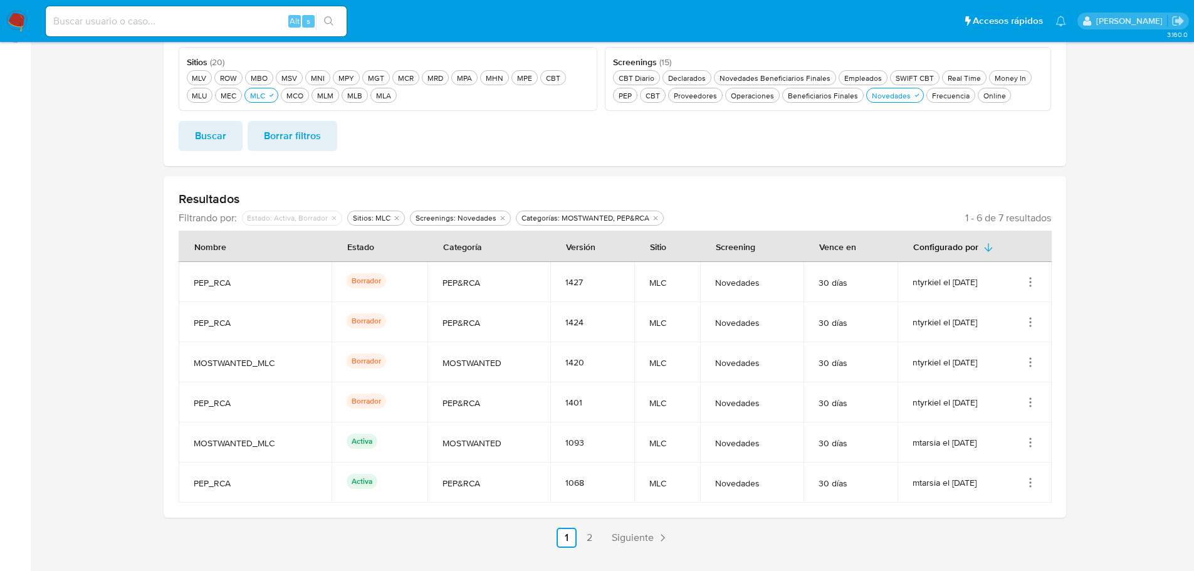
click at [1031, 281] on icon "Acciones" at bounding box center [1030, 281] width 1 height 1
click at [999, 306] on button "Ver detalles" at bounding box center [980, 311] width 113 height 33
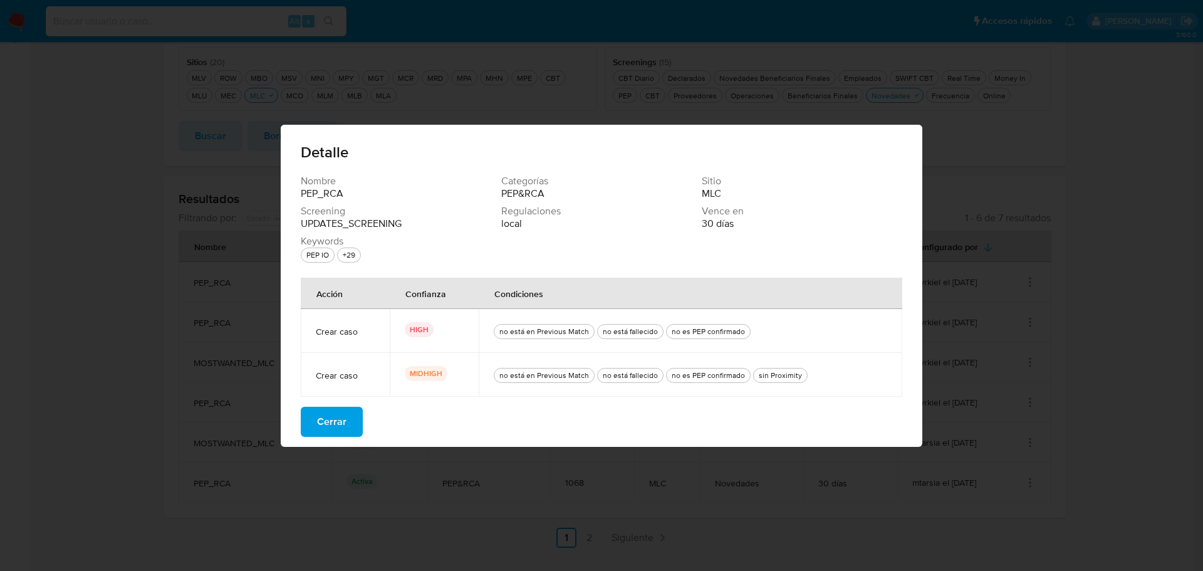
click at [321, 428] on span "Cerrar" at bounding box center [331, 422] width 29 height 28
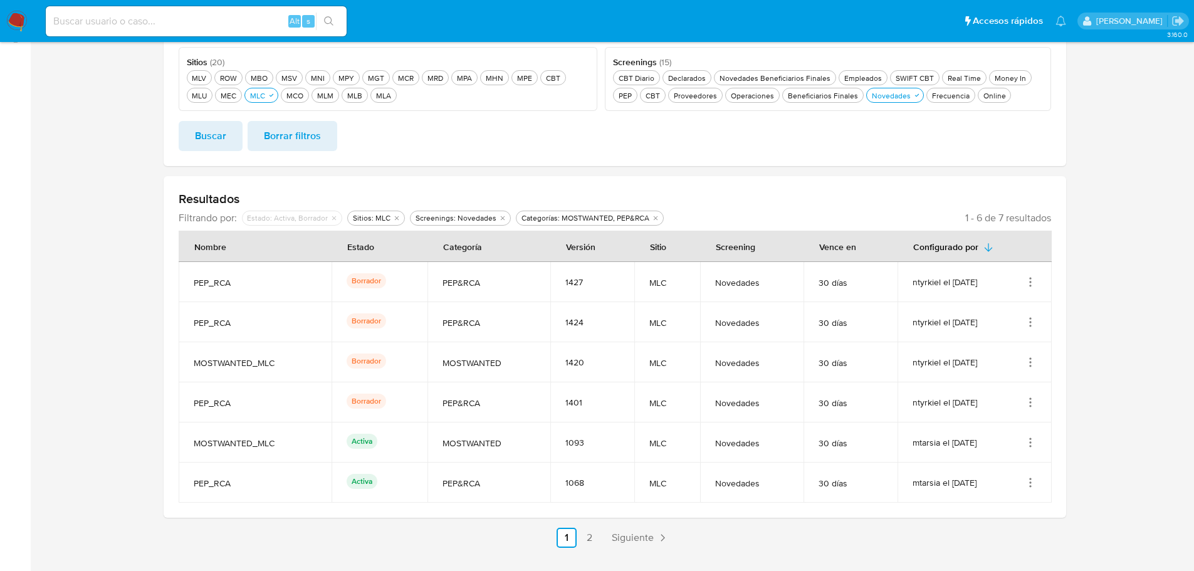
click at [1035, 324] on icon "Acciones" at bounding box center [1030, 322] width 13 height 13
click at [998, 342] on button "Ver detalles" at bounding box center [980, 351] width 113 height 33
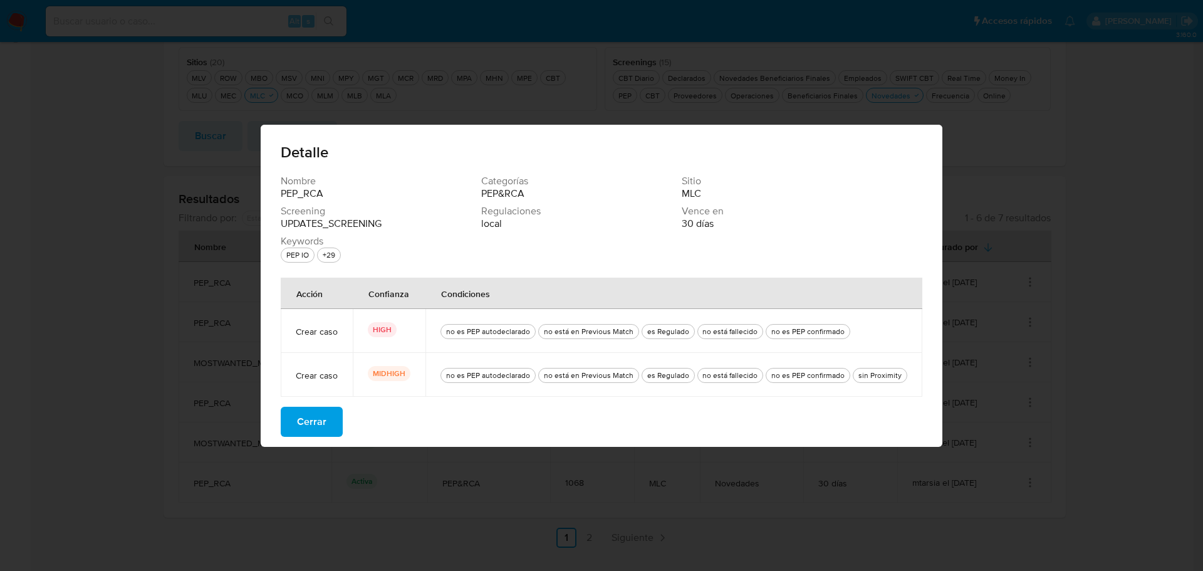
click at [316, 427] on span "Cerrar" at bounding box center [311, 422] width 29 height 28
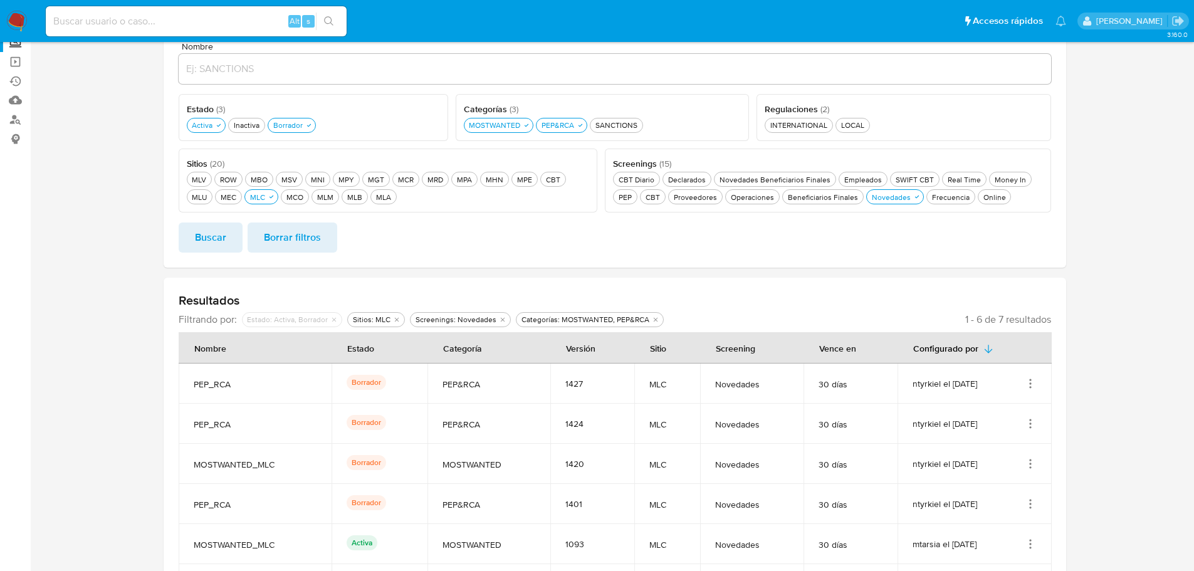
scroll to position [251, 0]
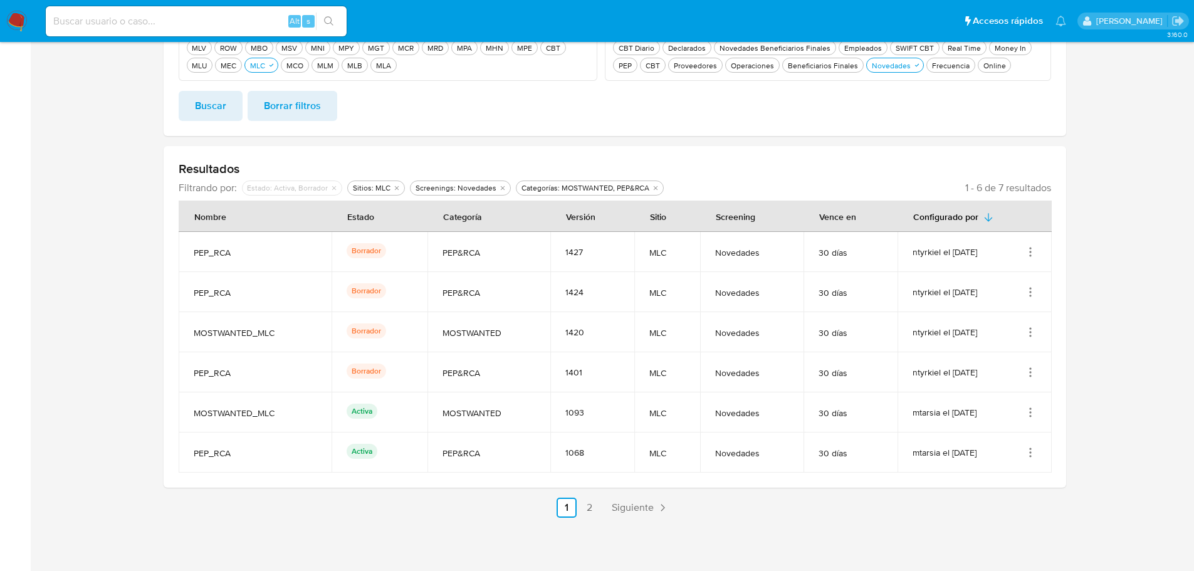
drag, startPoint x: 590, startPoint y: 458, endPoint x: 278, endPoint y: 461, distance: 312.7
click at [278, 461] on tr "PEP_RCA Activa PEP&RCA 1068 MLC Novedades 30 días mtarsia el 04/02/2025" at bounding box center [615, 452] width 873 height 40
click at [279, 460] on td "PEP_RCA" at bounding box center [255, 452] width 153 height 40
click at [1031, 454] on icon "Acciones" at bounding box center [1030, 452] width 13 height 13
click at [1008, 478] on button "Ver detalles" at bounding box center [980, 481] width 113 height 33
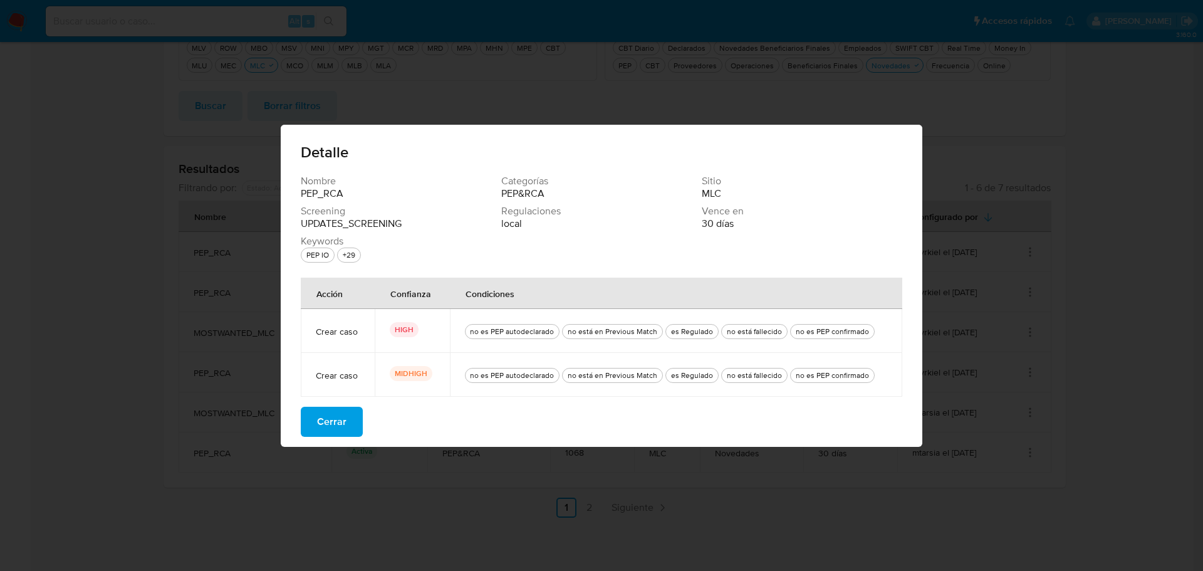
click at [340, 427] on span "Cerrar" at bounding box center [331, 422] width 29 height 28
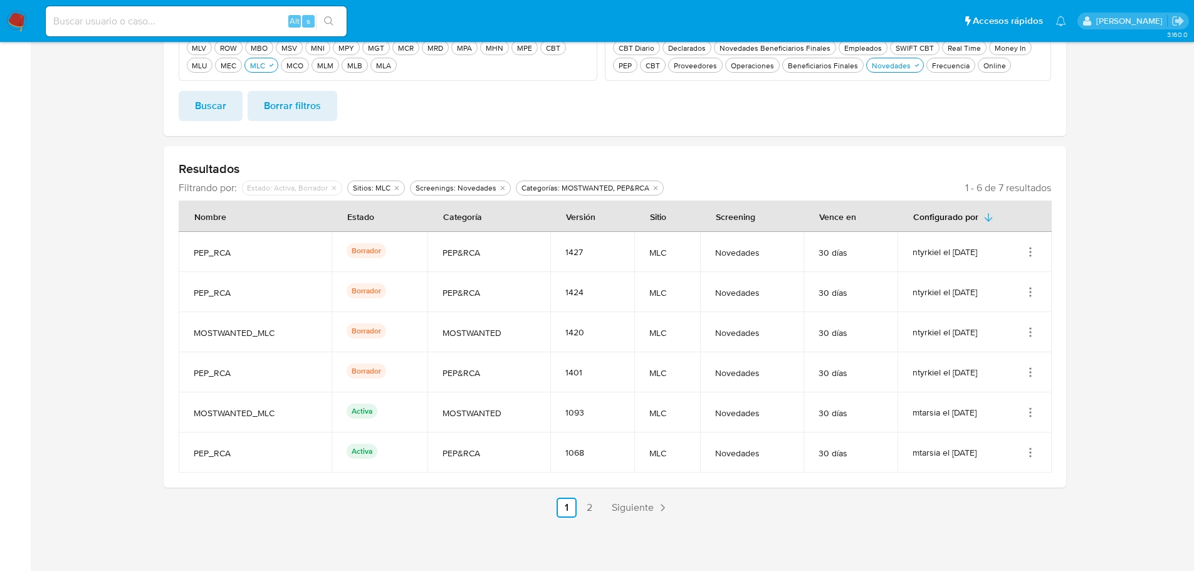
click at [1034, 293] on icon "Acciones" at bounding box center [1030, 292] width 13 height 13
click at [1013, 323] on button "Ver detalles" at bounding box center [980, 321] width 113 height 33
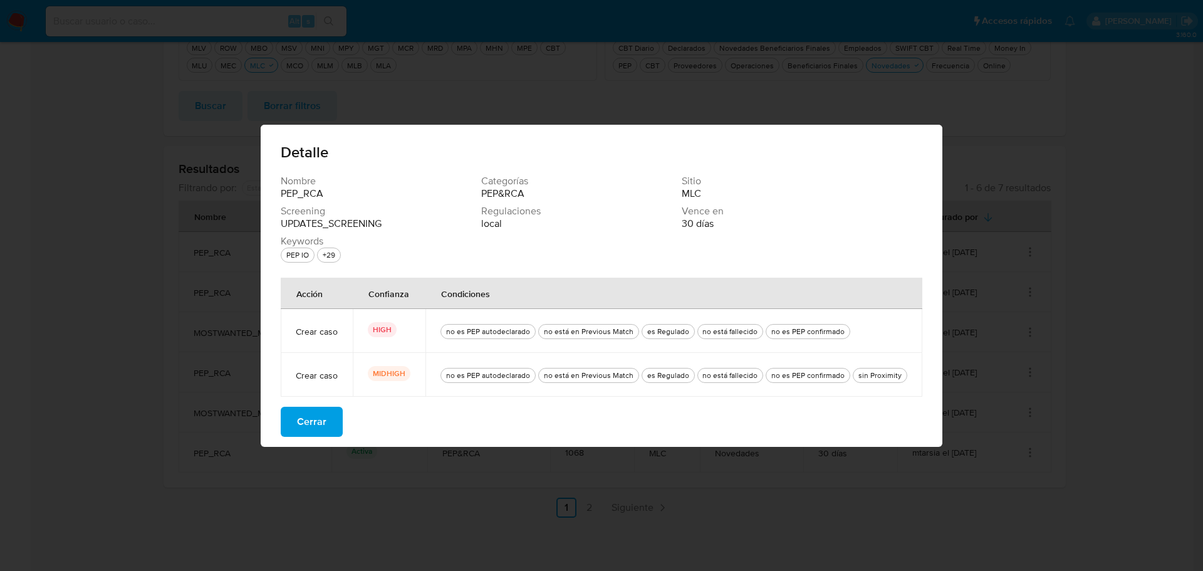
click at [304, 425] on span "Cerrar" at bounding box center [311, 422] width 29 height 28
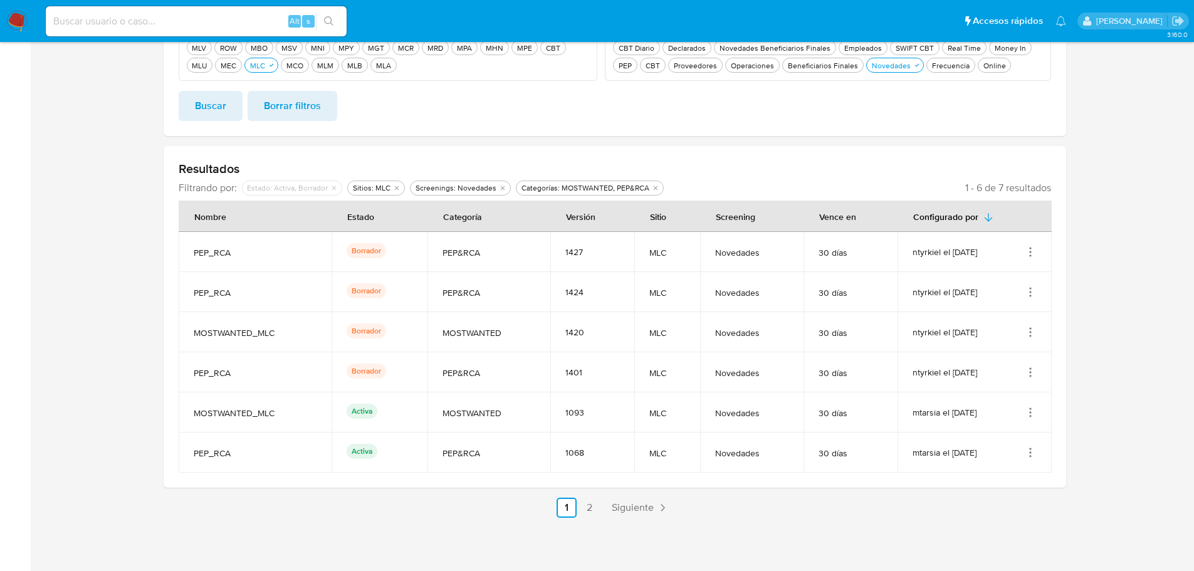
click at [1031, 254] on icon "Acciones" at bounding box center [1030, 252] width 13 height 13
click at [1010, 271] on button "Ver detalles" at bounding box center [980, 280] width 113 height 33
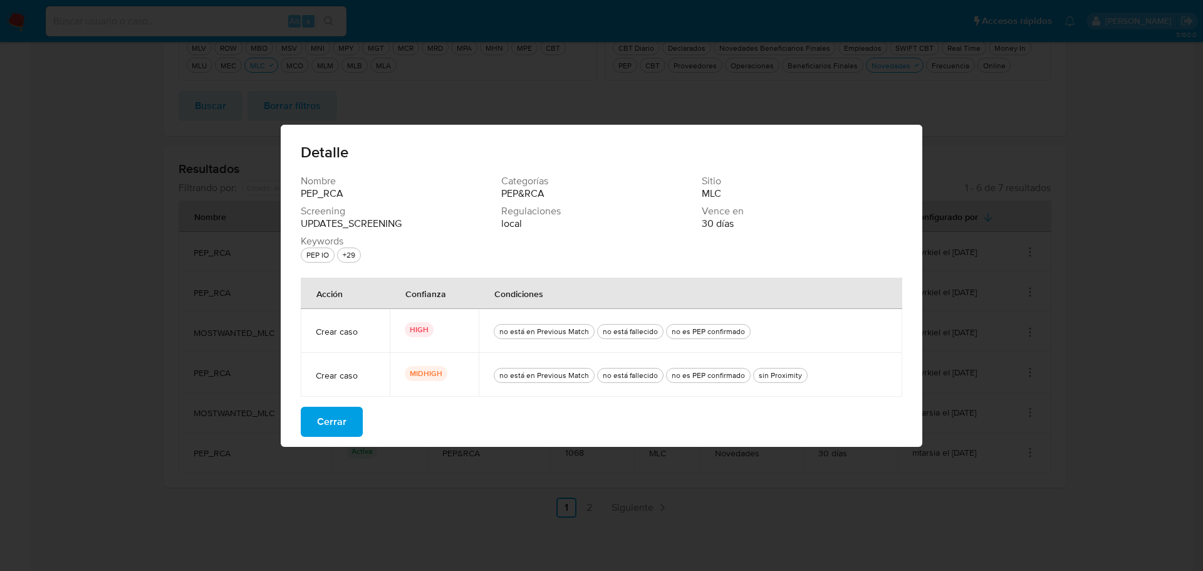
click at [318, 425] on span "Cerrar" at bounding box center [331, 422] width 29 height 28
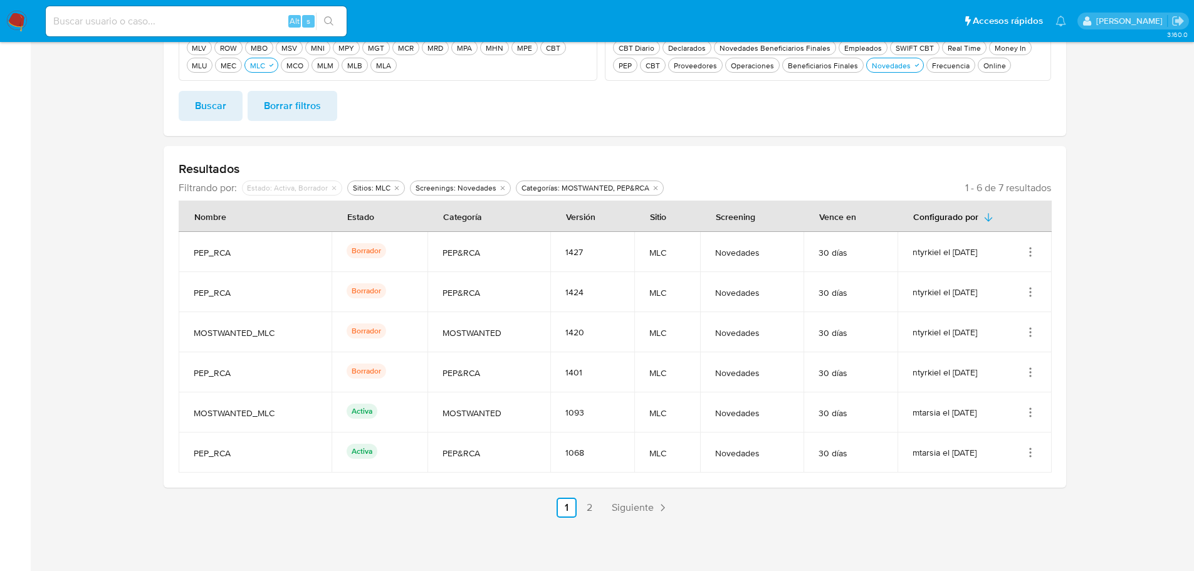
click at [1034, 374] on icon "Acciones" at bounding box center [1030, 372] width 13 height 13
click at [1013, 400] on button "Ver detalles" at bounding box center [980, 401] width 113 height 33
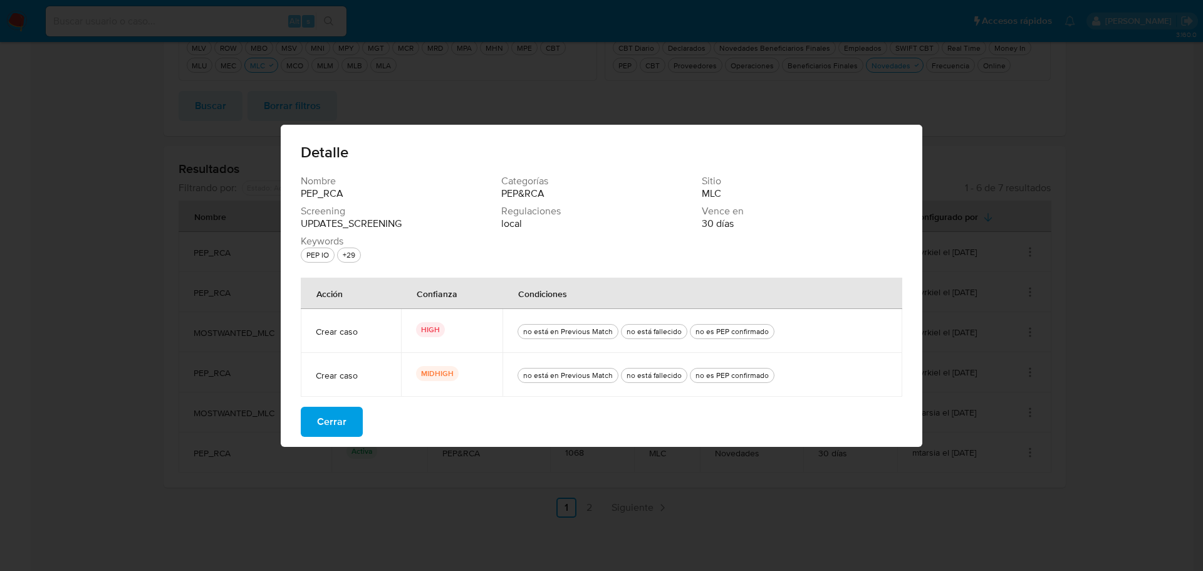
click at [343, 424] on span "Cerrar" at bounding box center [331, 422] width 29 height 28
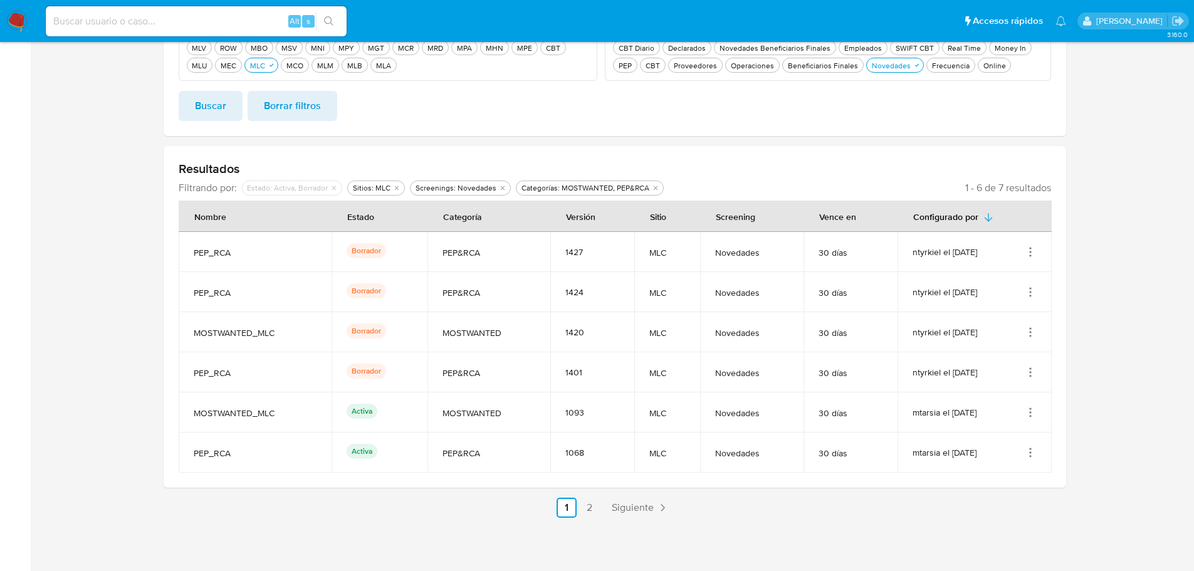
drag, startPoint x: 694, startPoint y: 385, endPoint x: 530, endPoint y: 368, distance: 165.7
click at [531, 368] on tr "PEP_RCA Borrador PEP&RCA 1401 MLC Novedades 30 días ntyrkiel el 04/09/2025" at bounding box center [615, 372] width 873 height 40
drag, startPoint x: 248, startPoint y: 335, endPoint x: 705, endPoint y: 342, distance: 457.5
click at [705, 342] on tr "MOSTWANTED_MLC Borrador MOSTWANTED 1420 MLC Novedades 30 días ntyrkiel el 22/09…" at bounding box center [615, 332] width 873 height 40
click at [1030, 370] on icon "Acciones" at bounding box center [1030, 372] width 13 height 13
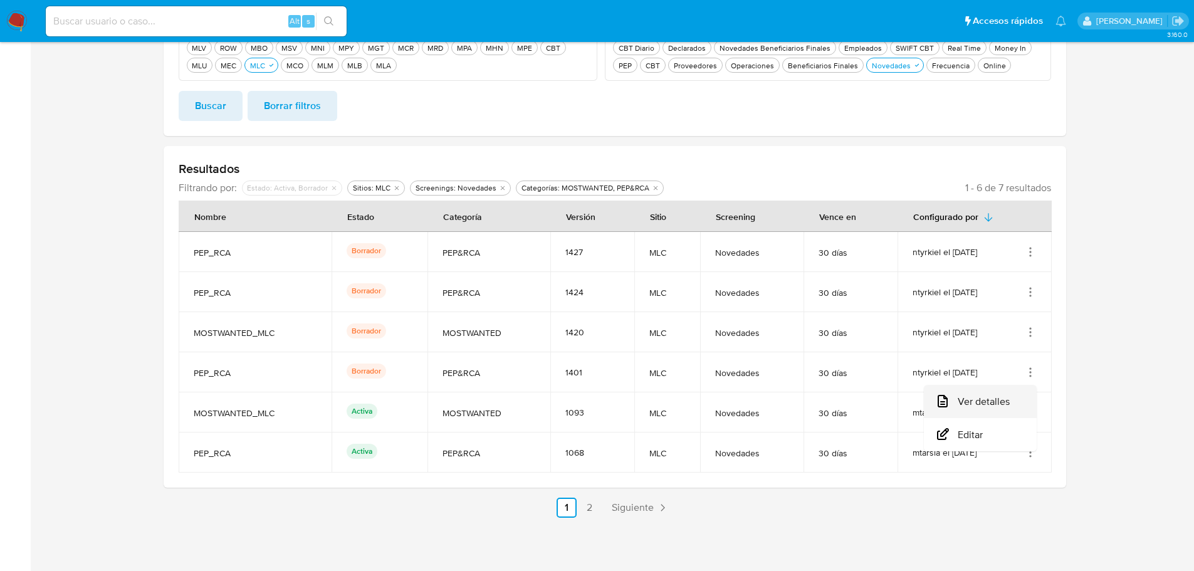
click at [1008, 400] on button "Ver detalles" at bounding box center [980, 401] width 113 height 33
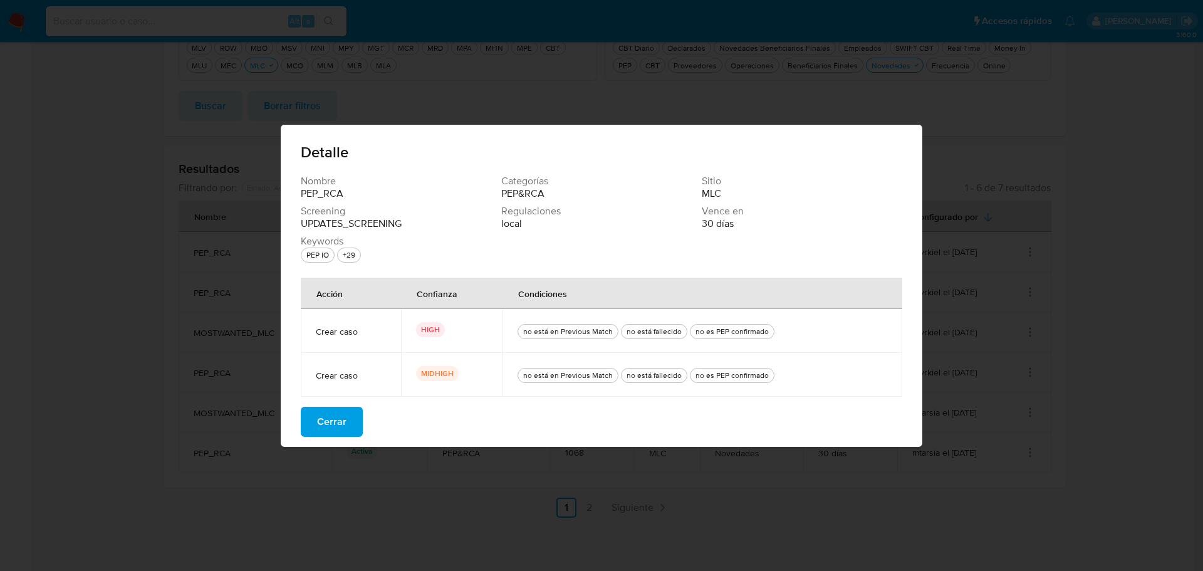
click at [311, 419] on button "Cerrar" at bounding box center [332, 422] width 62 height 30
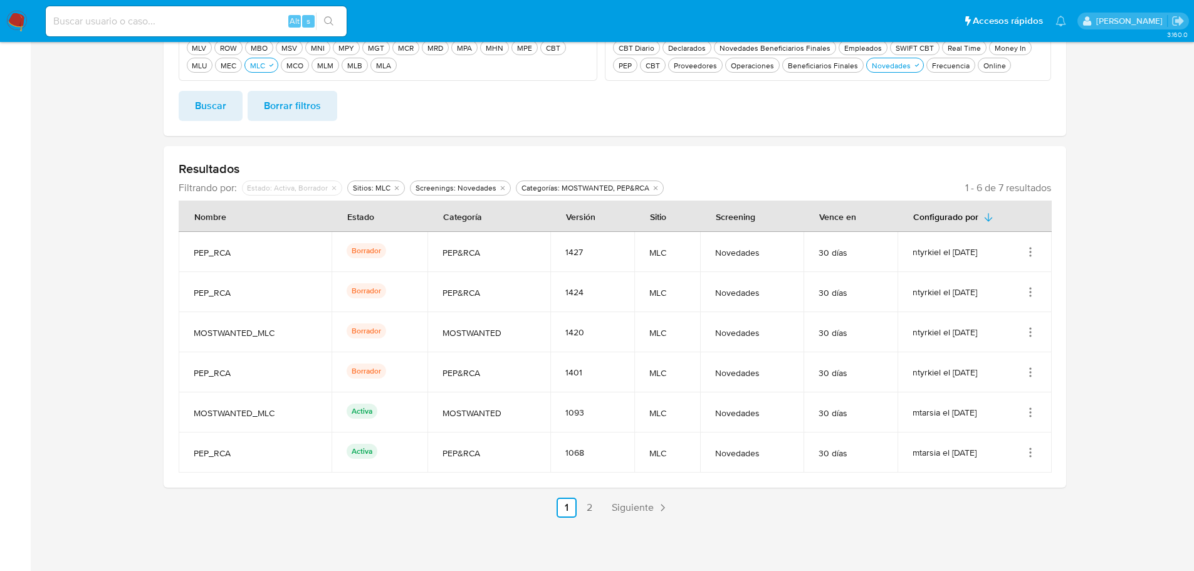
click at [1028, 257] on icon "Acciones" at bounding box center [1030, 252] width 13 height 13
click at [1018, 278] on button "Ver detalles" at bounding box center [980, 280] width 113 height 33
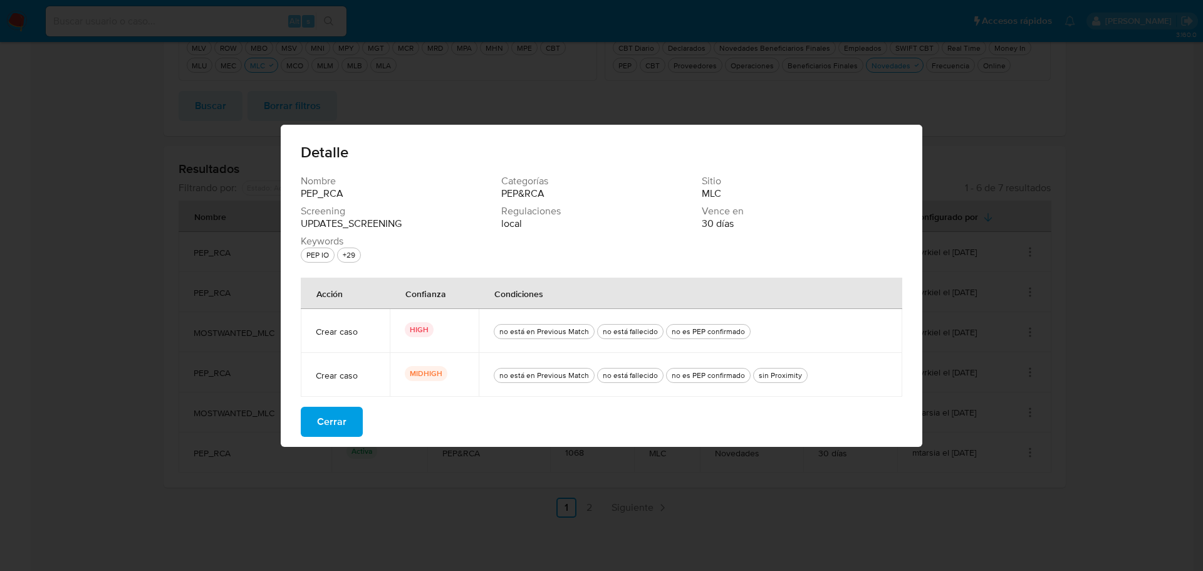
drag, startPoint x: 333, startPoint y: 427, endPoint x: 365, endPoint y: 412, distance: 34.8
click at [335, 427] on span "Cerrar" at bounding box center [331, 422] width 29 height 28
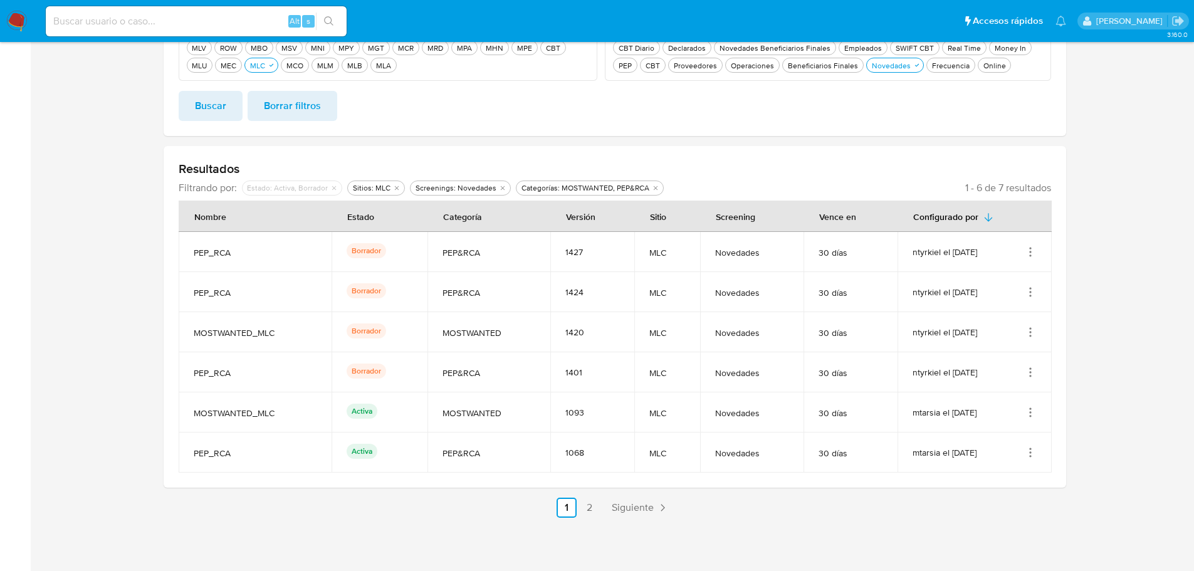
click at [1032, 290] on icon "Acciones" at bounding box center [1030, 292] width 13 height 13
click at [994, 317] on button "Ver detalles" at bounding box center [980, 321] width 113 height 33
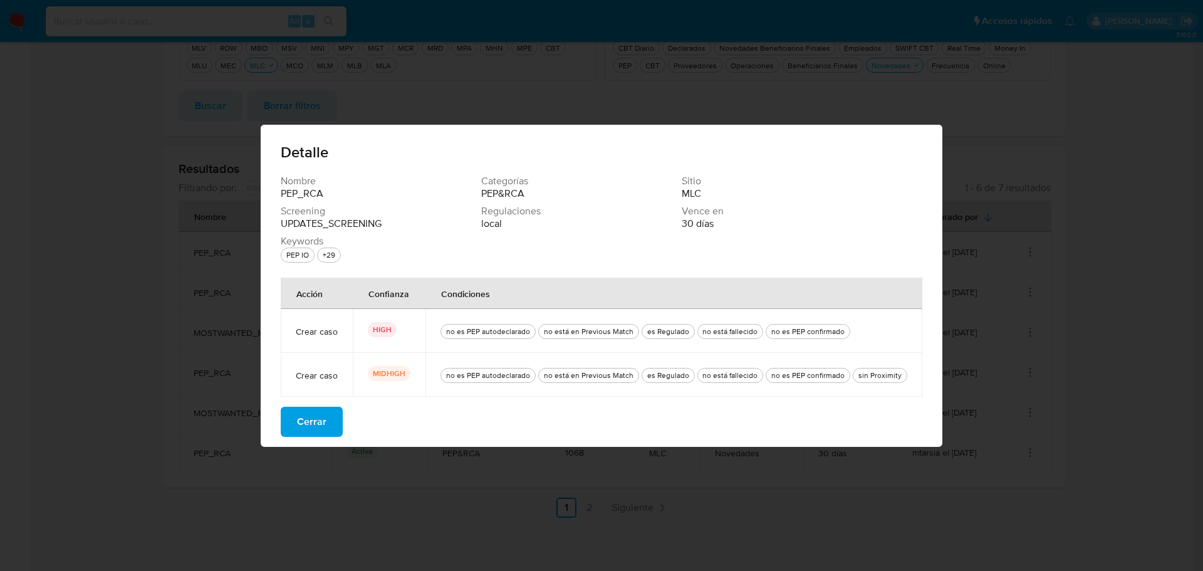
click at [320, 412] on span "Cerrar" at bounding box center [311, 422] width 29 height 28
